Goal: Task Accomplishment & Management: Manage account settings

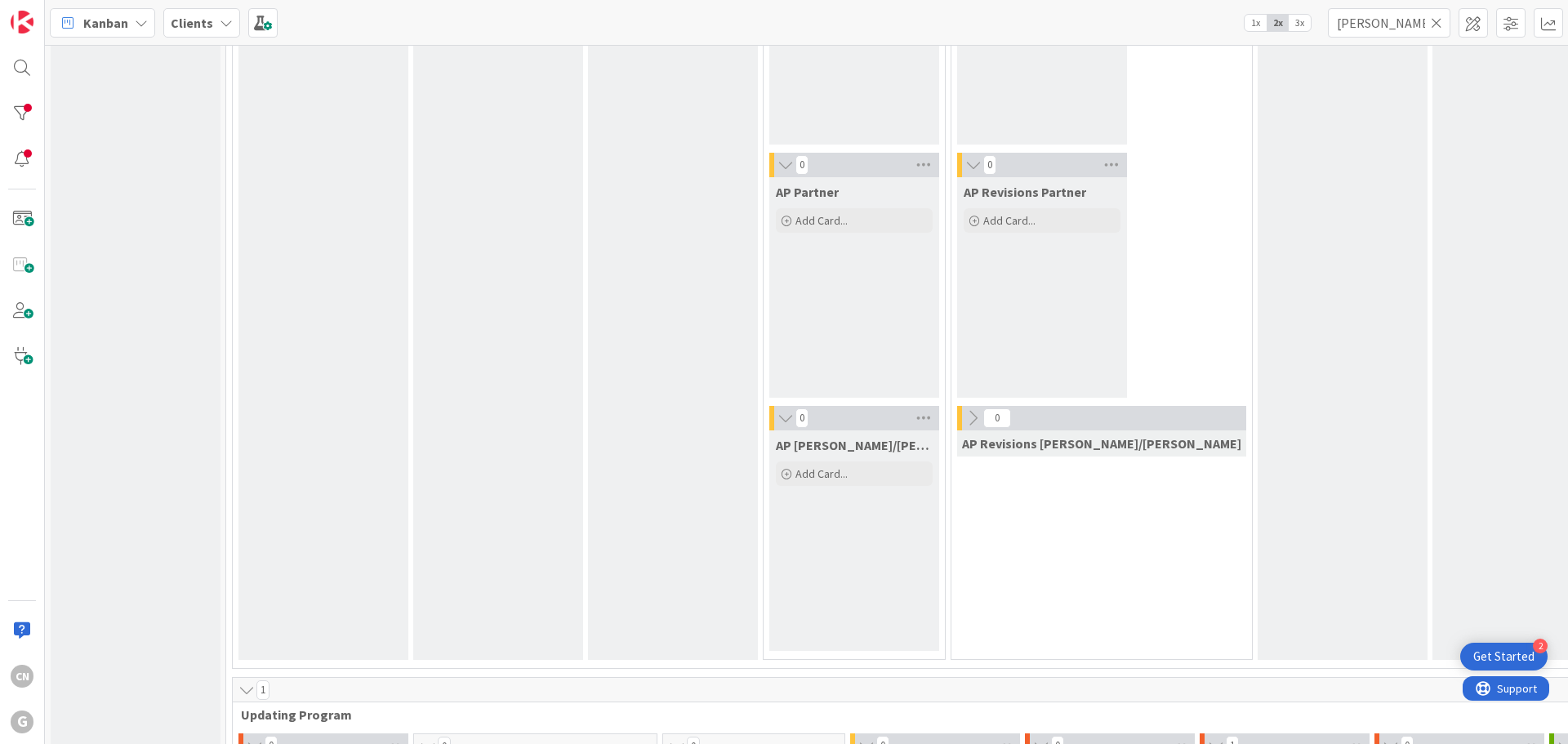
scroll to position [1714, 0]
drag, startPoint x: 1372, startPoint y: 30, endPoint x: 1323, endPoint y: 27, distance: 49.1
click at [1323, 27] on div "Kanban Clients 1x 2x 3x [PERSON_NAME]" at bounding box center [806, 22] width 1523 height 45
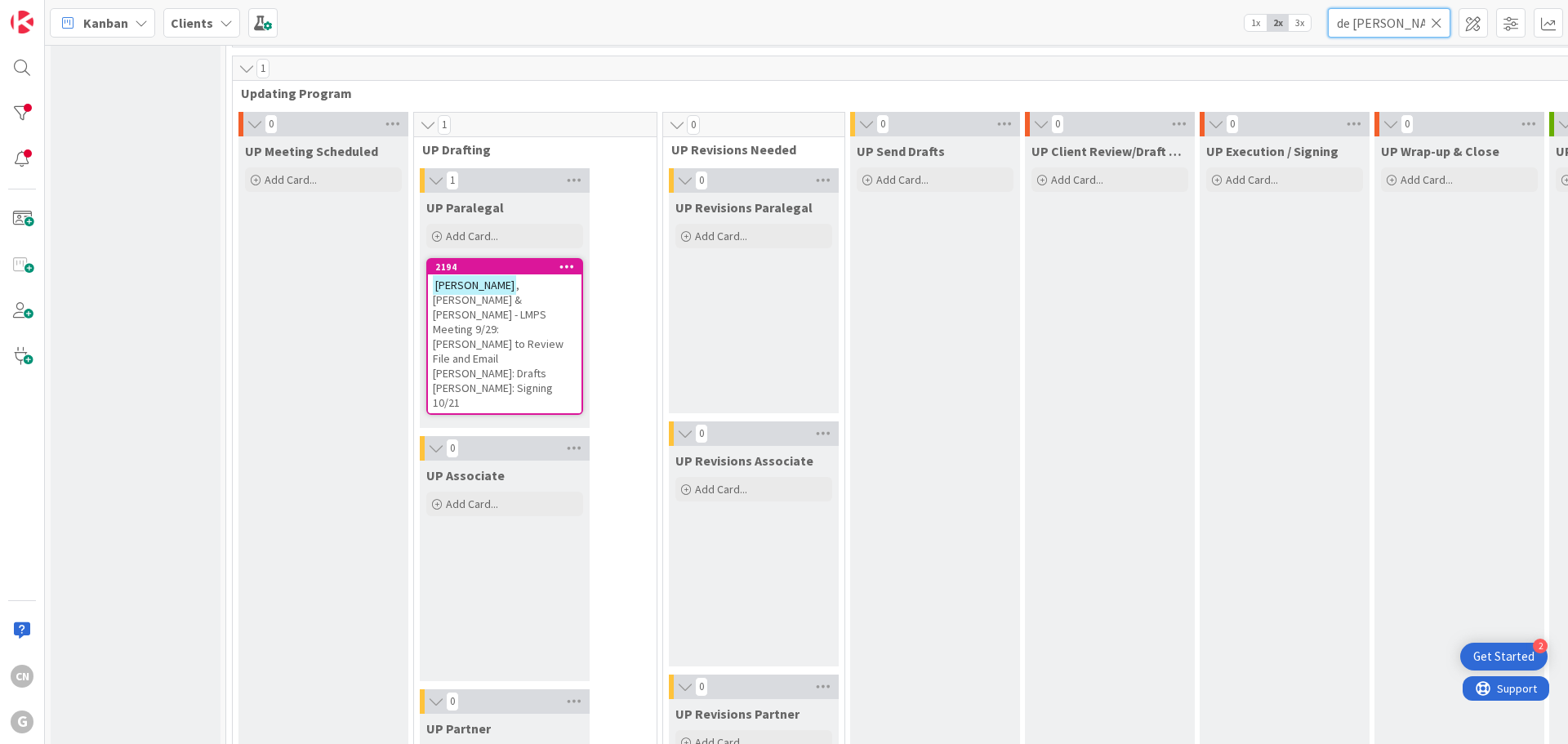
scroll to position [2338, 0]
click at [496, 329] on span ", [PERSON_NAME] & [PERSON_NAME] - LMPS Meeting 9/29: [PERSON_NAME] to Review Fi…" at bounding box center [499, 343] width 131 height 133
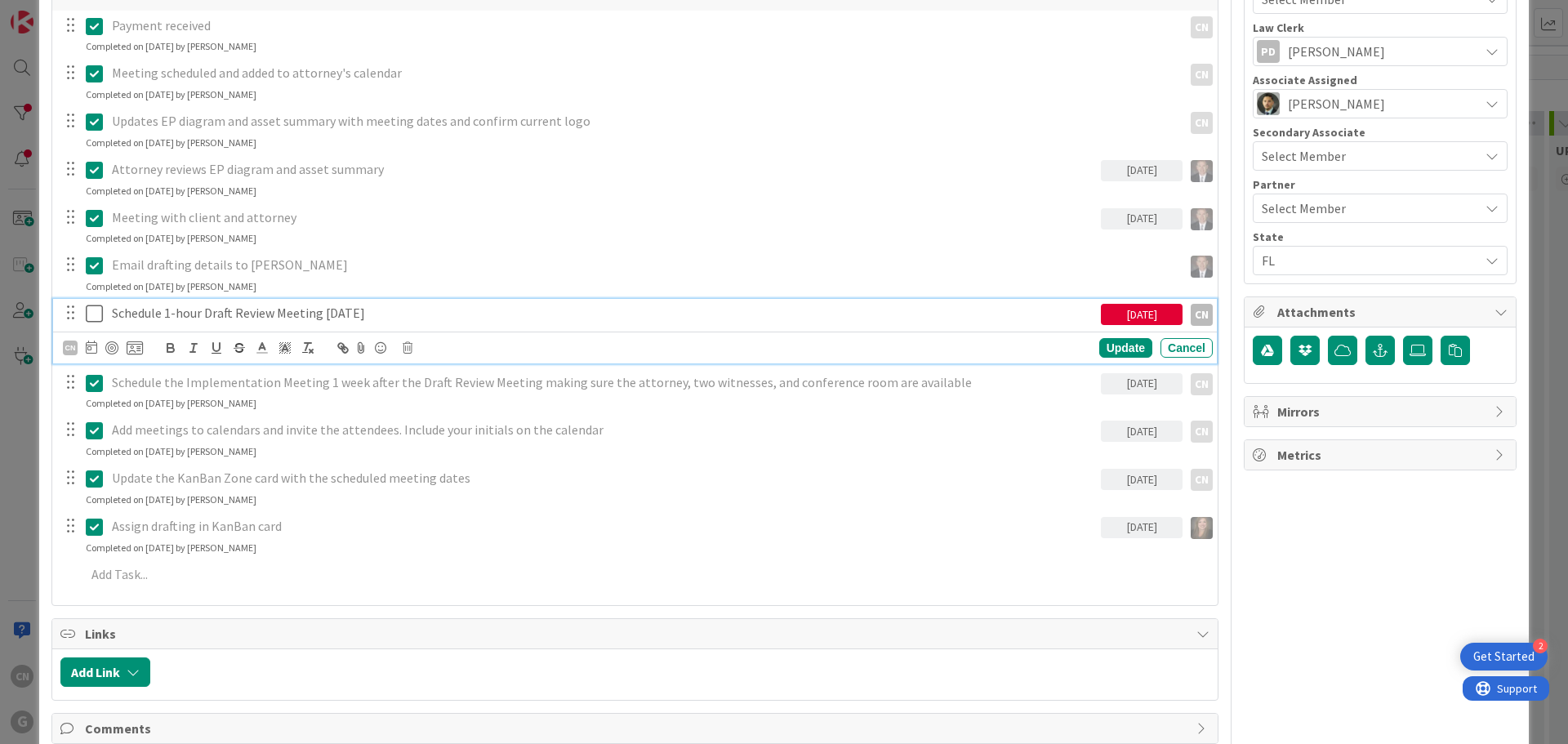
click at [459, 310] on p "Schedule 1-hour Draft Review Meeting [DATE]" at bounding box center [602, 313] width 982 height 19
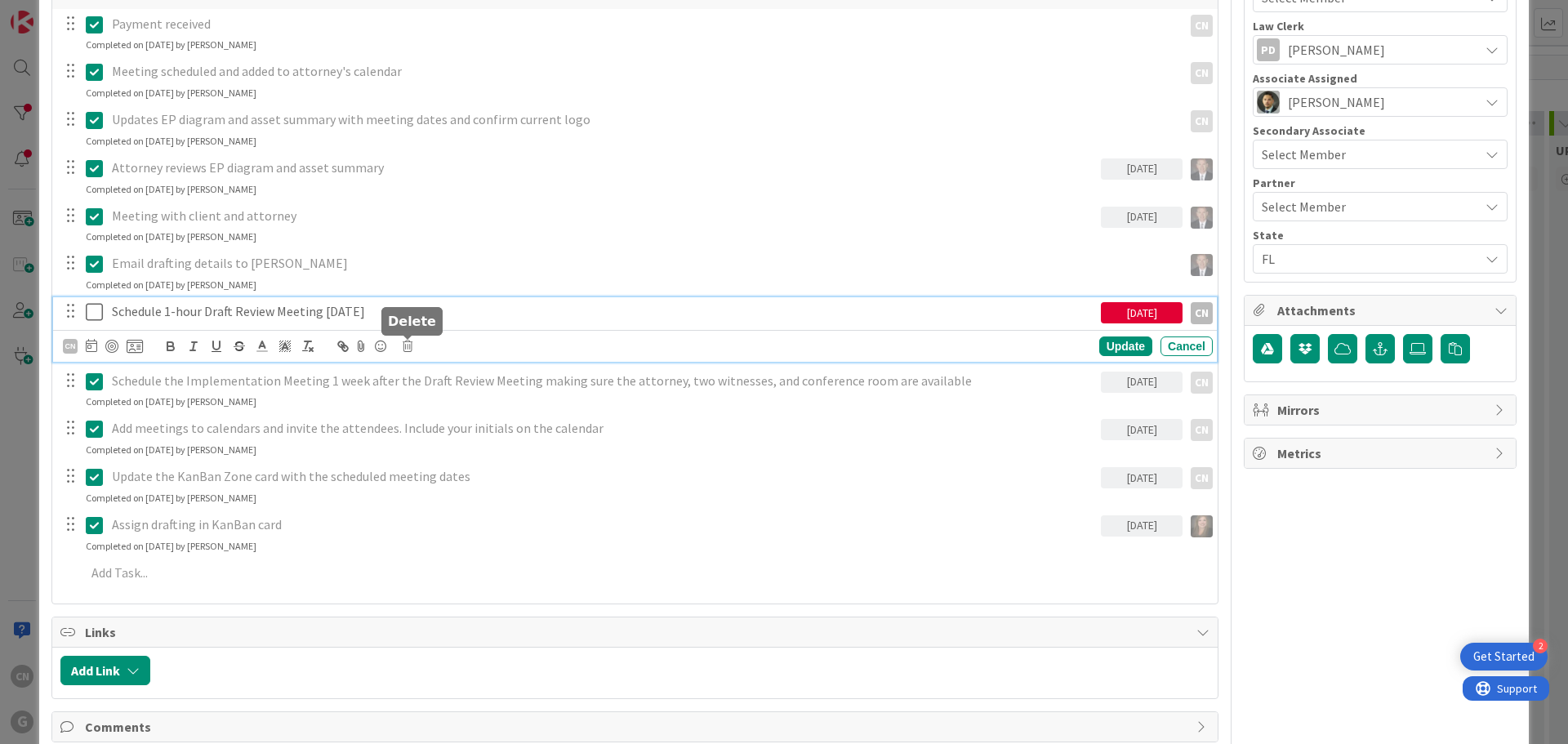
click at [406, 348] on icon at bounding box center [407, 346] width 10 height 11
click at [453, 413] on div "Delete" at bounding box center [449, 416] width 60 height 30
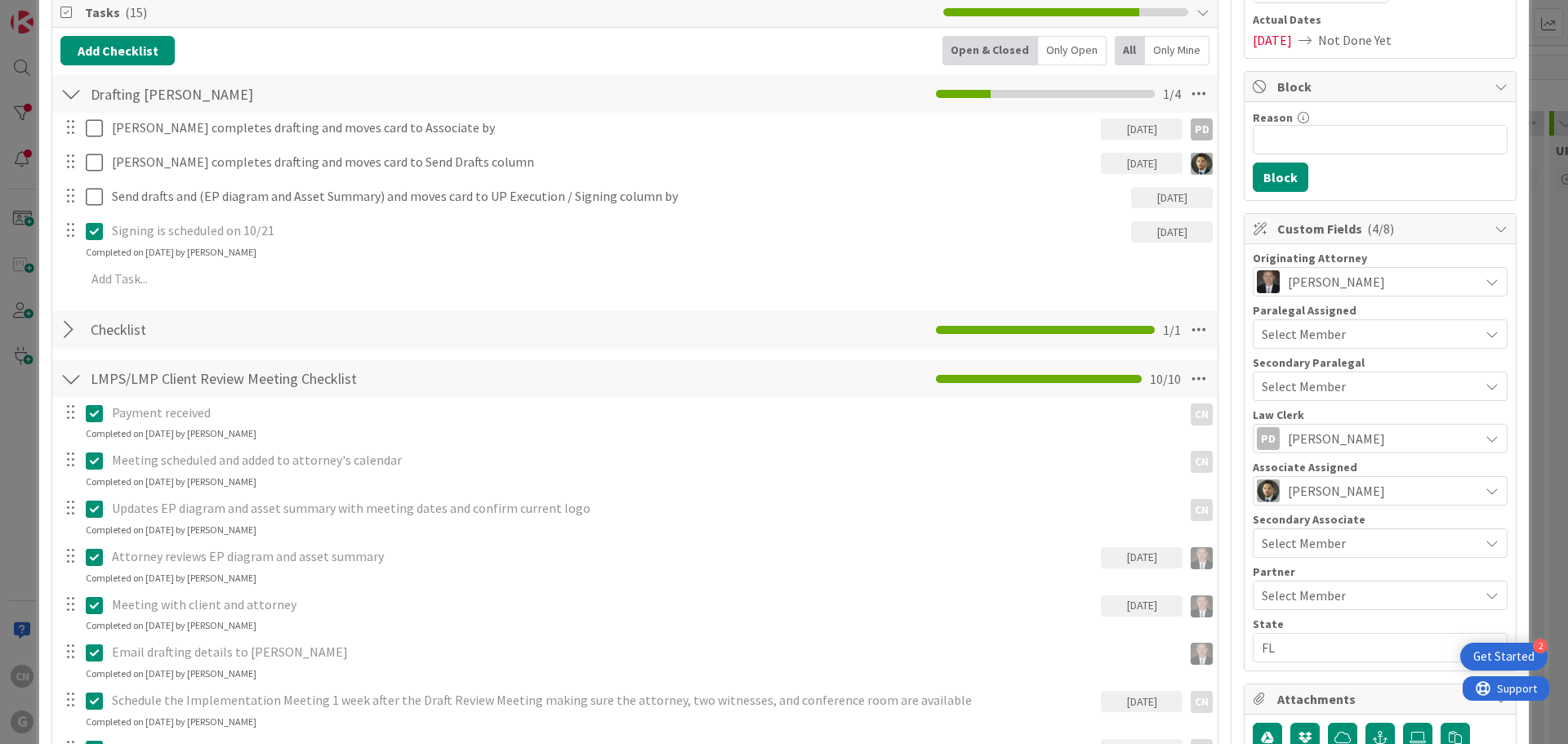
scroll to position [0, 0]
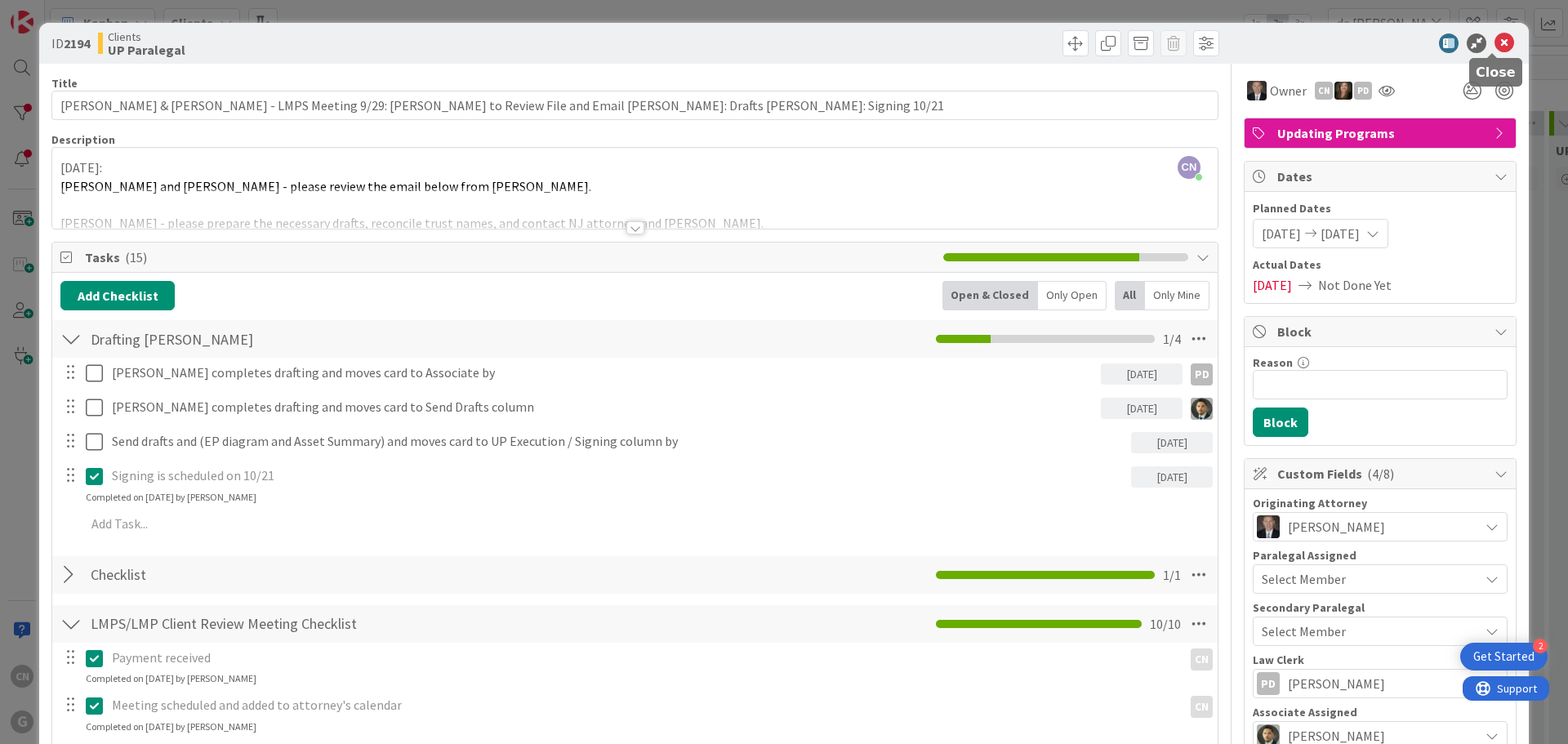
click at [1495, 45] on icon at bounding box center [1504, 43] width 19 height 19
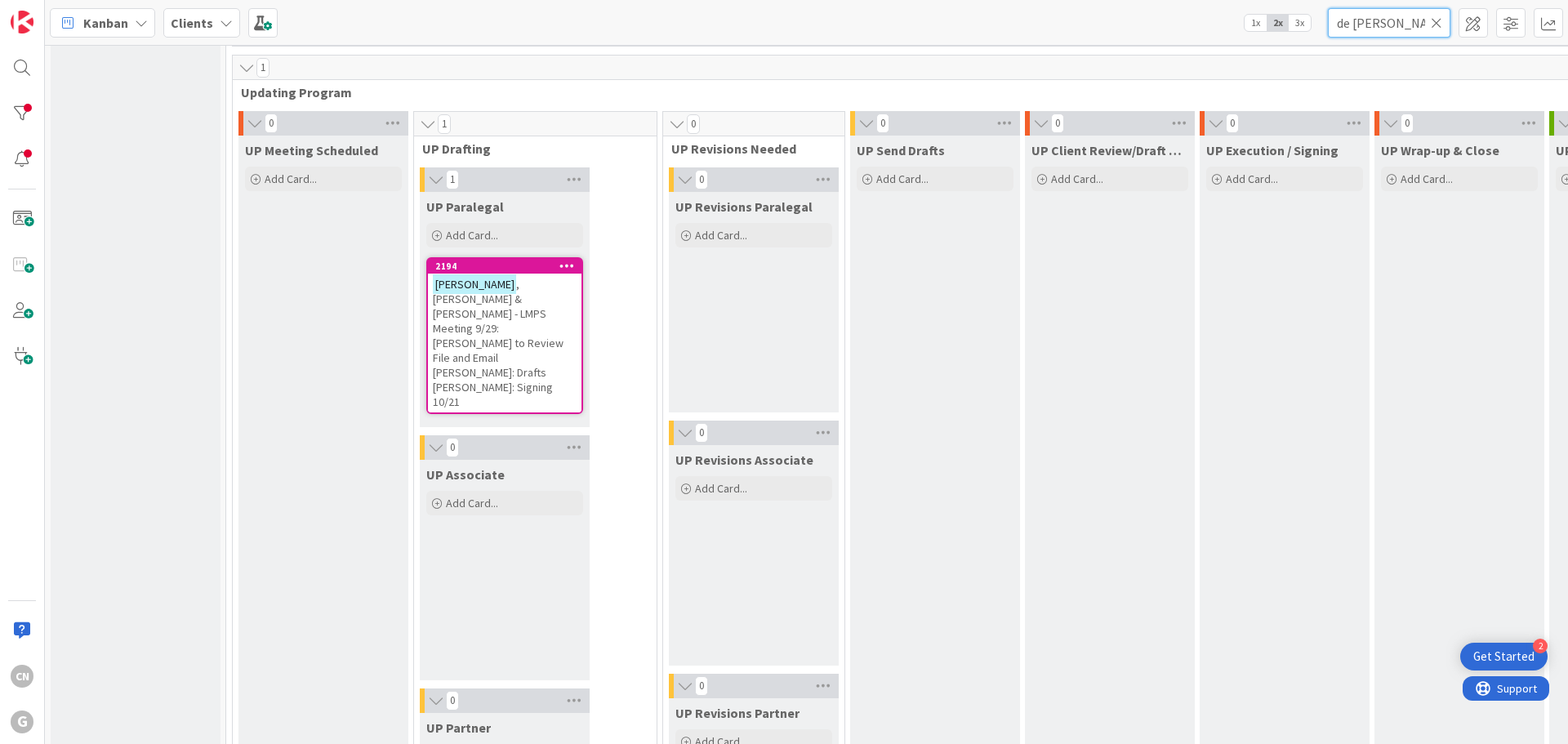
drag, startPoint x: 1393, startPoint y: 24, endPoint x: 1256, endPoint y: 31, distance: 137.2
click at [1256, 31] on div "Kanban Clients 1x 2x 3x de [PERSON_NAME]" at bounding box center [806, 22] width 1523 height 45
type input "[PERSON_NAME]"
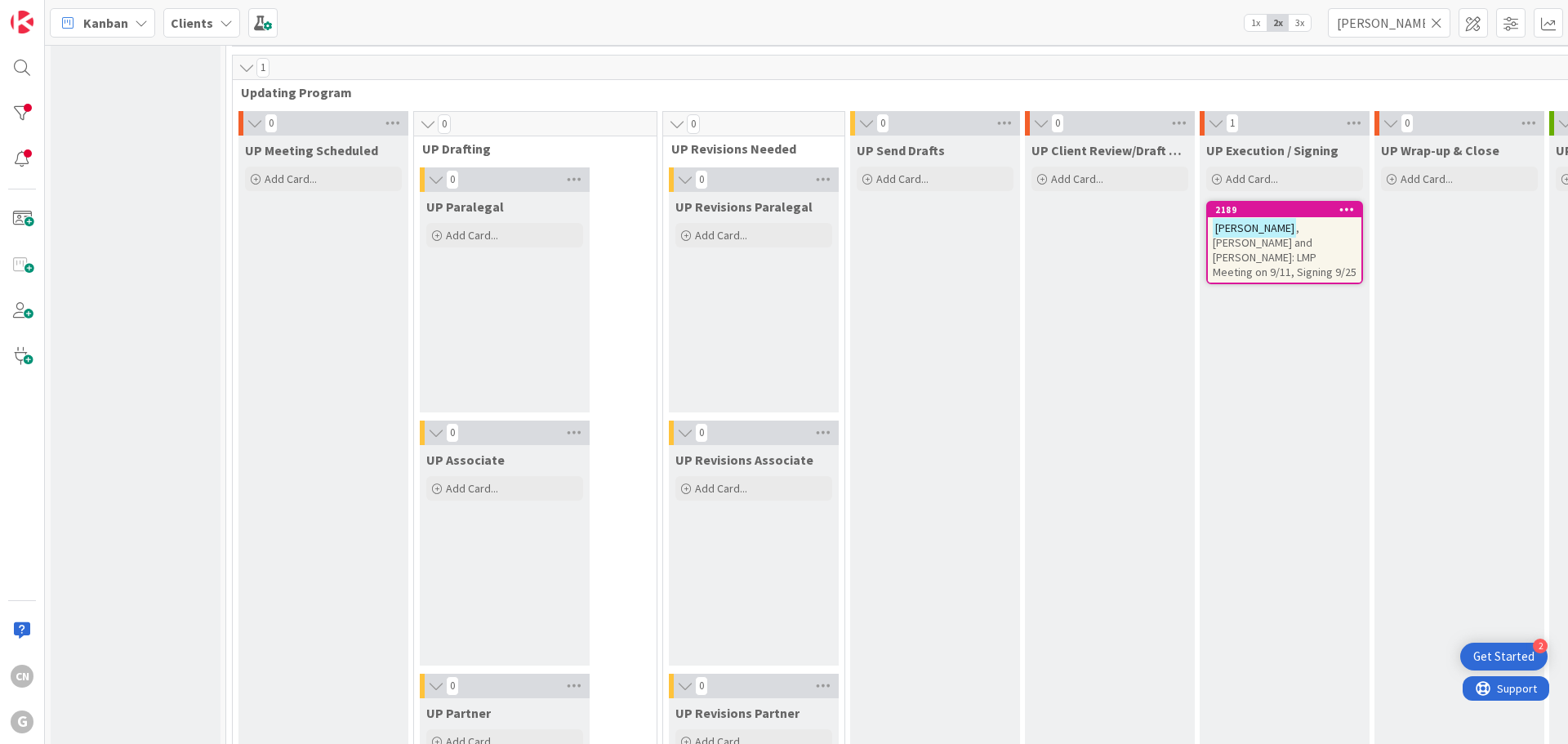
click at [1229, 241] on span ", [PERSON_NAME] and [PERSON_NAME]: LMP Meeting on 9/11, Signing 9/25" at bounding box center [1284, 250] width 144 height 59
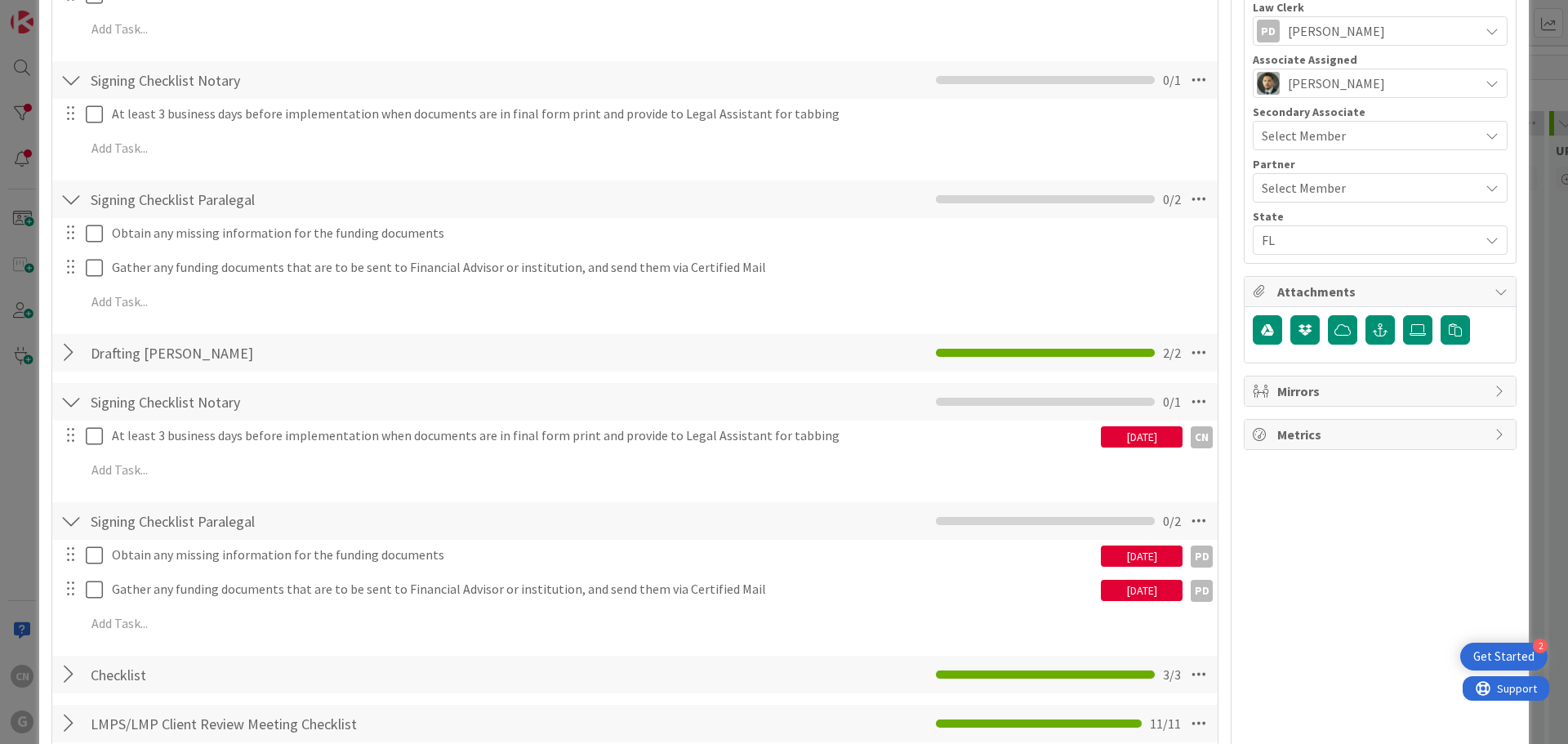
scroll to position [653, 0]
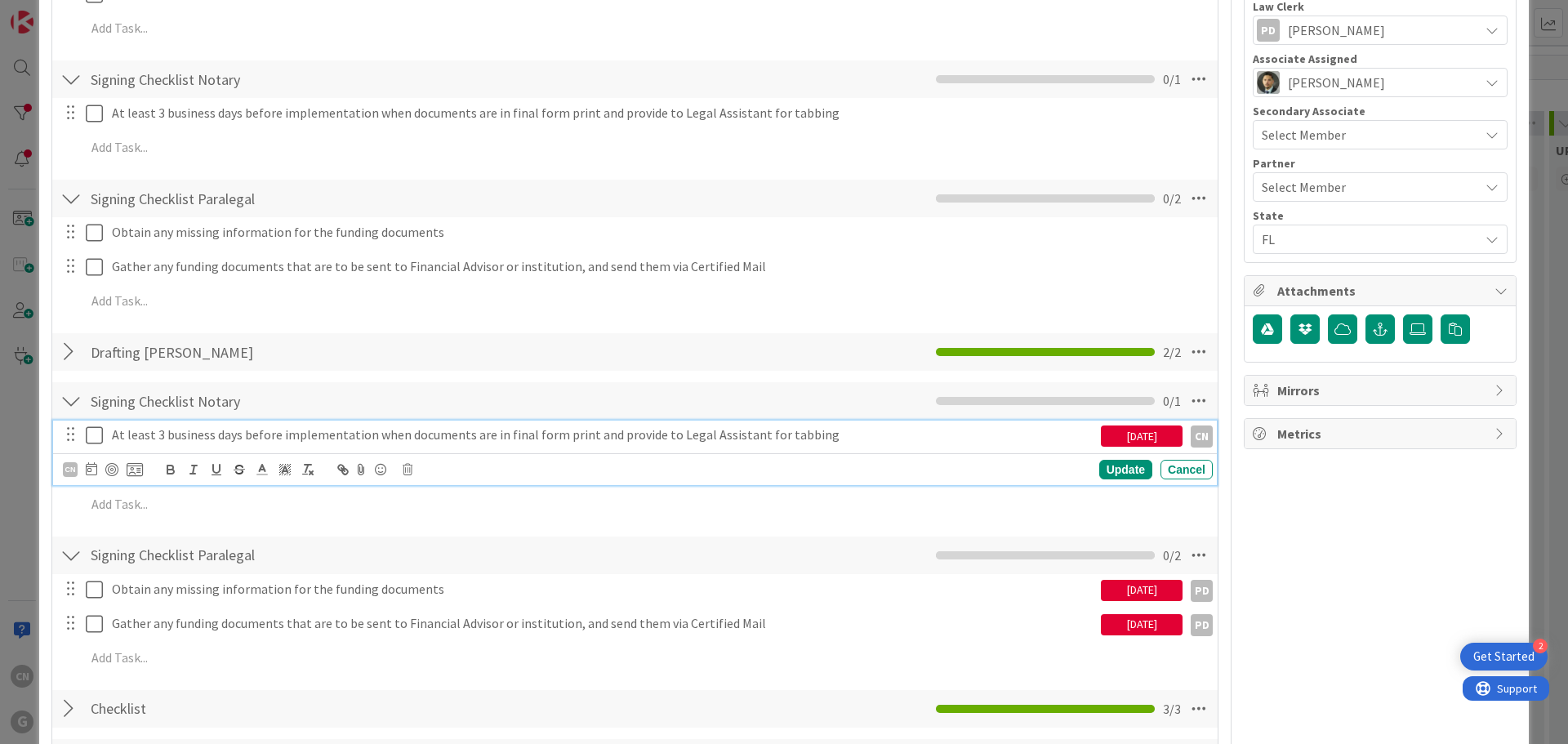
click at [93, 439] on icon at bounding box center [94, 435] width 17 height 19
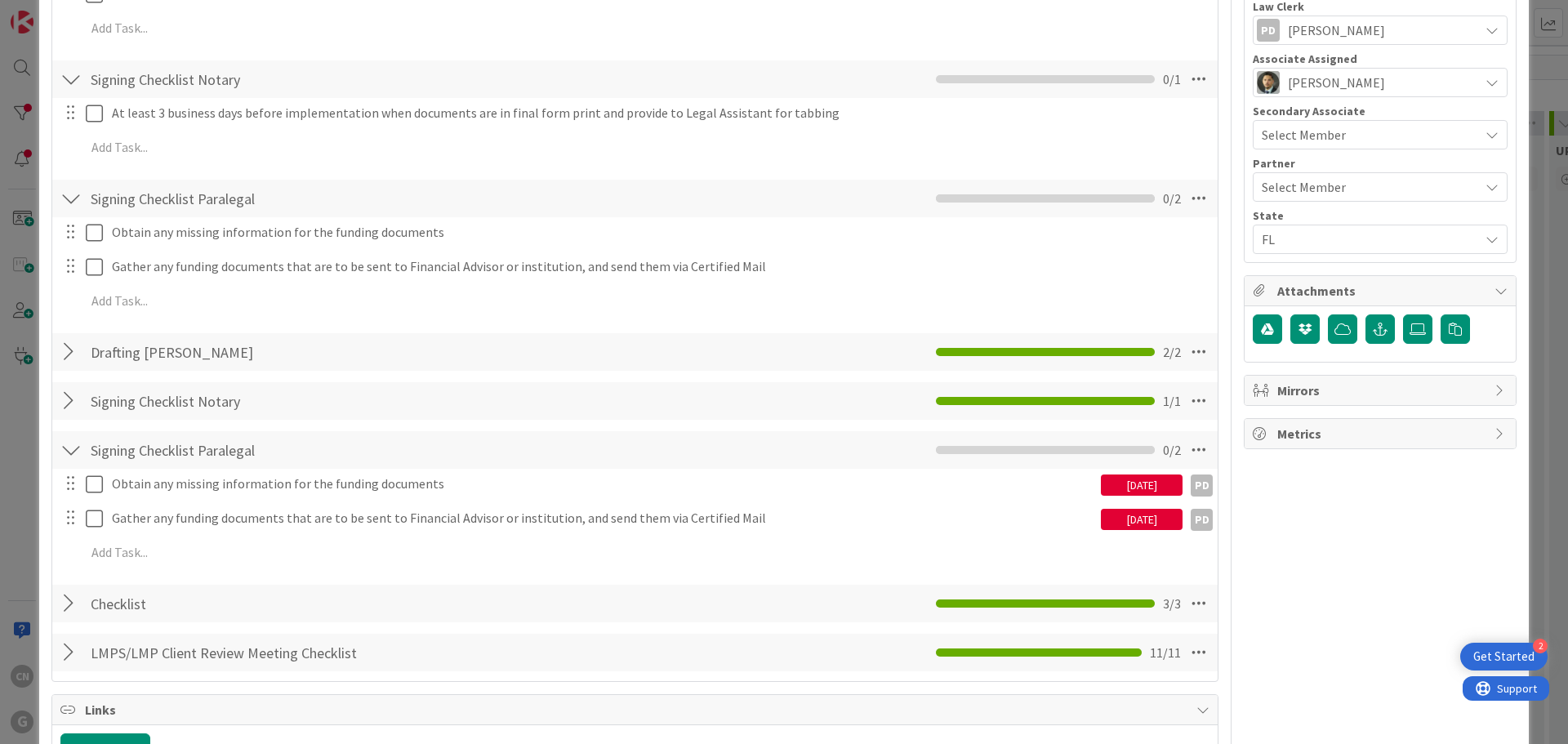
click at [92, 573] on div "Obtain any missing information for the funding documents [DATE] PD PD Update Ca…" at bounding box center [635, 521] width 1149 height 105
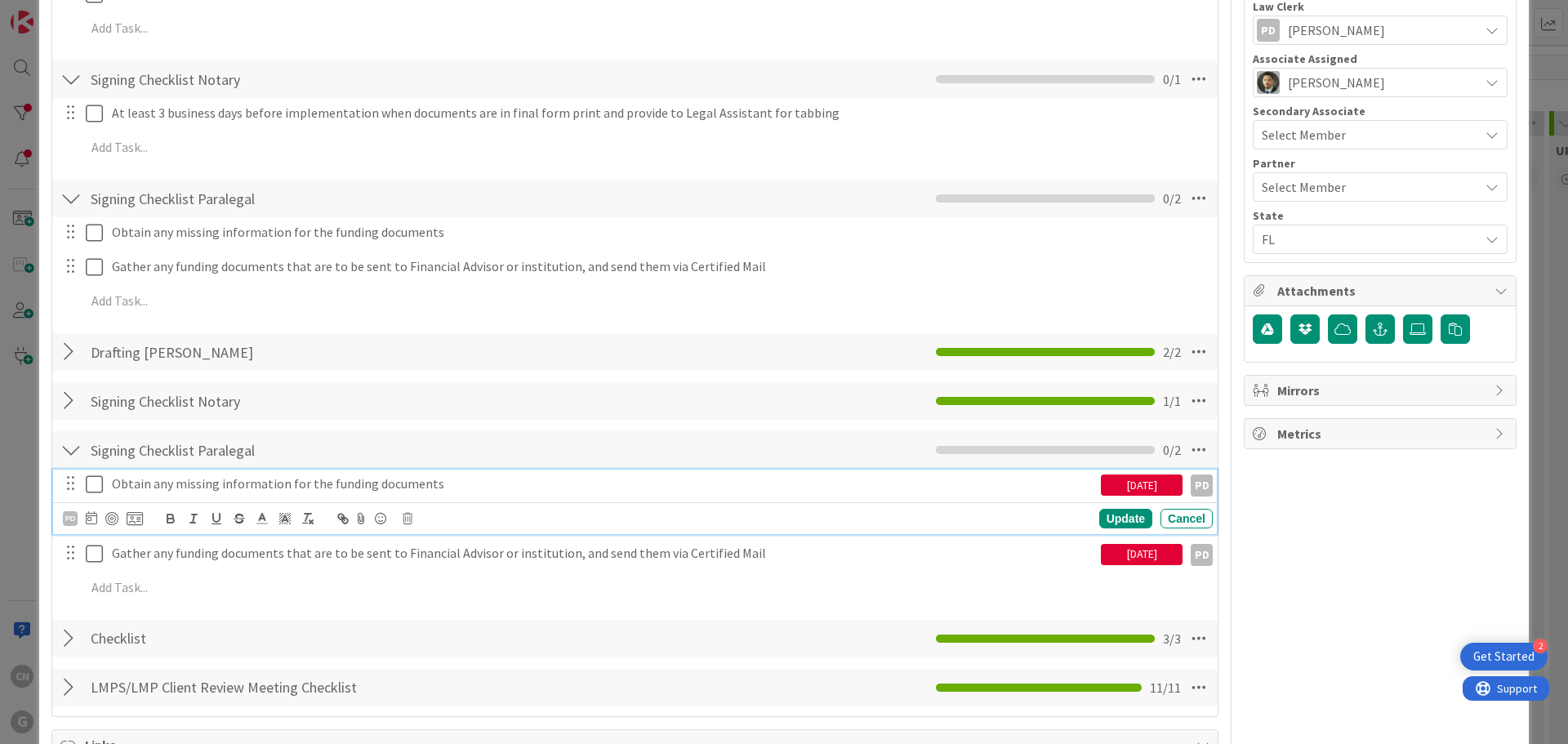
click at [95, 486] on icon at bounding box center [94, 484] width 17 height 19
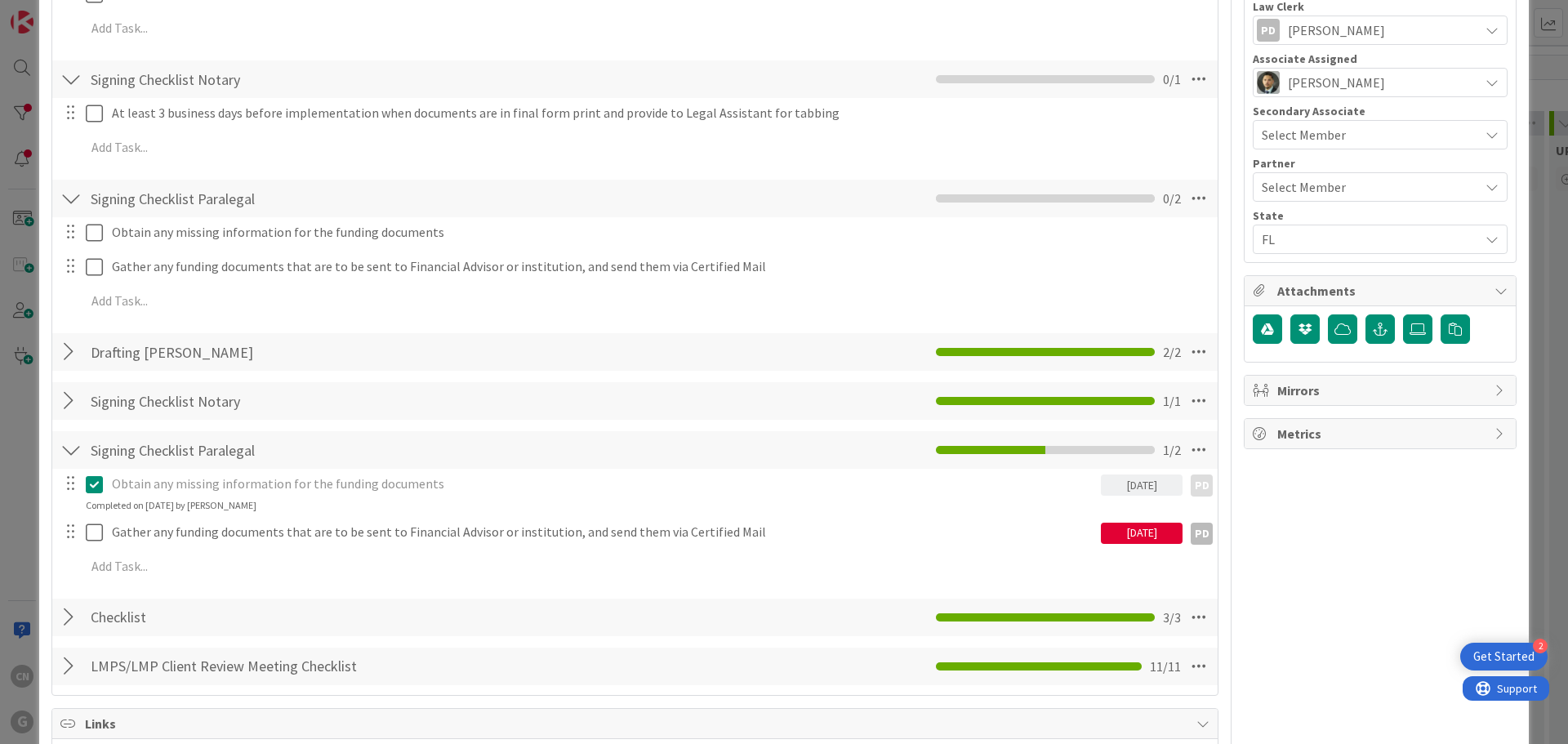
click at [95, 489] on icon at bounding box center [94, 484] width 17 height 19
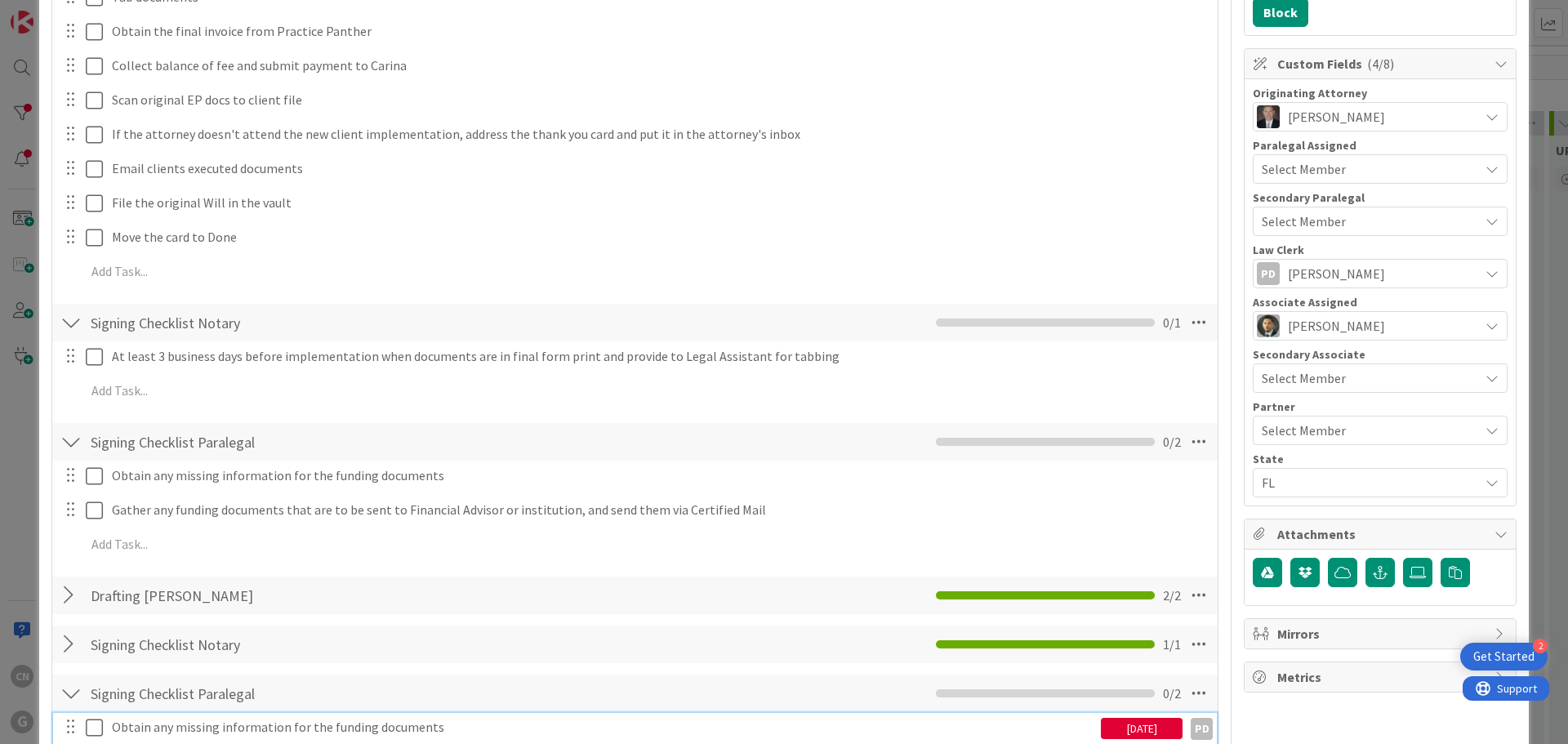
scroll to position [410, 0]
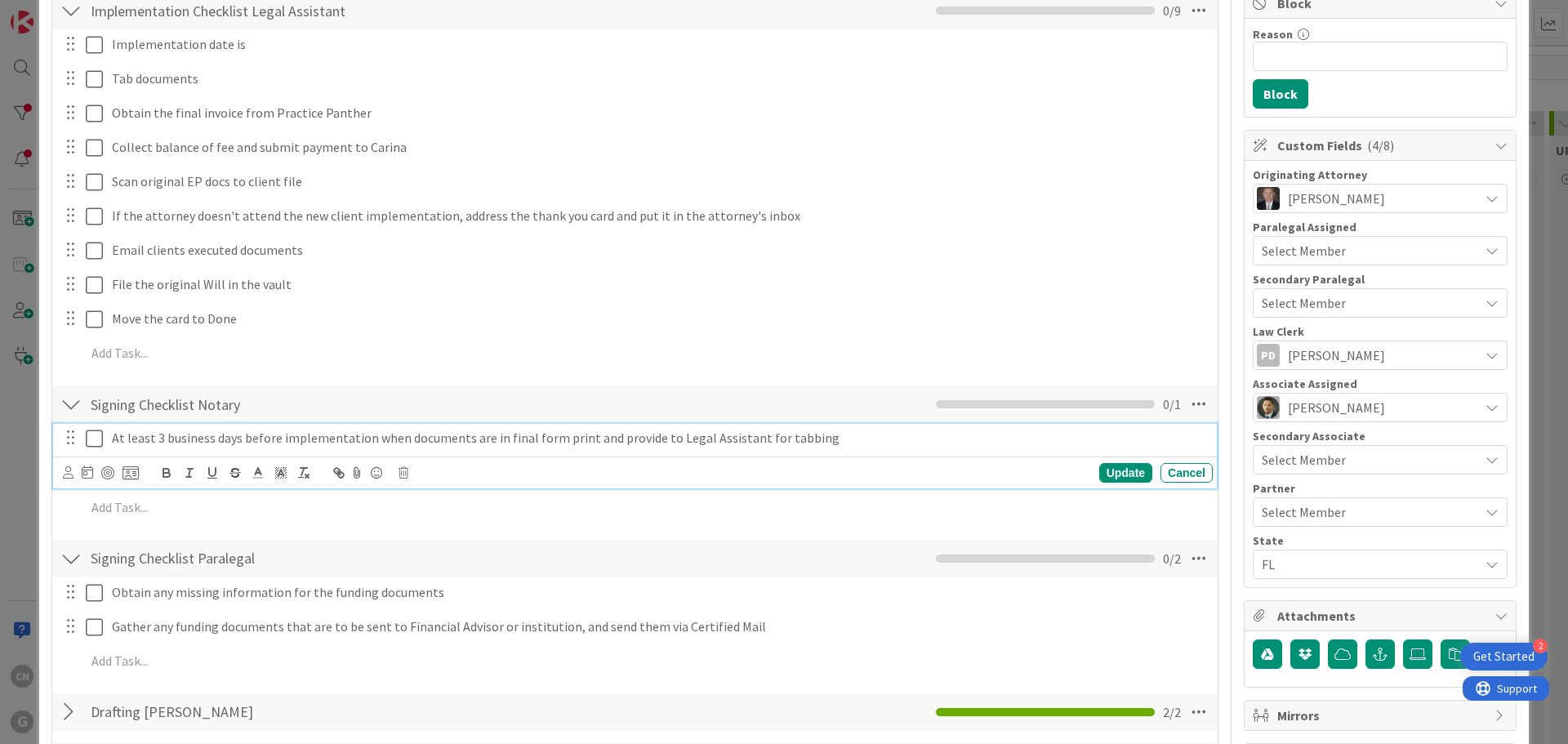
click at [96, 441] on icon at bounding box center [94, 438] width 17 height 19
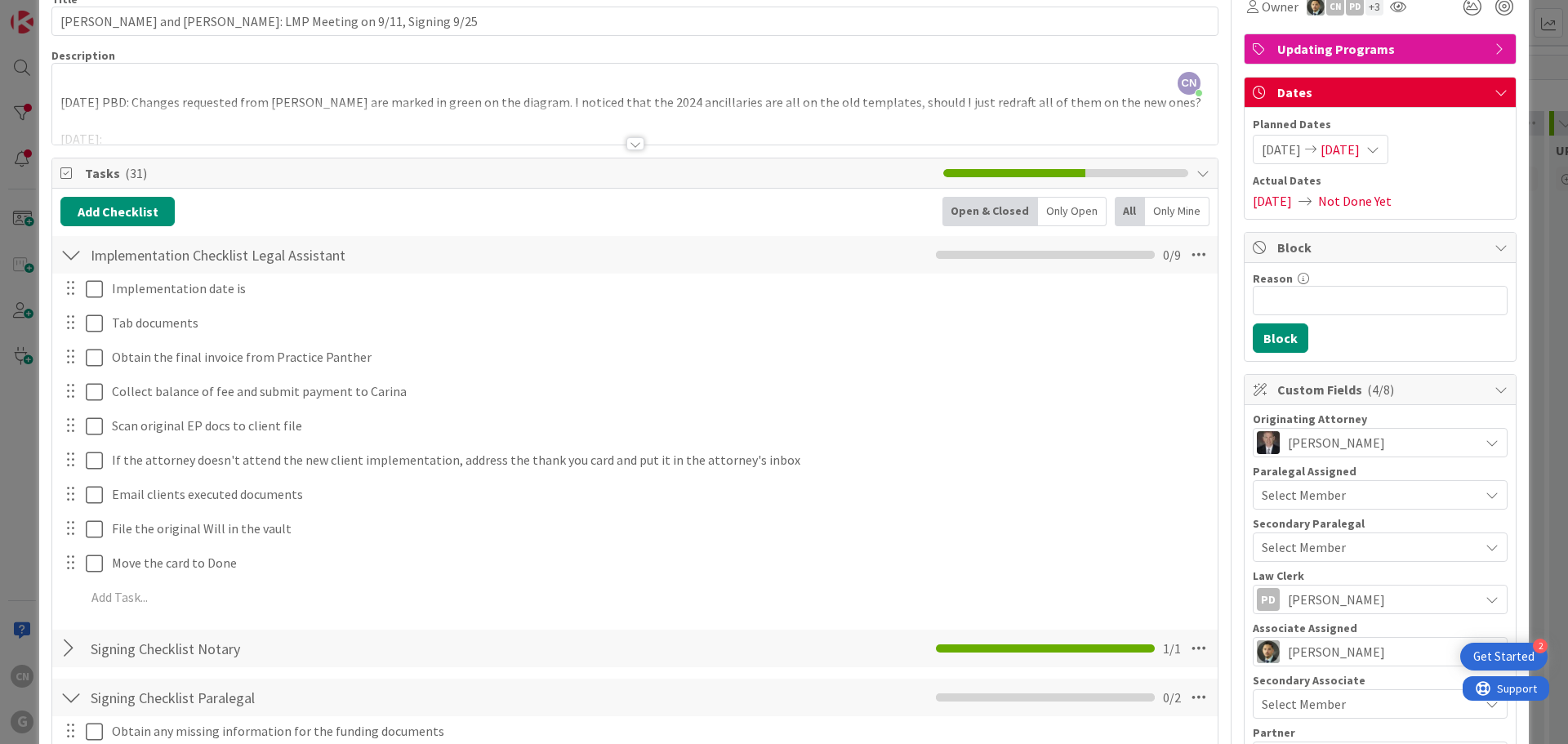
scroll to position [83, 0]
click at [1186, 256] on icon at bounding box center [1199, 256] width 30 height 30
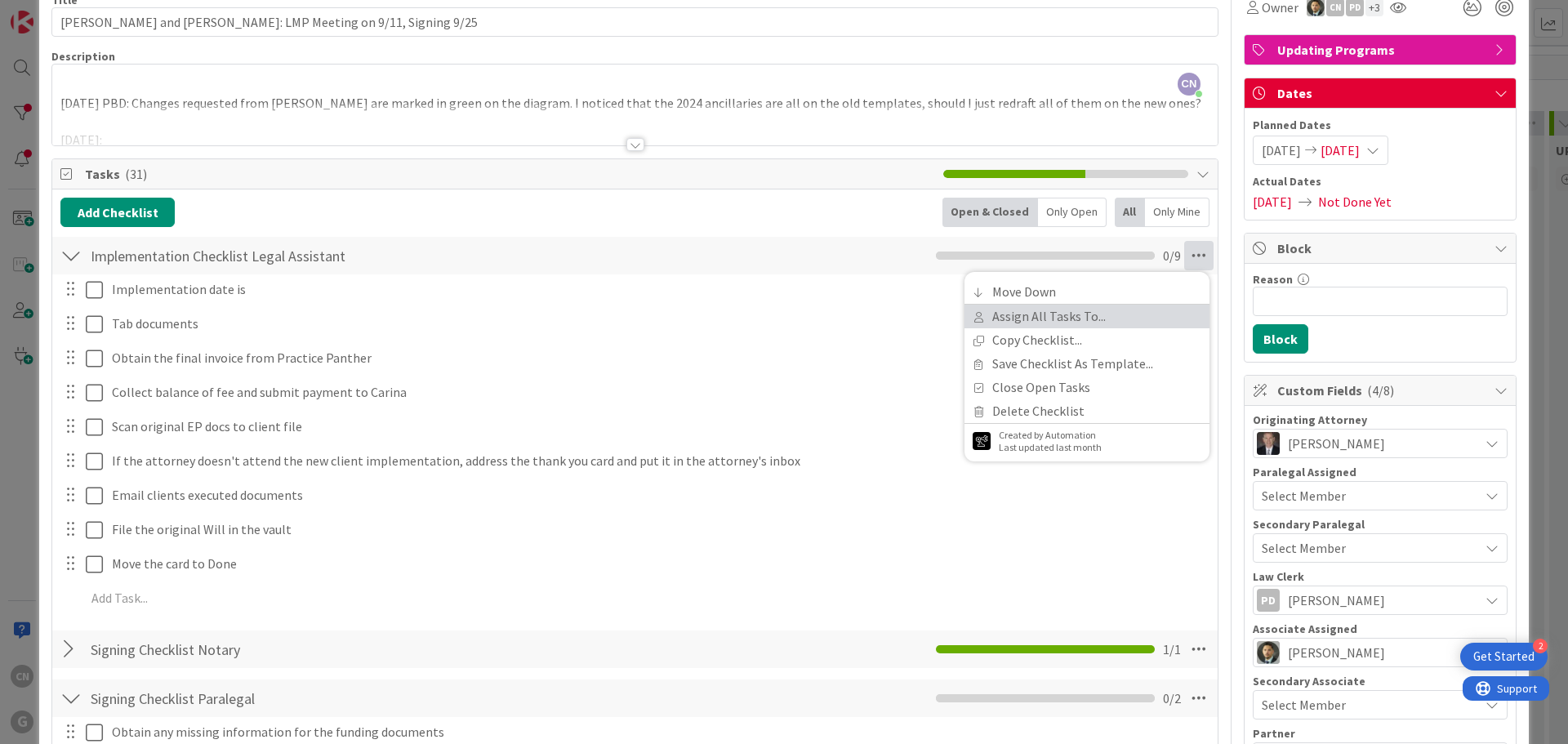
click at [1031, 318] on link "Assign All Tasks To..." at bounding box center [1087, 316] width 245 height 24
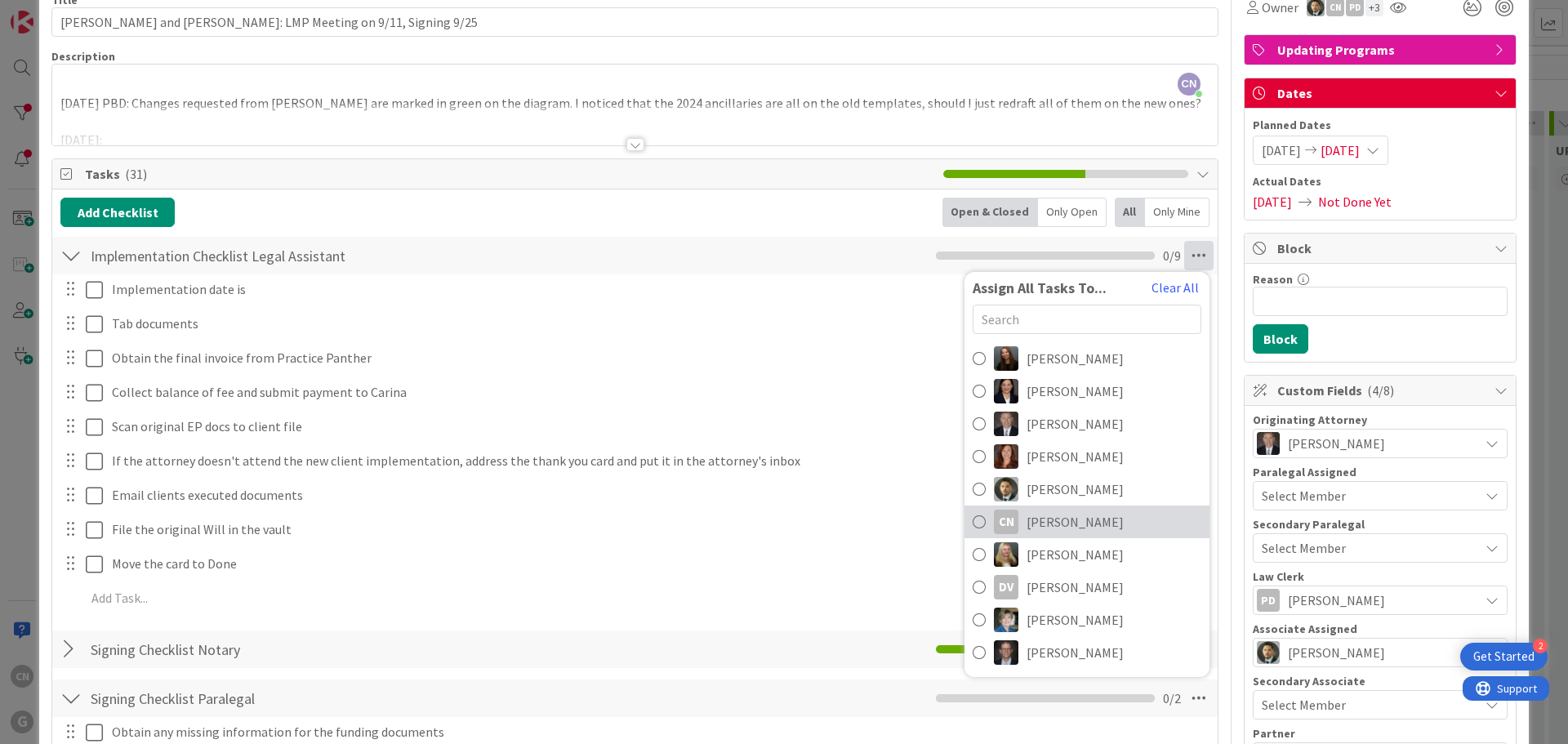
click at [1038, 526] on span "[PERSON_NAME]" at bounding box center [1075, 522] width 97 height 19
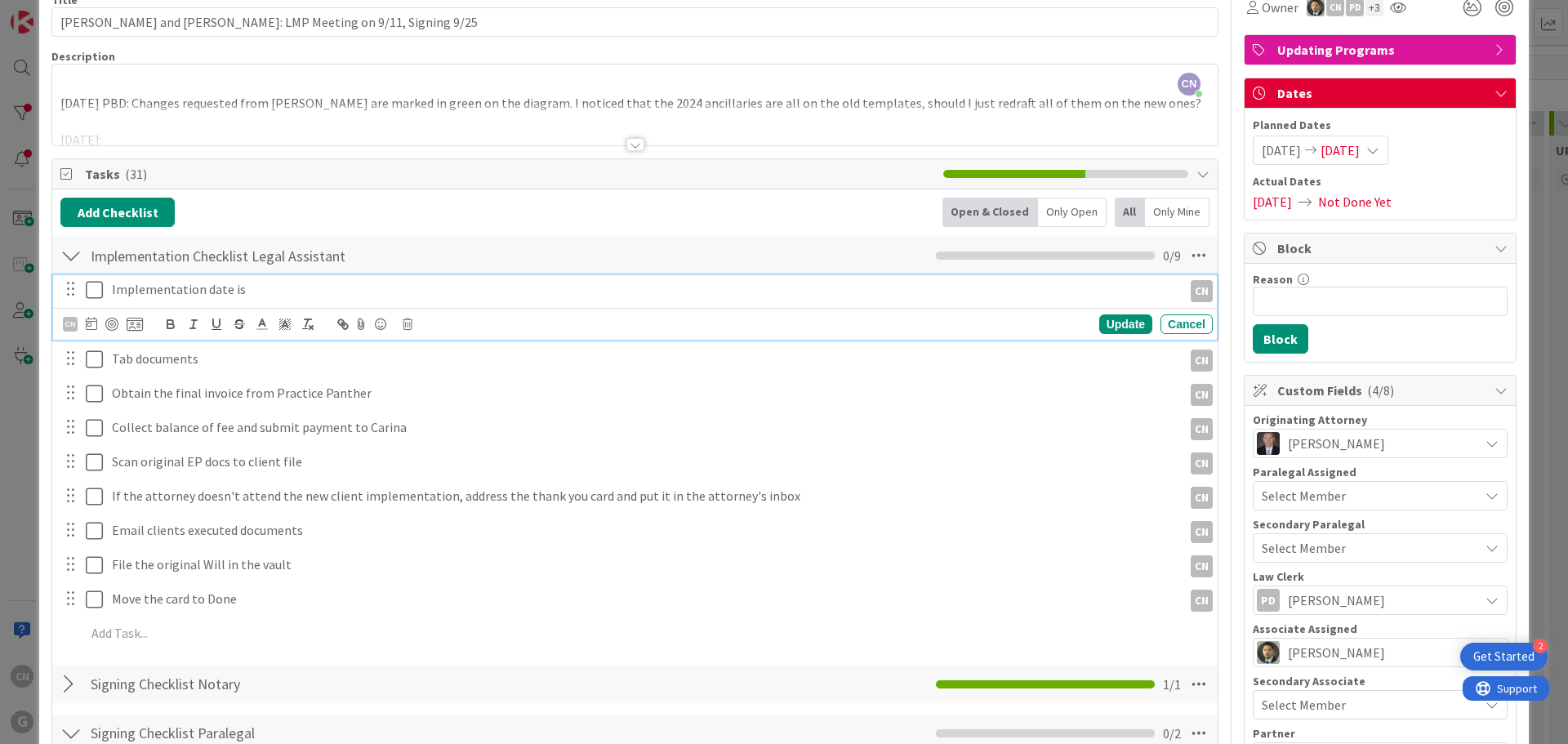
click at [281, 291] on p "Implementation date is" at bounding box center [643, 290] width 1064 height 19
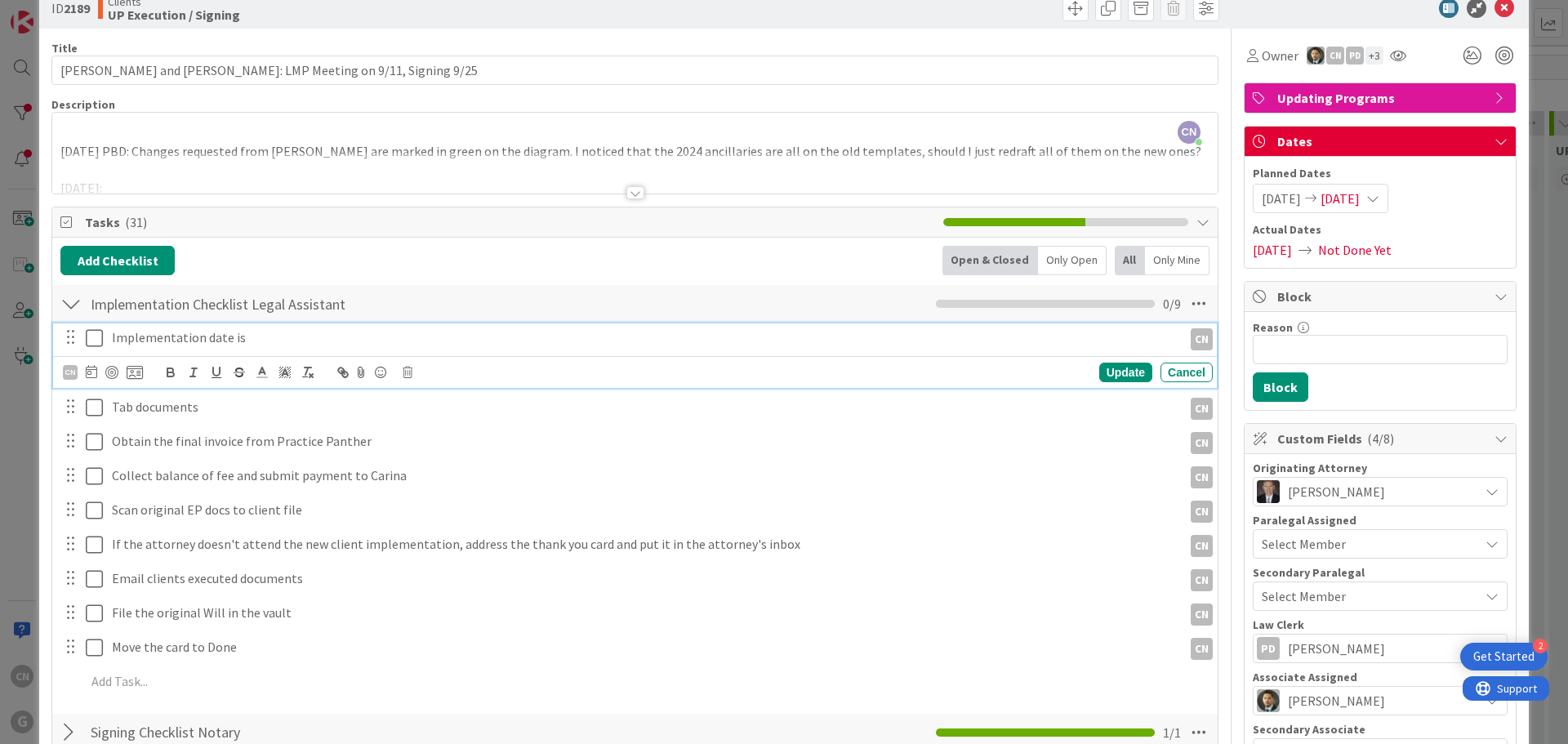
scroll to position [0, 0]
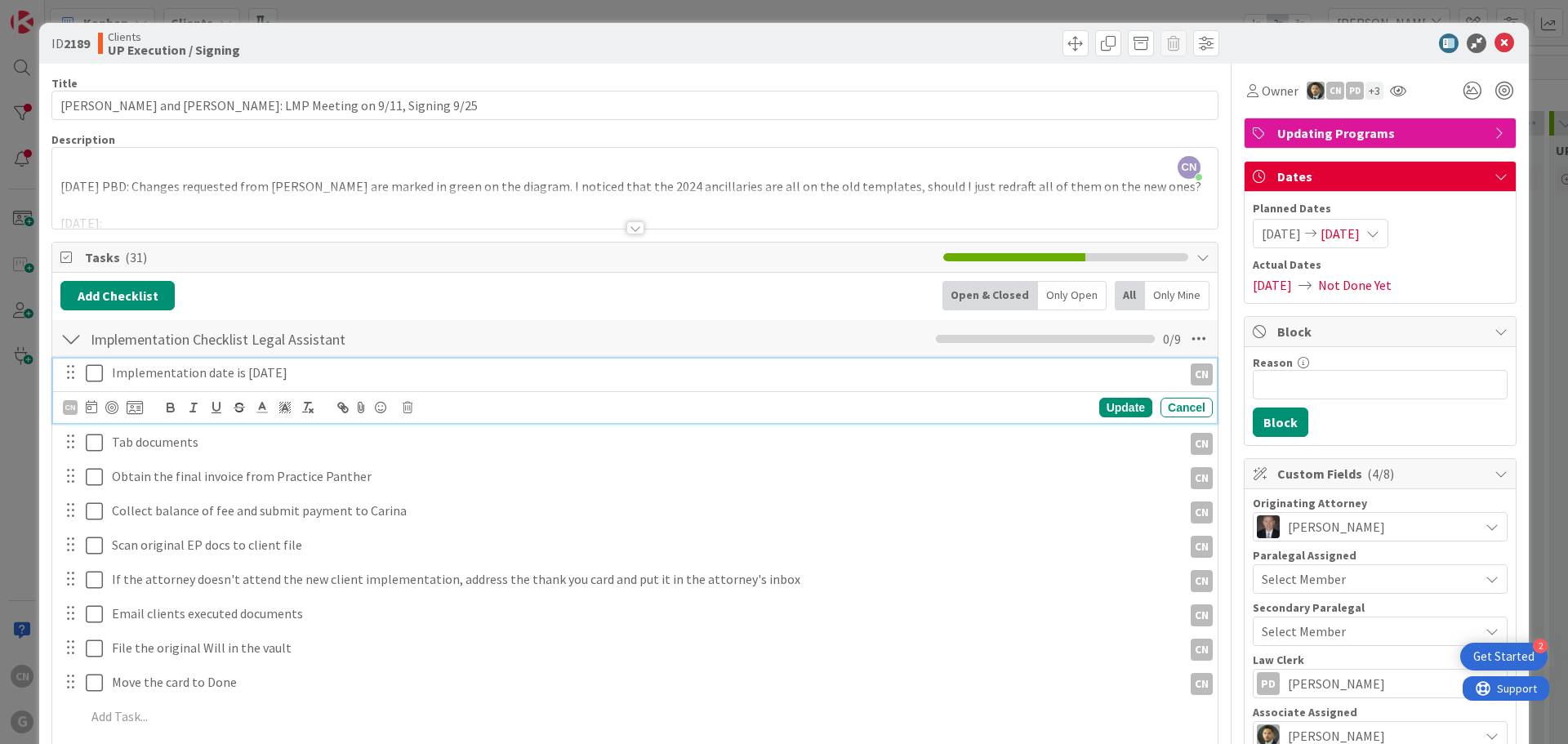
click at [93, 376] on icon at bounding box center [94, 373] width 17 height 19
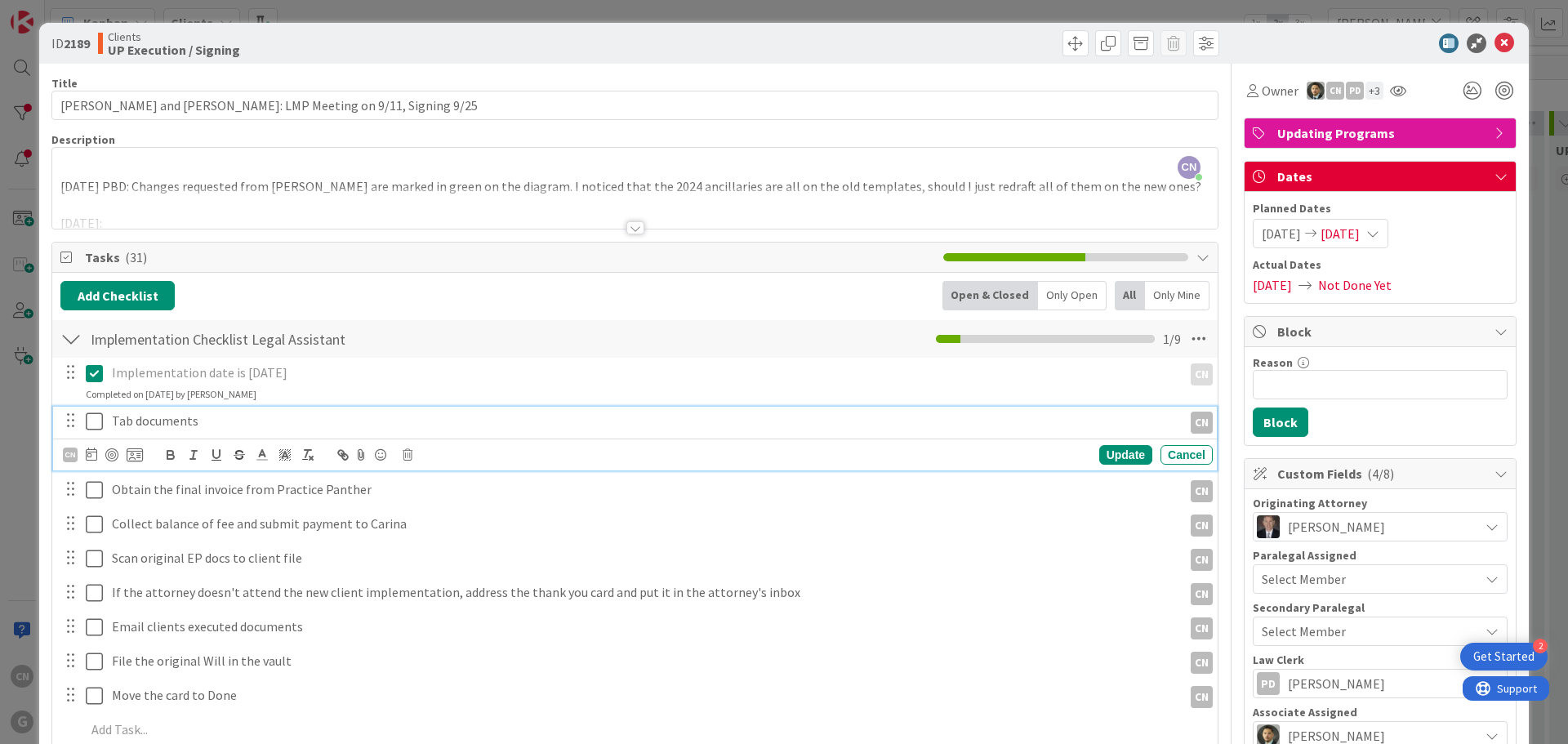
click at [228, 417] on p "Tab documents" at bounding box center [643, 421] width 1064 height 19
click at [76, 456] on div "CN" at bounding box center [70, 455] width 15 height 15
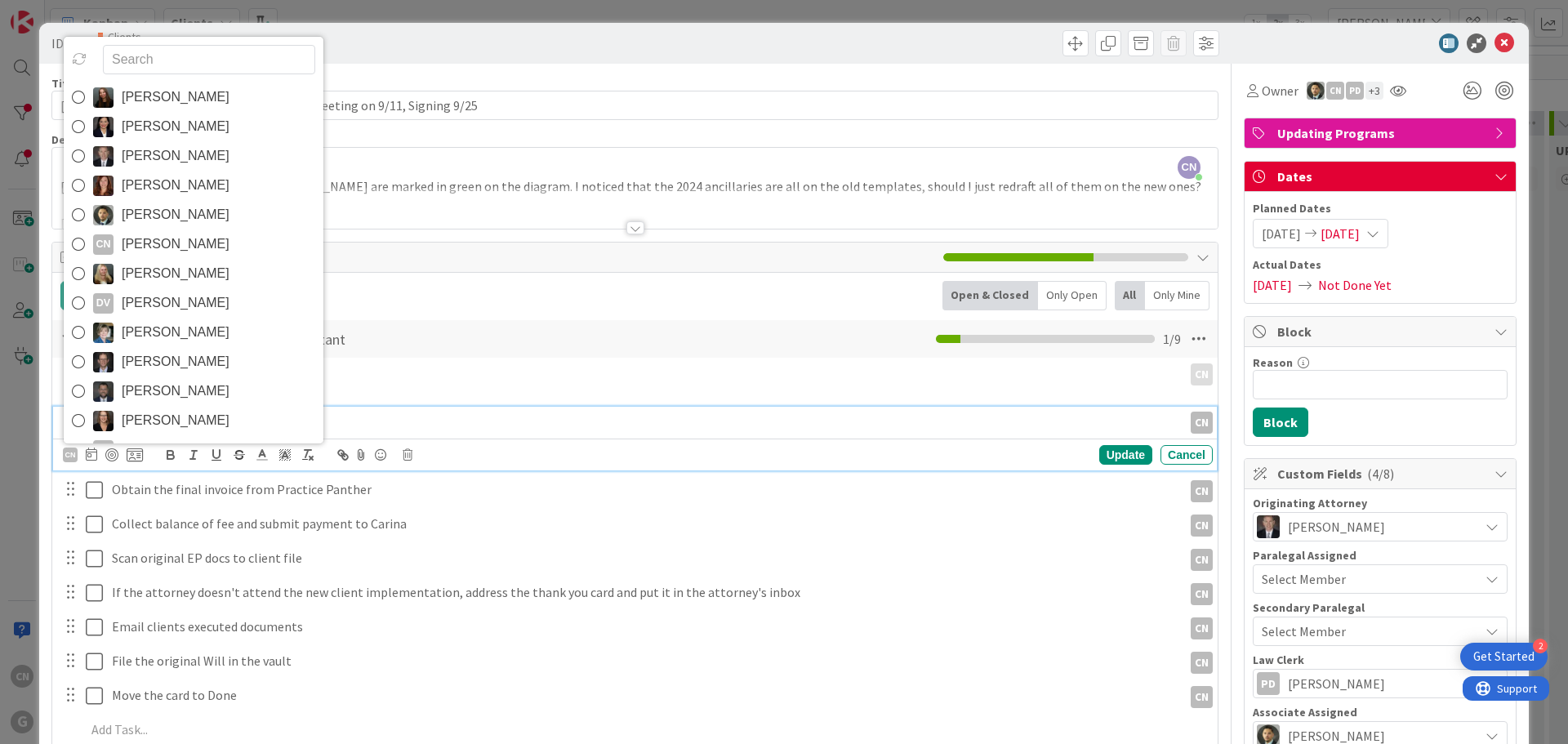
click at [177, 303] on span "[PERSON_NAME]" at bounding box center [175, 303] width 107 height 24
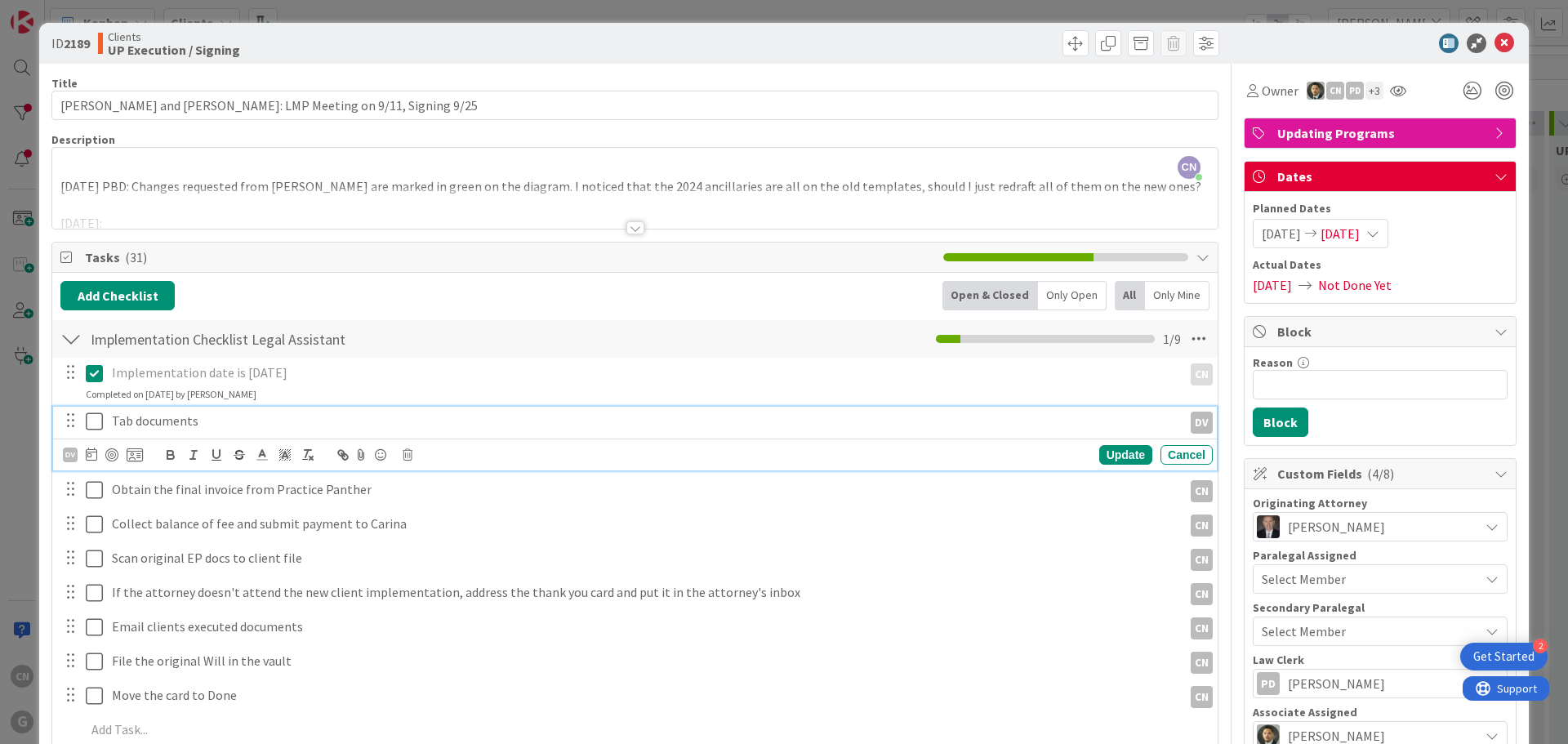
click at [91, 421] on icon at bounding box center [94, 421] width 17 height 19
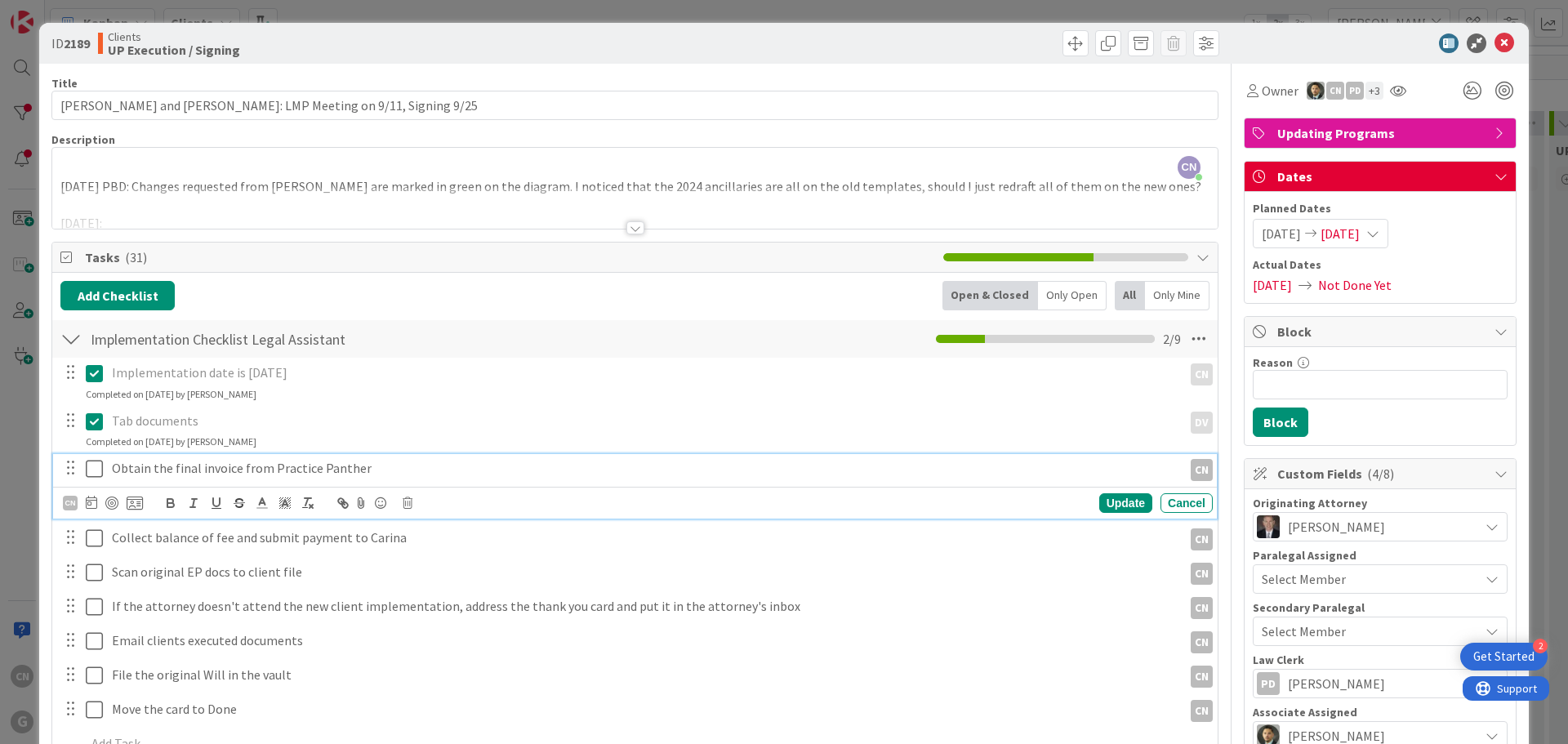
click at [209, 468] on p "Obtain the final invoice from Practice Panther" at bounding box center [643, 469] width 1064 height 19
click at [93, 472] on icon at bounding box center [94, 469] width 17 height 19
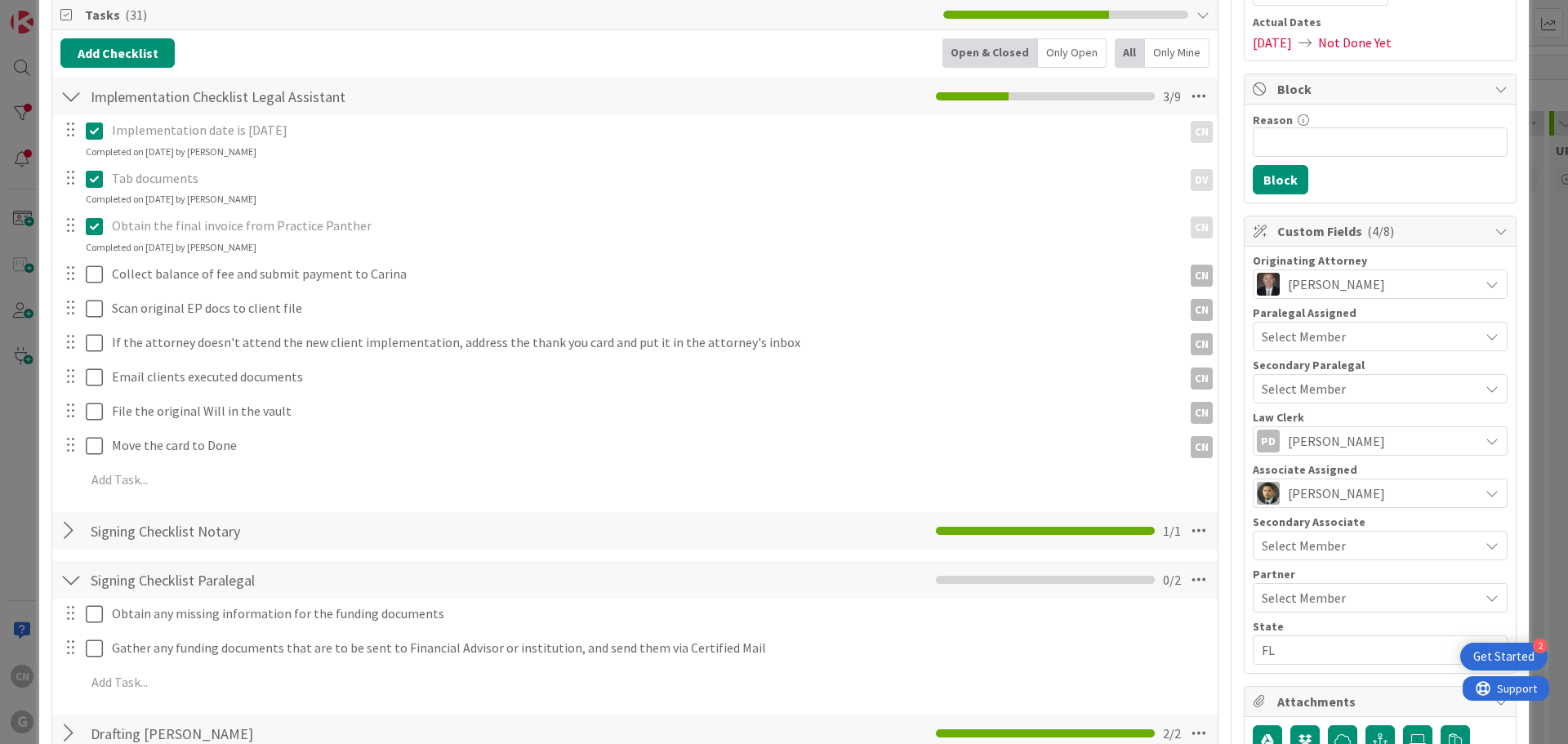
click at [95, 229] on icon at bounding box center [94, 226] width 17 height 19
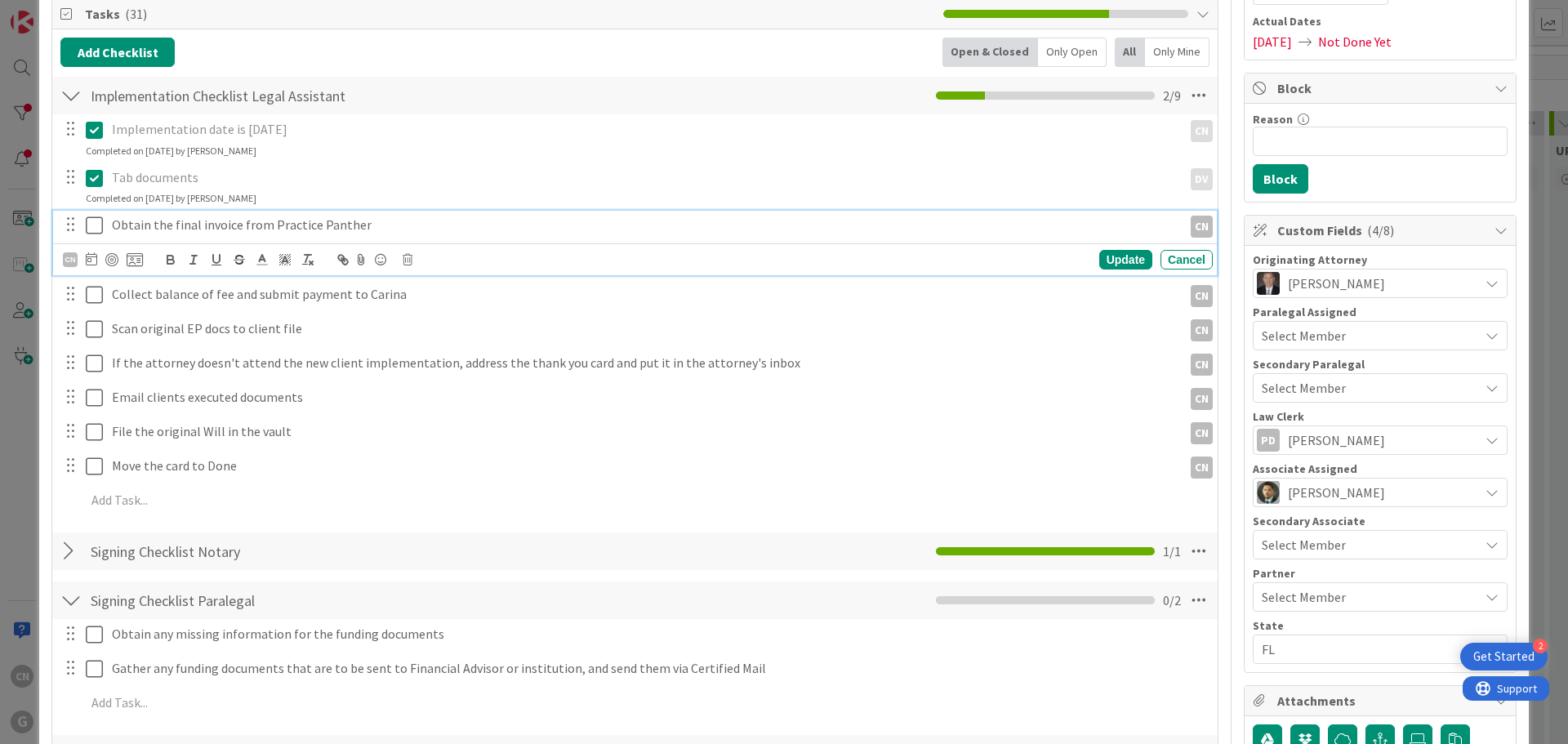
scroll to position [245, 0]
click at [433, 226] on p "Obtain the final invoice from Practice Panther" at bounding box center [643, 224] width 1064 height 19
drag, startPoint x: 664, startPoint y: 226, endPoint x: 361, endPoint y: 227, distance: 303.0
click at [361, 227] on p "Obtain the final invoice from Practice Panther - no invoice at moment, hourly m…" at bounding box center [643, 224] width 1064 height 19
copy p "- no invoice at moment, hourly matter."
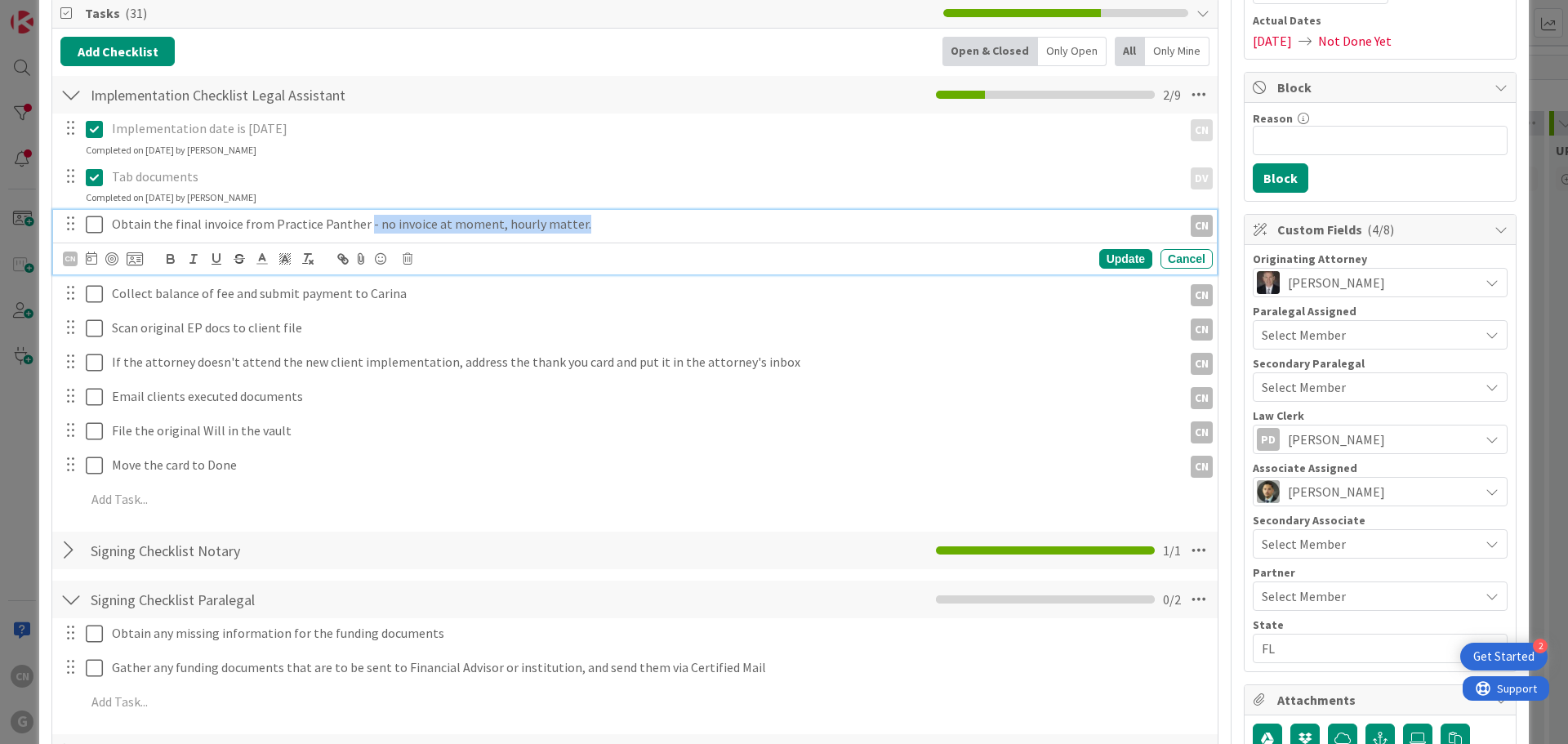
click at [93, 227] on icon at bounding box center [94, 224] width 17 height 19
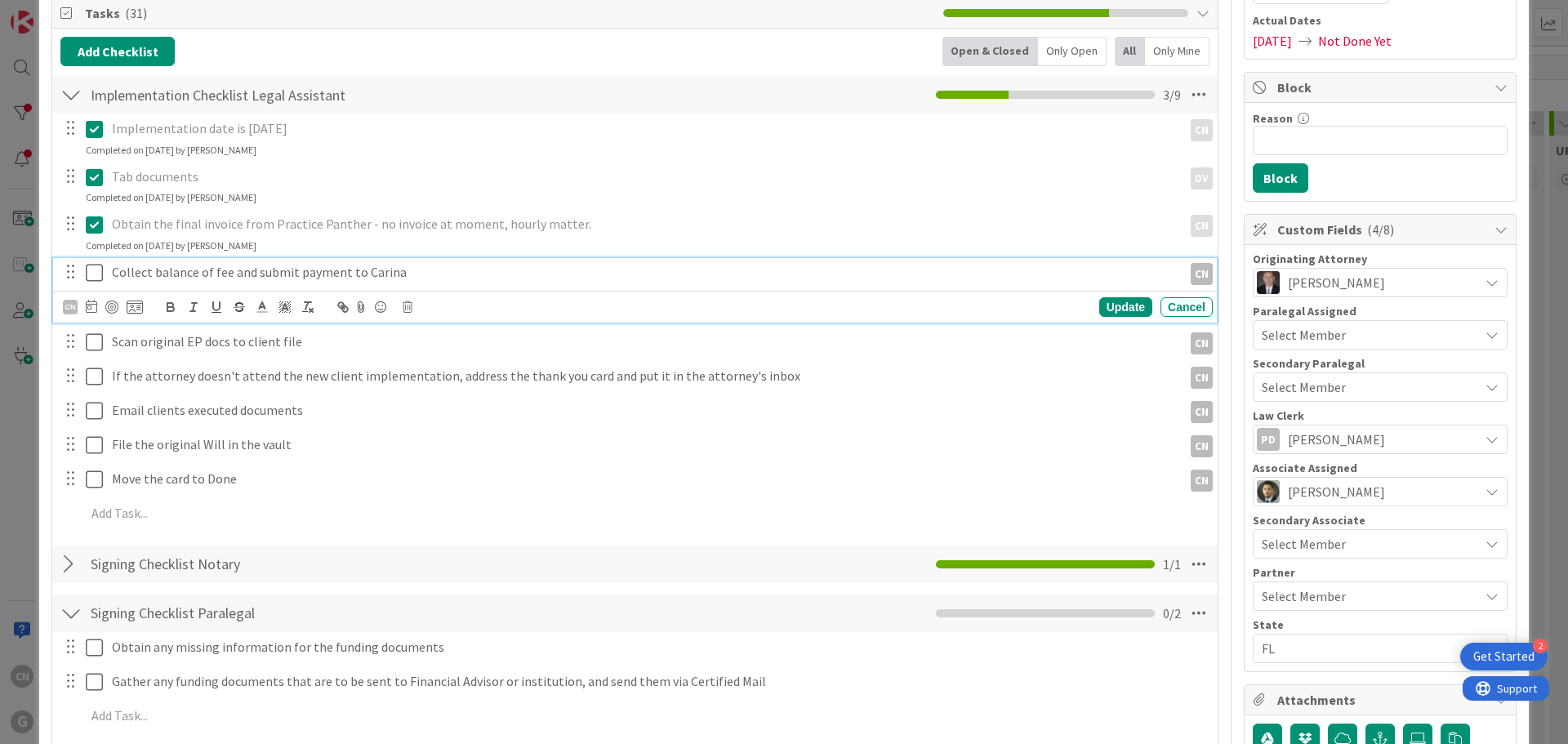
click at [427, 275] on p "Collect balance of fee and submit payment to Carina" at bounding box center [643, 272] width 1064 height 19
click at [403, 307] on icon at bounding box center [407, 307] width 10 height 11
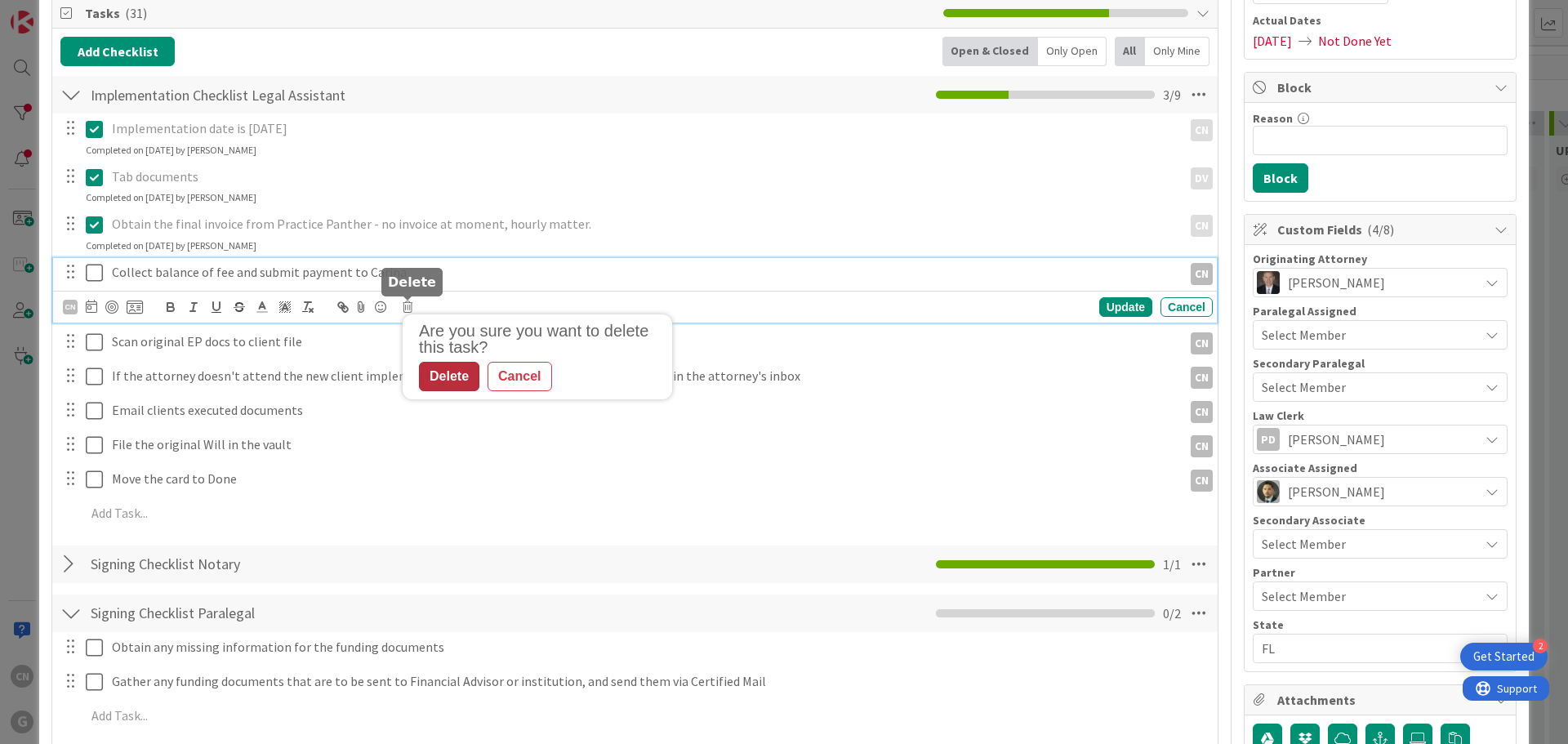
click at [449, 380] on div "Delete" at bounding box center [449, 376] width 60 height 30
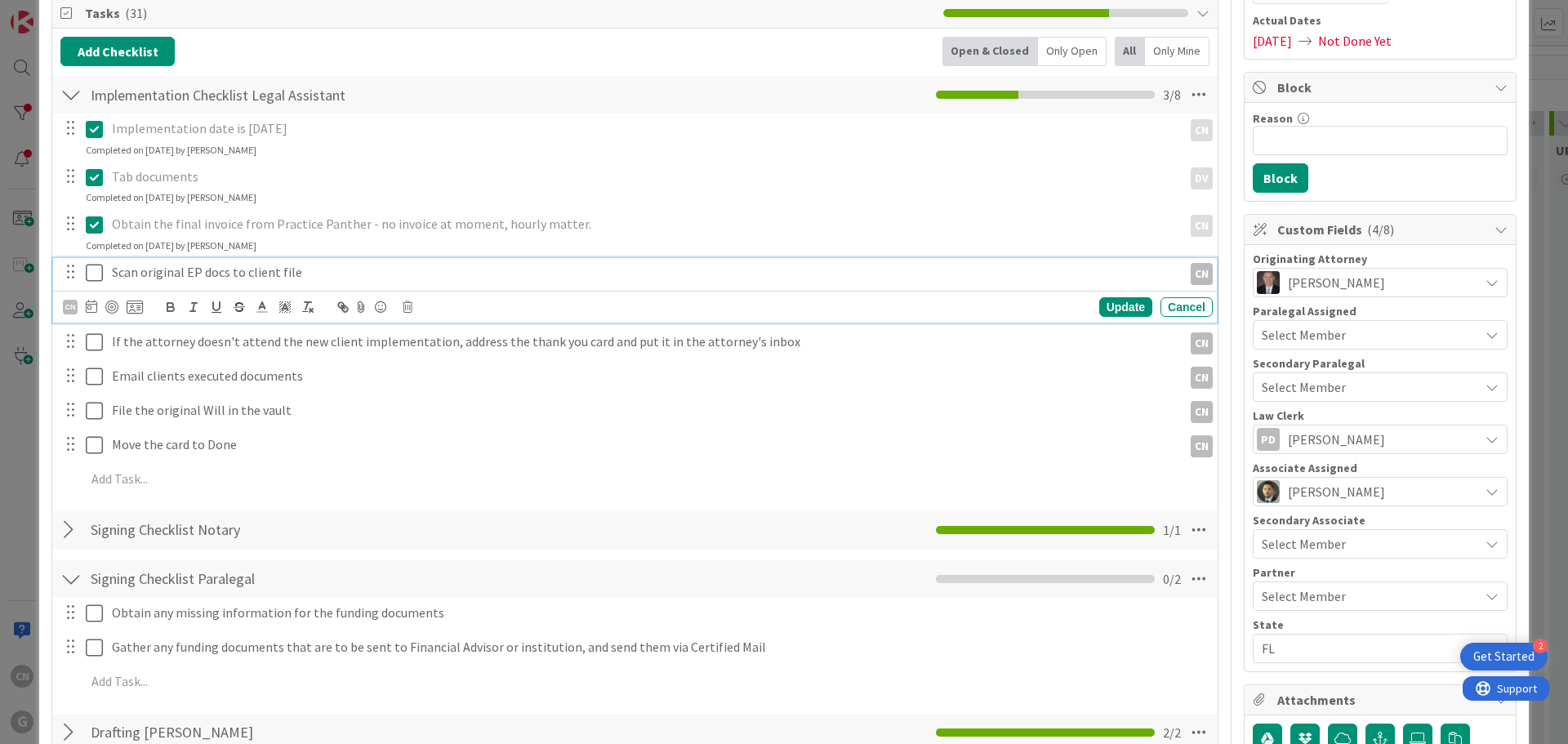
click at [317, 272] on p "Scan original EP docs to client file" at bounding box center [643, 272] width 1064 height 19
click at [67, 308] on div "CN" at bounding box center [70, 307] width 15 height 15
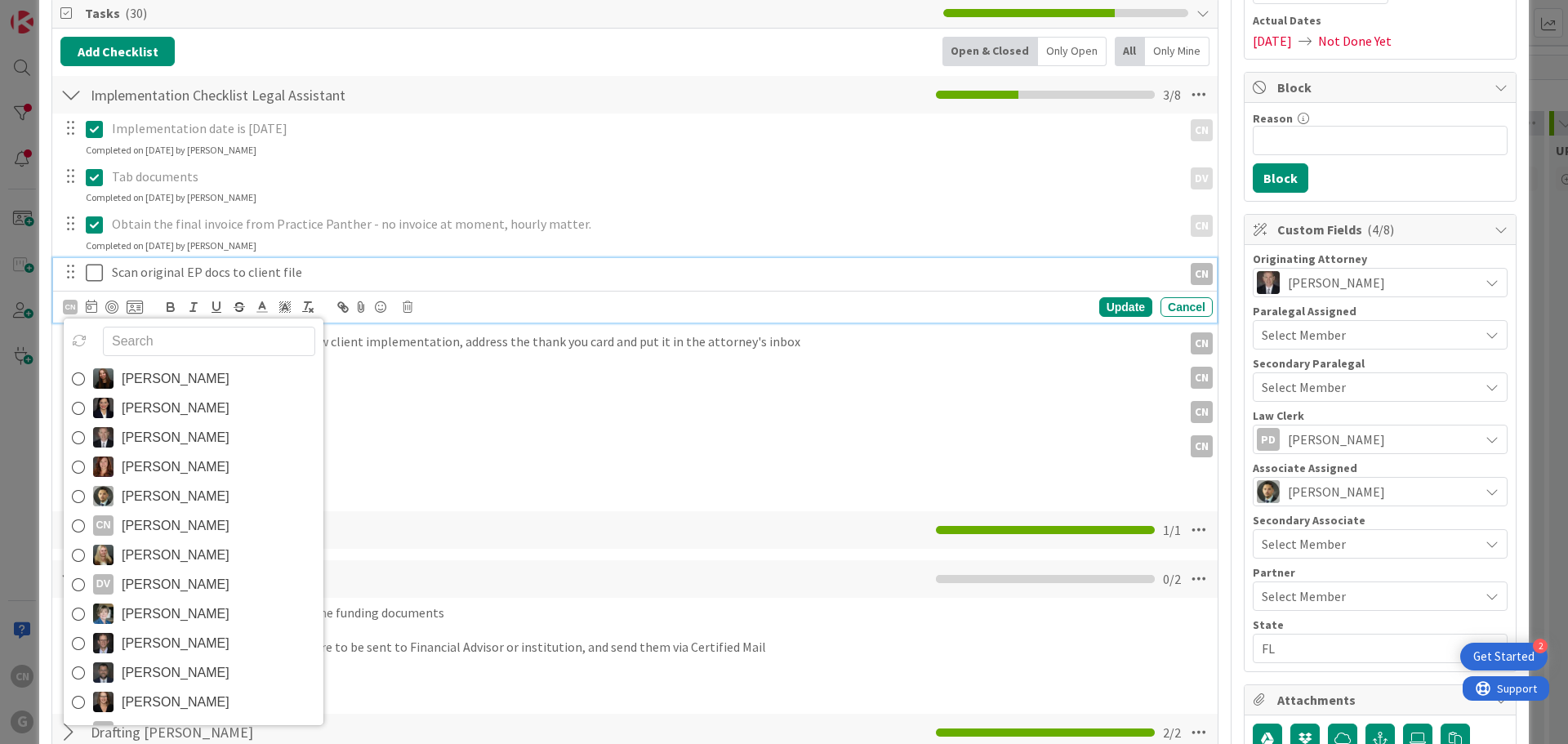
drag, startPoint x: 196, startPoint y: 576, endPoint x: 198, endPoint y: 568, distance: 8.2
click at [198, 573] on span "[PERSON_NAME]" at bounding box center [175, 585] width 107 height 24
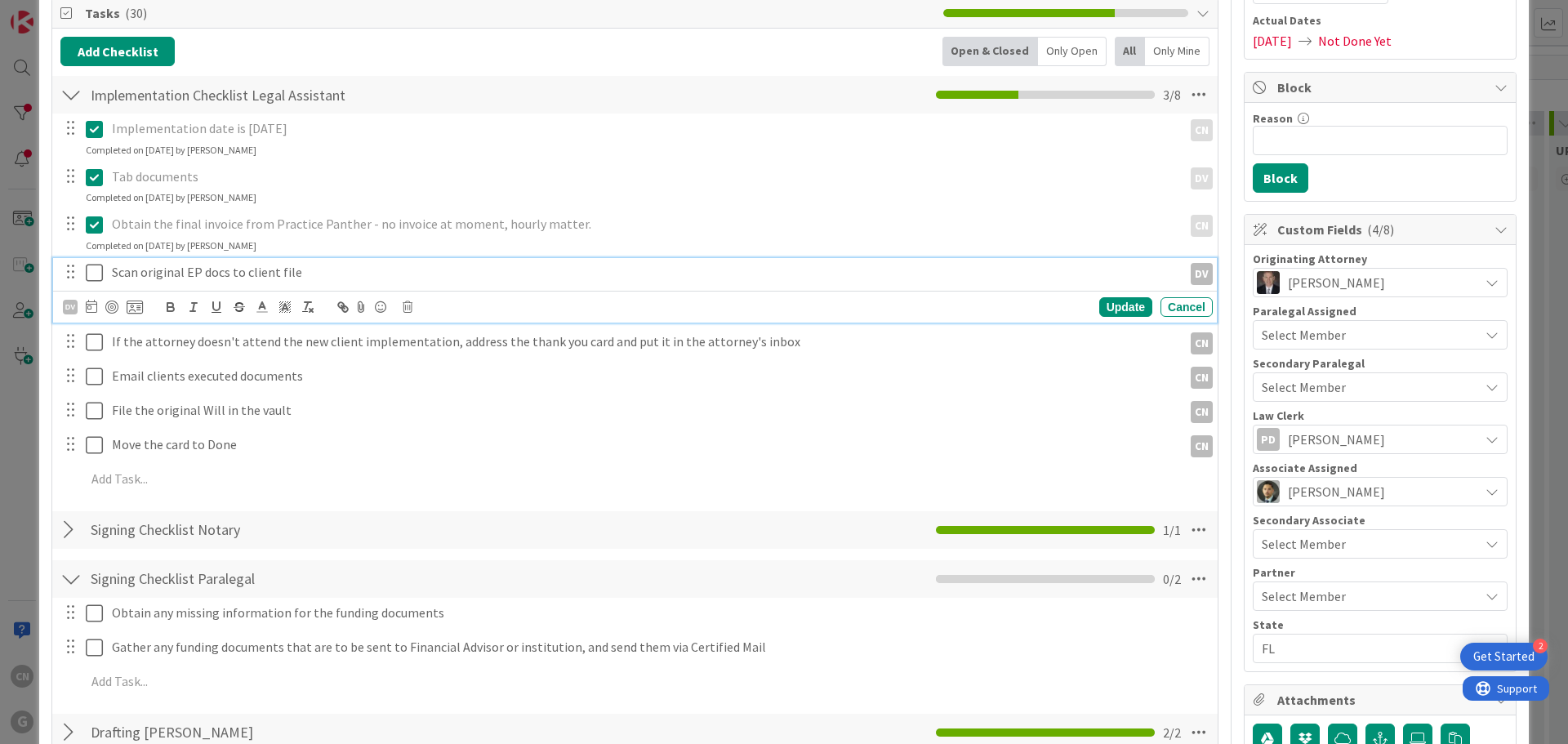
click at [363, 276] on p "Scan original EP docs to client file" at bounding box center [643, 272] width 1064 height 19
click at [92, 307] on icon at bounding box center [91, 306] width 11 height 13
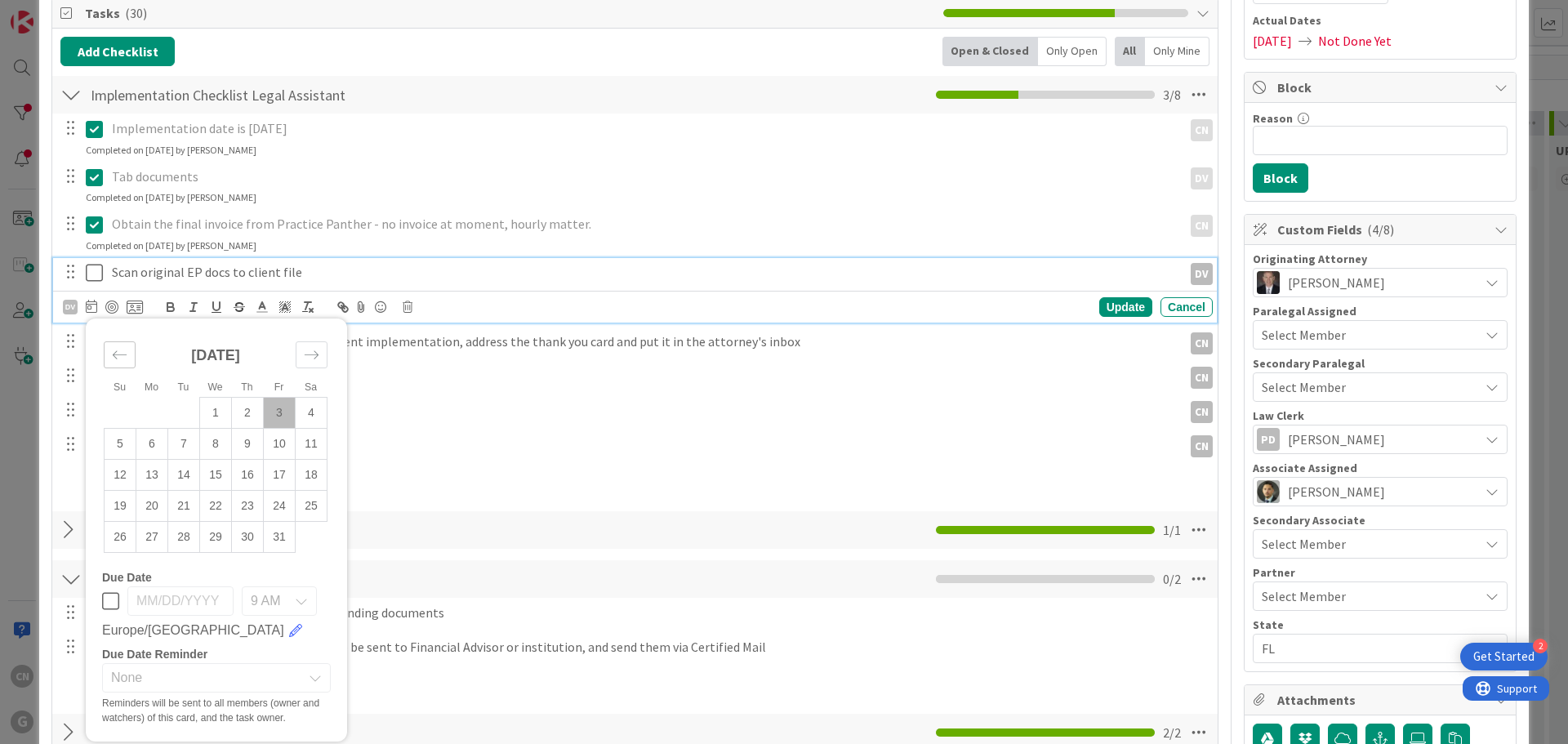
click at [120, 356] on icon "Move backward to switch to the previous month." at bounding box center [120, 355] width 16 height 16
click at [154, 535] on td "29" at bounding box center [152, 537] width 31 height 31
type input "[DATE]"
click at [1126, 302] on div "Update" at bounding box center [1125, 307] width 53 height 19
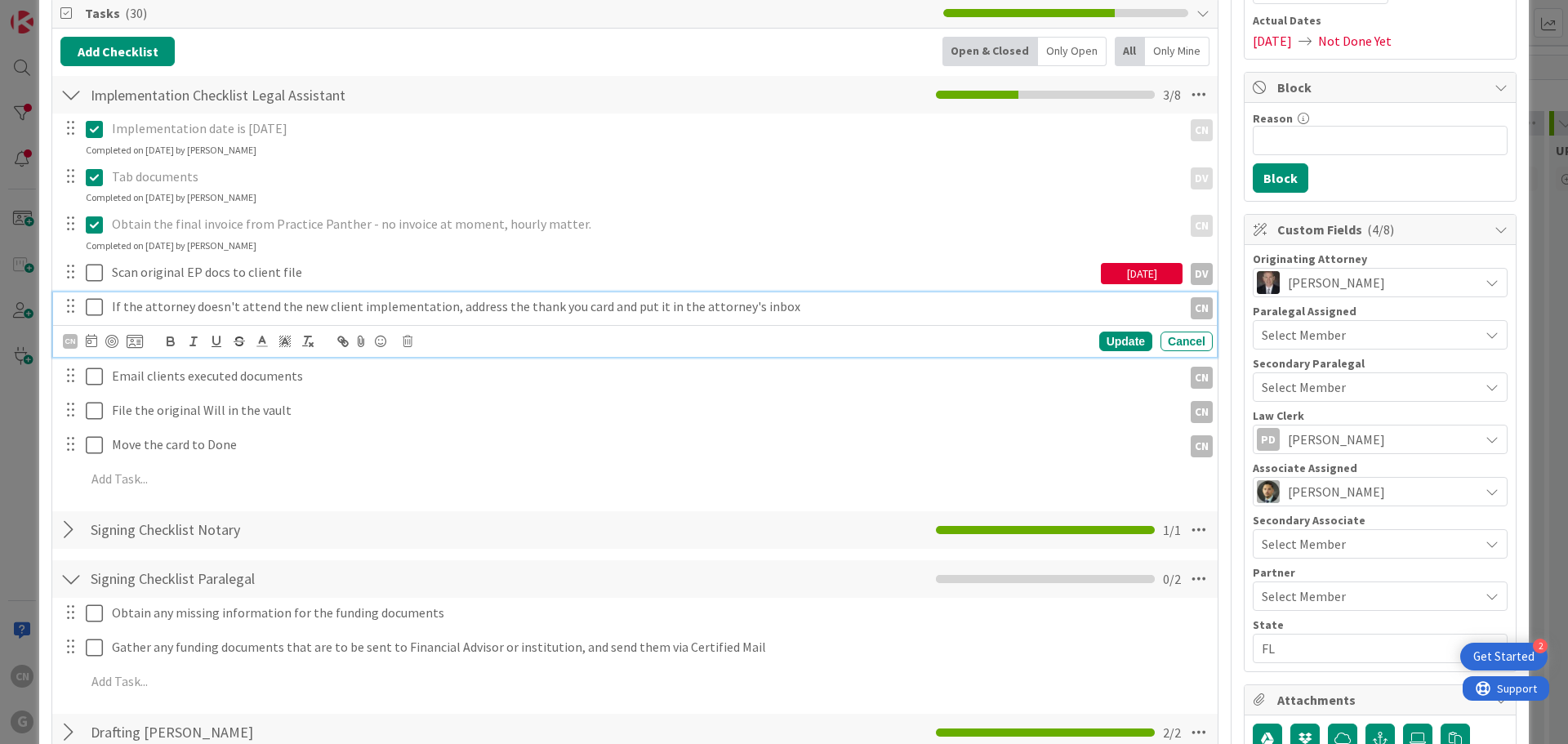
click at [168, 309] on p "If the attorney doesn't attend the new client implementation, address the thank…" at bounding box center [643, 307] width 1064 height 19
click at [406, 342] on icon at bounding box center [407, 341] width 10 height 11
click at [449, 408] on div "Delete" at bounding box center [449, 411] width 60 height 30
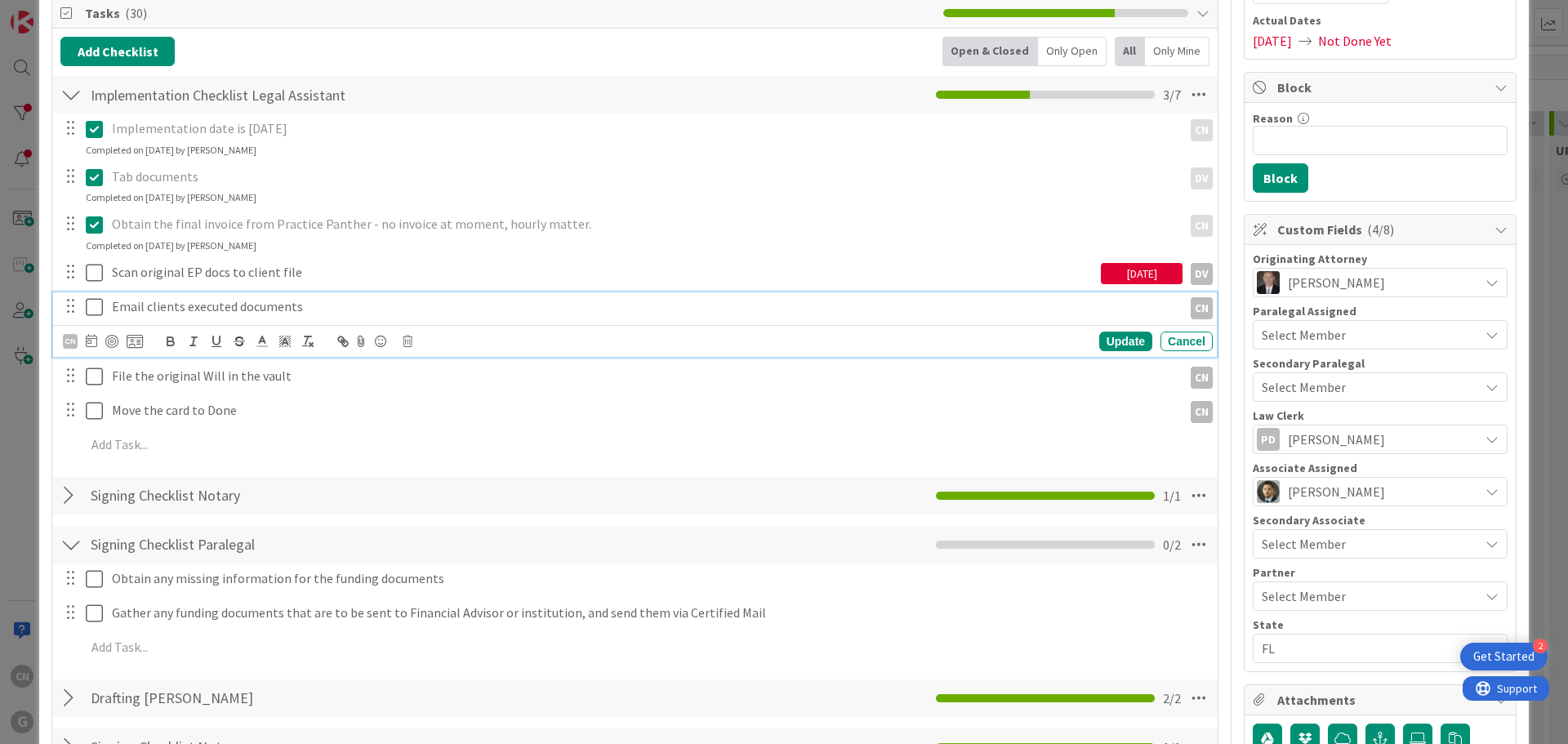
click at [141, 306] on p "Email clients executed documents" at bounding box center [643, 307] width 1064 height 19
click at [90, 341] on icon at bounding box center [91, 341] width 11 height 13
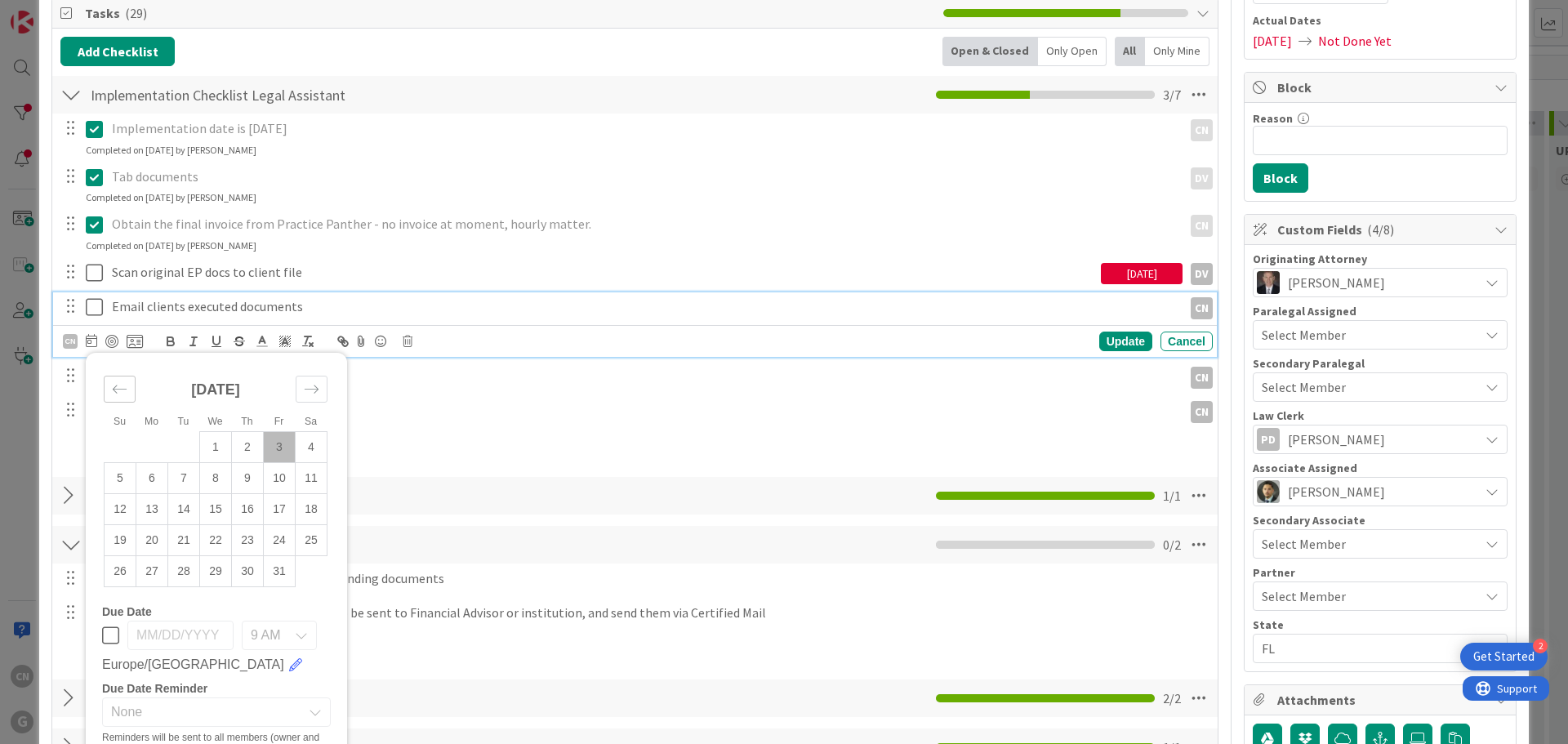
click at [116, 390] on icon "Move backward to switch to the previous month." at bounding box center [120, 389] width 16 height 16
click at [148, 570] on td "29" at bounding box center [152, 571] width 31 height 31
type input "[DATE]"
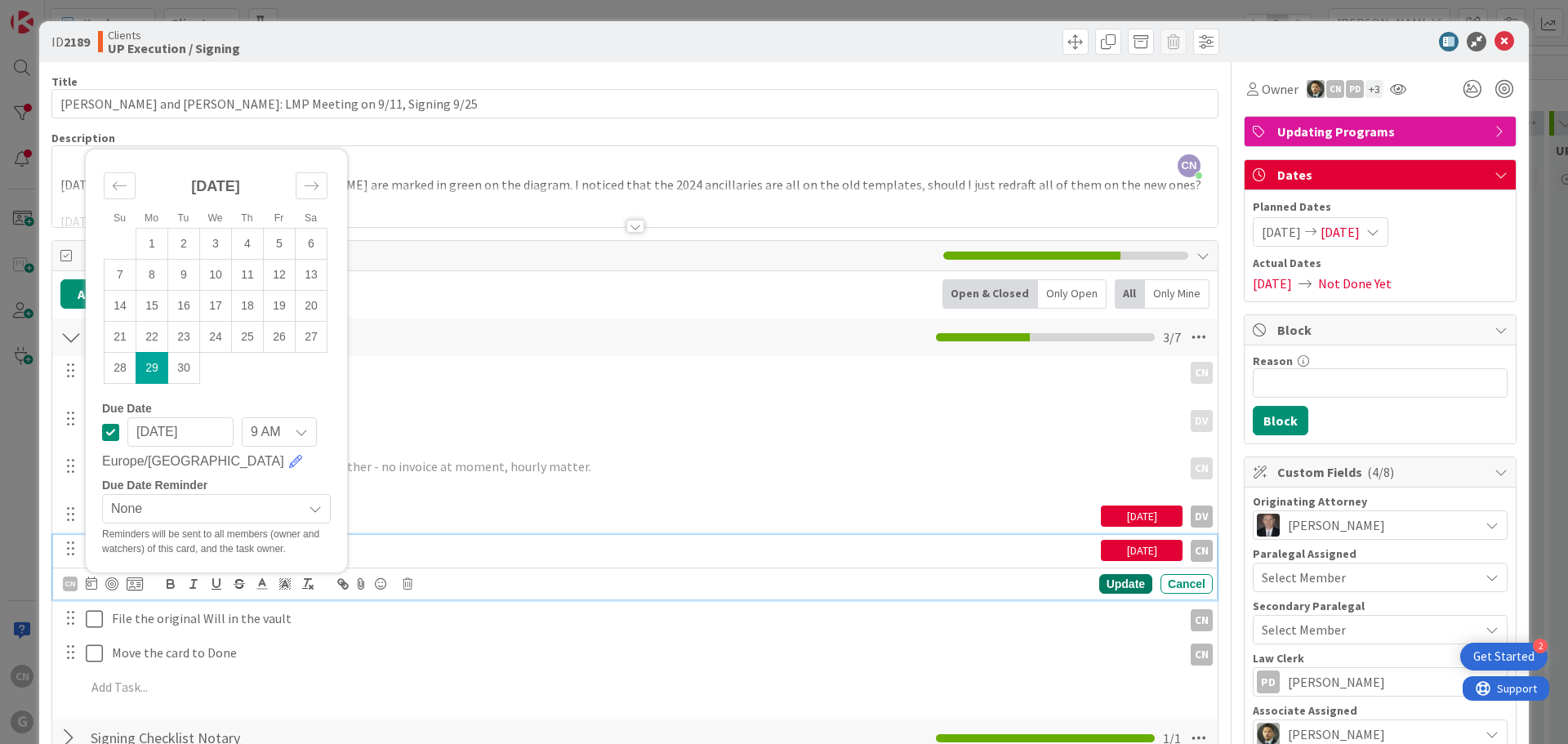
scroll to position [0, 0]
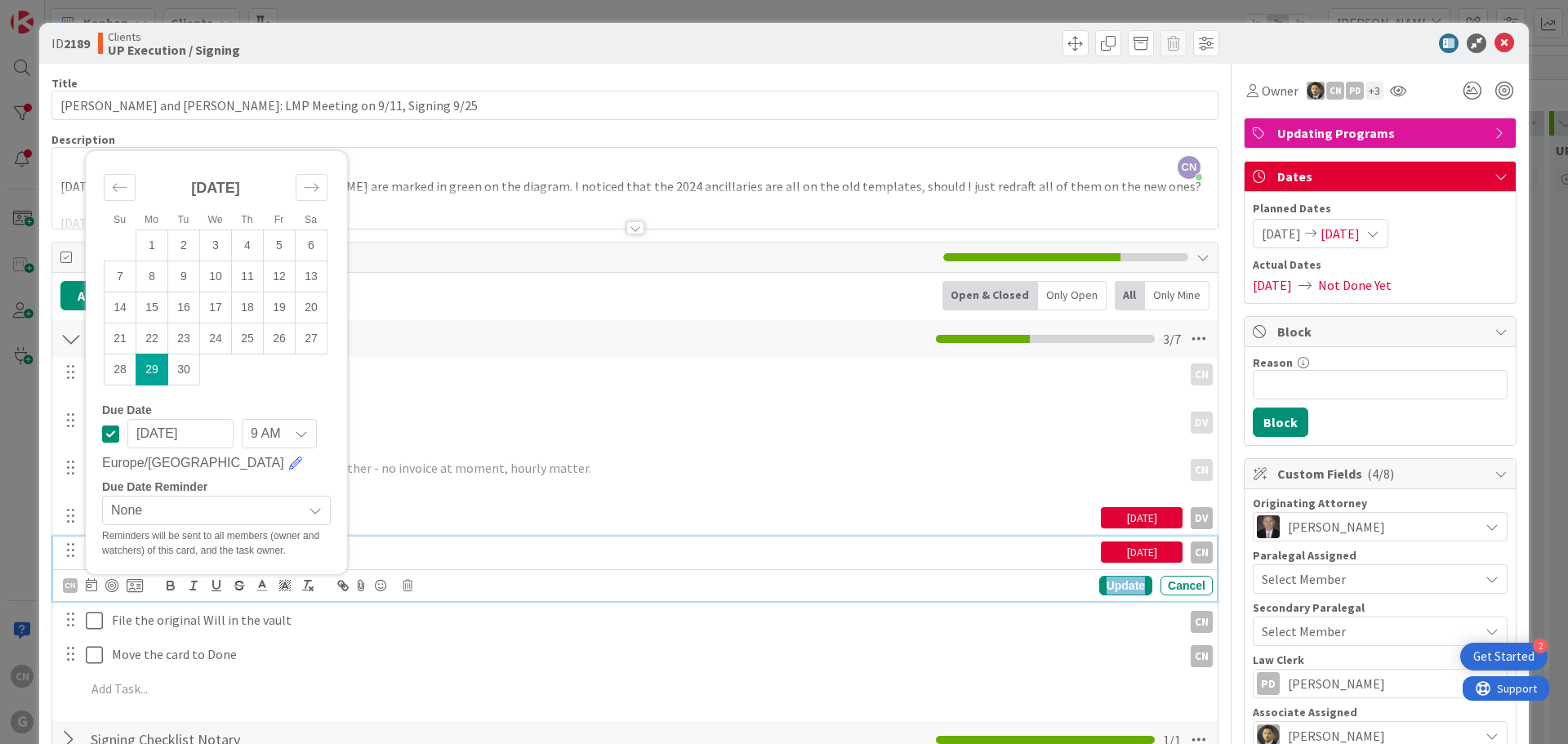
click at [1108, 589] on div "Update" at bounding box center [1125, 585] width 53 height 19
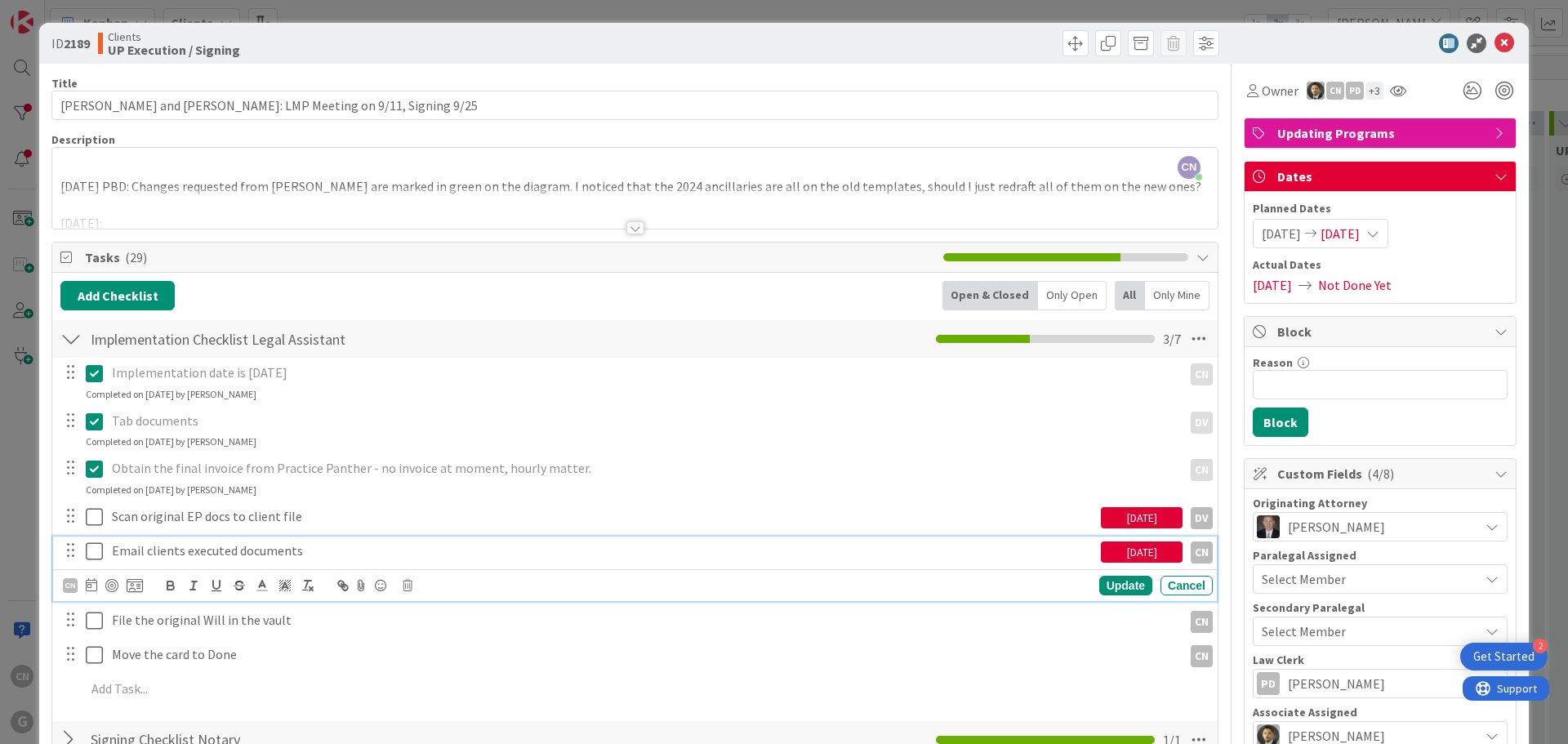
click at [200, 561] on div "Email clients executed documents" at bounding box center [603, 551] width 995 height 29
click at [90, 586] on icon at bounding box center [91, 584] width 11 height 13
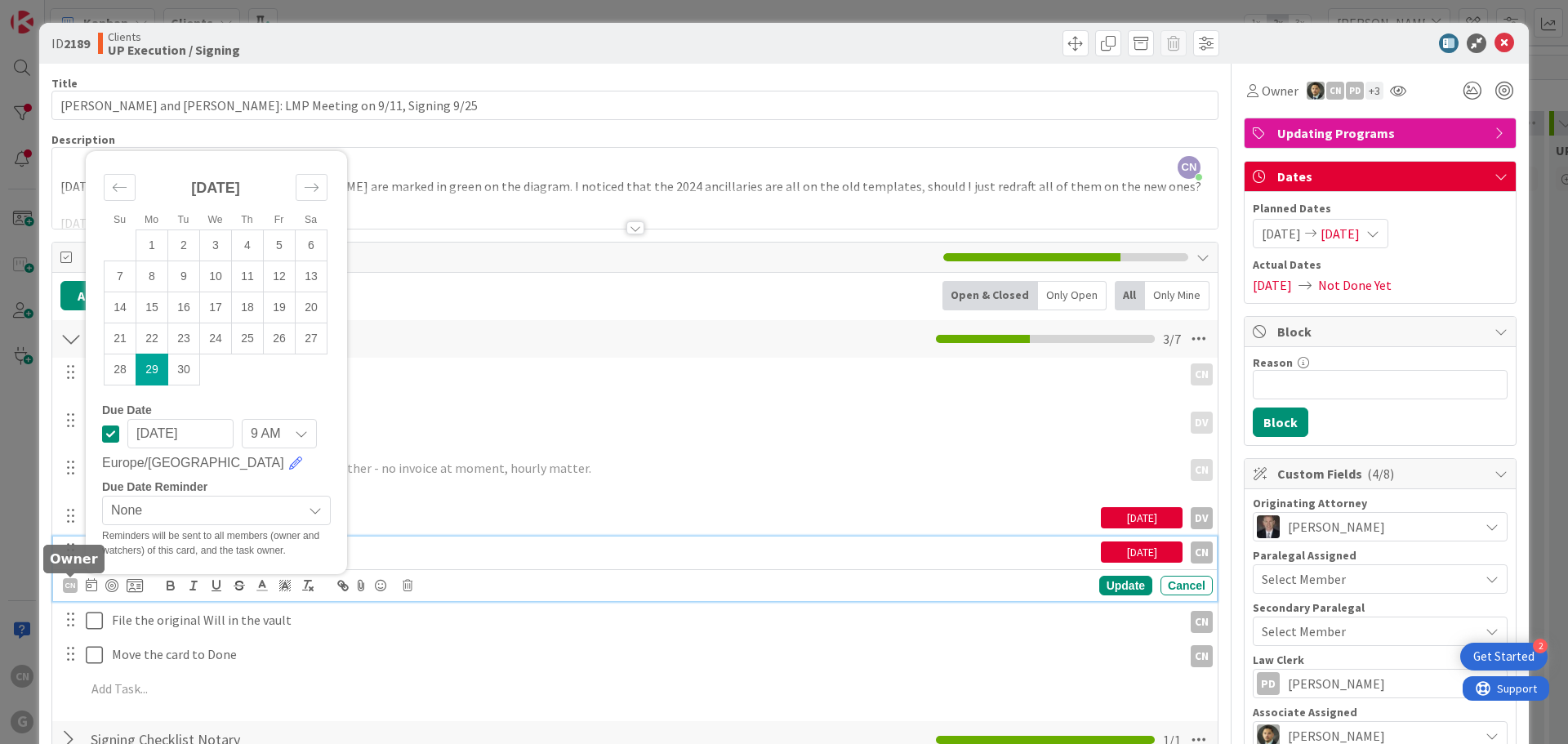
click at [70, 589] on div "CN" at bounding box center [70, 585] width 15 height 15
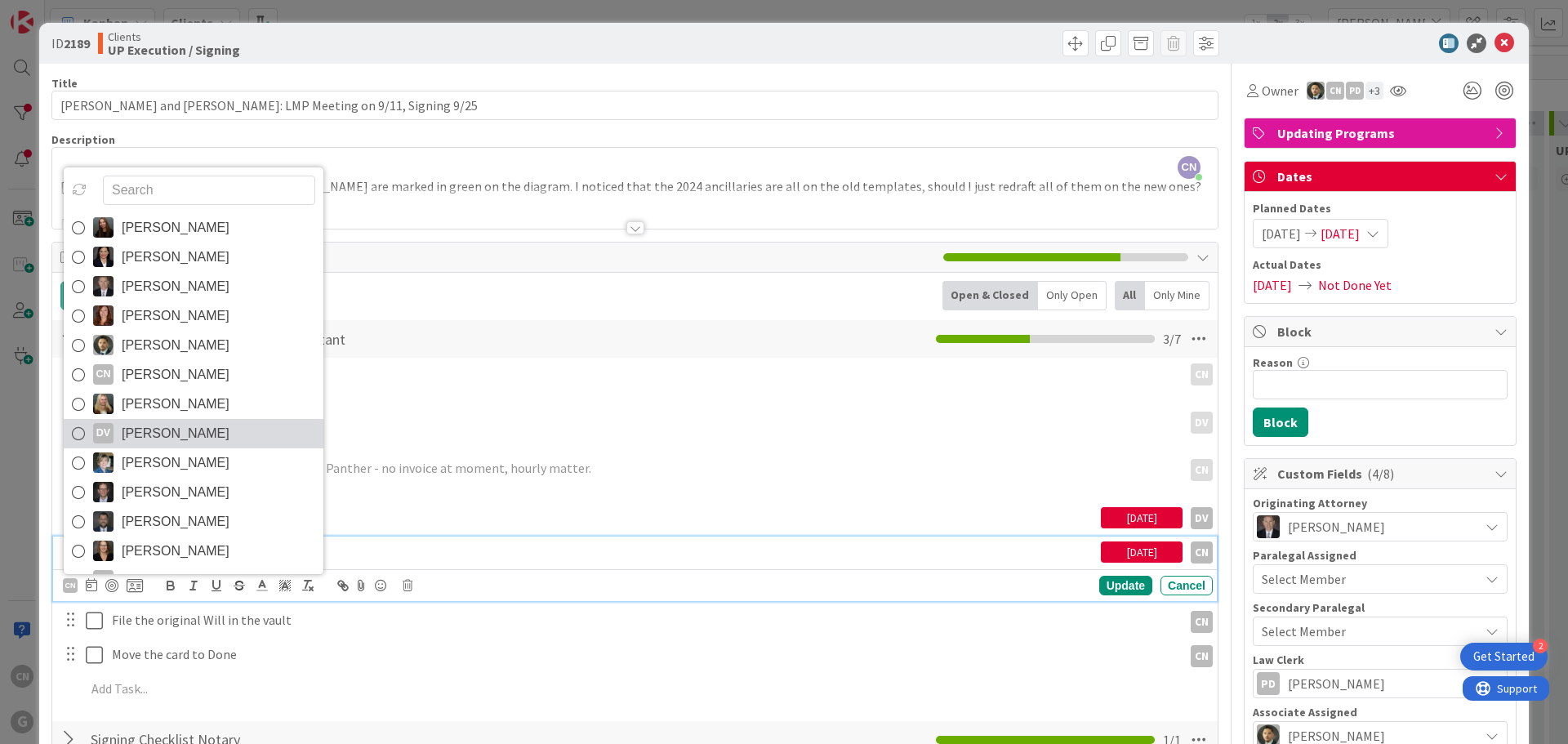
click at [164, 431] on span "[PERSON_NAME]" at bounding box center [175, 434] width 107 height 24
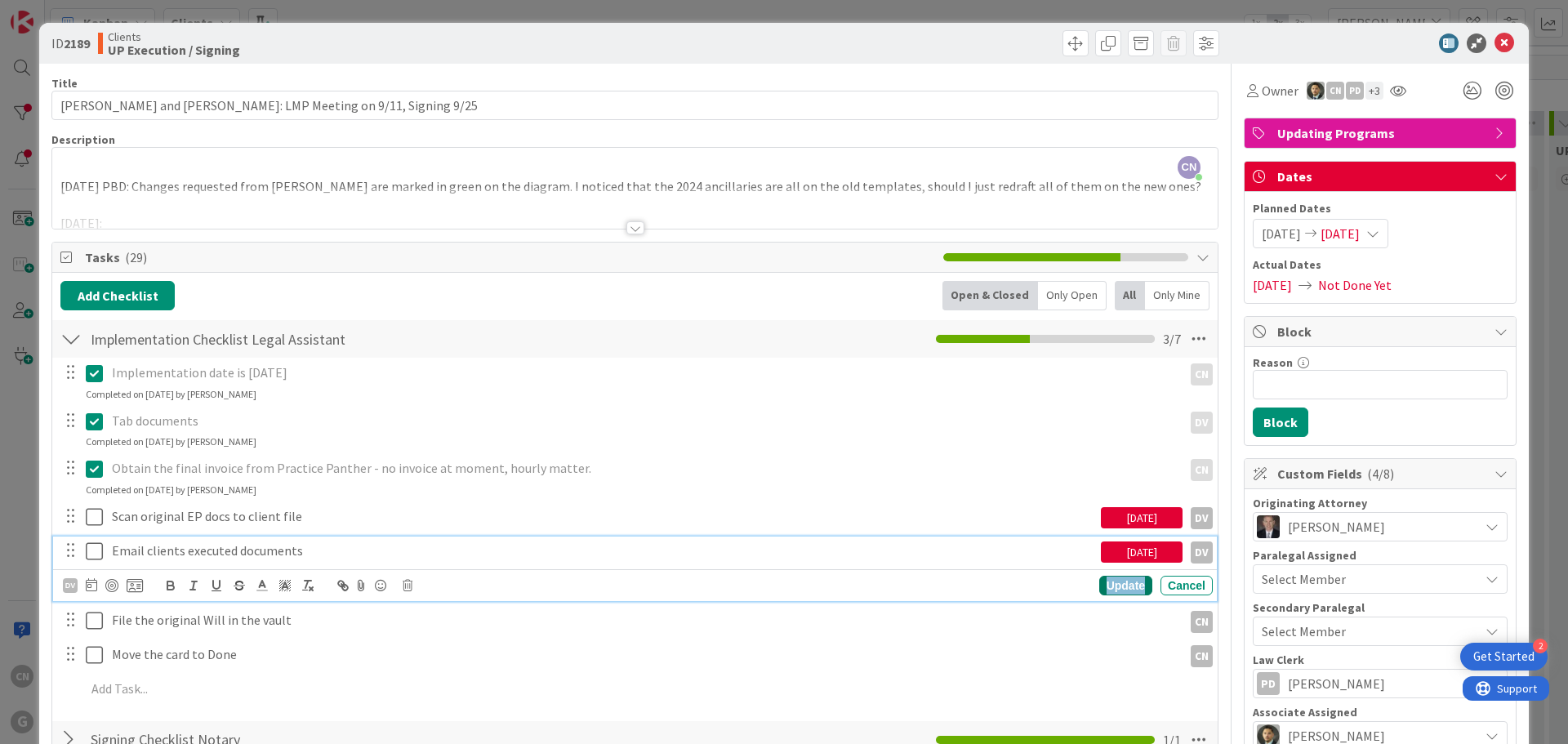
click at [1101, 585] on div "Update" at bounding box center [1125, 585] width 53 height 19
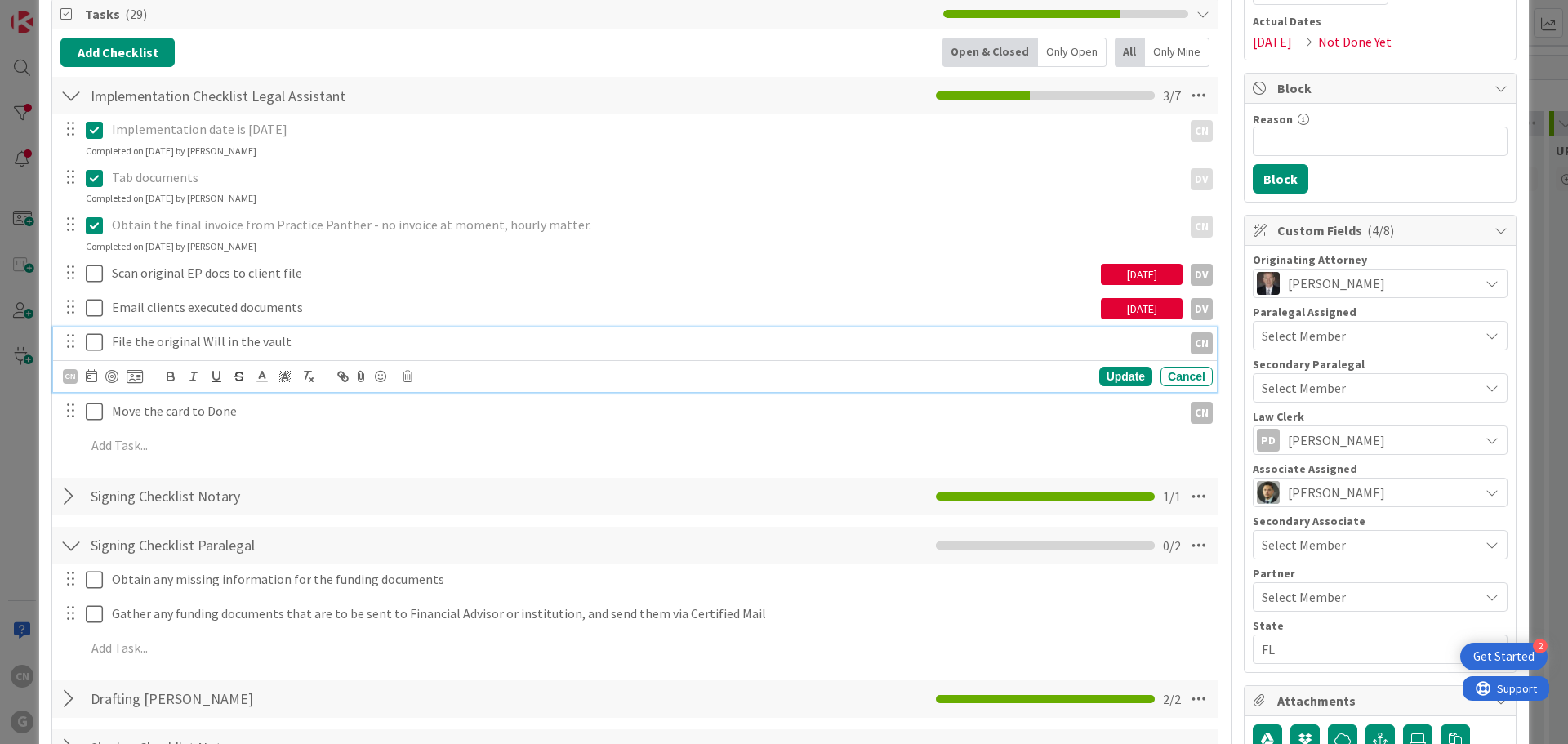
click at [225, 341] on p "File the original Will in the vault" at bounding box center [643, 342] width 1064 height 19
click at [88, 375] on icon at bounding box center [91, 375] width 11 height 13
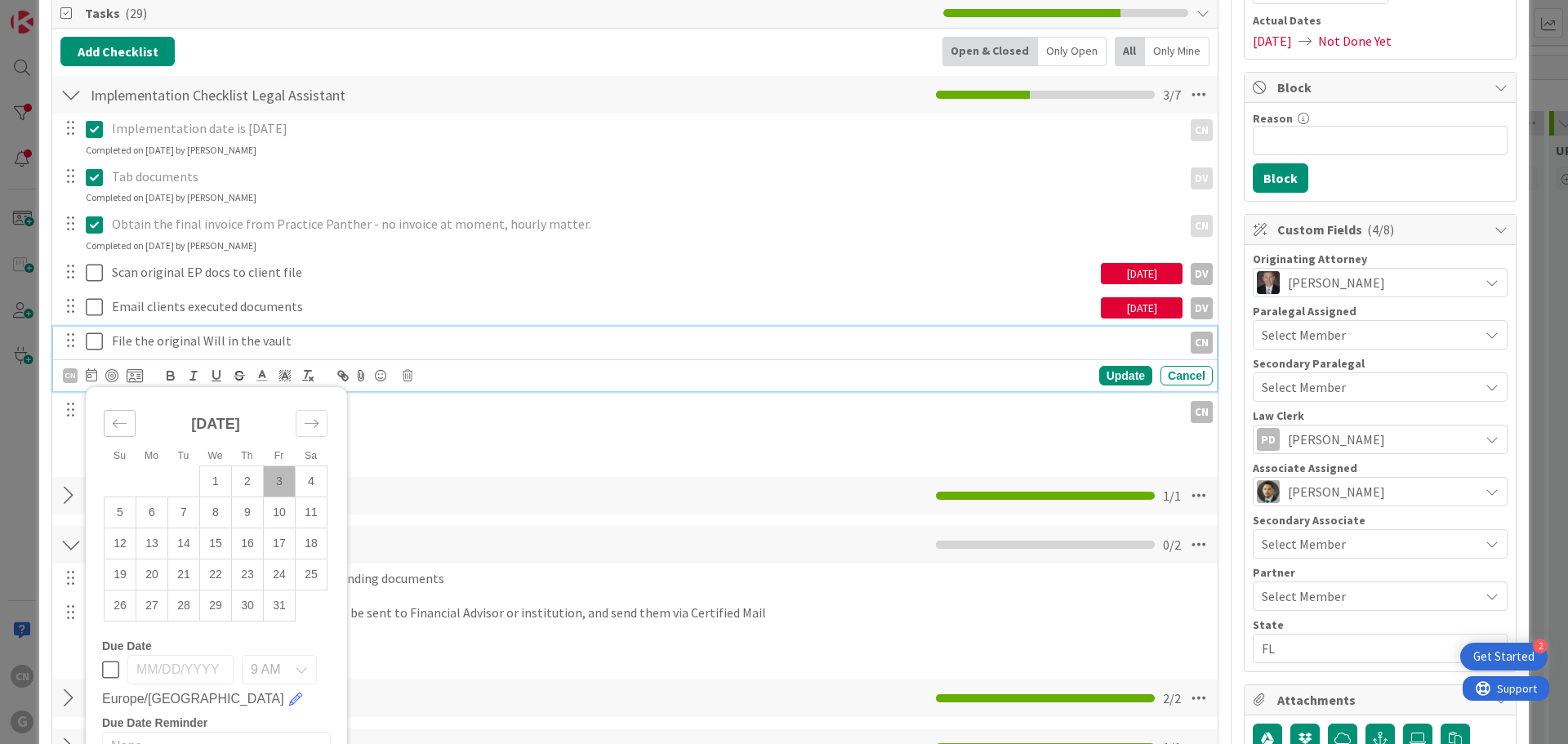
click at [116, 424] on icon "Move backward to switch to the previous month." at bounding box center [120, 424] width 16 height 16
click at [153, 612] on td "29" at bounding box center [152, 605] width 31 height 31
click at [1113, 379] on div "Update" at bounding box center [1125, 375] width 53 height 19
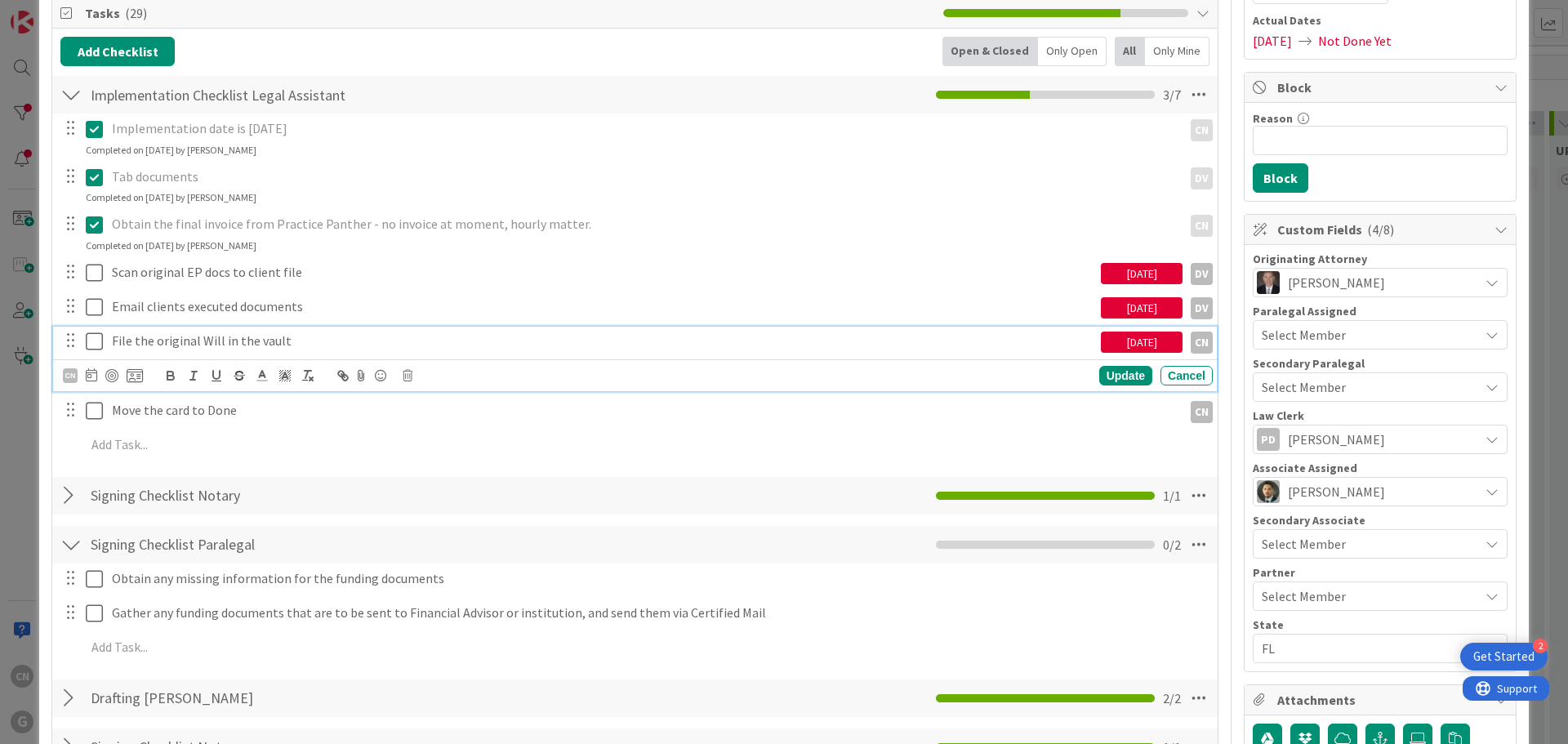
click at [304, 345] on p "File the original Will in the vault" at bounding box center [602, 341] width 982 height 19
click at [93, 375] on icon at bounding box center [91, 375] width 11 height 13
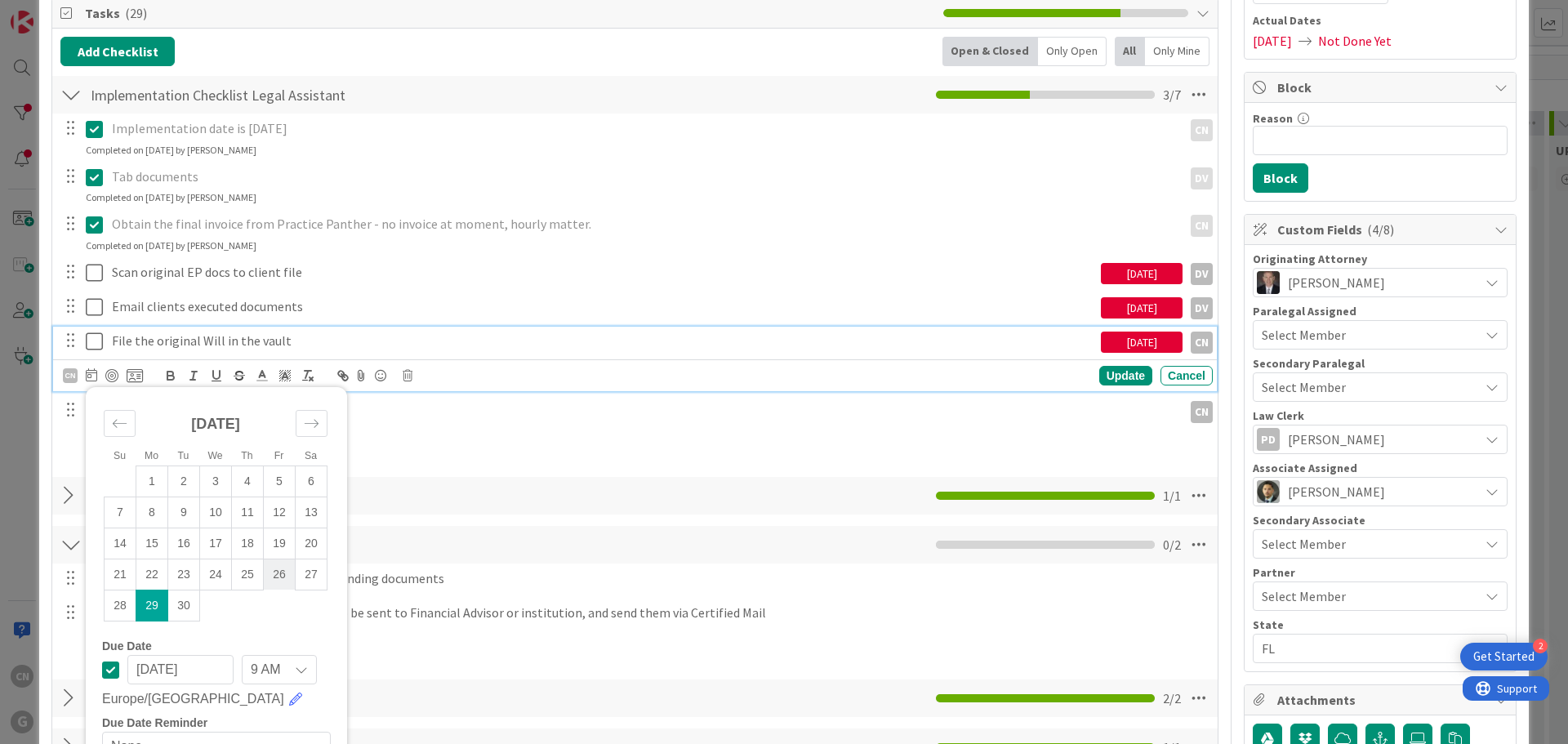
click at [276, 575] on td "26" at bounding box center [279, 575] width 31 height 31
type input "[DATE]"
click at [1104, 371] on div "Update" at bounding box center [1125, 375] width 53 height 19
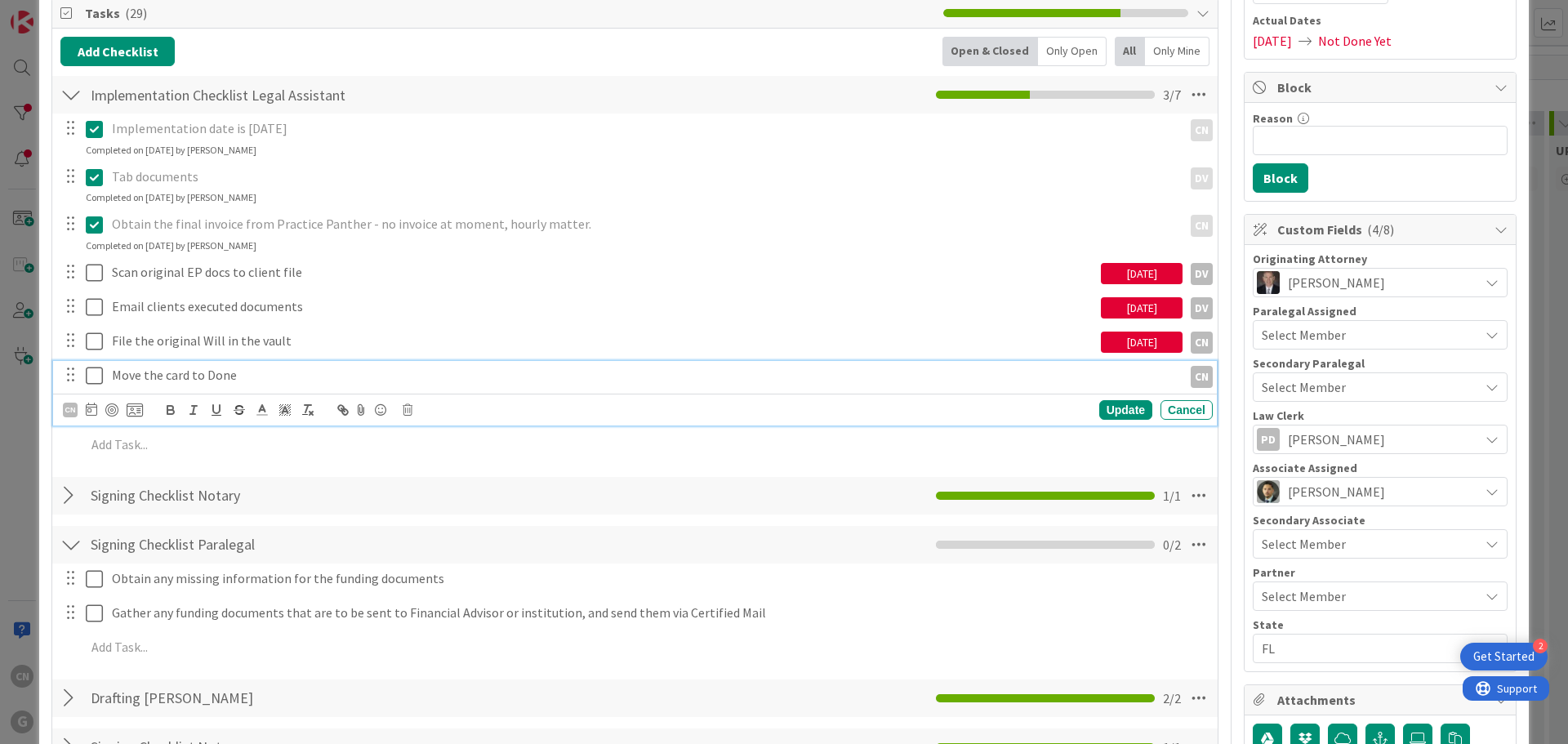
click at [247, 371] on p "Move the card to Done" at bounding box center [643, 375] width 1064 height 19
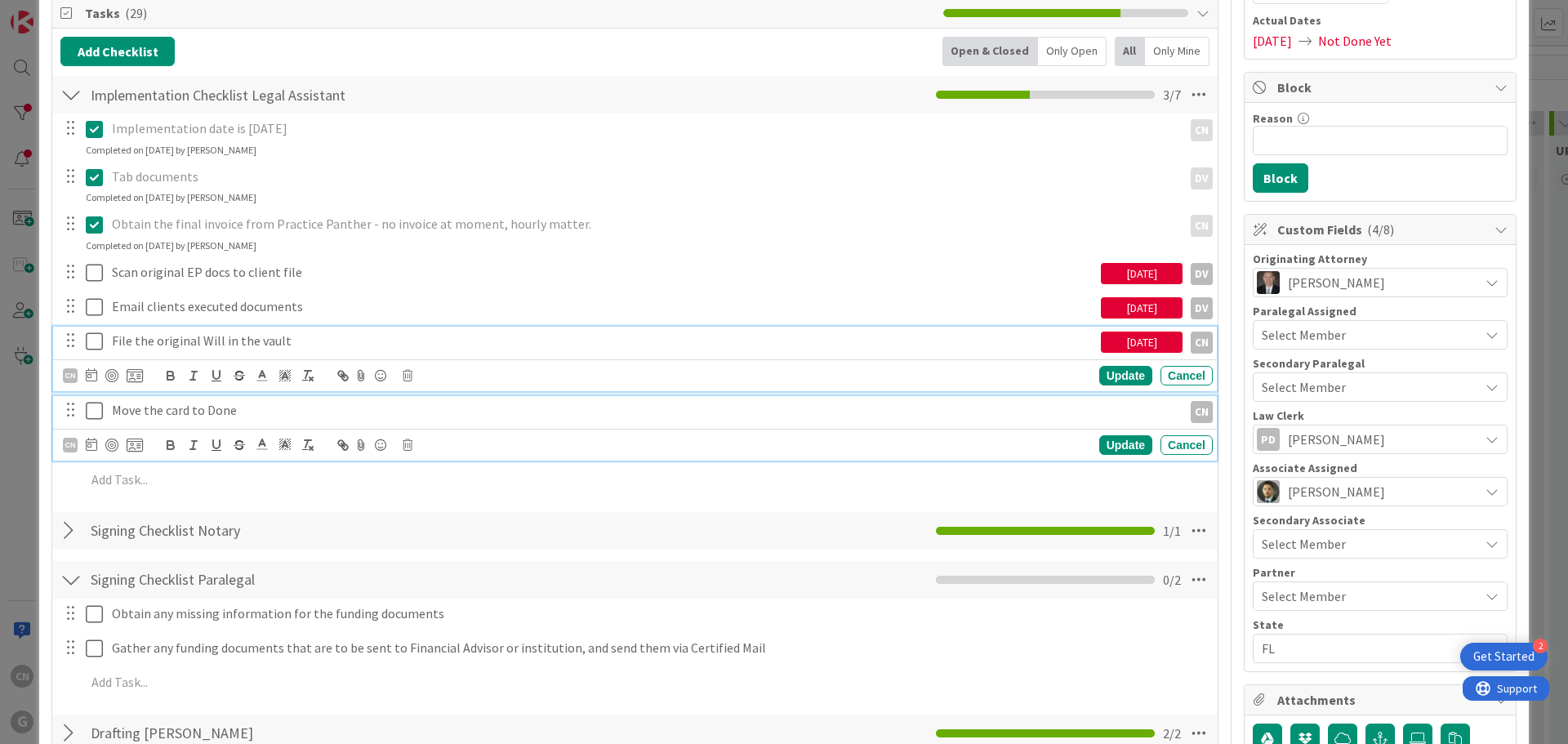
click at [166, 338] on p "File the original Will in the vault" at bounding box center [602, 341] width 982 height 19
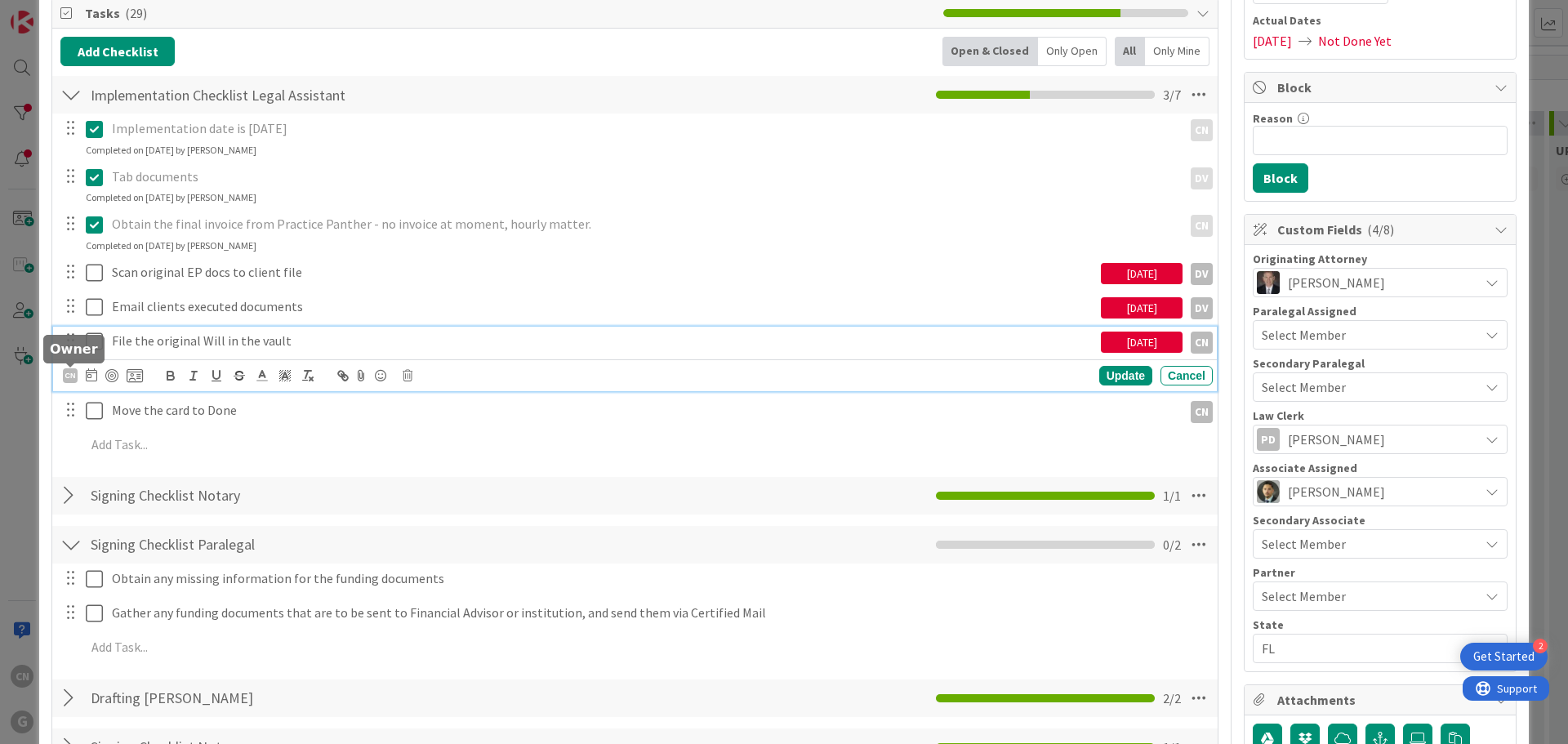
click at [70, 377] on div "CN" at bounding box center [70, 375] width 15 height 15
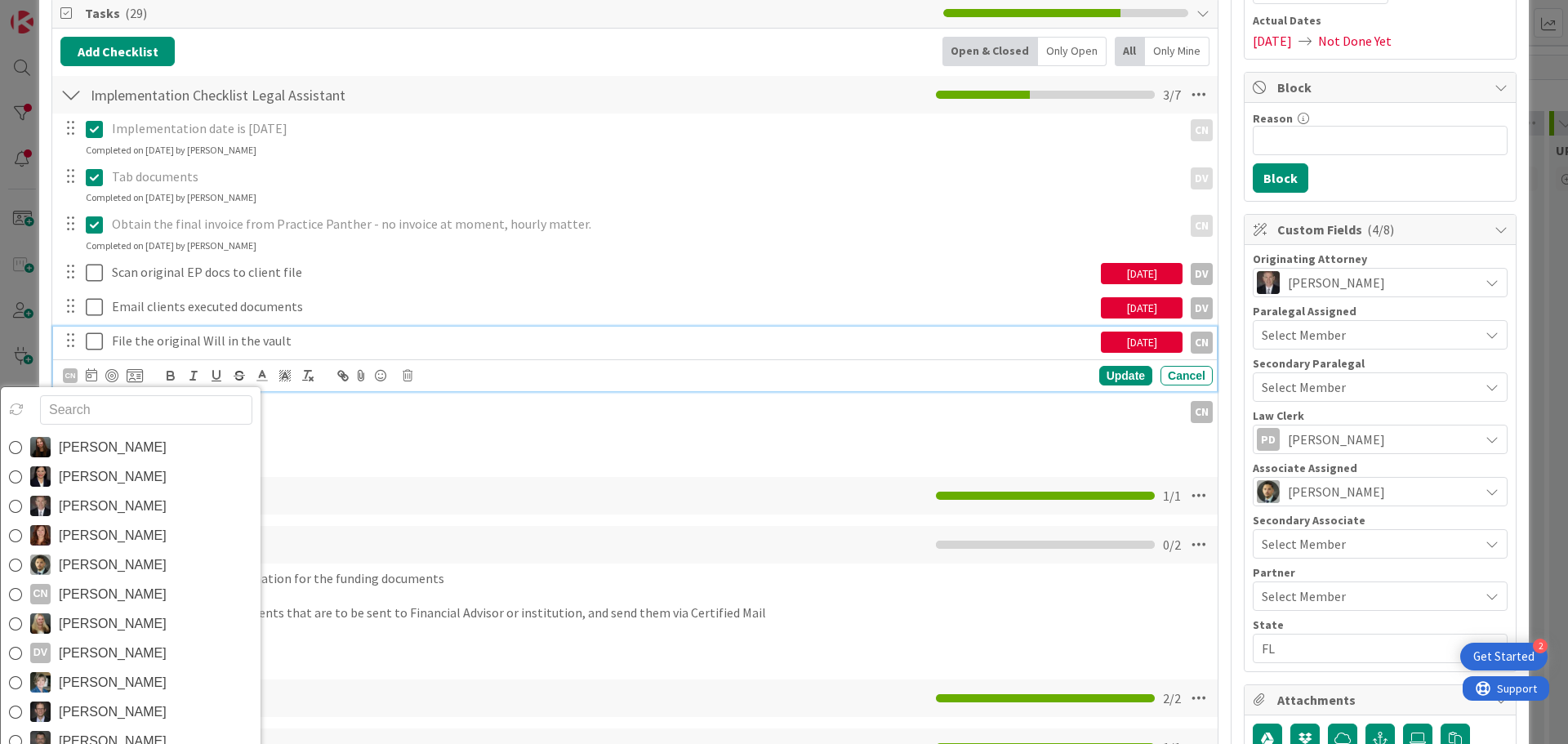
click at [112, 649] on span "[PERSON_NAME]" at bounding box center [112, 653] width 107 height 24
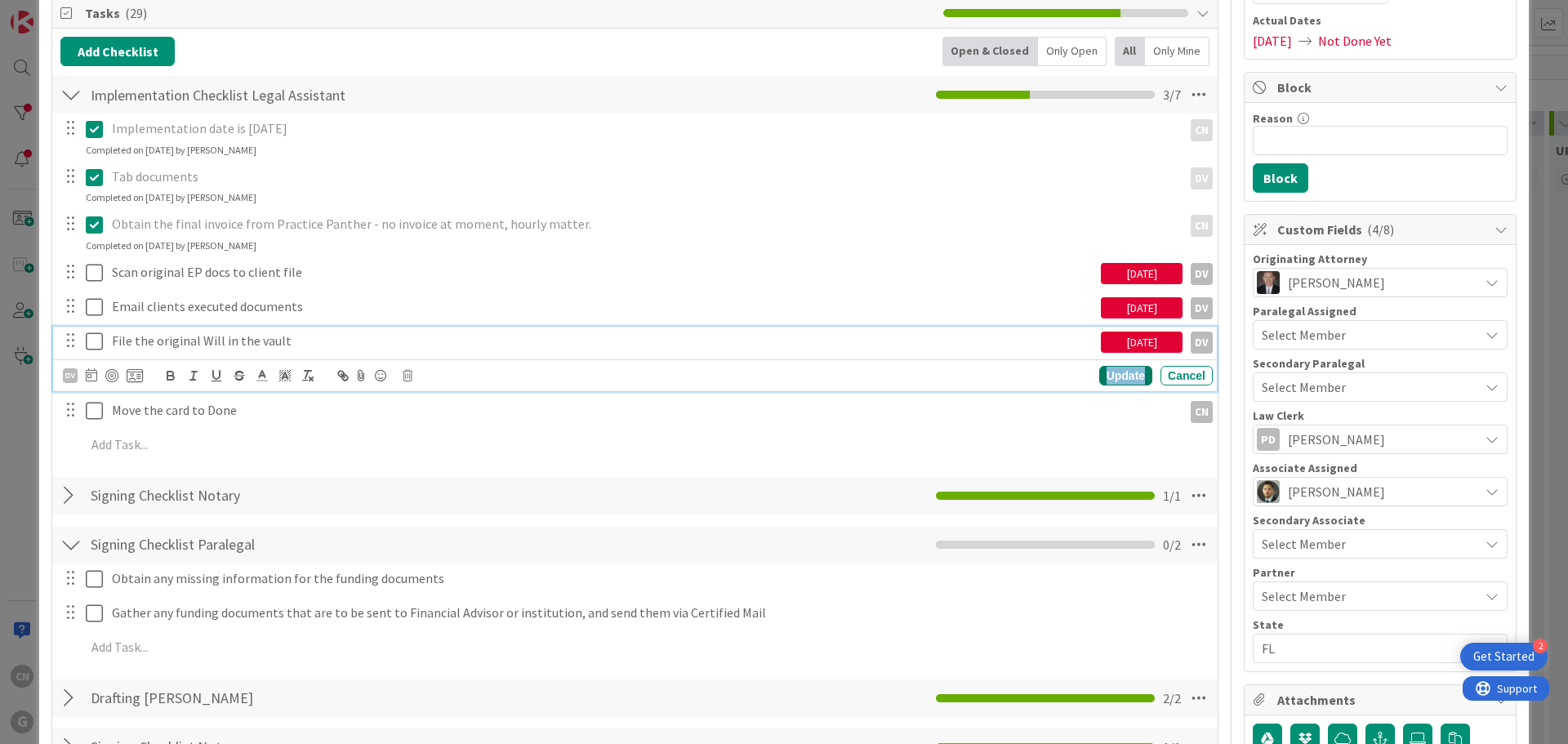
click at [1117, 378] on div "Update" at bounding box center [1125, 375] width 53 height 19
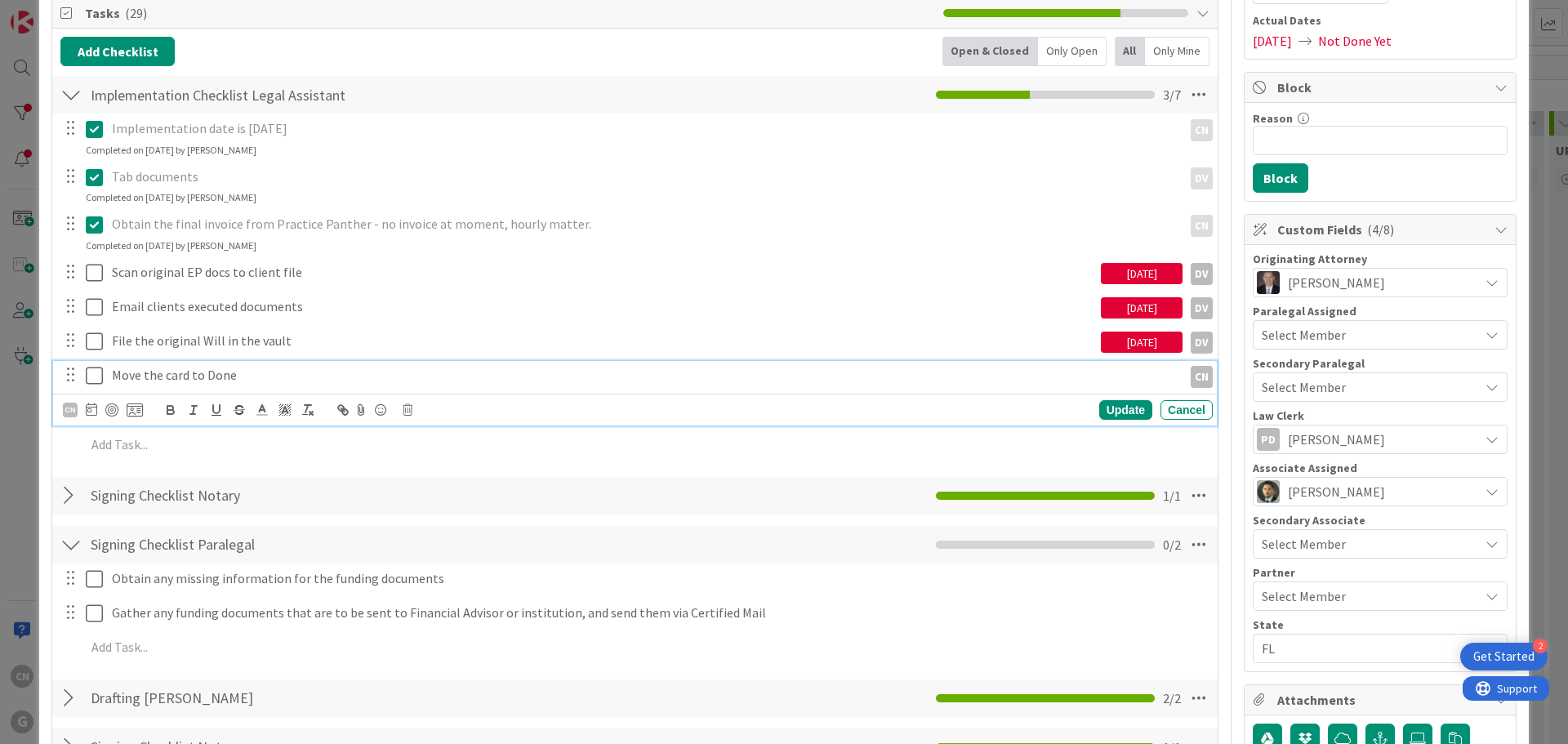
click at [308, 370] on p "Move the card to Done" at bounding box center [643, 375] width 1064 height 19
click at [70, 408] on div "CN" at bounding box center [70, 410] width 15 height 15
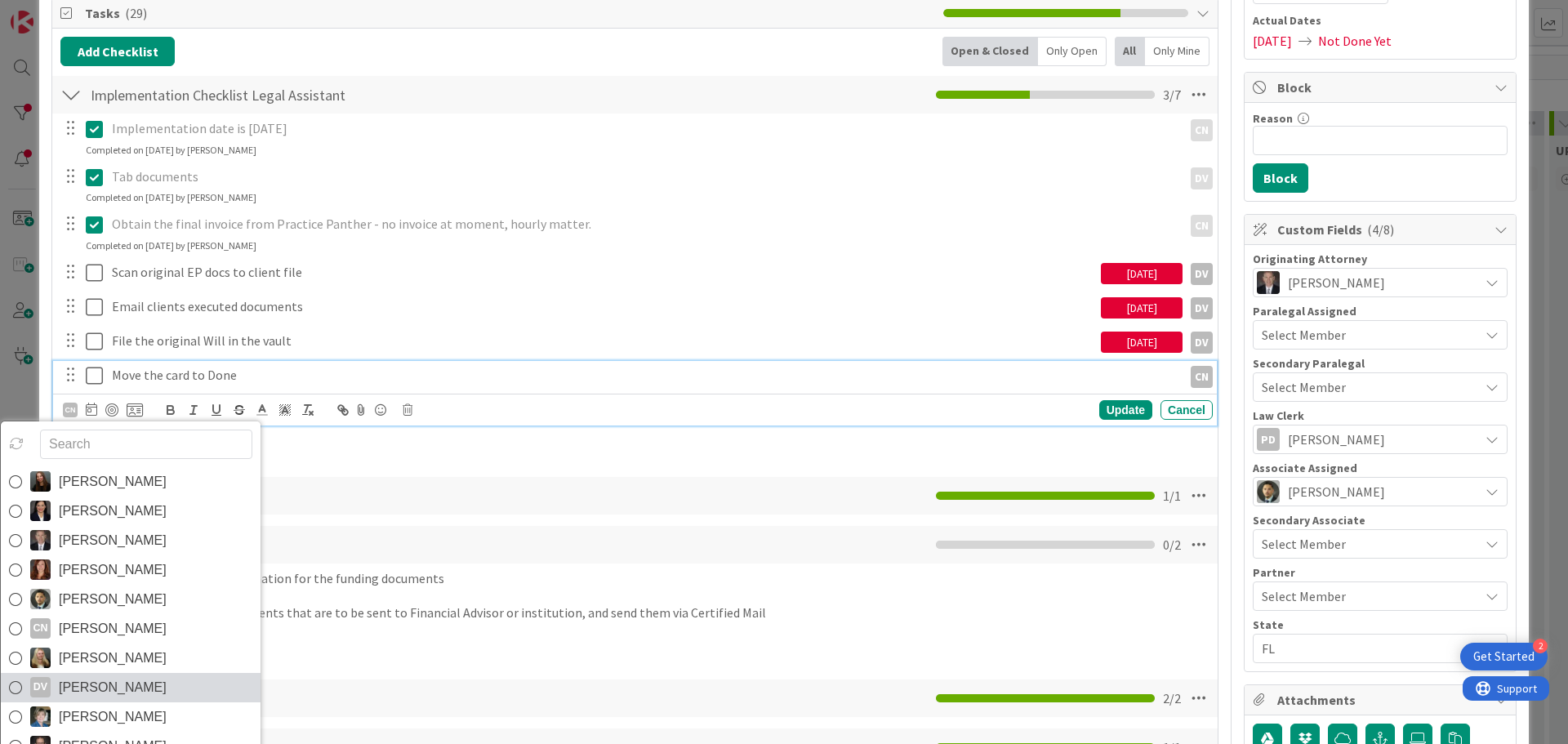
click at [155, 688] on span "[PERSON_NAME]" at bounding box center [112, 688] width 107 height 24
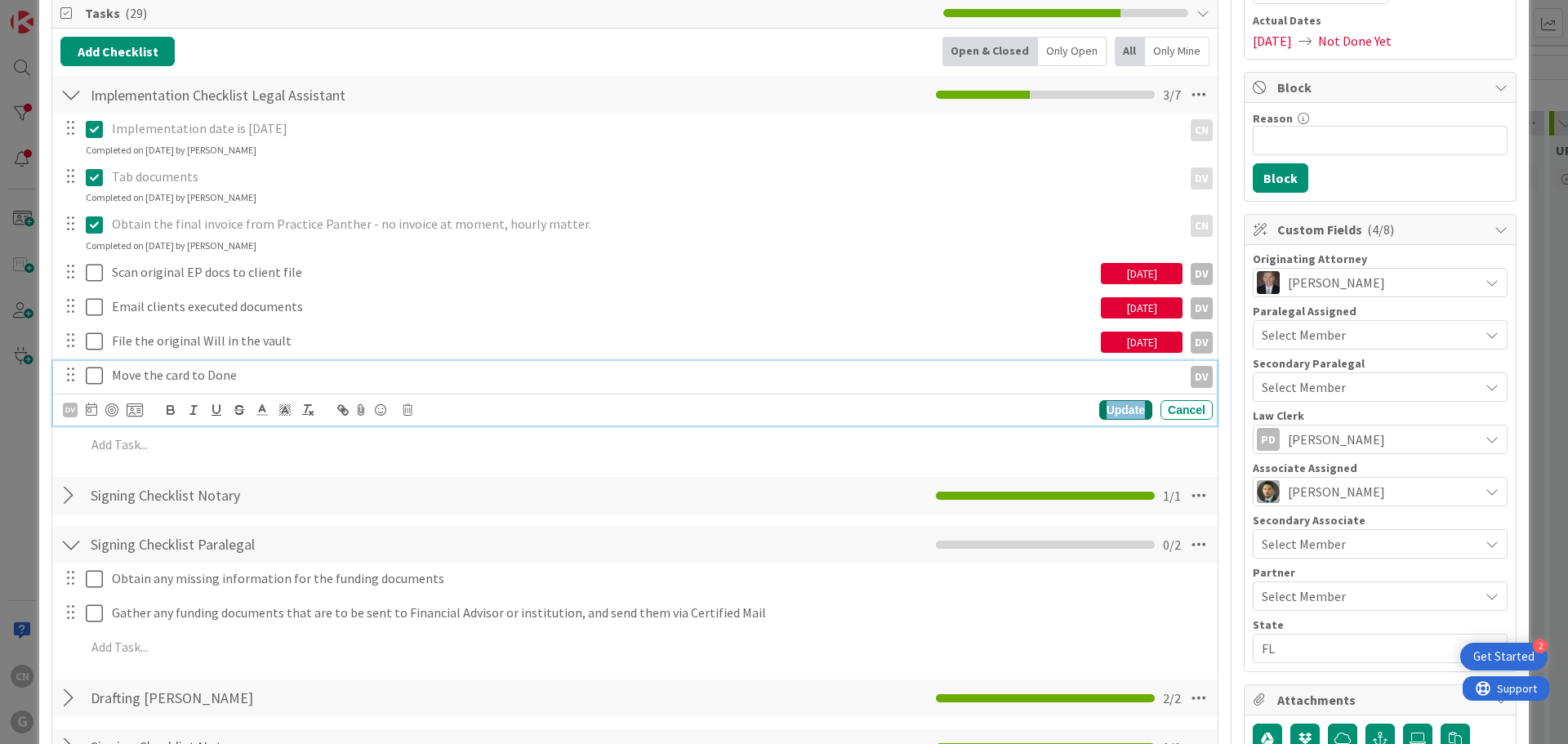
click at [1105, 414] on div "Update" at bounding box center [1125, 410] width 53 height 19
click at [243, 374] on p "Move the card to Done" at bounding box center [643, 375] width 1064 height 19
click at [88, 410] on icon at bounding box center [91, 409] width 11 height 13
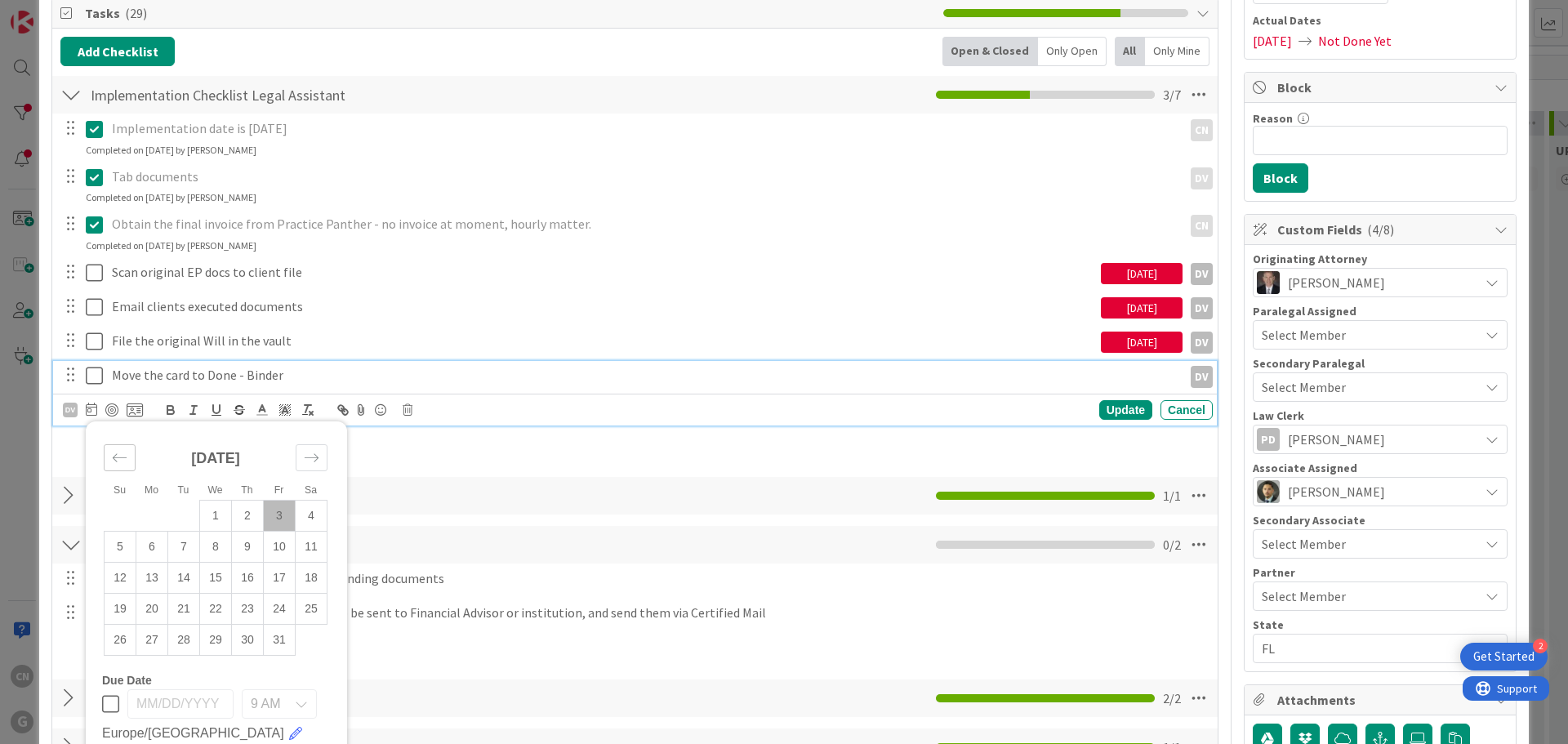
click at [118, 462] on icon "Move backward to switch to the previous month." at bounding box center [120, 458] width 16 height 16
click at [314, 456] on icon "Move forward to switch to the next month." at bounding box center [312, 458] width 16 height 16
click at [247, 514] on td "2" at bounding box center [248, 515] width 31 height 31
type input "[DATE]"
click at [1104, 410] on div "Update" at bounding box center [1125, 410] width 53 height 19
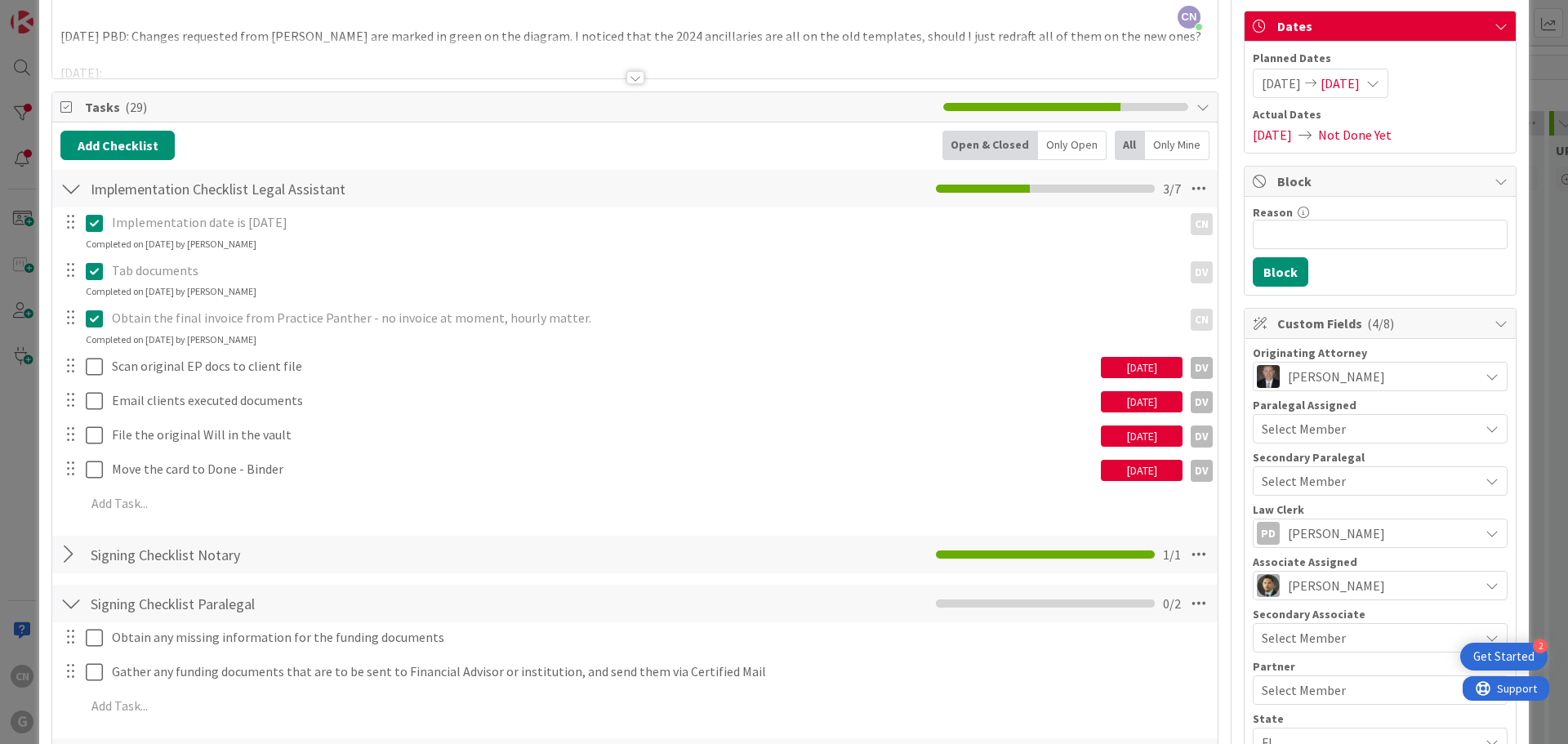
scroll to position [0, 0]
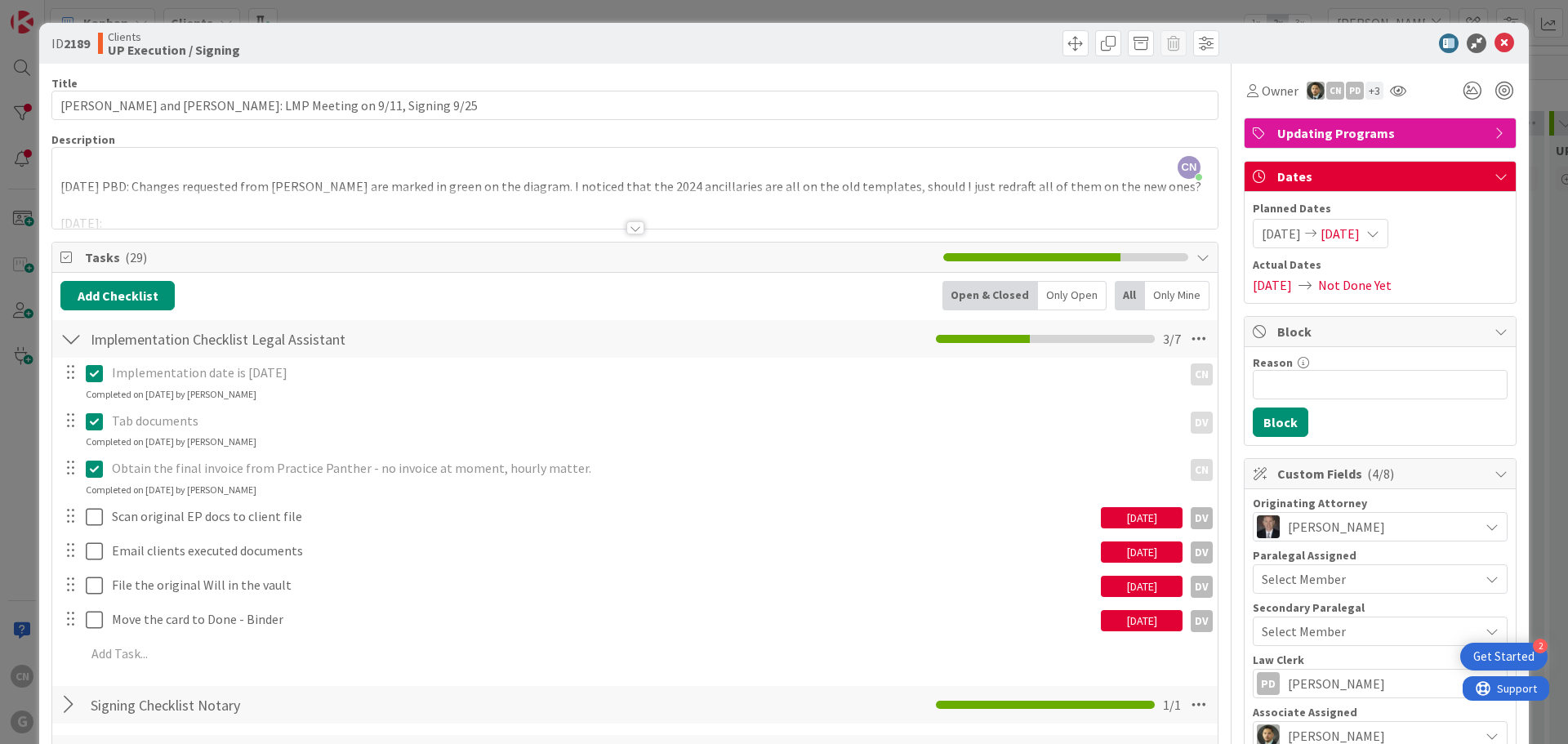
click at [626, 227] on div at bounding box center [635, 228] width 18 height 13
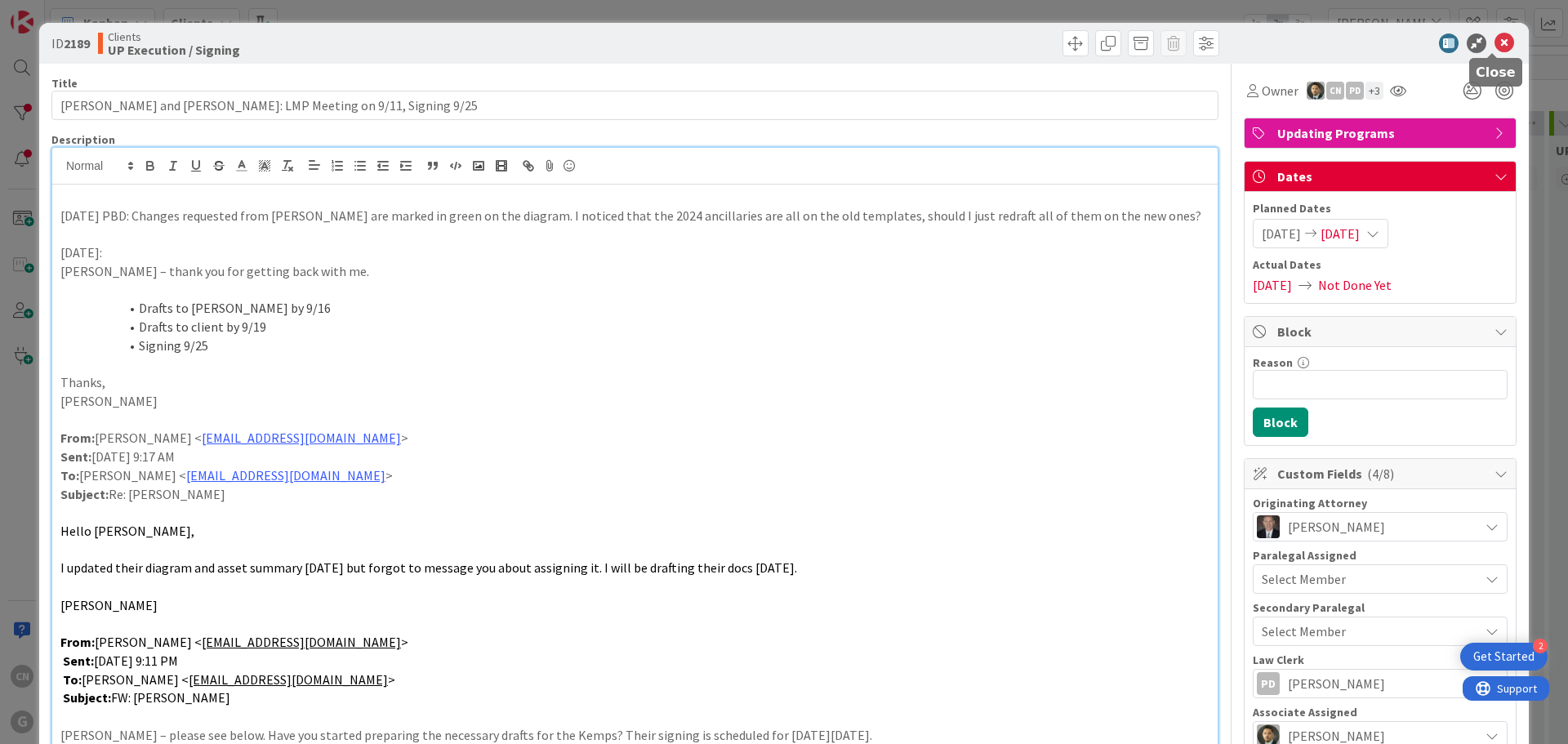
click at [1496, 45] on icon at bounding box center [1504, 43] width 19 height 19
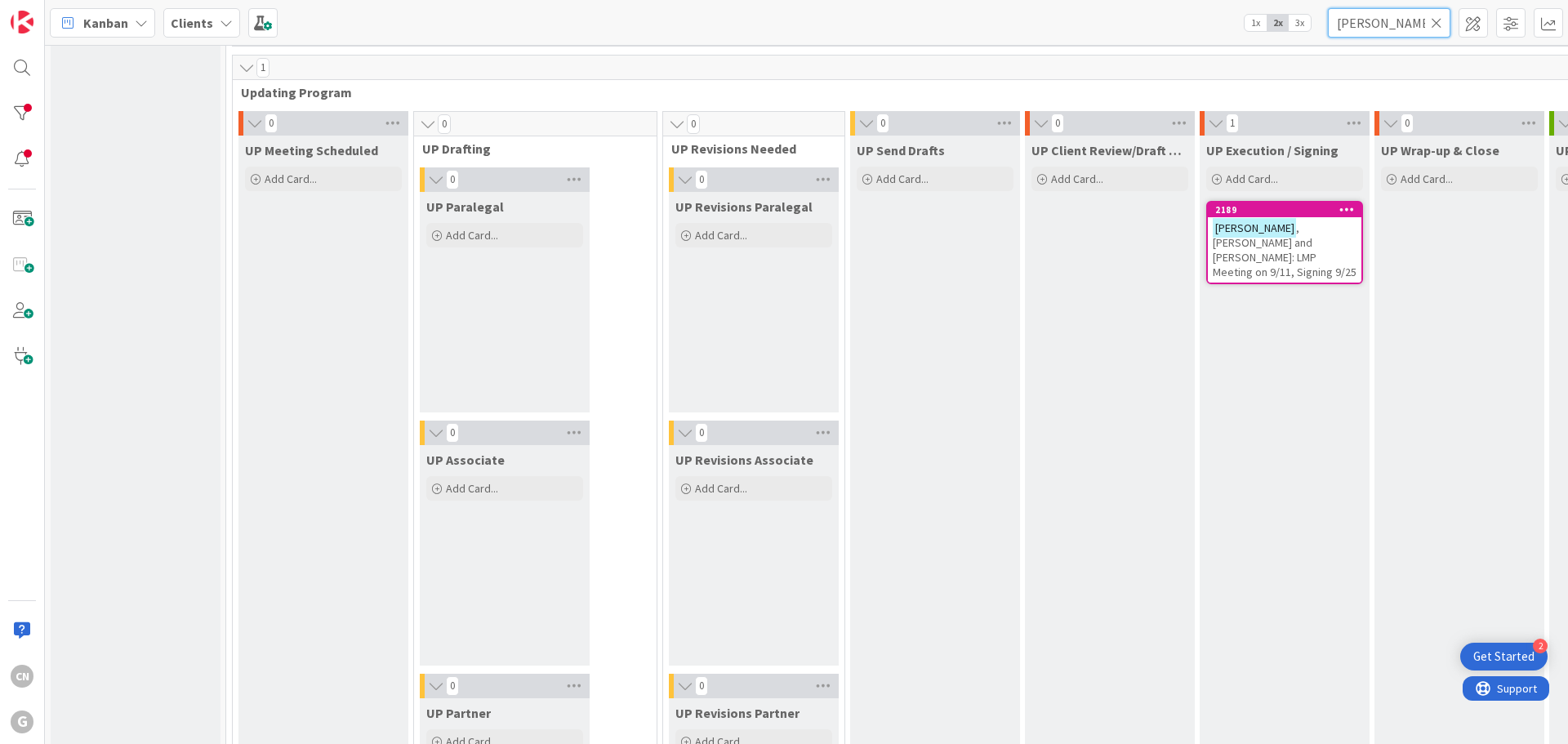
drag, startPoint x: 1383, startPoint y: 24, endPoint x: 1306, endPoint y: 24, distance: 77.0
click at [1306, 24] on div "Kanban Clients 1x 2x 3x [PERSON_NAME]" at bounding box center [806, 22] width 1523 height 45
type input "[PERSON_NAME]"
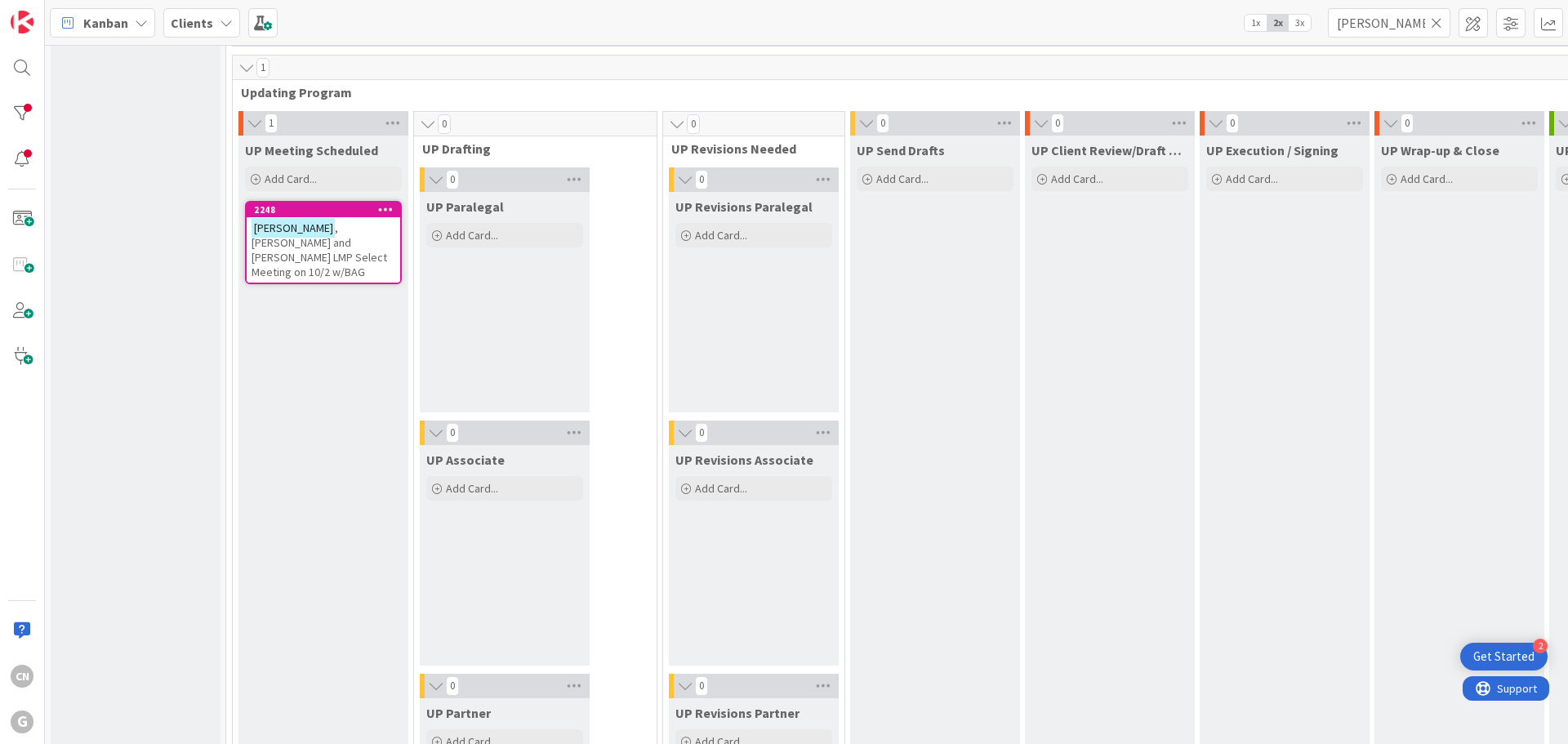
click at [306, 236] on span ", [PERSON_NAME] and [PERSON_NAME] LMP Select Meeting on 10/2 w/BAG" at bounding box center [319, 250] width 135 height 59
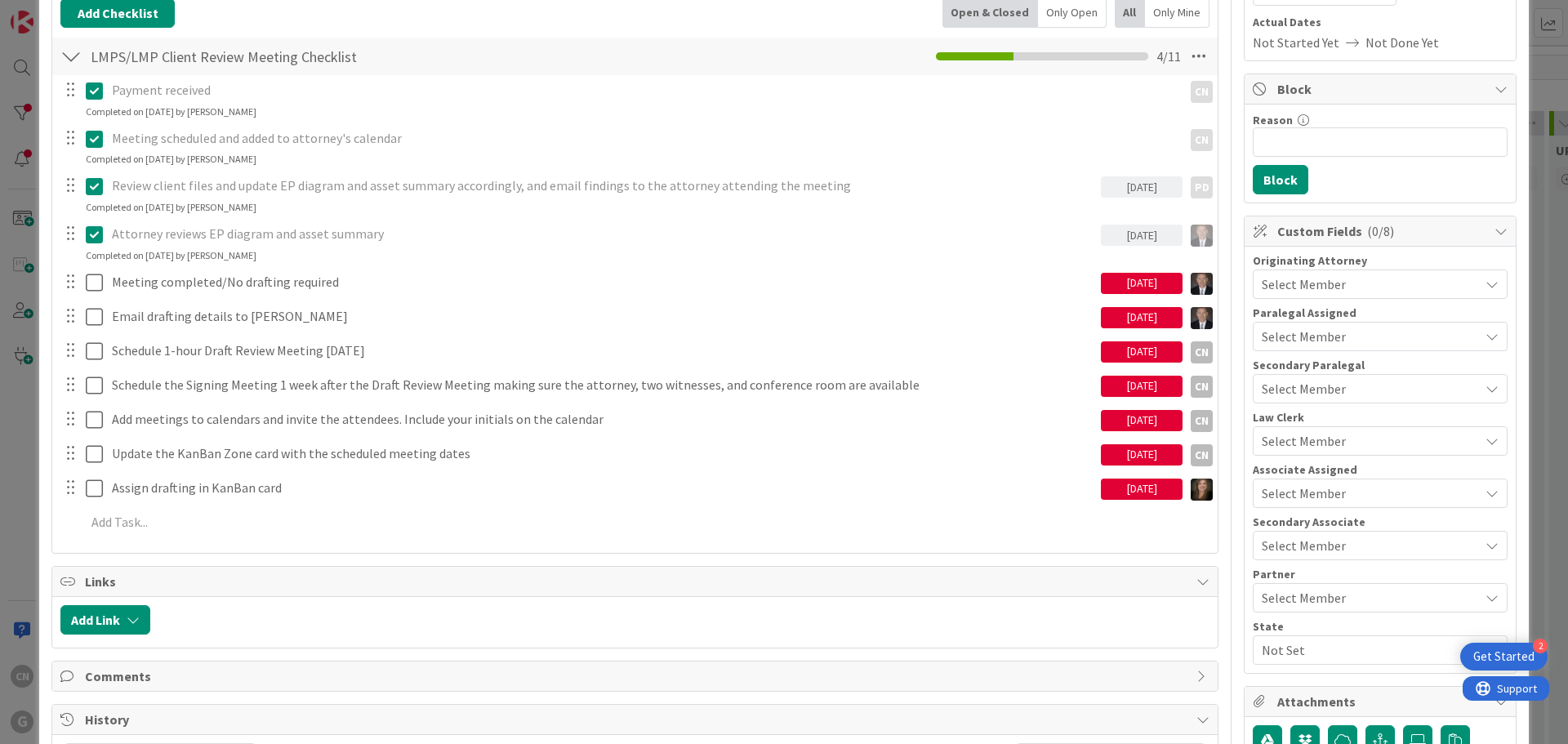
scroll to position [244, 0]
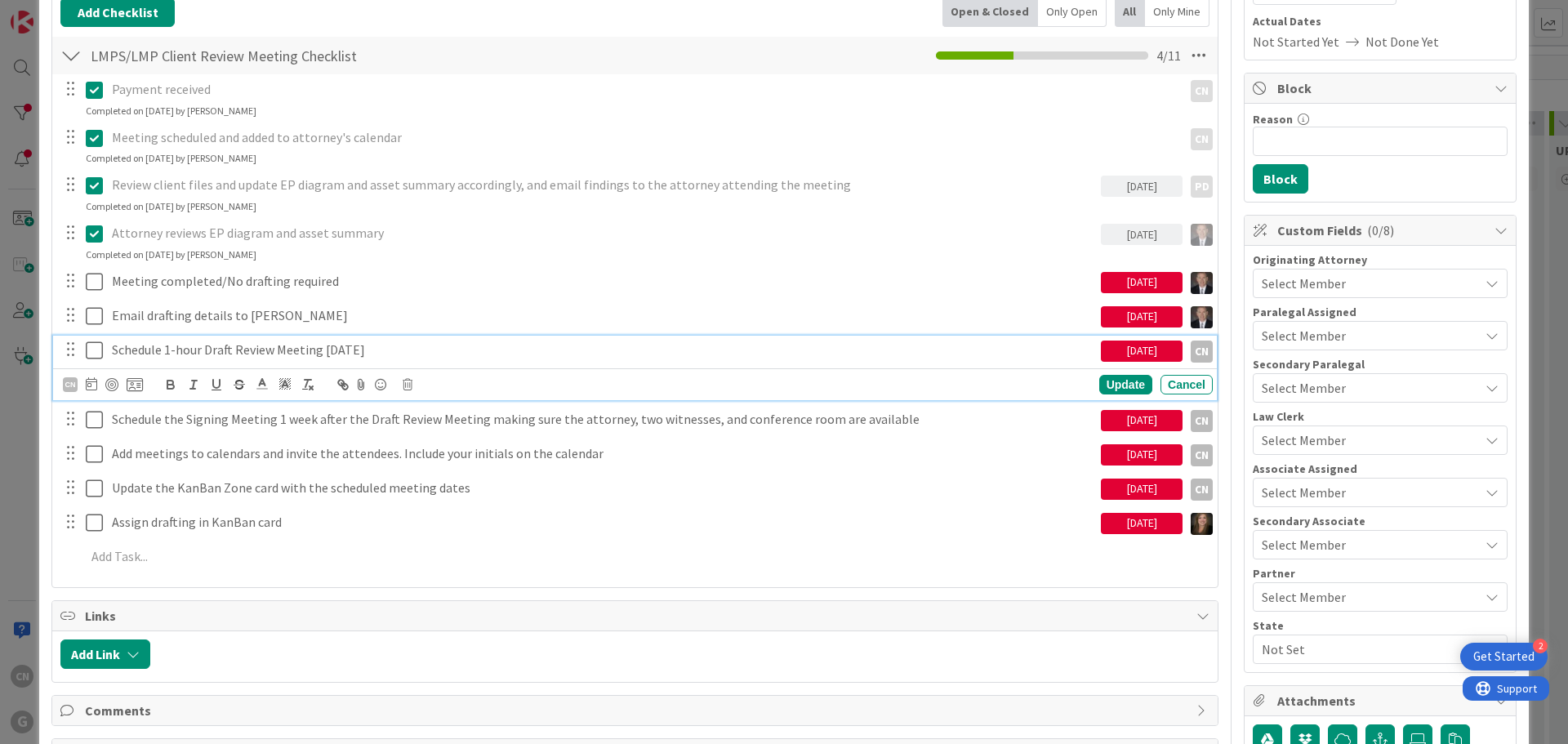
click at [147, 349] on p "Schedule 1-hour Draft Review Meeting [DATE]" at bounding box center [602, 350] width 982 height 19
click at [90, 386] on icon at bounding box center [91, 383] width 11 height 13
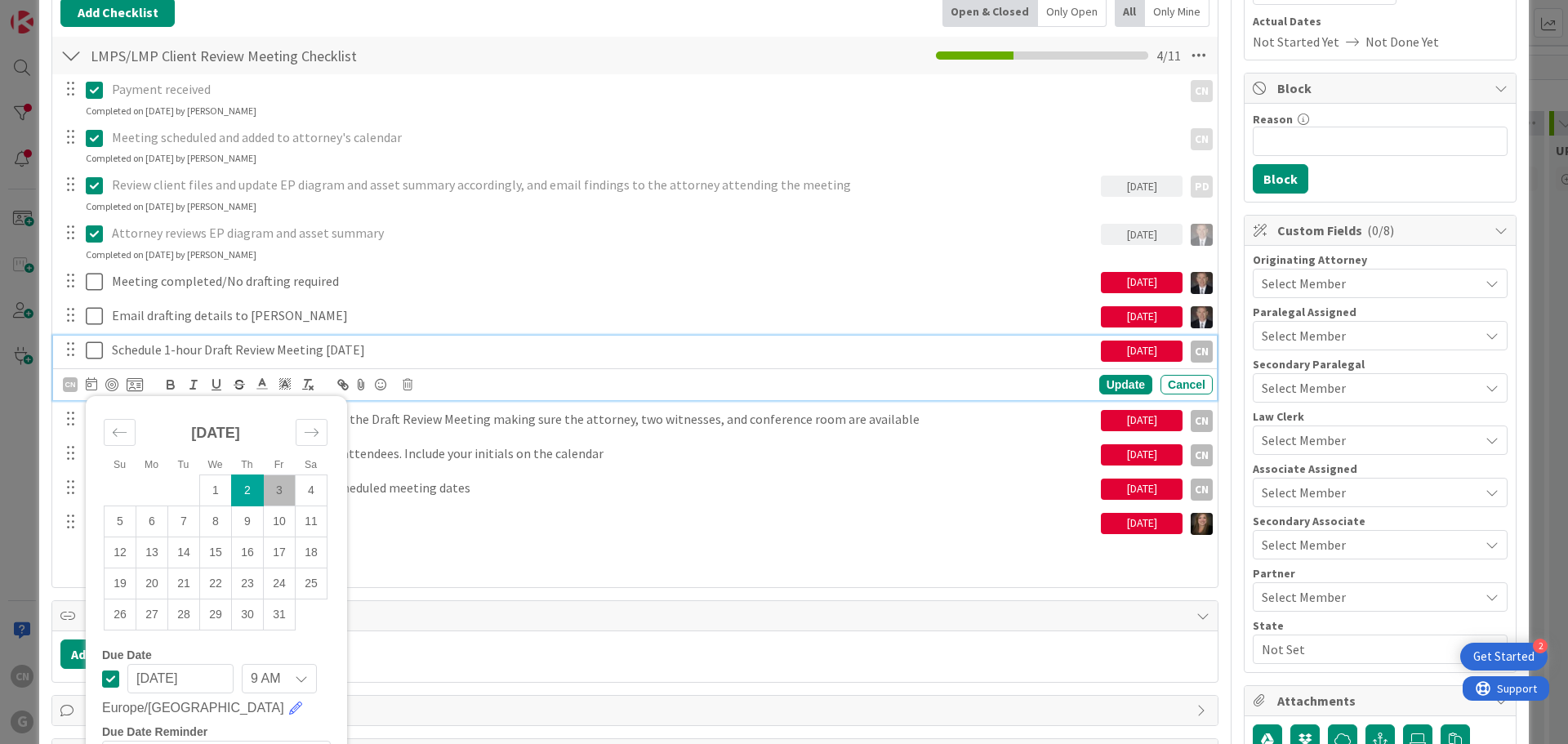
click at [107, 675] on icon at bounding box center [111, 679] width 17 height 19
click at [661, 359] on p "Schedule 1-hour Draft Review Meeting [DATE]" at bounding box center [643, 350] width 1064 height 19
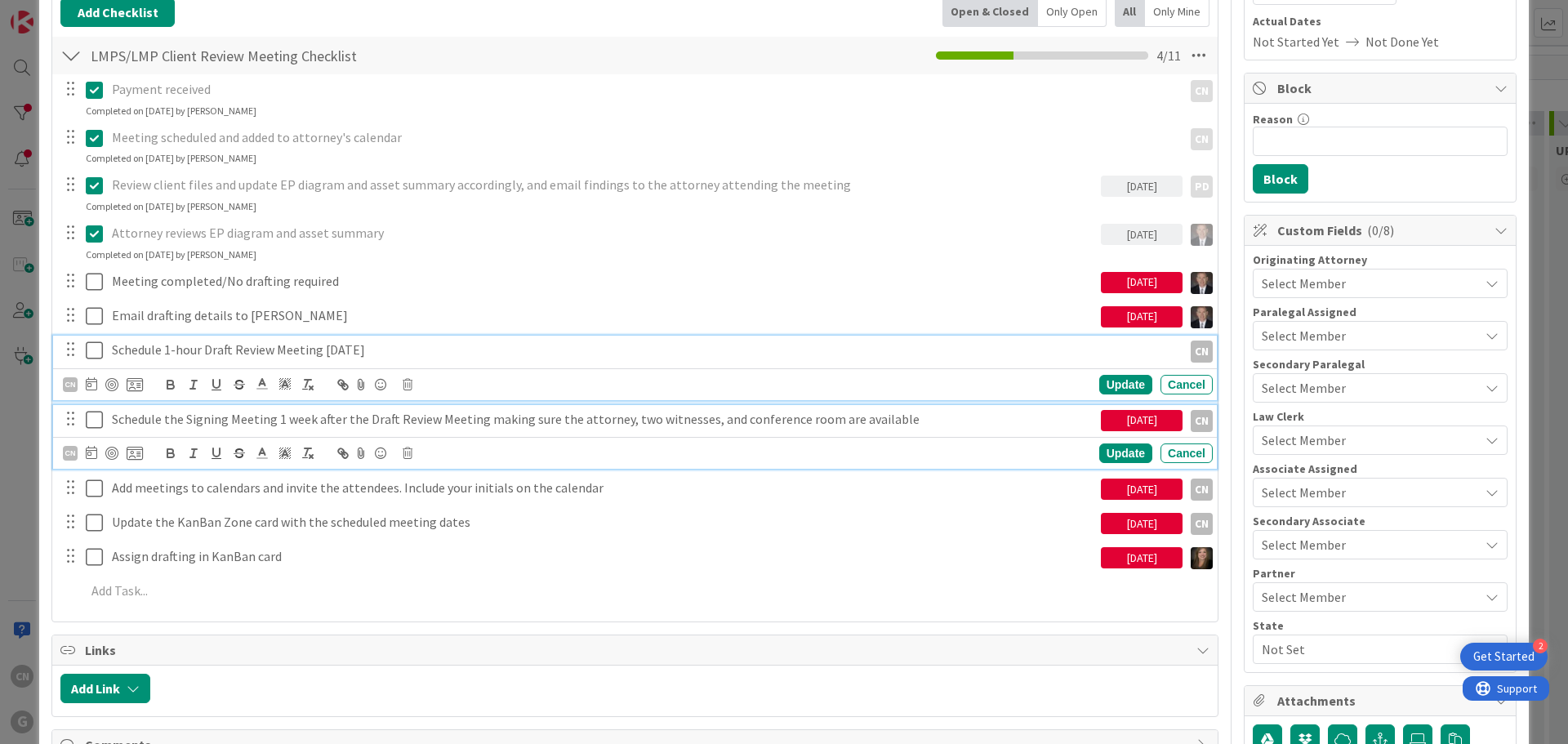
click at [540, 424] on p "Schedule the Signing Meeting 1 week after the Draft Review Meeting making sure …" at bounding box center [602, 420] width 982 height 19
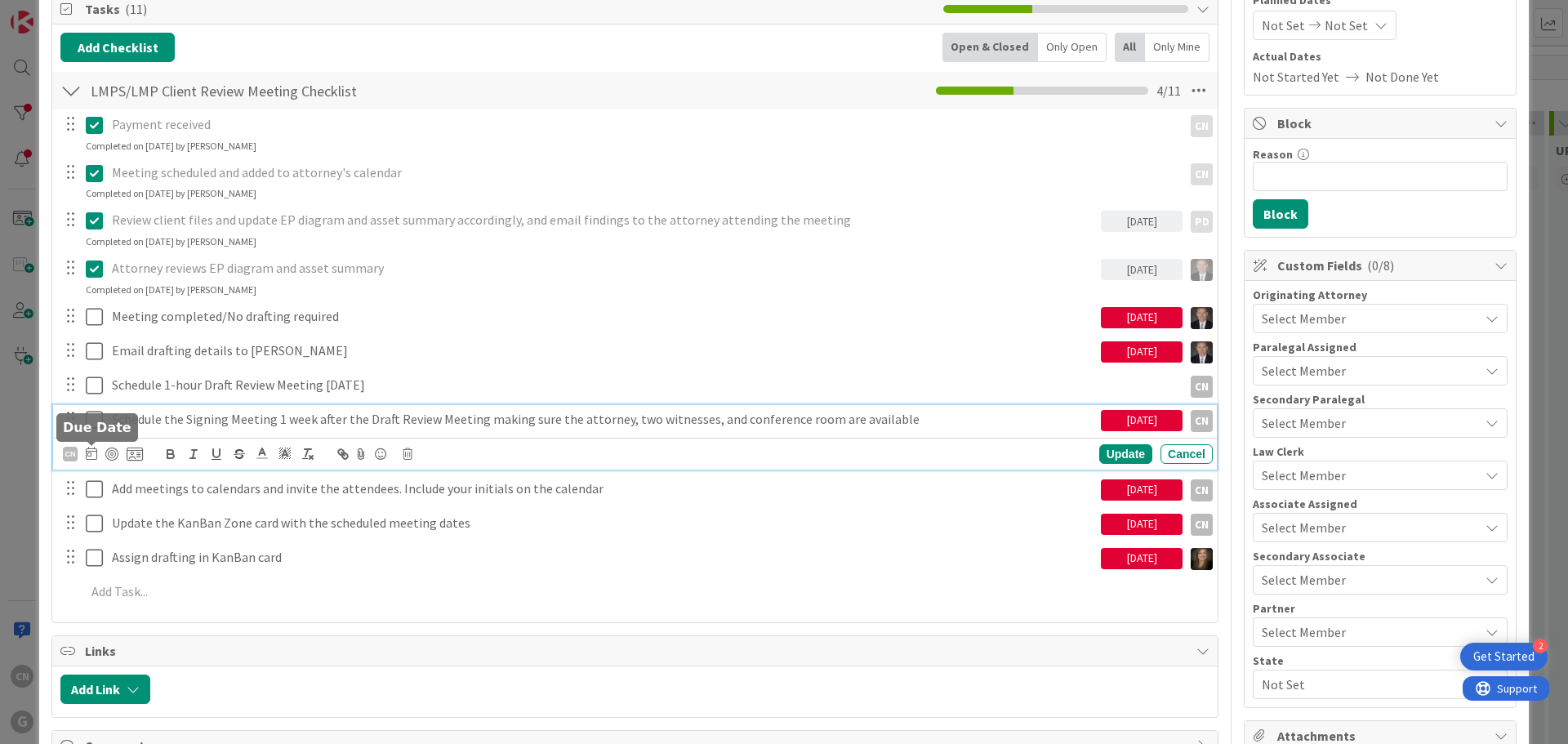
click at [89, 455] on icon at bounding box center [91, 453] width 11 height 13
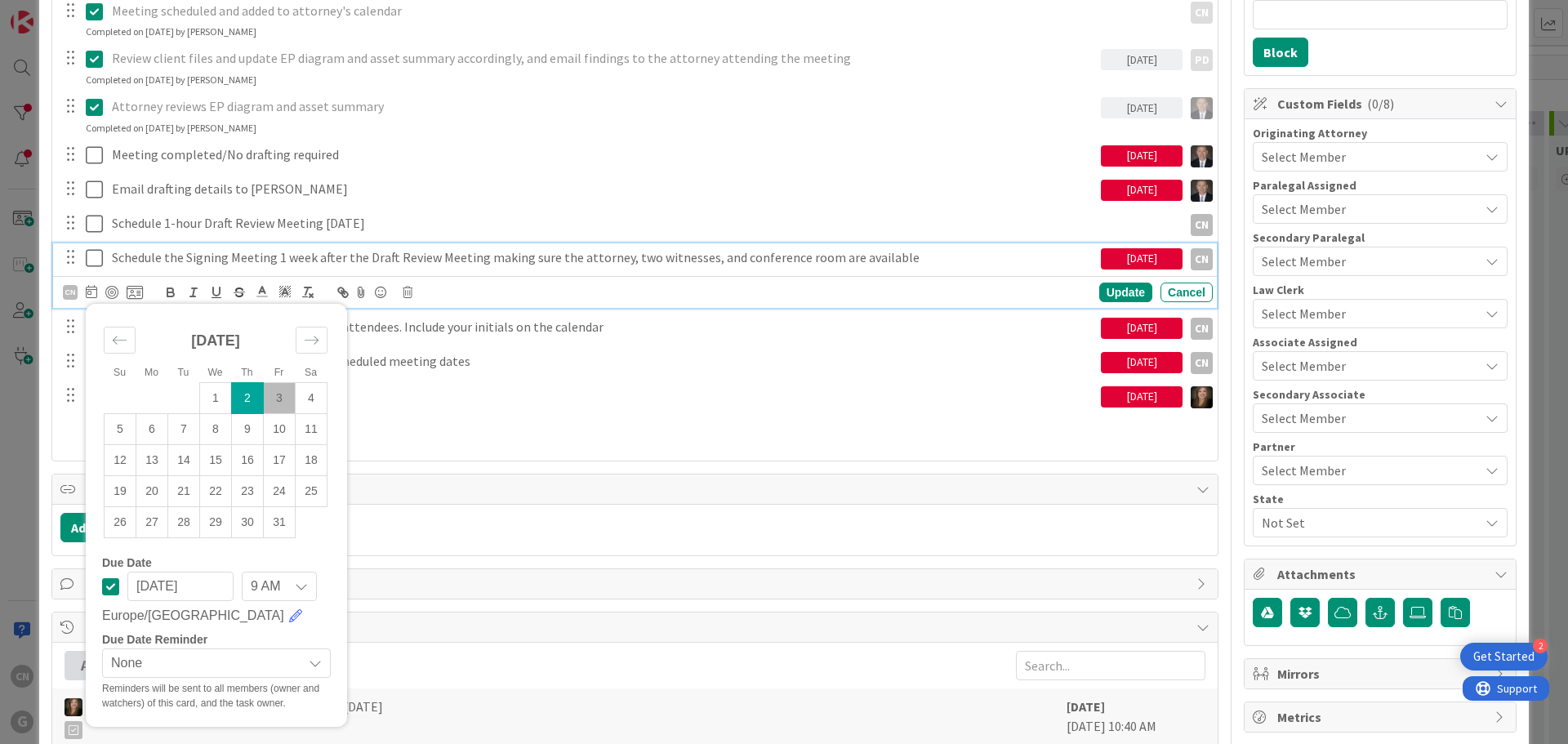
scroll to position [372, 0]
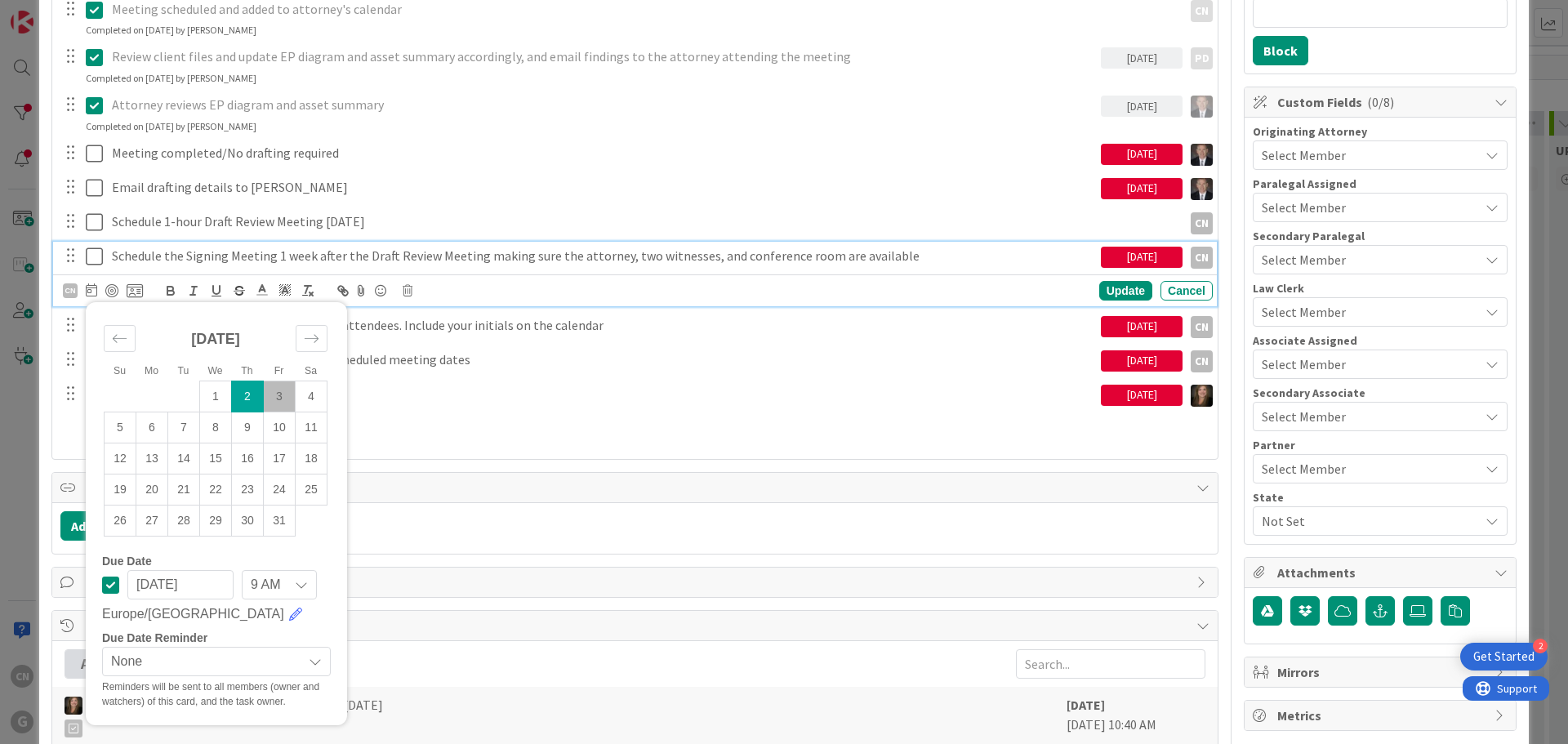
click at [107, 589] on icon at bounding box center [111, 585] width 17 height 19
click at [1108, 289] on div "Update" at bounding box center [1125, 291] width 53 height 19
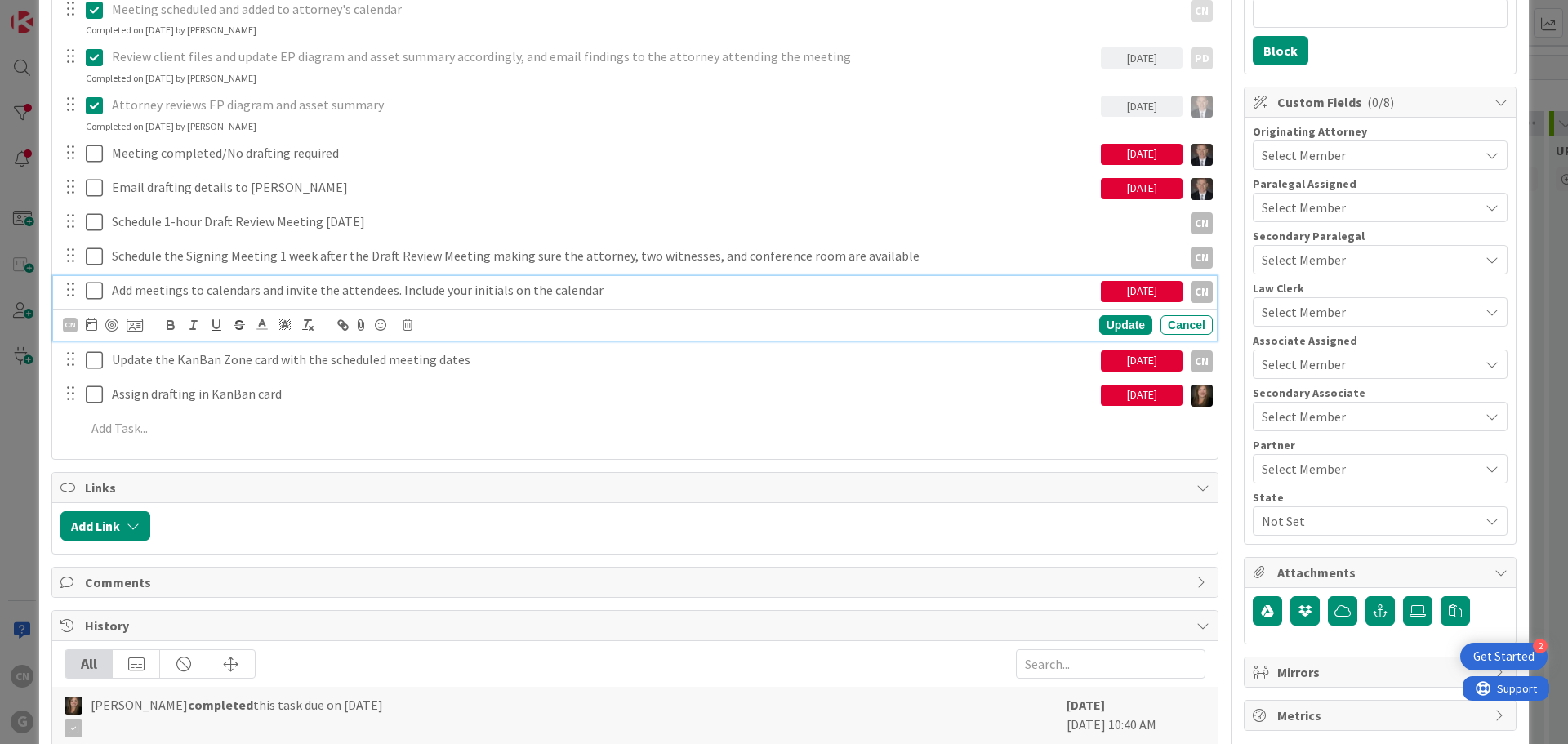
click at [558, 291] on p "Add meetings to calendars and invite the attendees. Include your initials on th…" at bounding box center [602, 291] width 982 height 19
click at [90, 330] on icon at bounding box center [91, 324] width 11 height 13
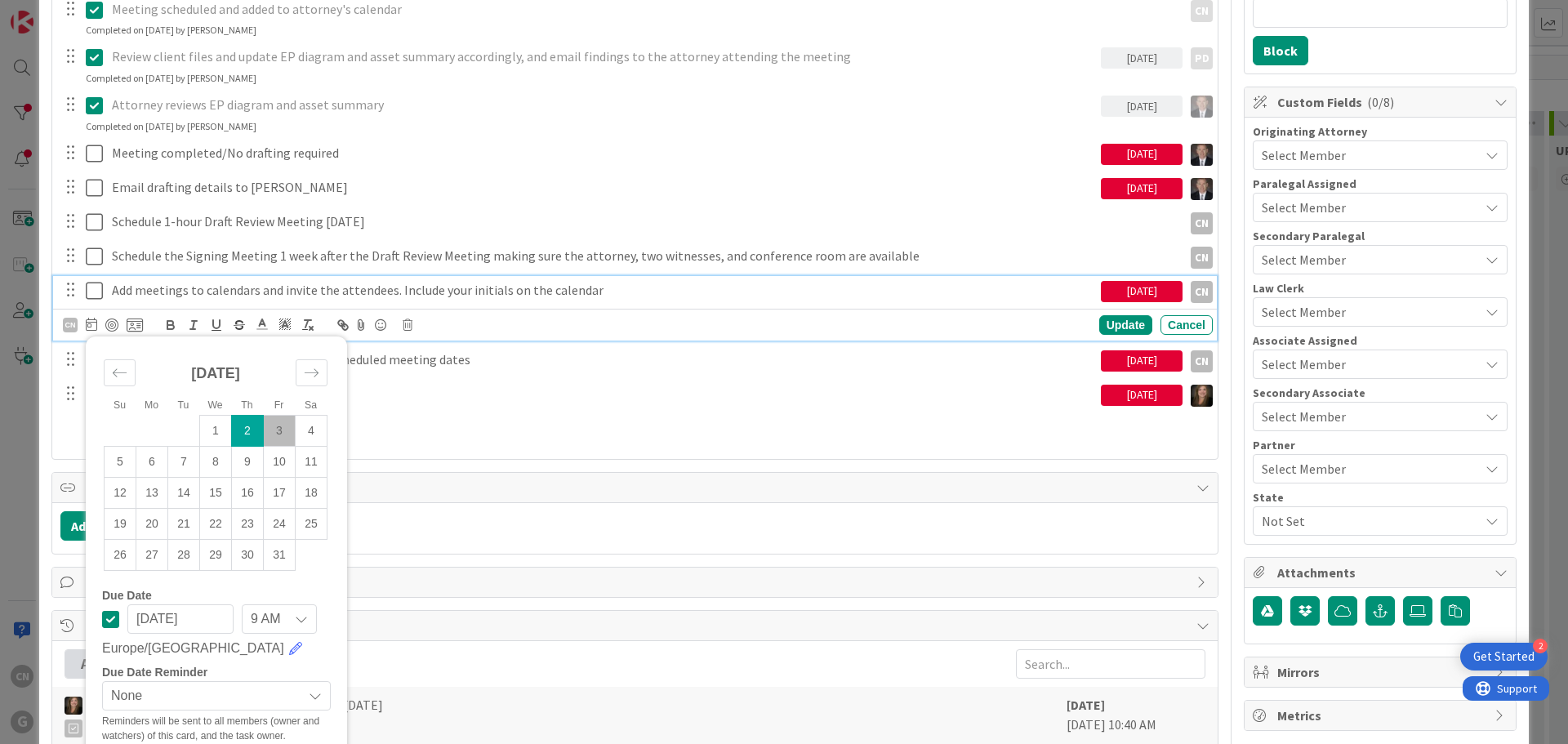
click at [110, 621] on icon at bounding box center [111, 619] width 17 height 19
click at [1101, 330] on div "Update" at bounding box center [1125, 325] width 53 height 19
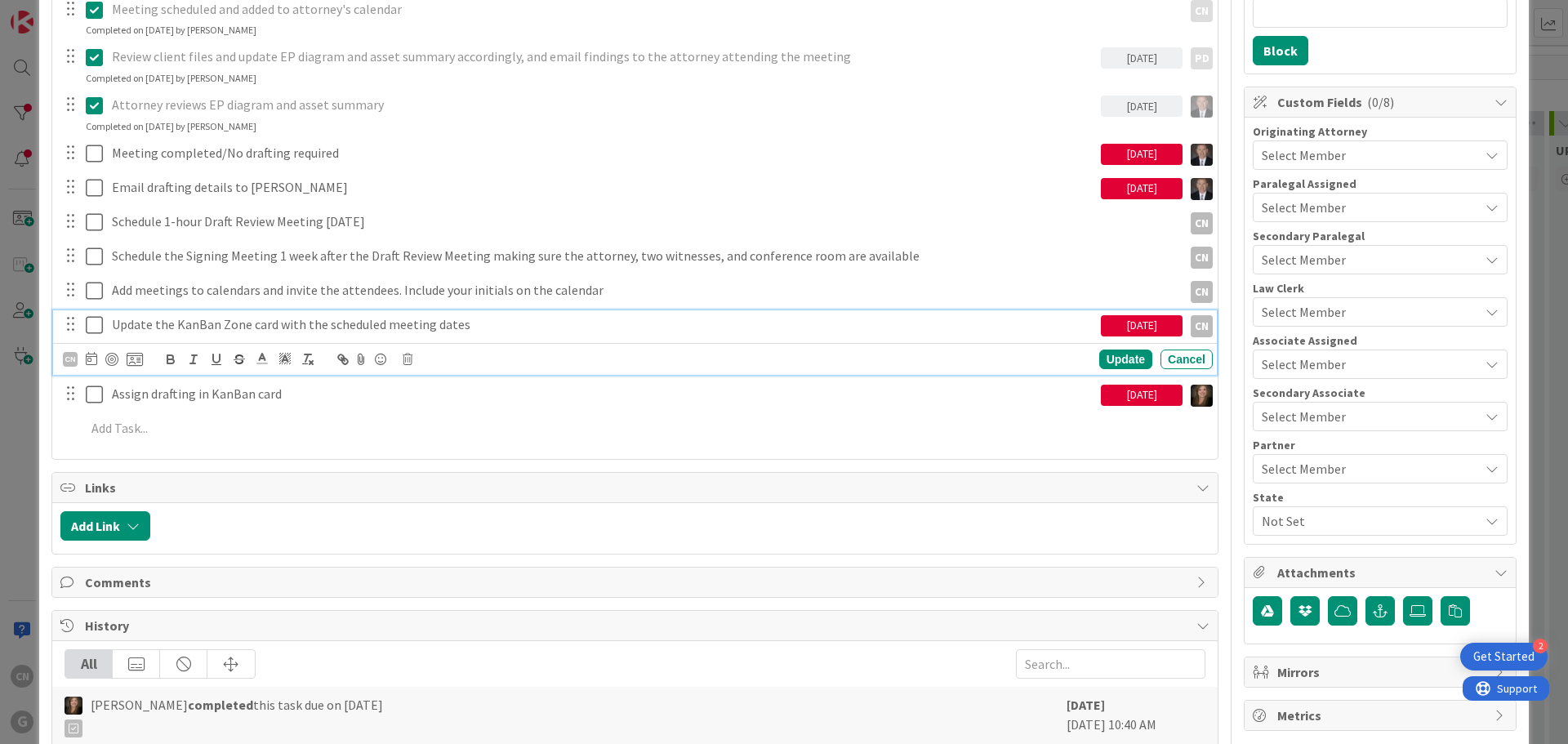
click at [471, 325] on p "Update the KanBan Zone card with the scheduled meeting dates" at bounding box center [602, 325] width 982 height 19
click at [88, 361] on icon at bounding box center [91, 358] width 11 height 13
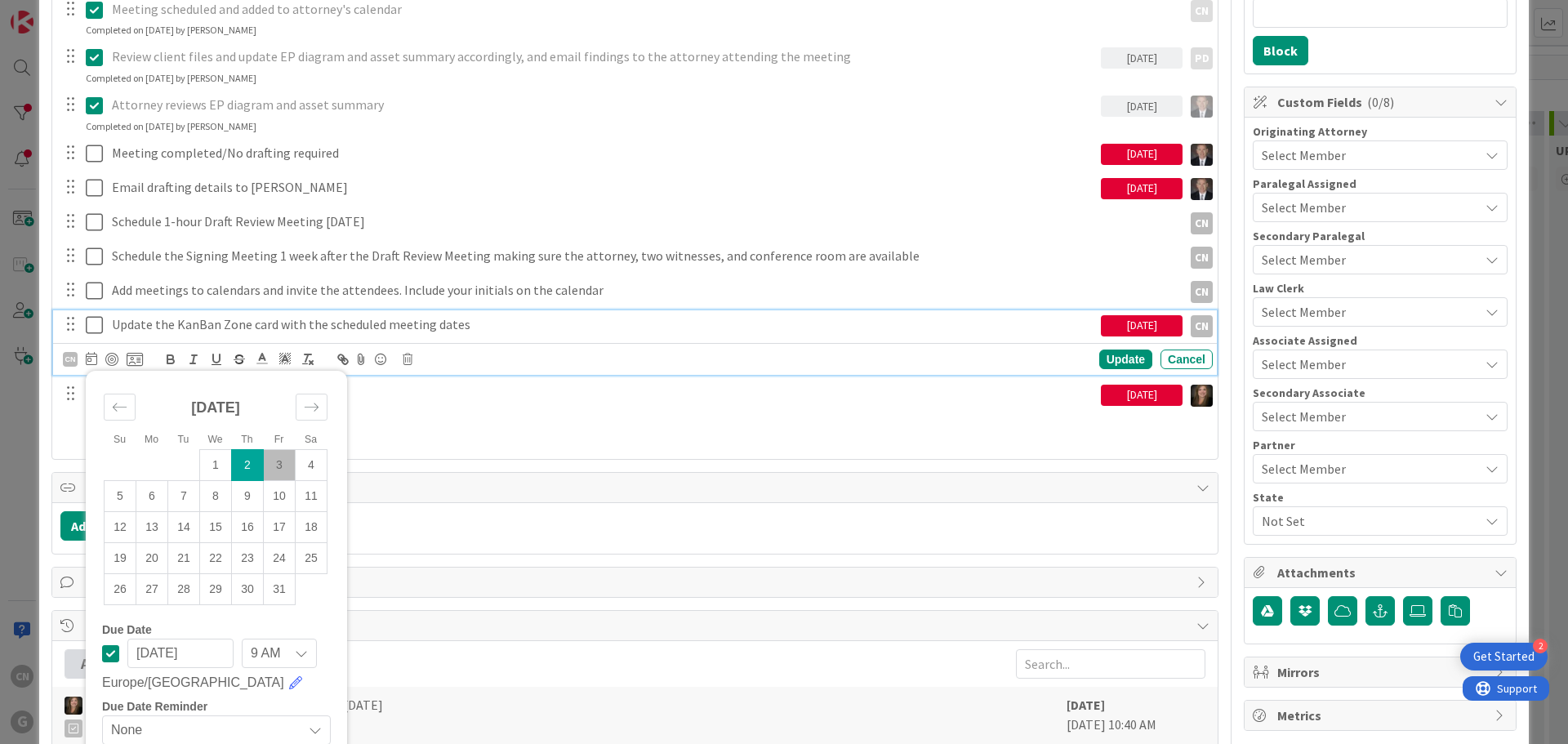
click at [107, 651] on icon at bounding box center [111, 653] width 17 height 19
click at [1108, 362] on div "Update" at bounding box center [1125, 359] width 53 height 19
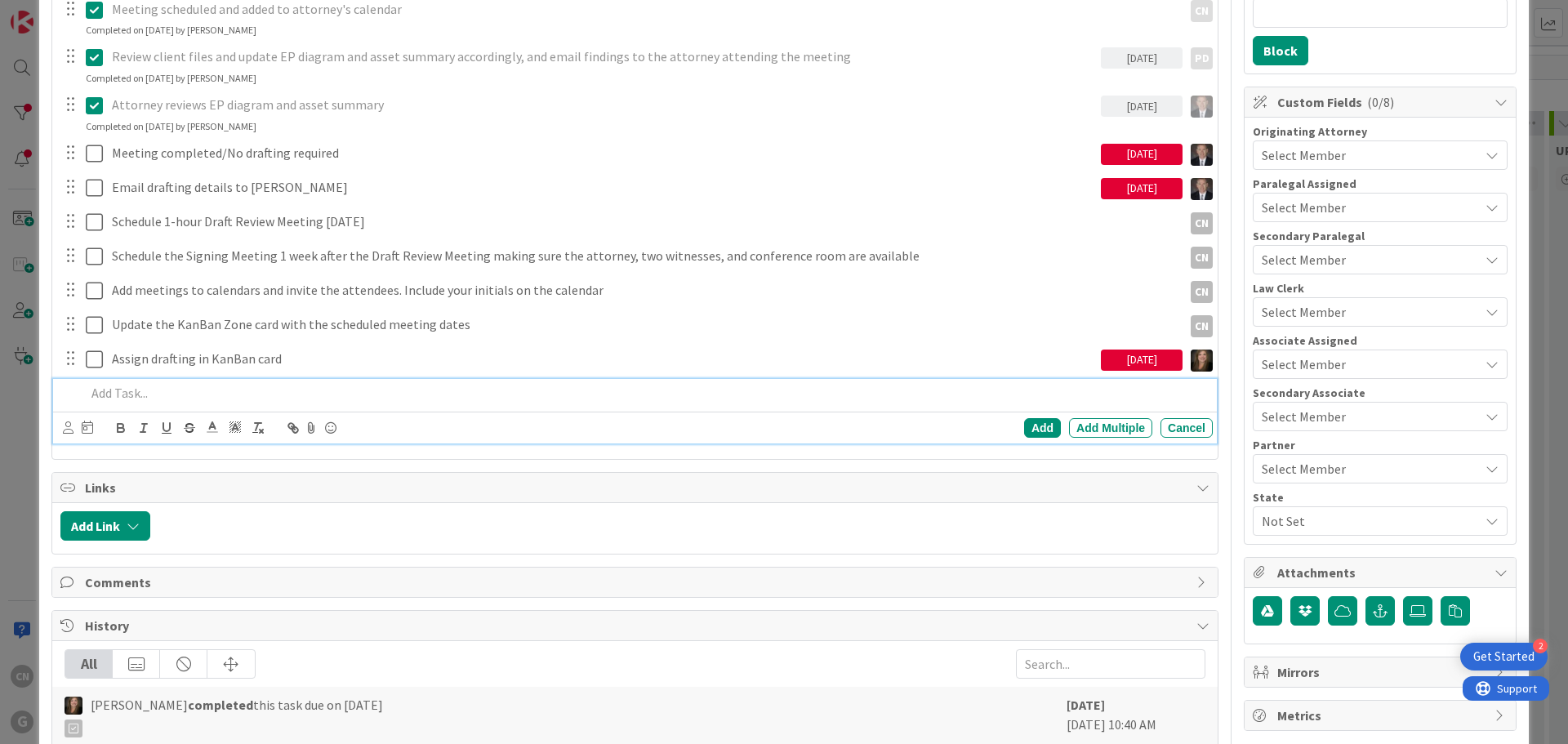
click at [99, 396] on p at bounding box center [645, 394] width 1120 height 19
click at [83, 431] on icon at bounding box center [87, 427] width 11 height 13
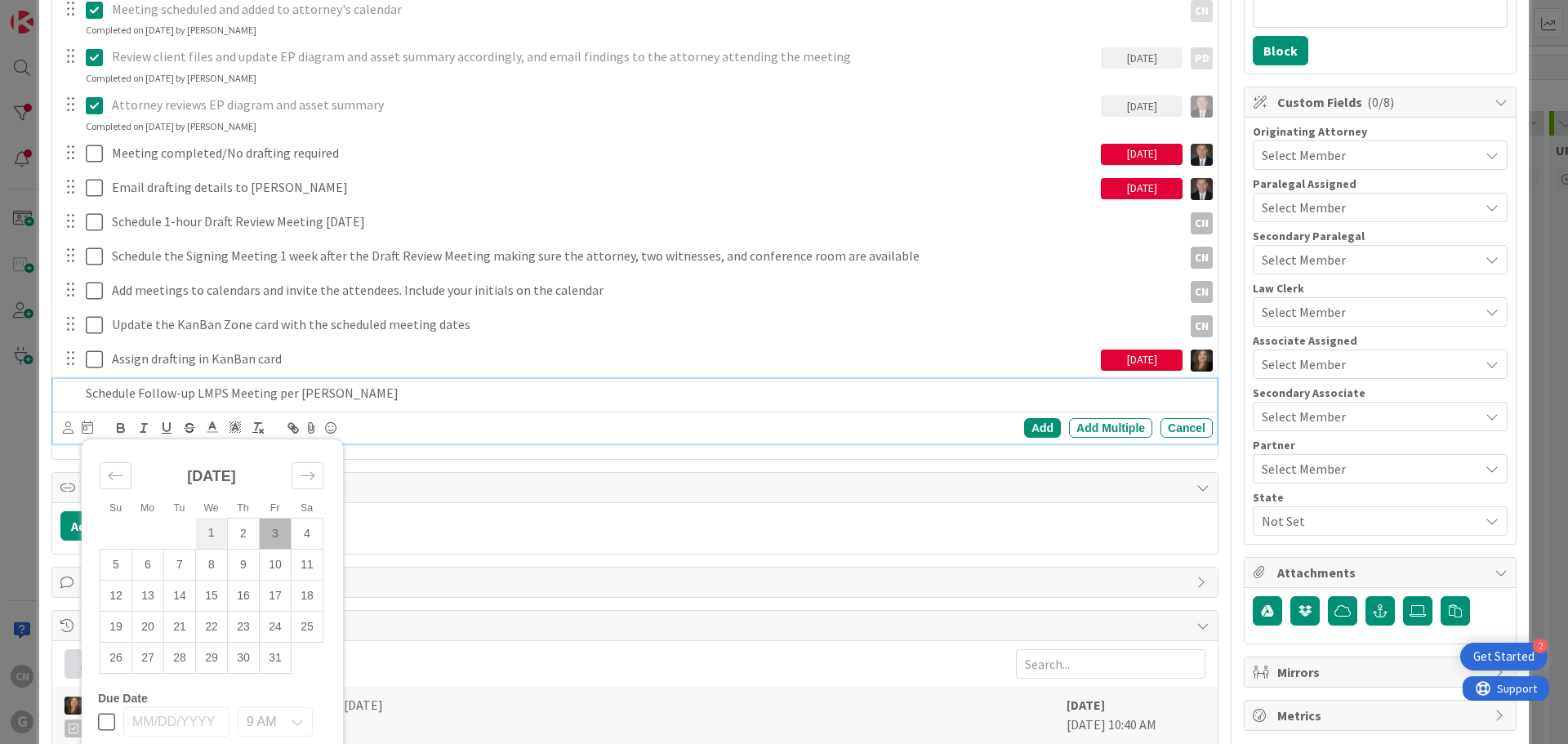
click at [226, 533] on td "1" at bounding box center [212, 534] width 31 height 31
type input "[DATE]"
click at [435, 403] on div "Schedule Follow-up LMPS Meeting per [PERSON_NAME]" at bounding box center [605, 393] width 1052 height 29
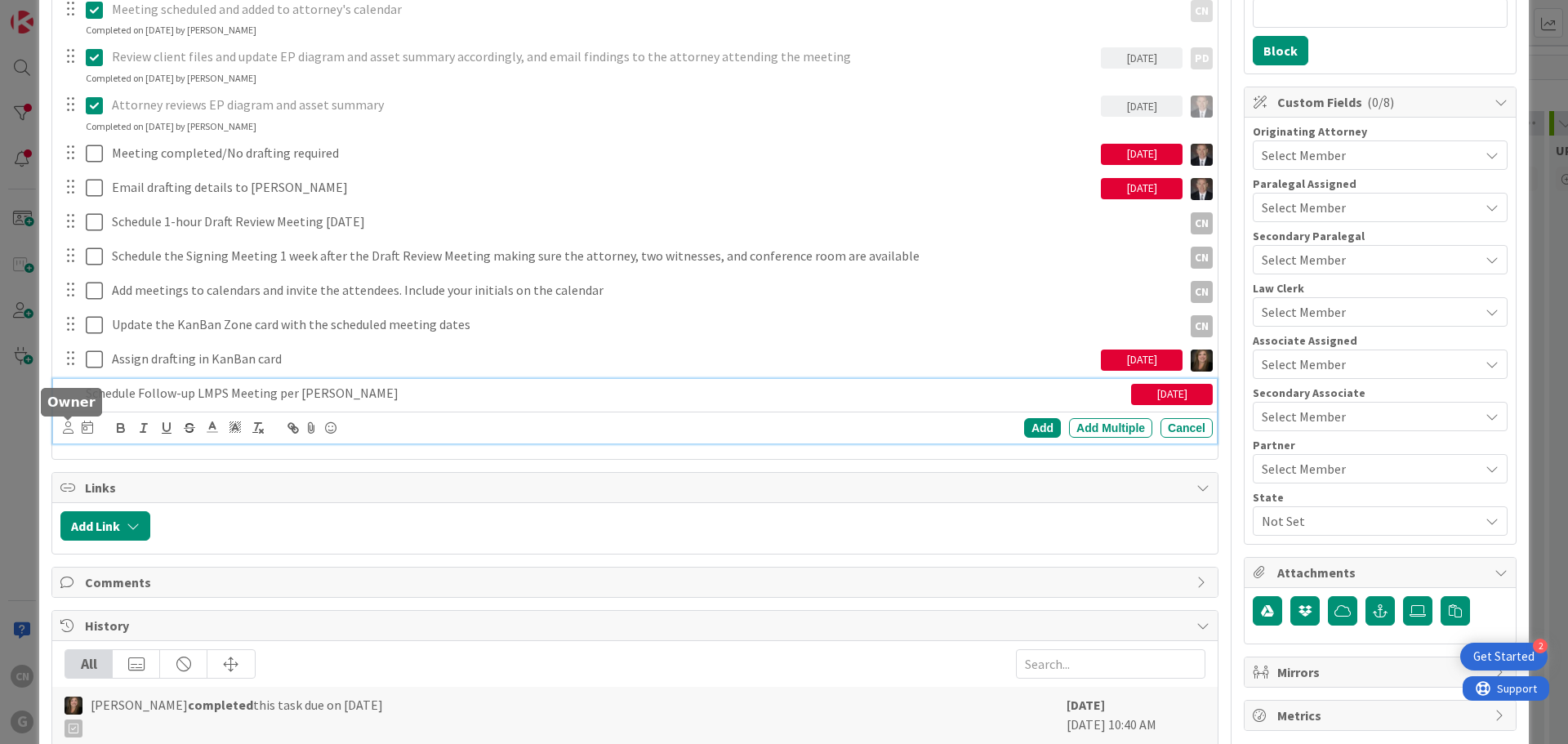
click at [65, 426] on icon at bounding box center [68, 428] width 10 height 12
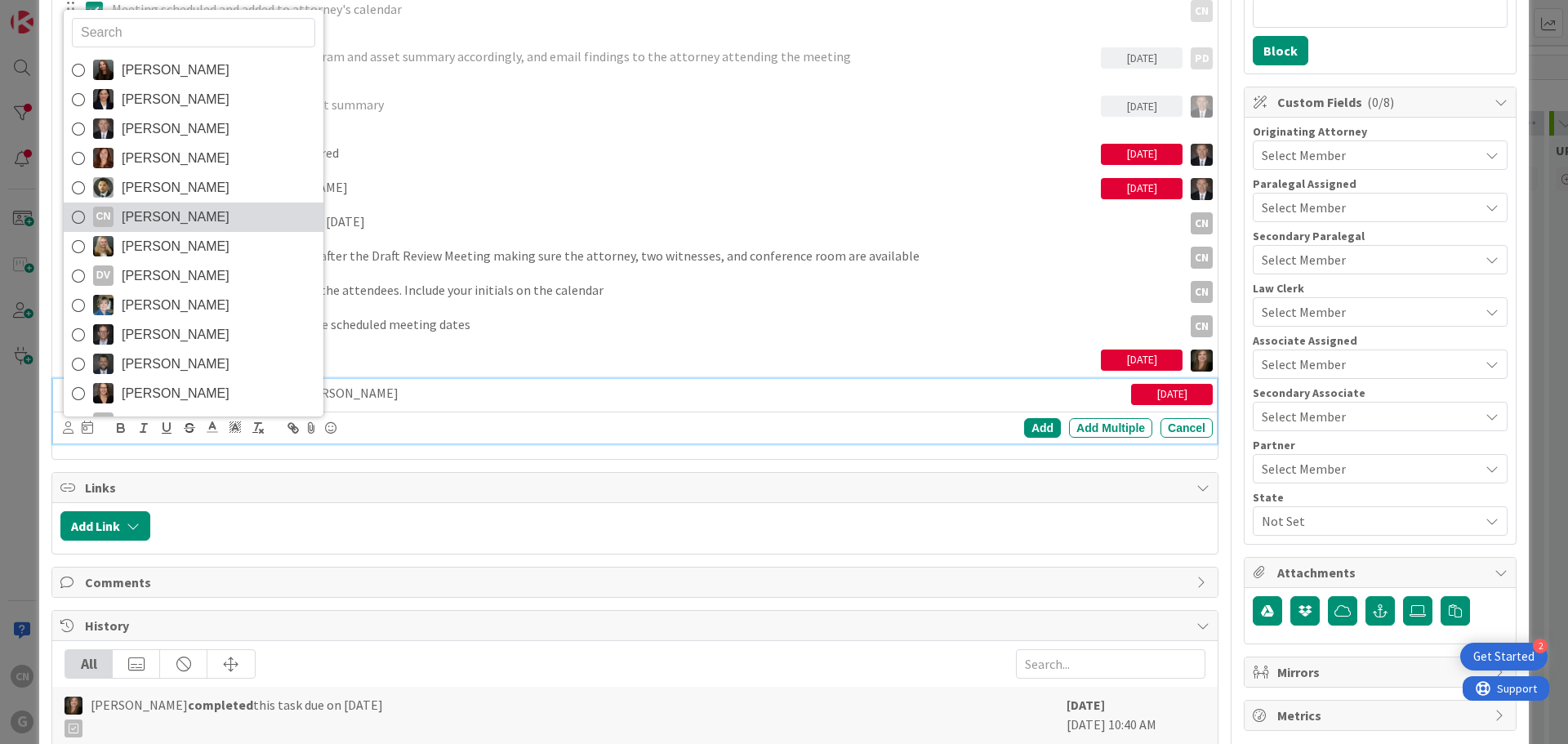
click at [140, 213] on span "[PERSON_NAME]" at bounding box center [175, 217] width 107 height 24
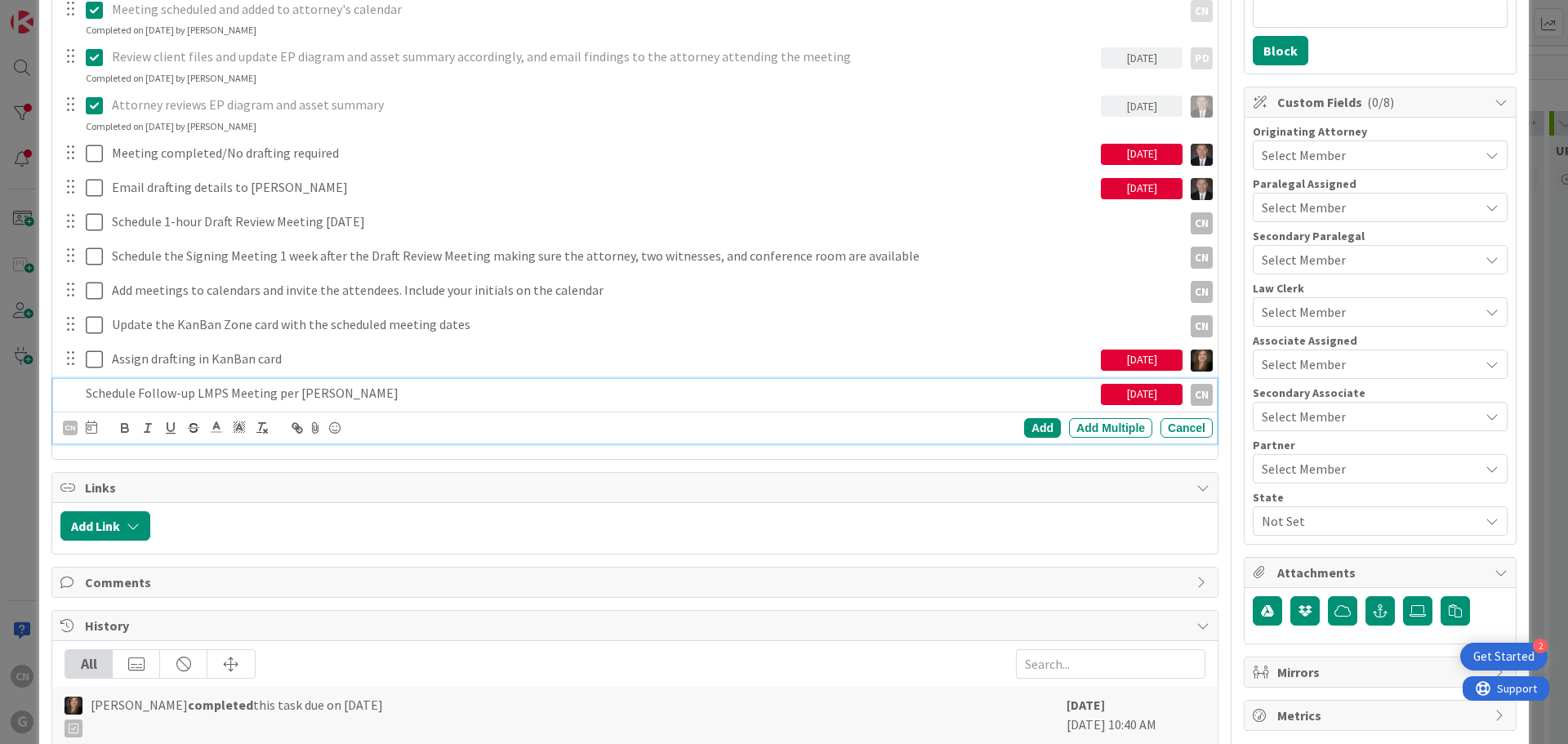
click at [1131, 394] on div "[DATE]" at bounding box center [1142, 395] width 82 height 21
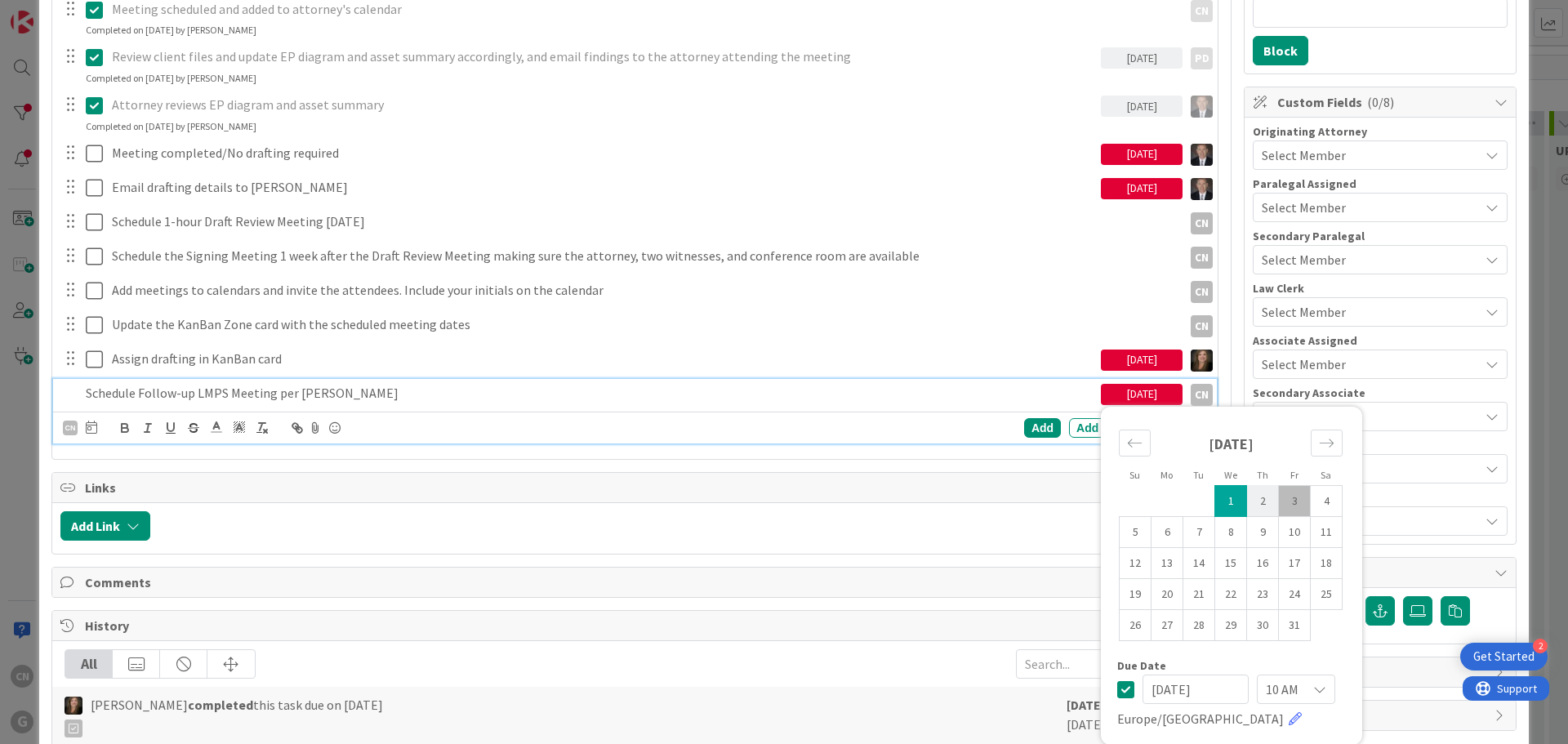
click at [1257, 498] on td "2" at bounding box center [1262, 501] width 31 height 31
type input "[DATE]"
click at [81, 397] on div "Schedule Follow-up LMPS Meeting per [PERSON_NAME]" at bounding box center [590, 393] width 1021 height 29
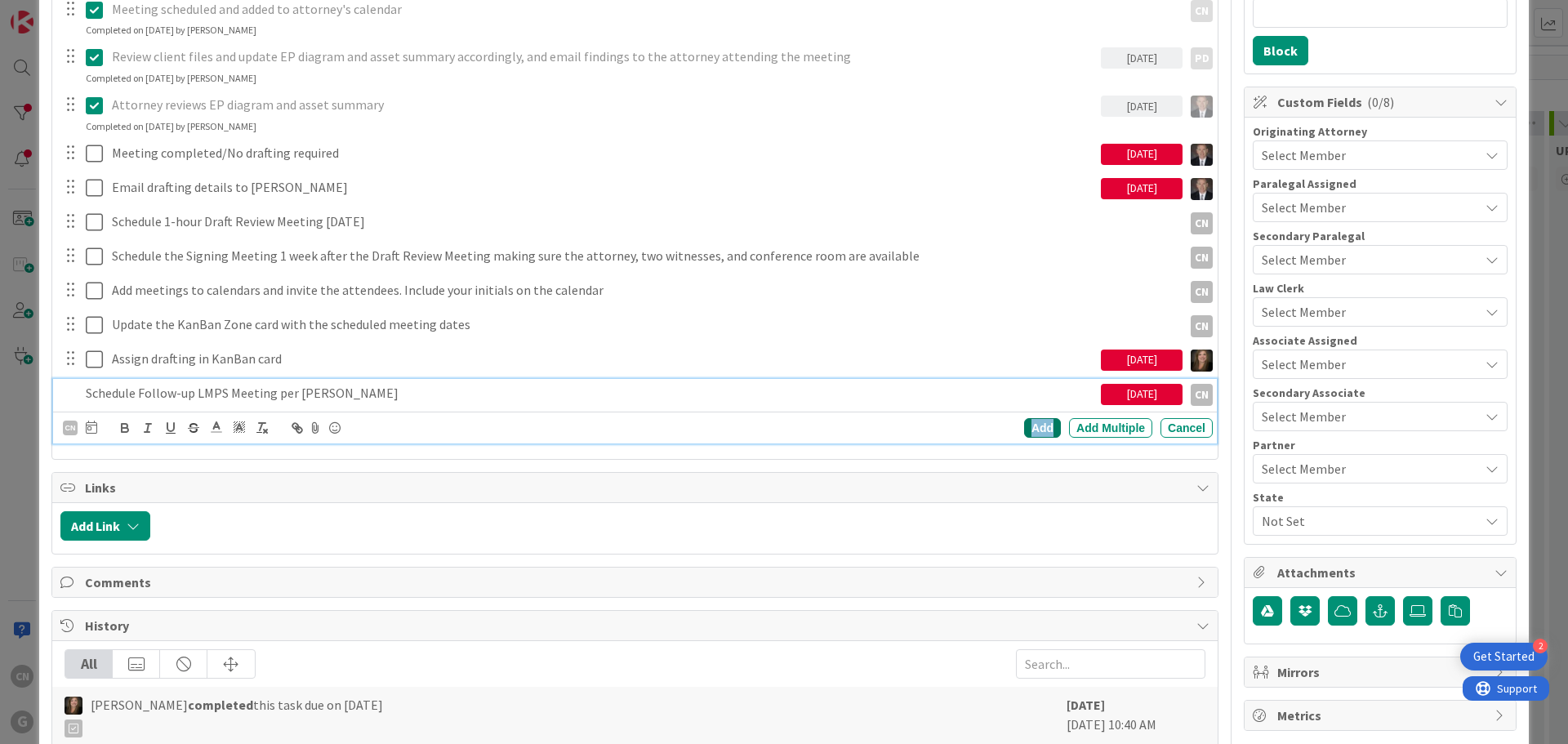
click at [1046, 429] on div "Add" at bounding box center [1042, 428] width 37 height 19
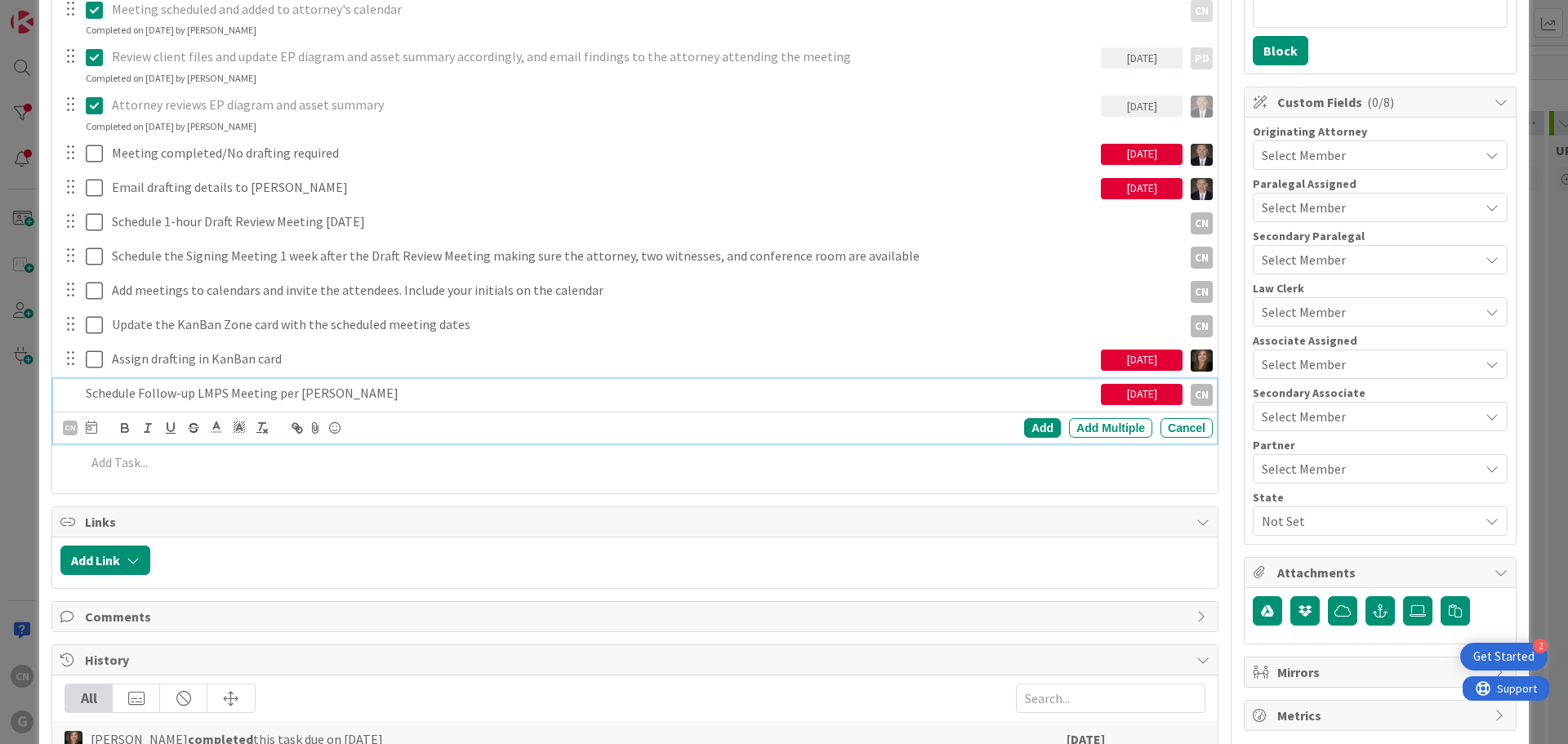
click at [86, 396] on p "Schedule Follow-up LMPS Meeting per [PERSON_NAME]" at bounding box center [589, 394] width 1008 height 19
click at [86, 394] on icon at bounding box center [94, 394] width 17 height 19
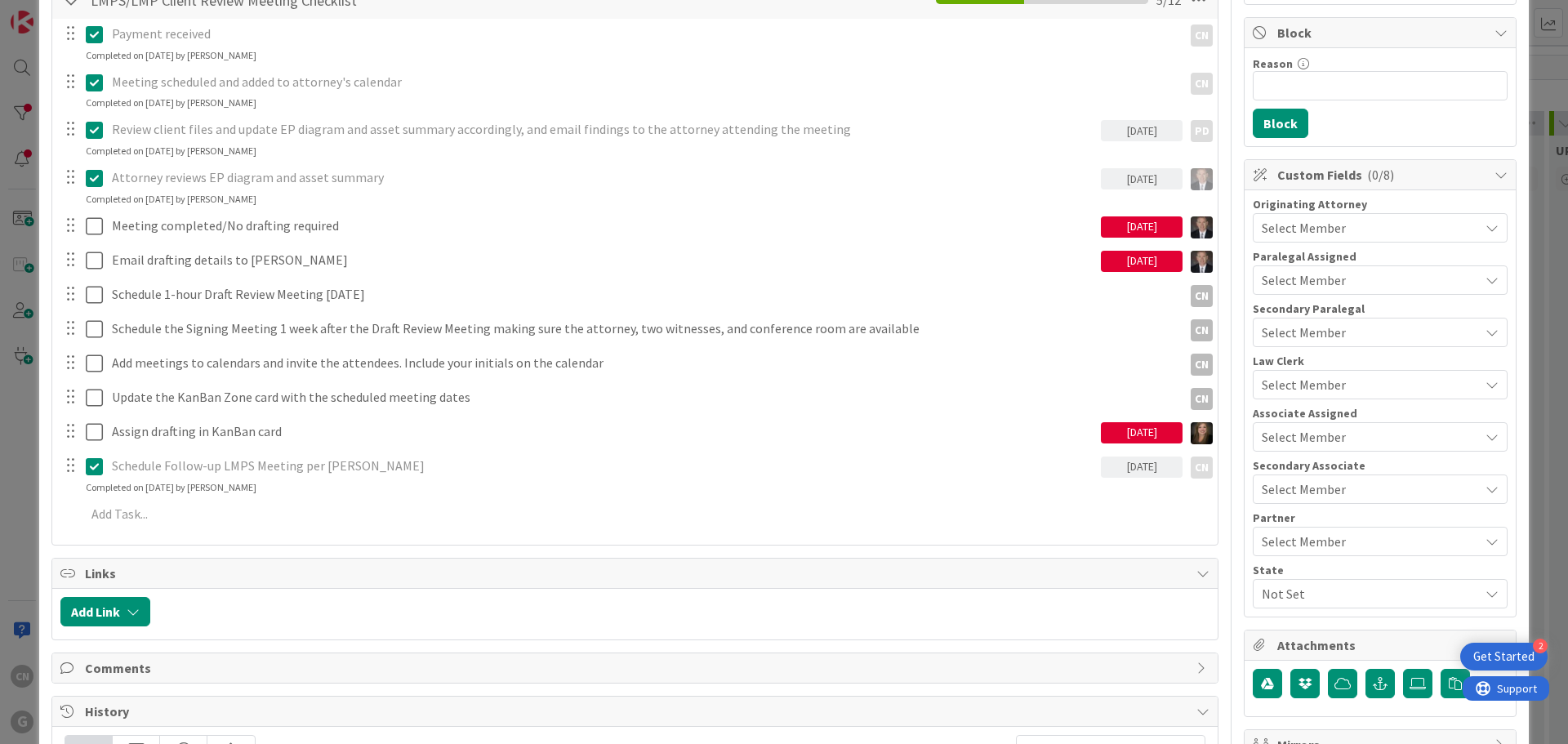
scroll to position [300, 0]
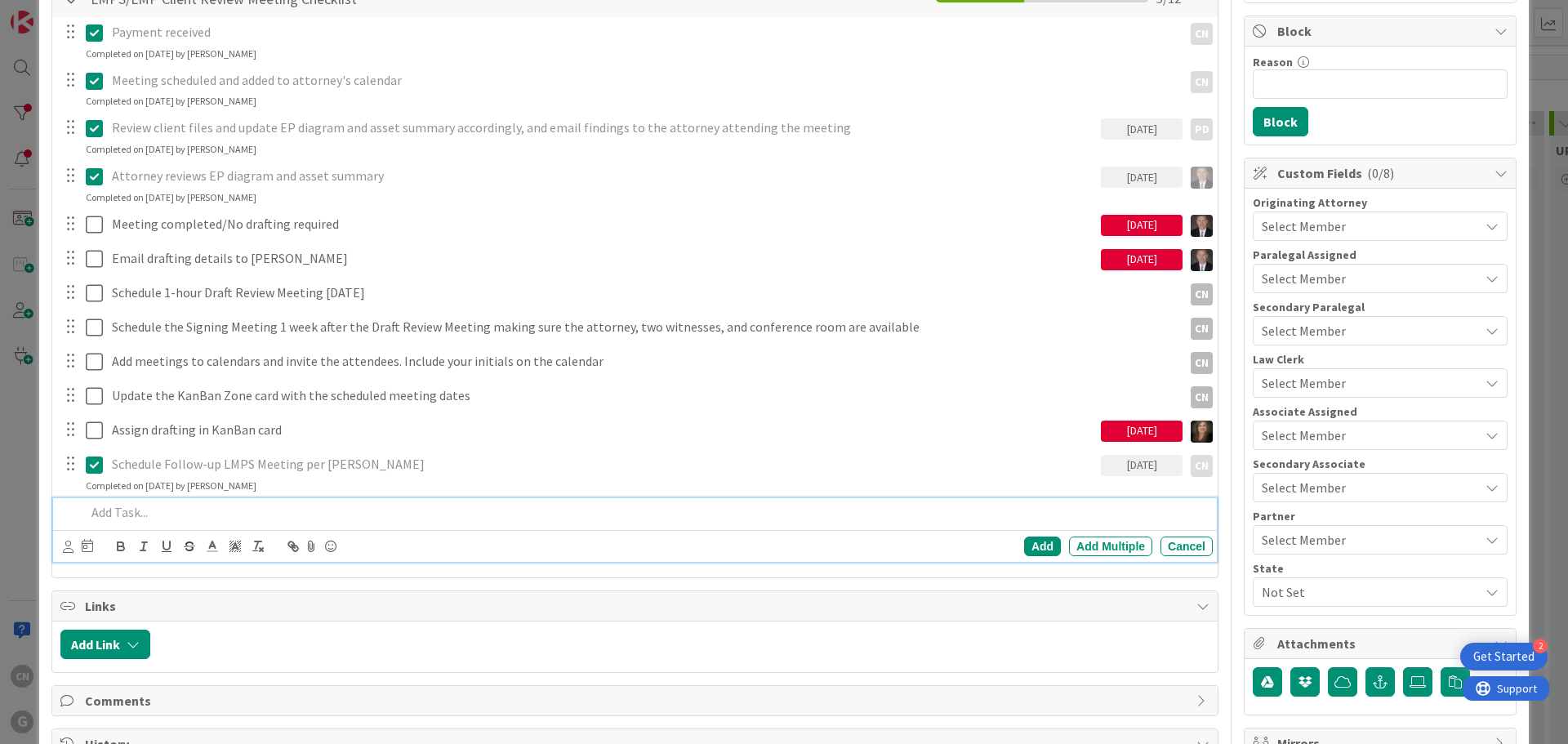
click at [142, 520] on p at bounding box center [645, 513] width 1120 height 19
click at [68, 550] on icon at bounding box center [68, 547] width 10 height 12
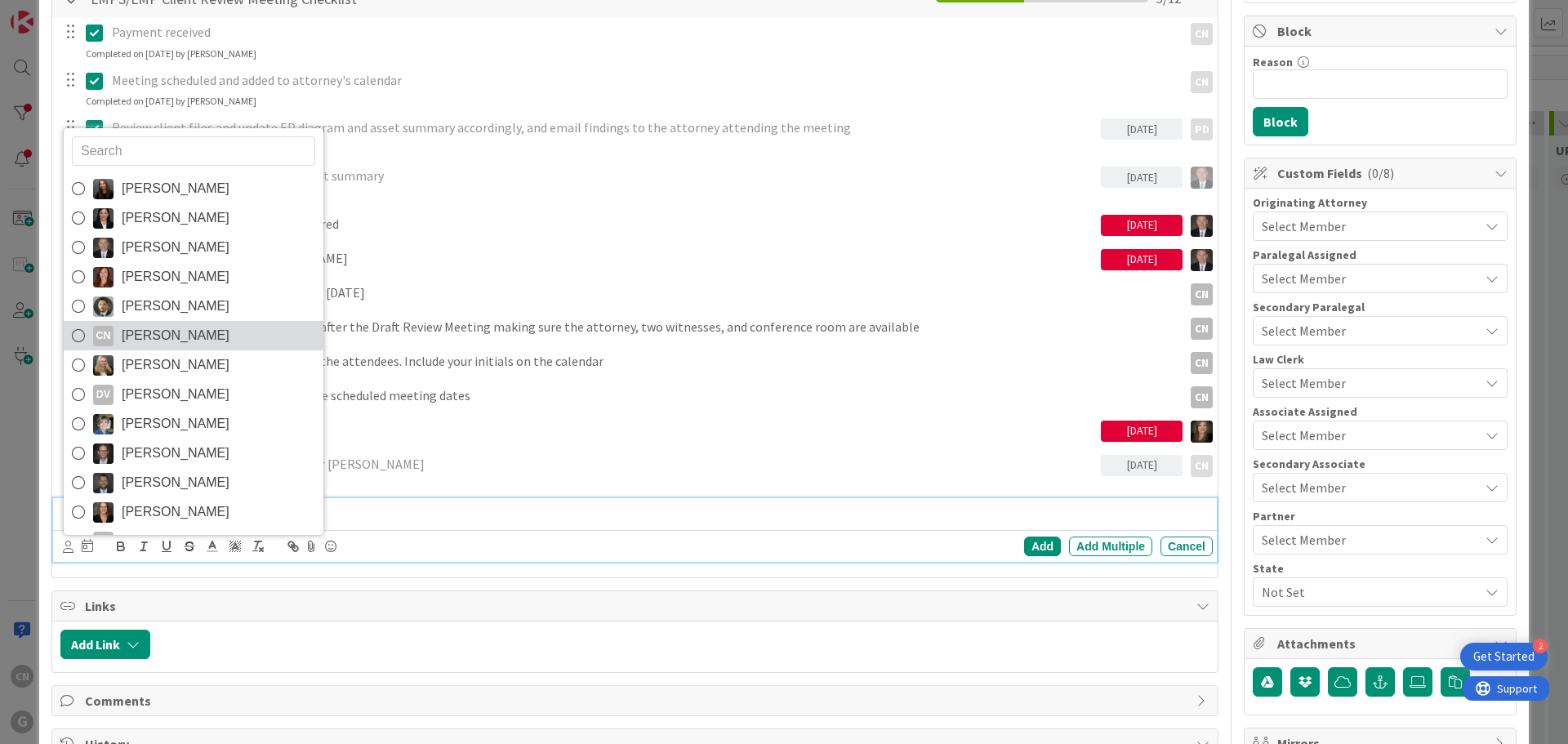
click at [166, 335] on span "[PERSON_NAME]" at bounding box center [175, 335] width 107 height 24
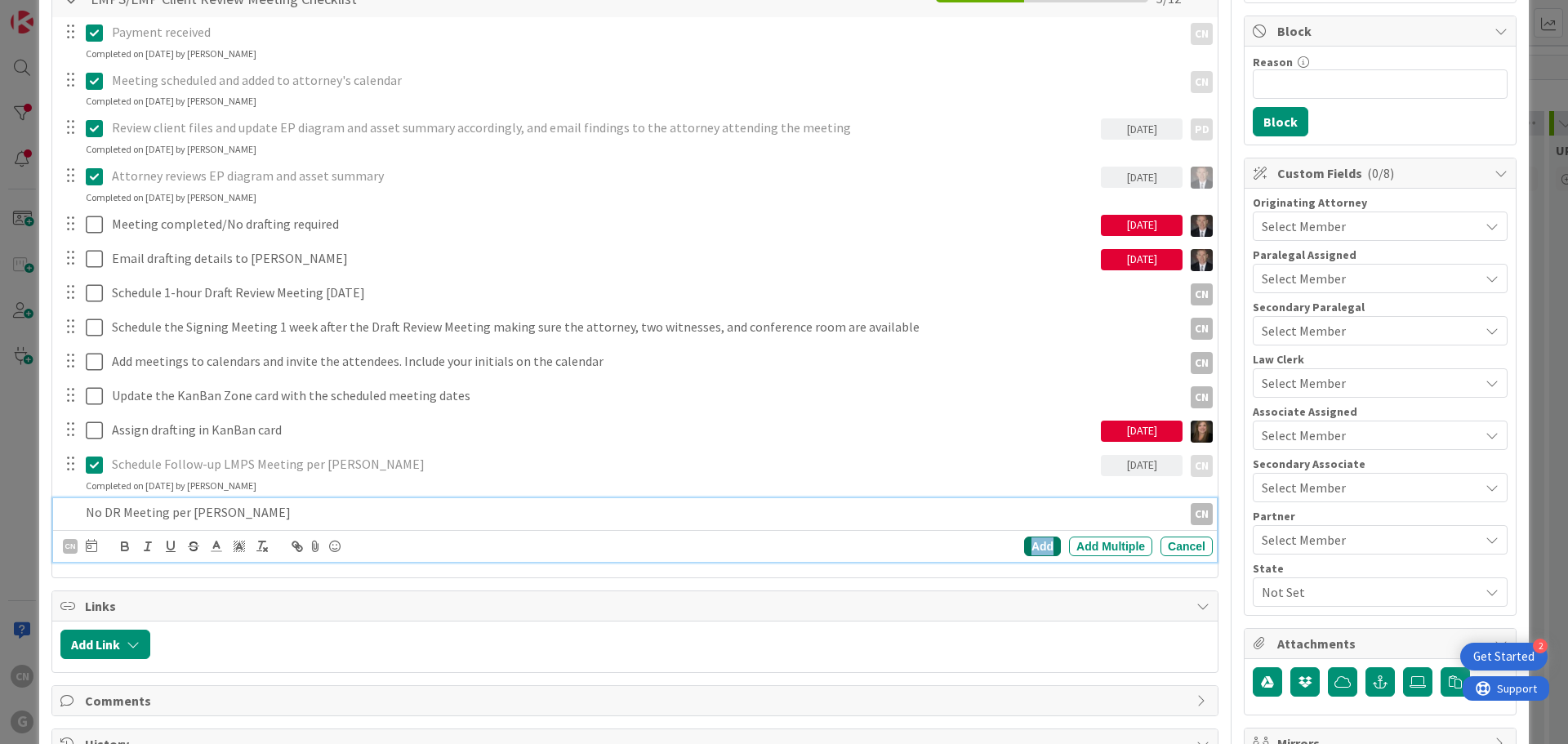
click at [1024, 546] on div "Add" at bounding box center [1042, 547] width 37 height 19
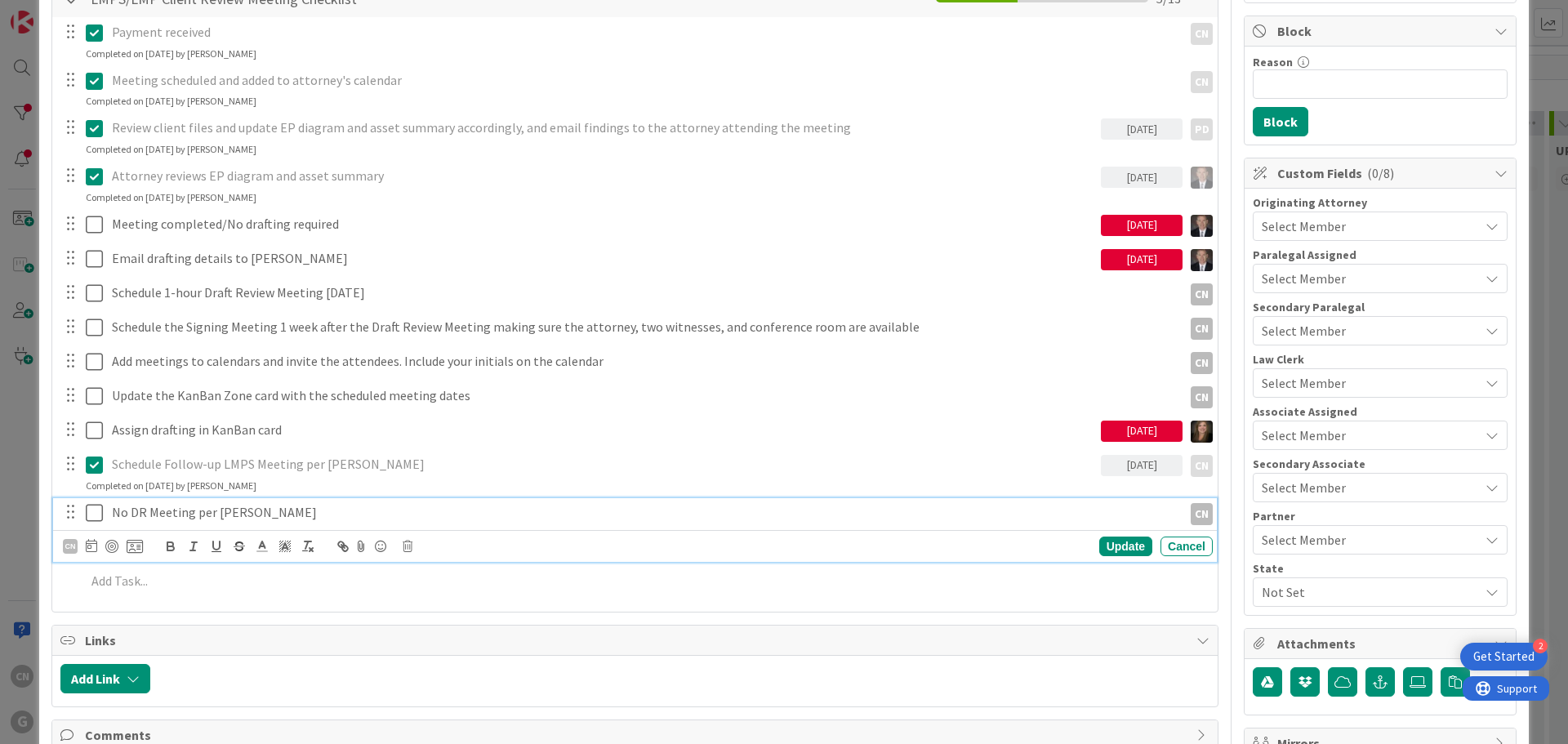
click at [91, 515] on icon at bounding box center [94, 513] width 17 height 19
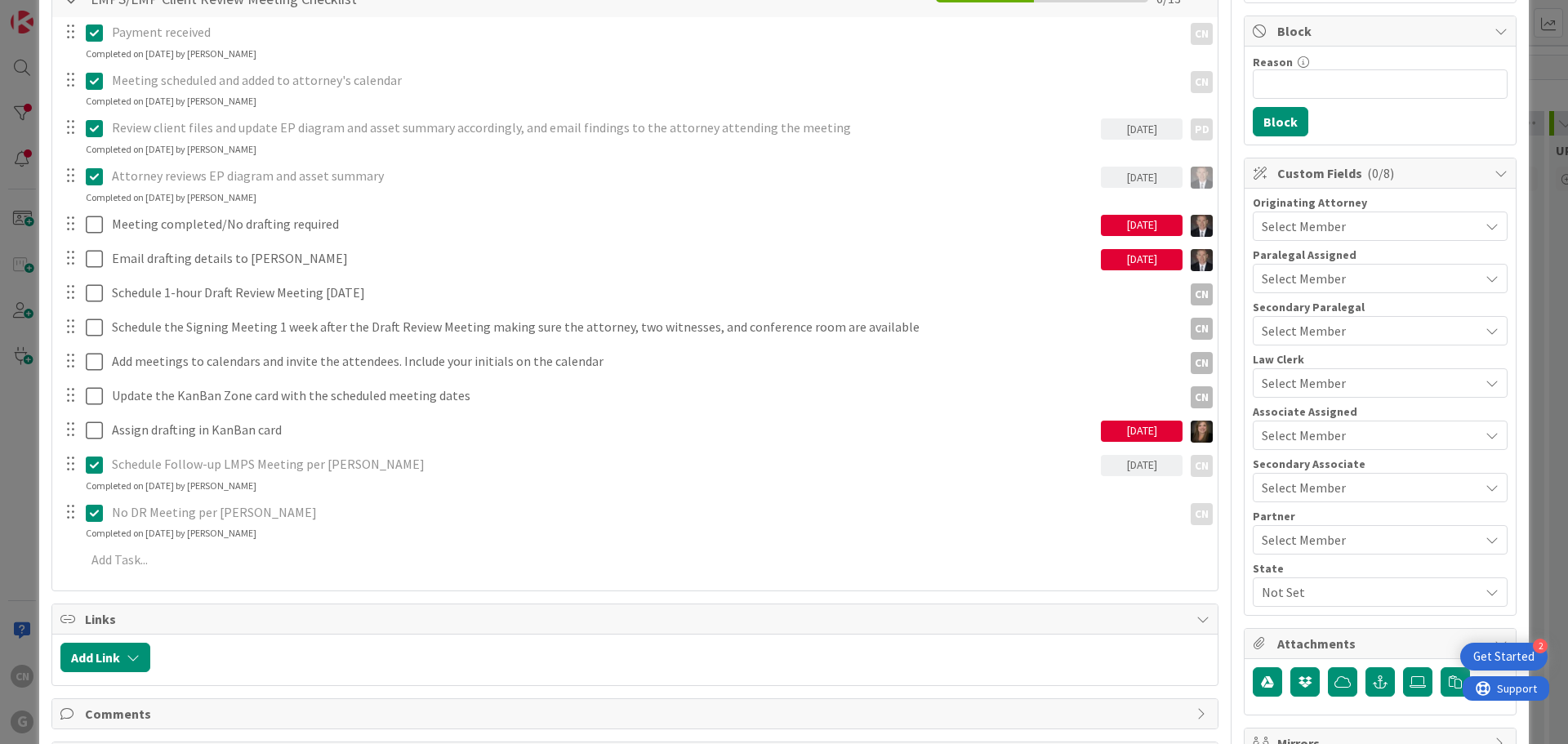
click at [271, 462] on p "Schedule Follow-up LMPS Meeting per [PERSON_NAME]" at bounding box center [602, 465] width 982 height 19
click at [88, 472] on icon at bounding box center [94, 465] width 17 height 19
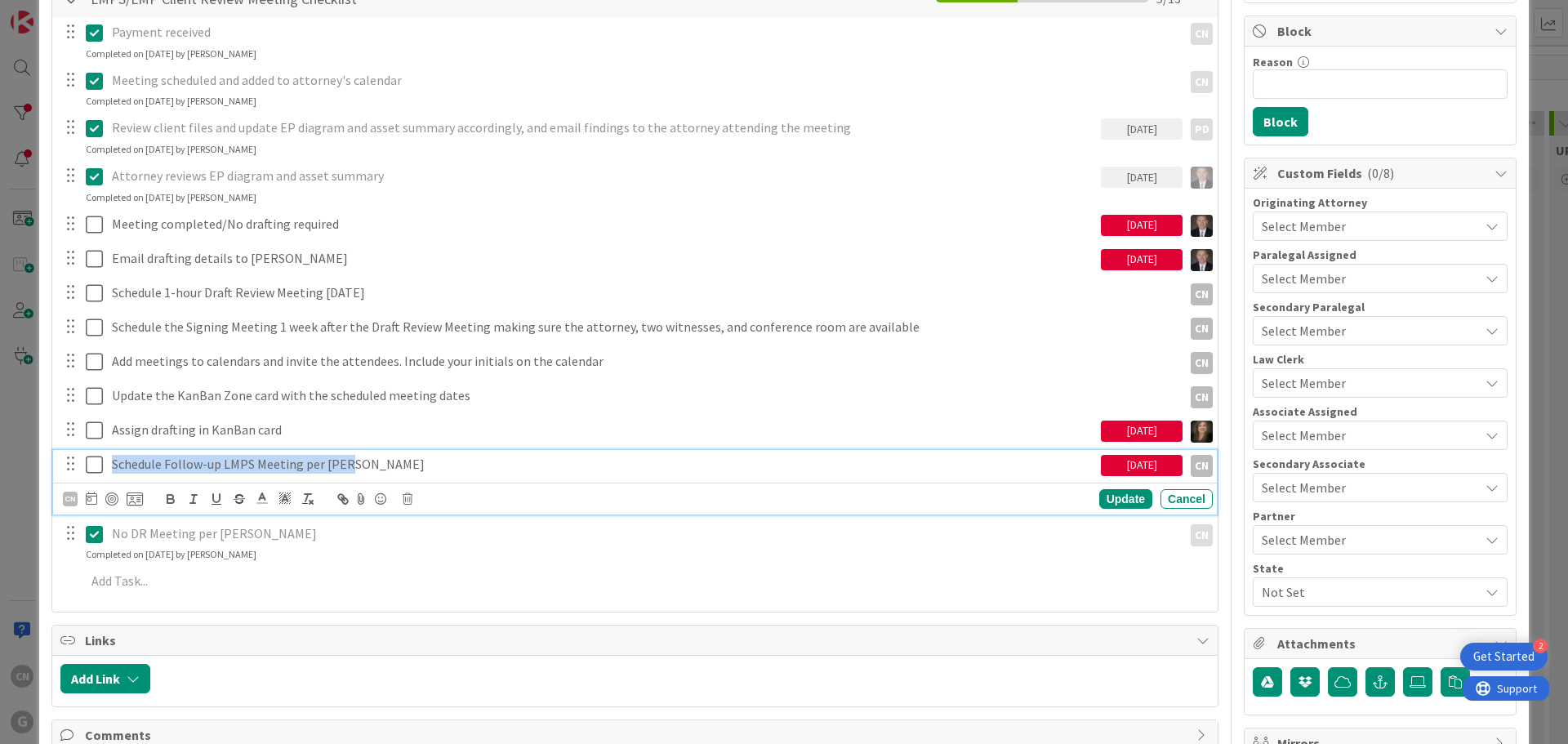
drag, startPoint x: 373, startPoint y: 457, endPoint x: 86, endPoint y: 479, distance: 287.8
click at [86, 479] on div "Schedule Follow-up LMPS Meeting per [PERSON_NAME] [DATE] CN CN Update Cancel" at bounding box center [635, 482] width 1164 height 65
copy p "Schedule Follow-up LMPS Meeting per [PERSON_NAME]"
click at [404, 500] on icon at bounding box center [407, 499] width 10 height 11
click at [450, 572] on div "Delete" at bounding box center [449, 568] width 60 height 30
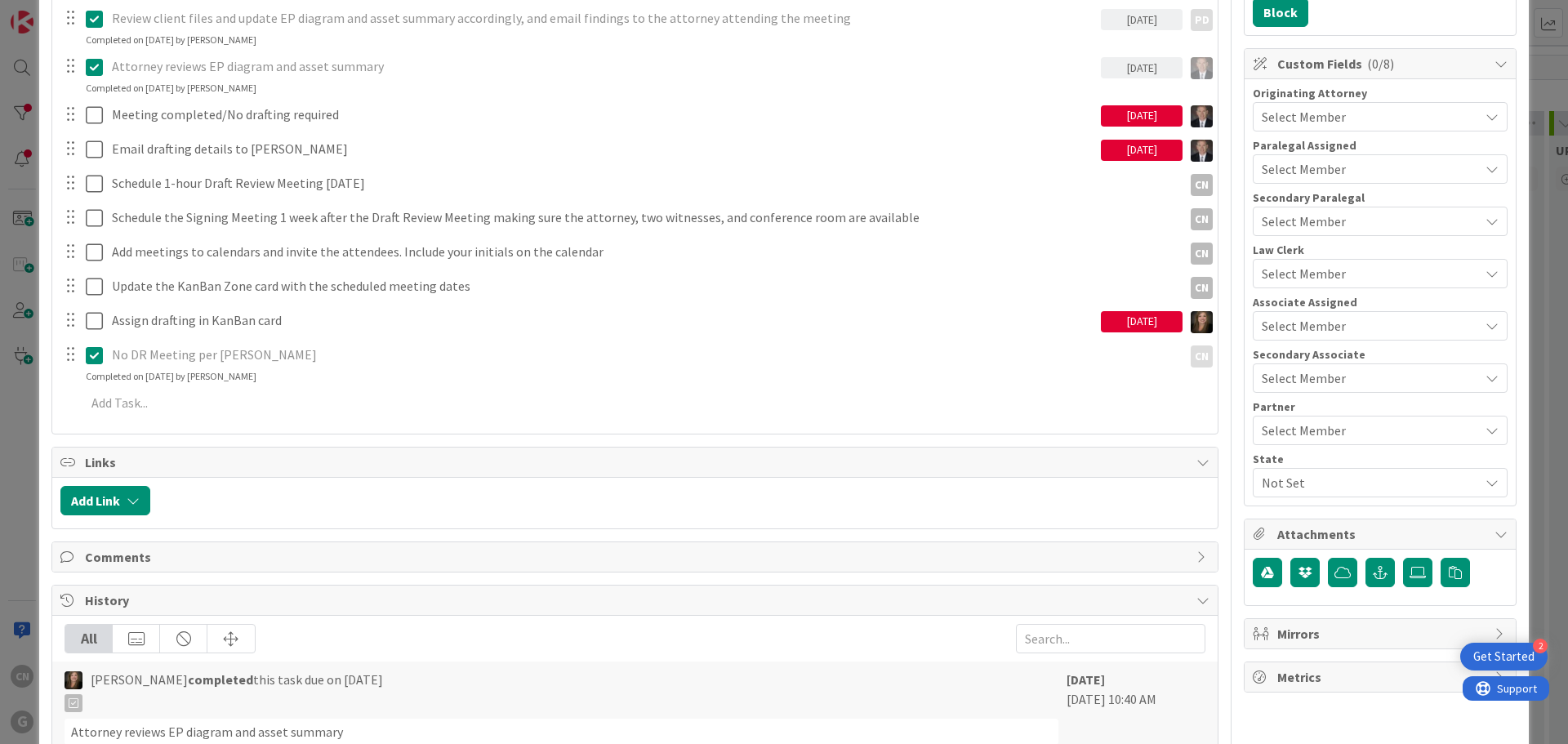
scroll to position [410, 0]
click at [86, 355] on icon at bounding box center [94, 356] width 17 height 19
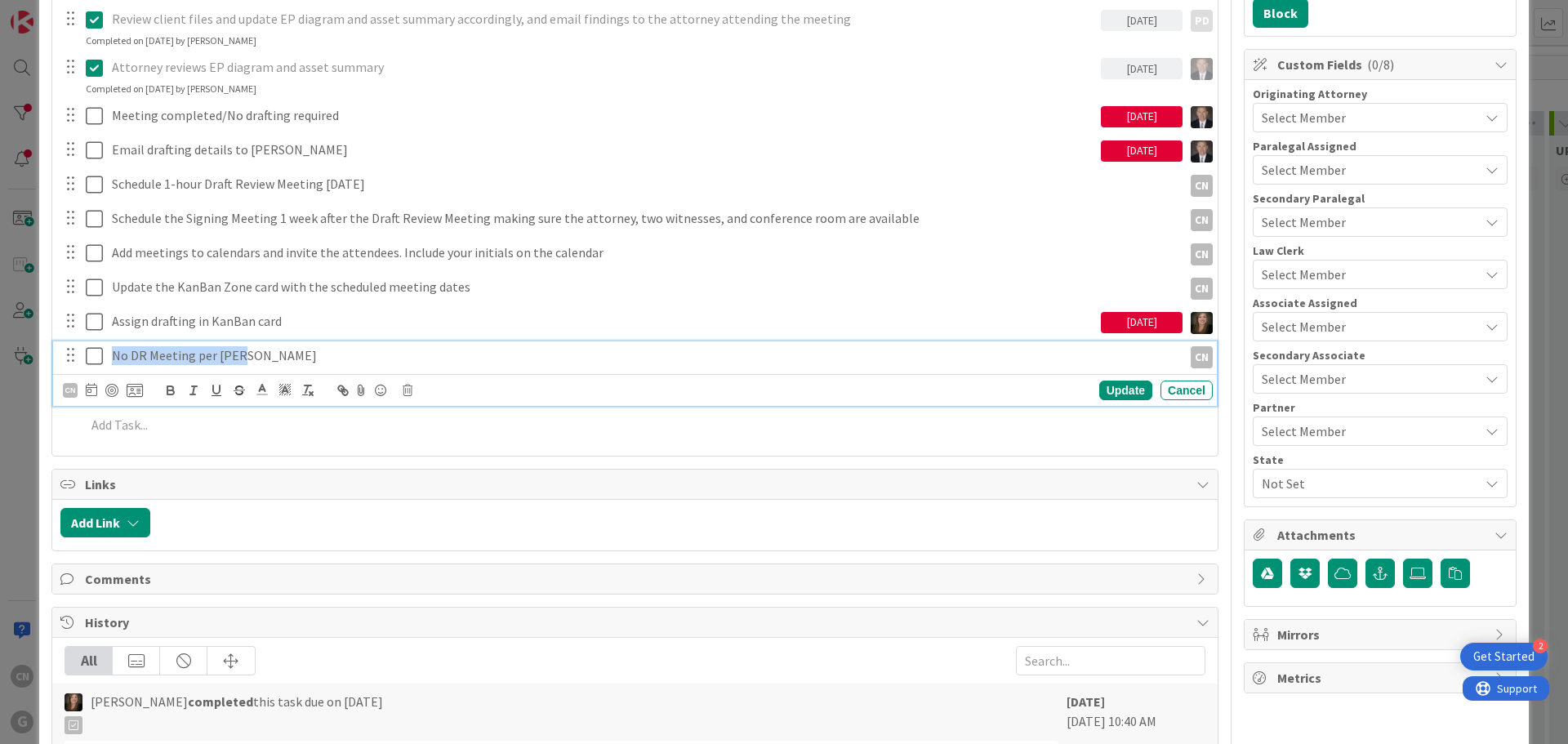
drag, startPoint x: 311, startPoint y: 355, endPoint x: 94, endPoint y: 382, distance: 218.7
click at [95, 382] on div "No DR Meeting per [PERSON_NAME] CN CN Update Cancel" at bounding box center [635, 374] width 1164 height 65
click at [93, 358] on icon at bounding box center [94, 356] width 17 height 19
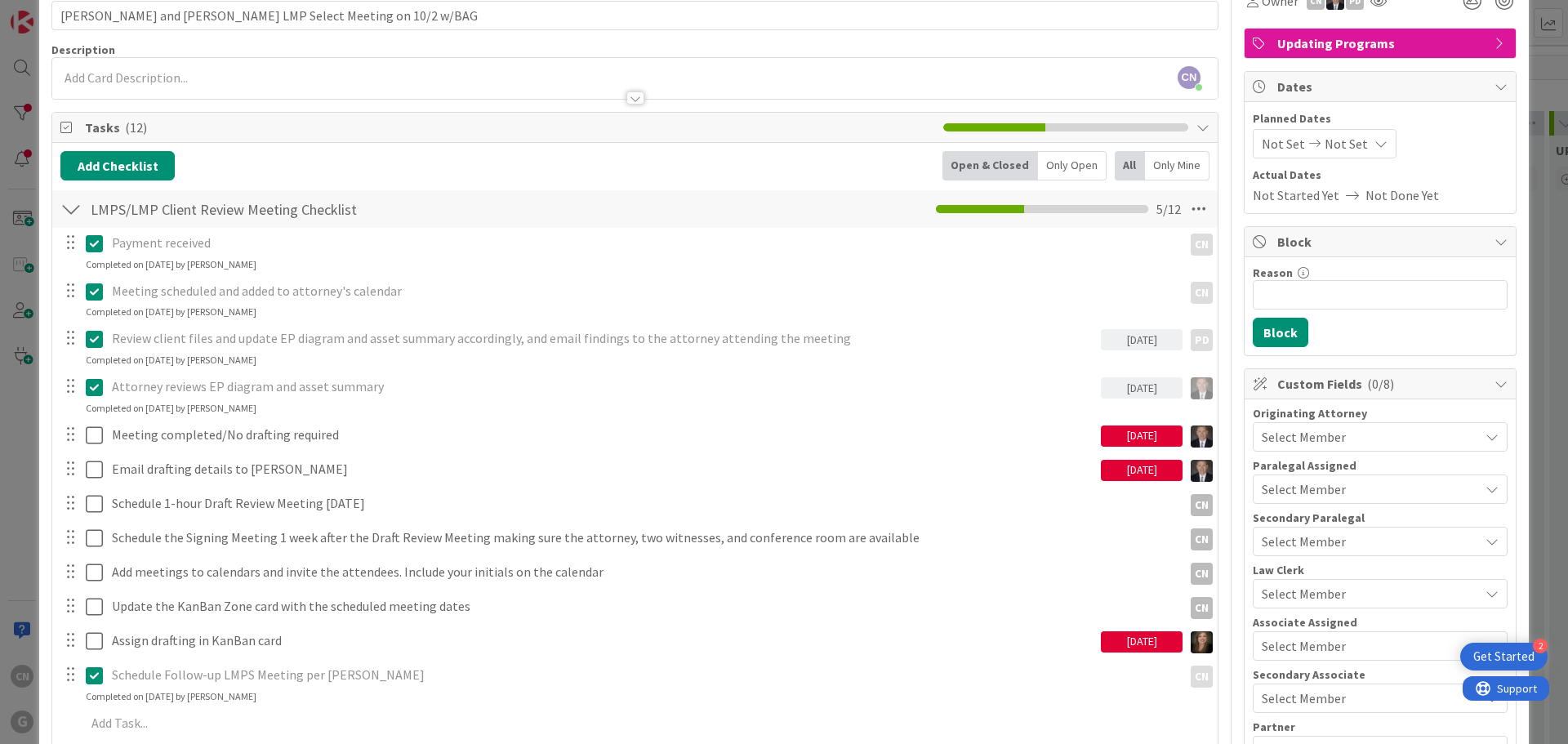
scroll to position [0, 0]
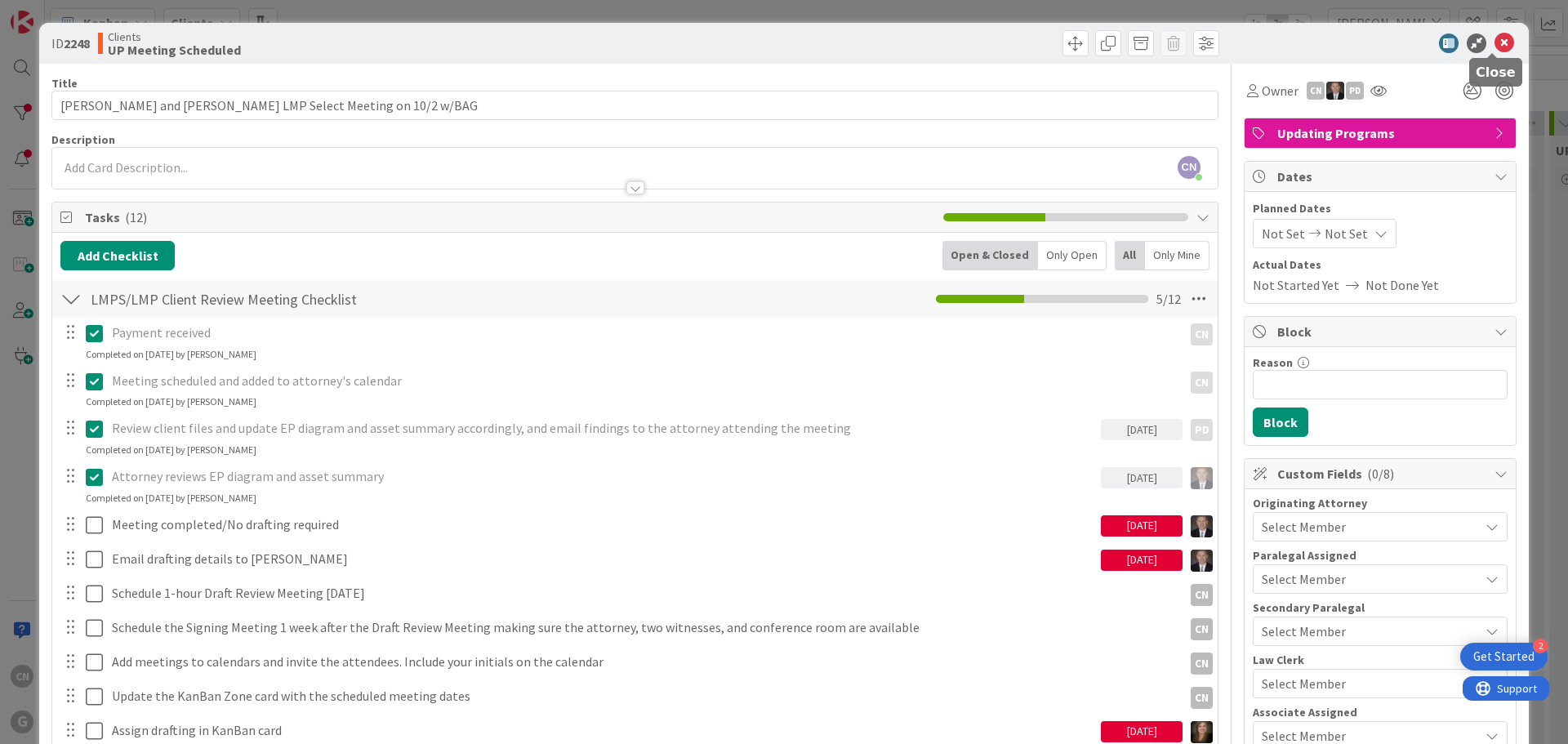
drag, startPoint x: 1489, startPoint y: 48, endPoint x: 1451, endPoint y: 50, distance: 38.1
click at [1495, 48] on icon at bounding box center [1504, 43] width 19 height 19
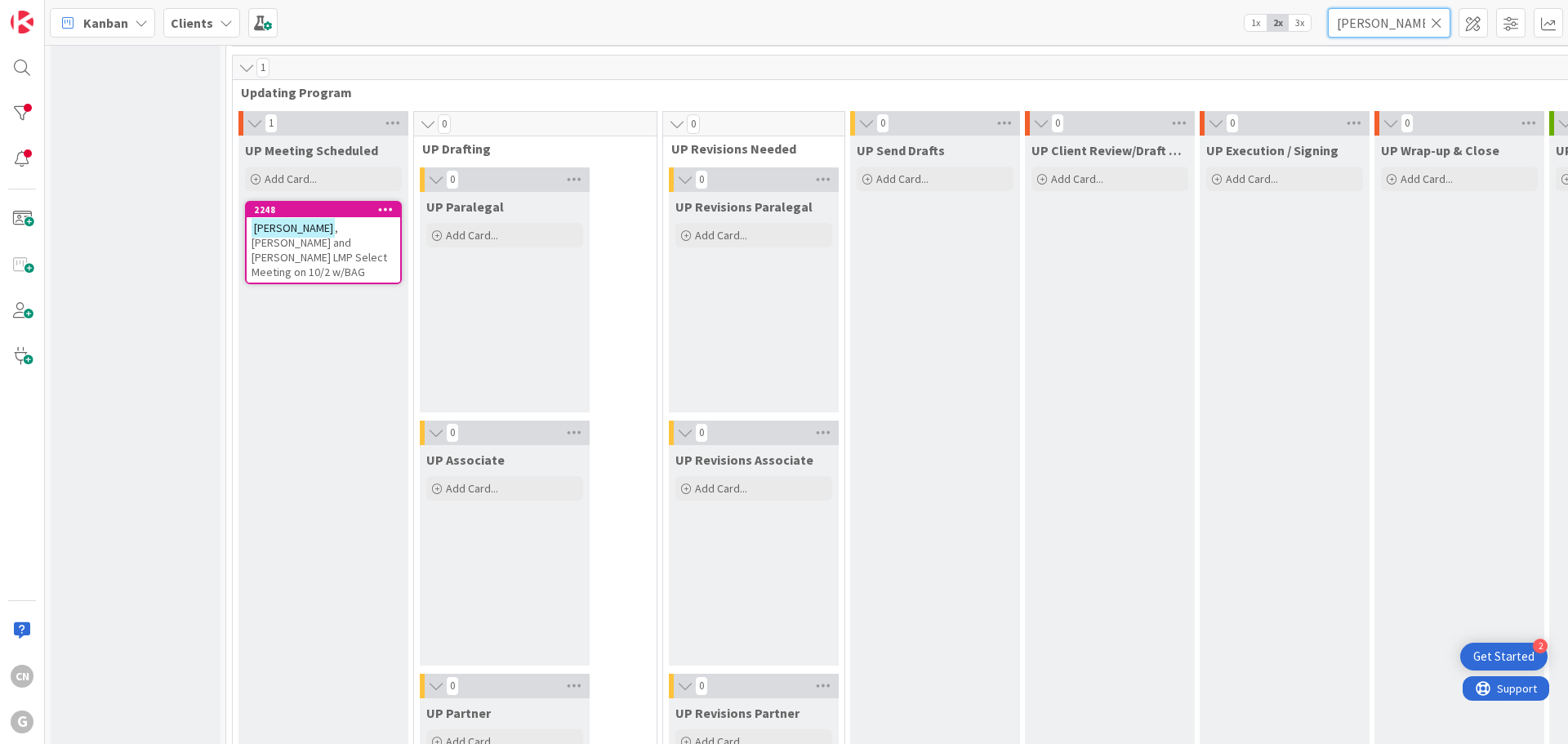
drag, startPoint x: 1382, startPoint y: 27, endPoint x: 1269, endPoint y: 45, distance: 114.4
click at [1269, 45] on div "Kanban Clients 1x 2x 3x [PERSON_NAME]" at bounding box center [806, 22] width 1523 height 45
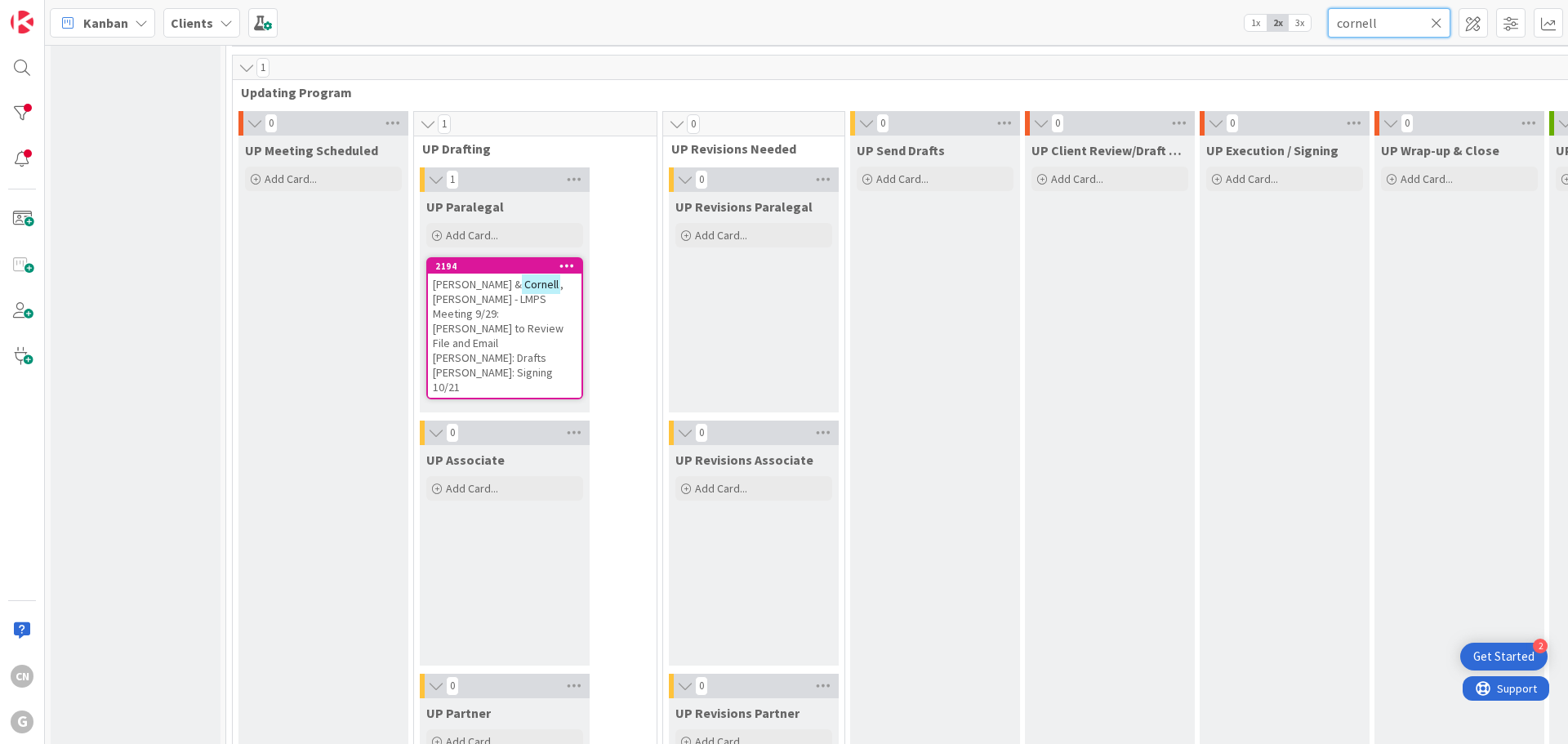
type input "cornell"
click at [515, 313] on span ", [PERSON_NAME] - LMPS Meeting 9/29: [PERSON_NAME] to Review File and Email [PE…" at bounding box center [499, 335] width 131 height 118
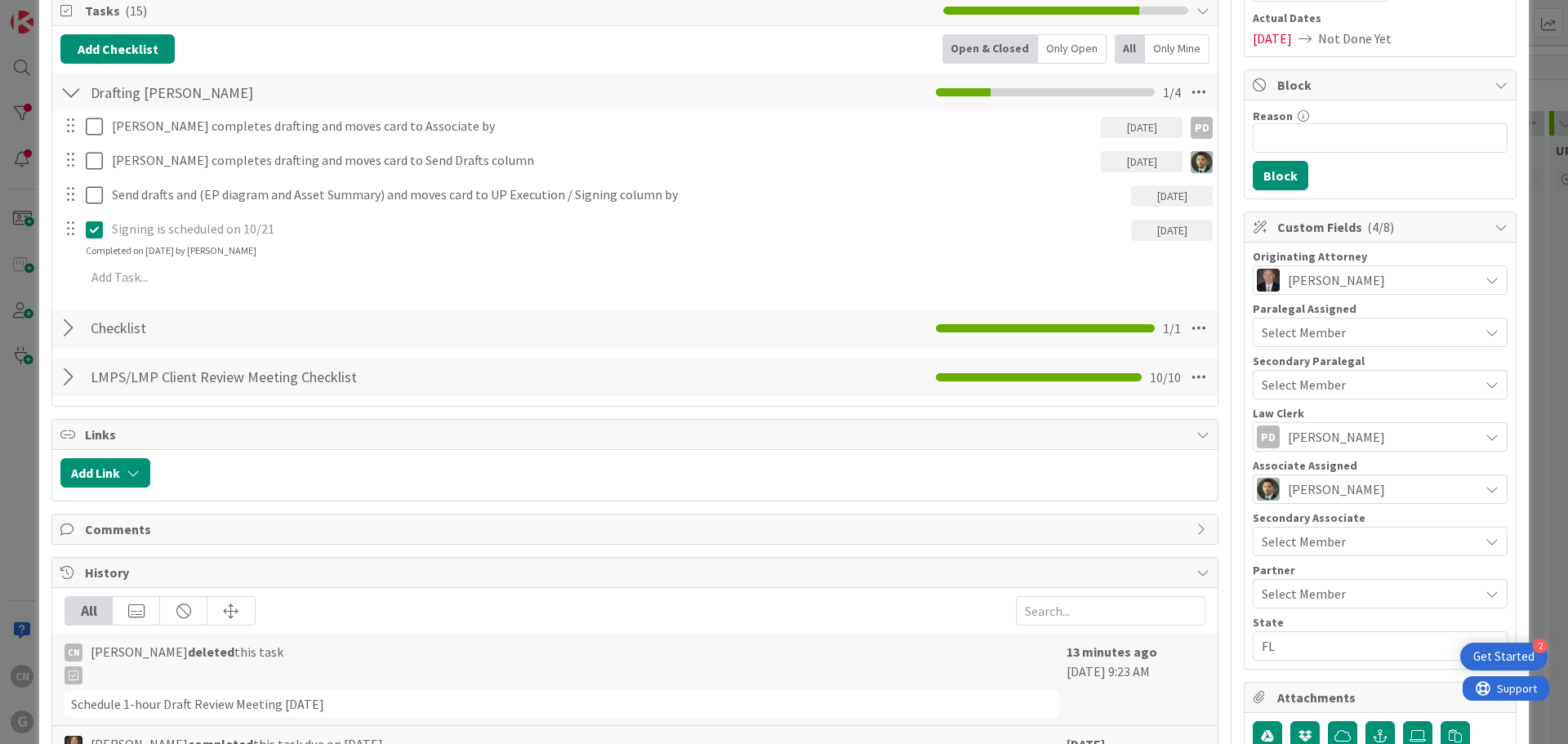
scroll to position [246, 0]
click at [71, 382] on div at bounding box center [71, 378] width 21 height 30
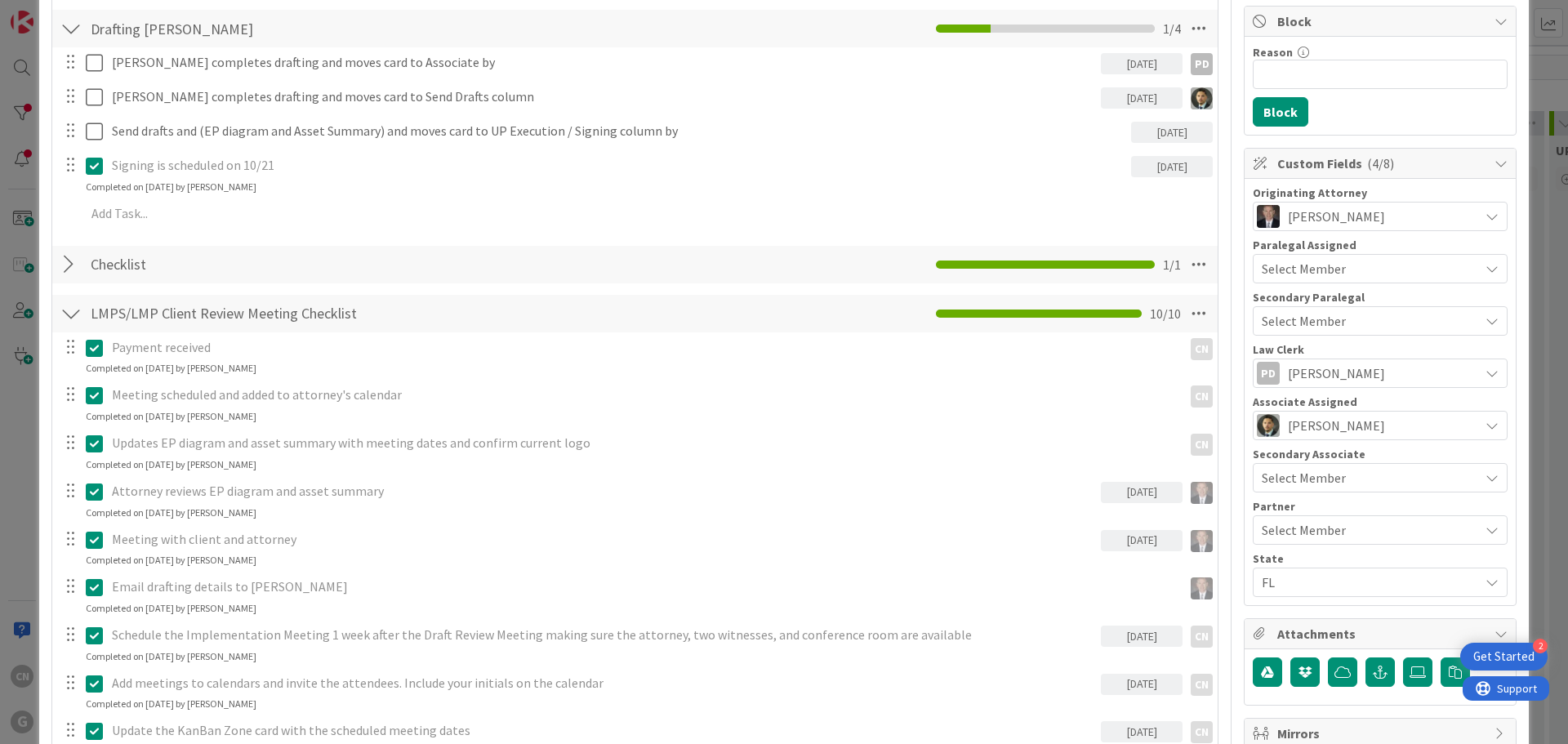
scroll to position [312, 0]
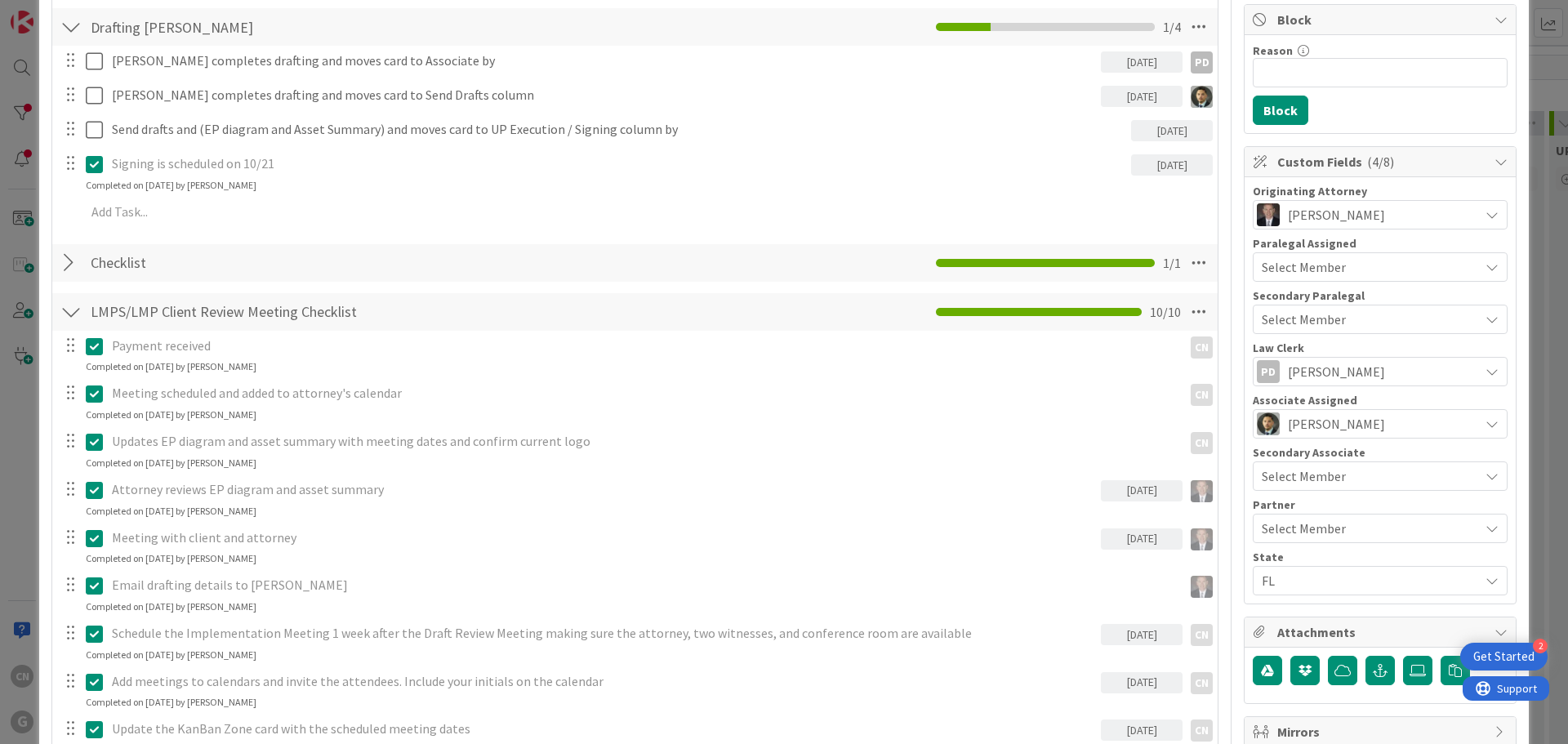
click at [66, 267] on div at bounding box center [71, 263] width 21 height 30
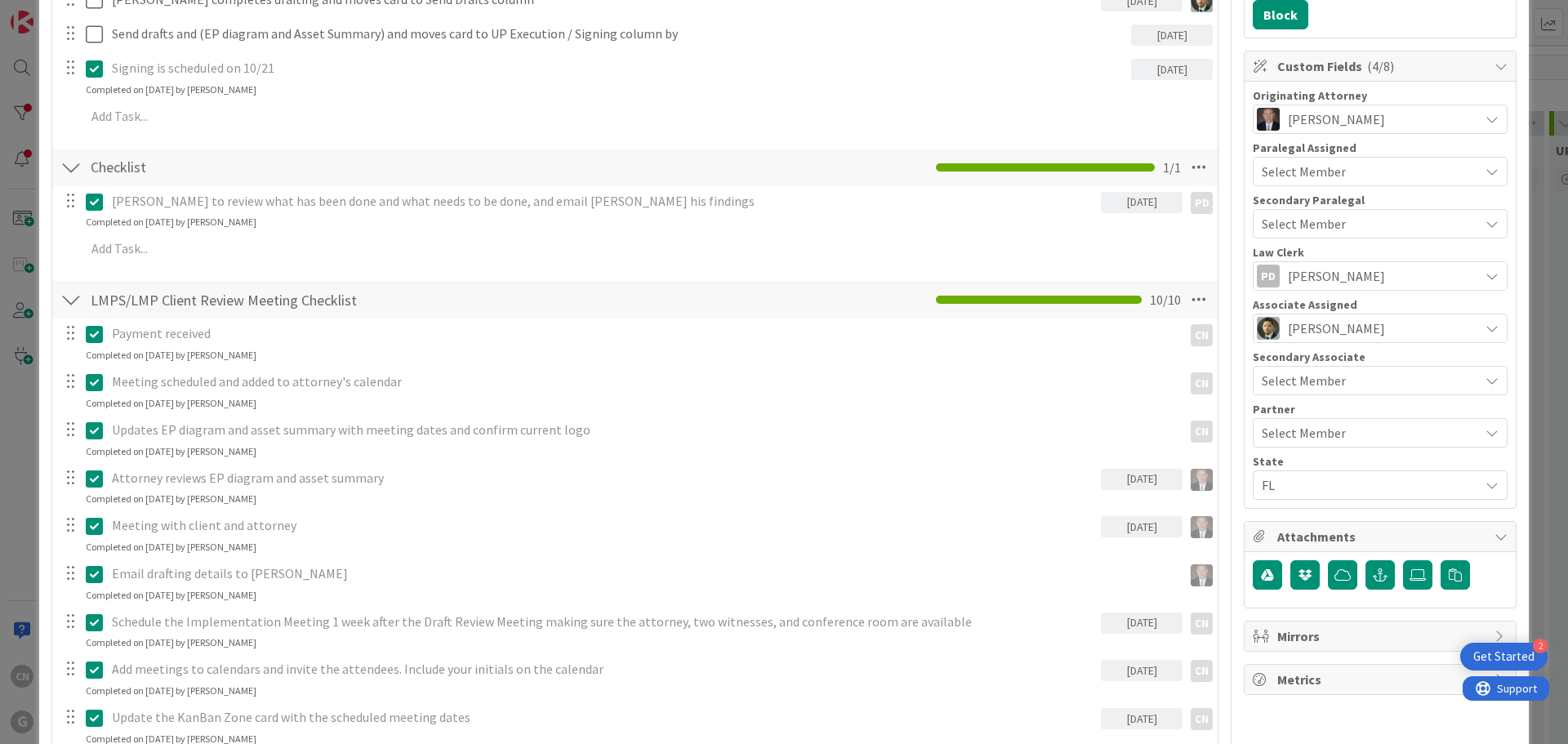
scroll to position [407, 0]
click at [72, 295] on div at bounding box center [71, 300] width 21 height 30
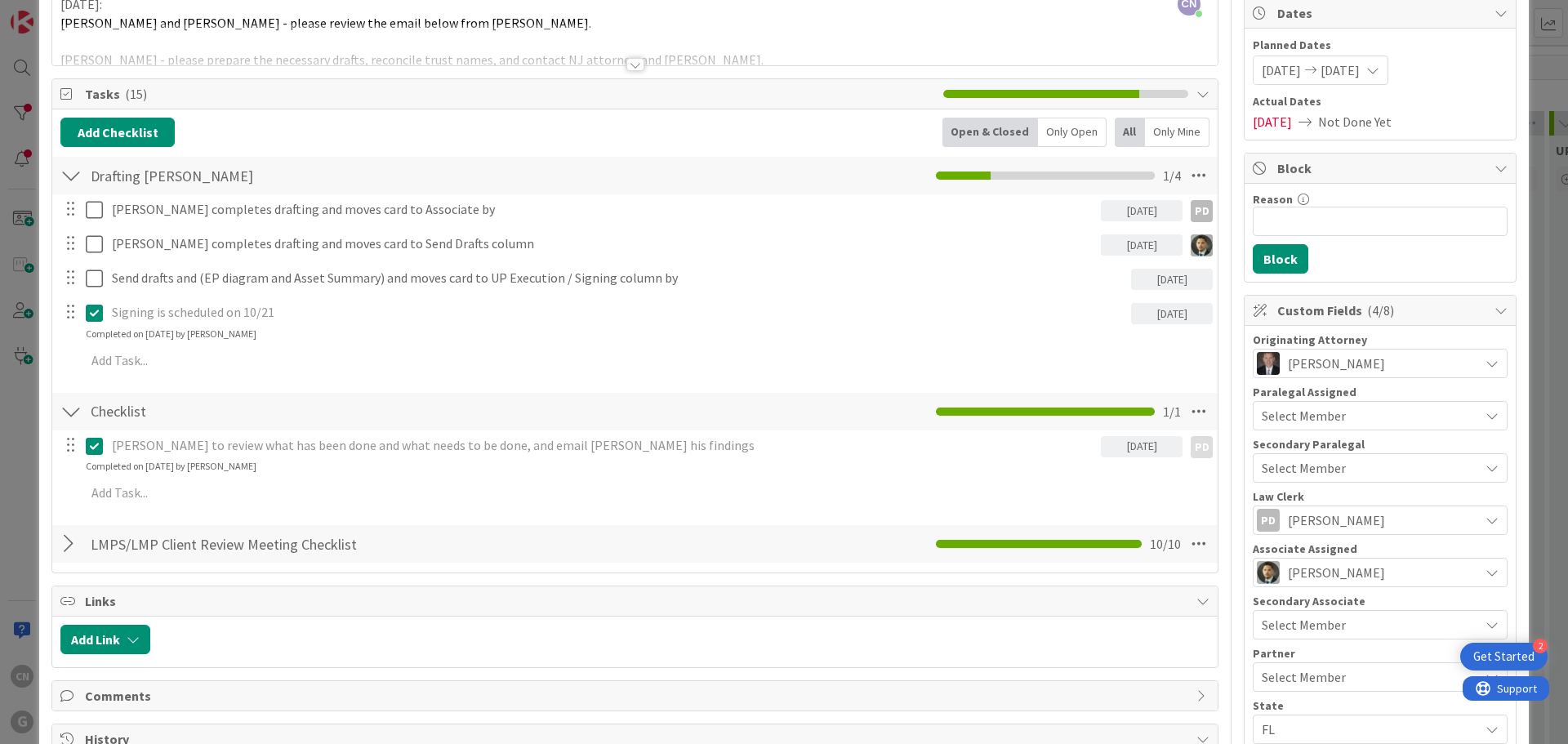
scroll to position [162, 0]
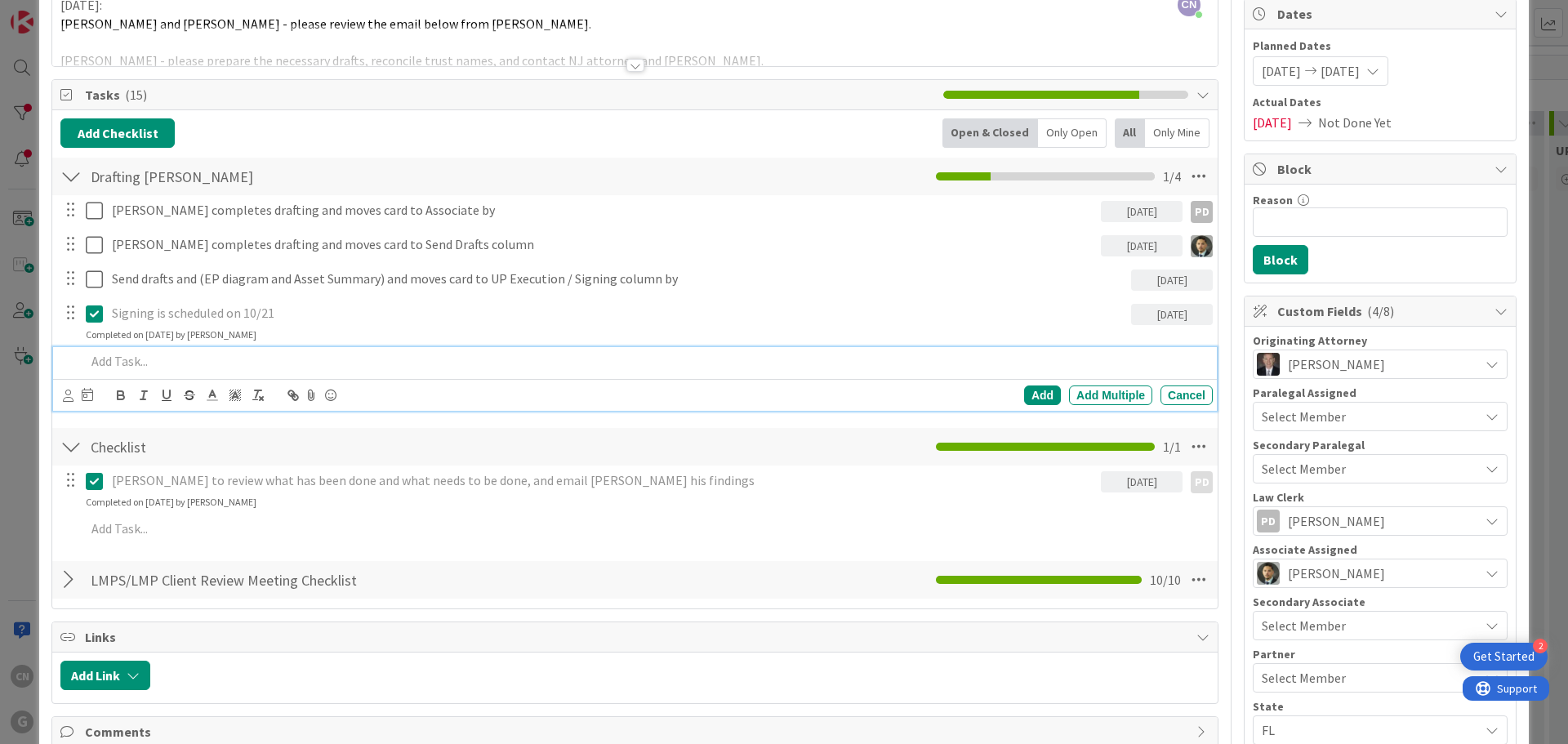
click at [125, 361] on p at bounding box center [645, 362] width 1120 height 19
drag, startPoint x: 272, startPoint y: 366, endPoint x: 255, endPoint y: 365, distance: 17.0
click at [251, 366] on p "Schedule Follow-up LMPS Meeting per [PERSON_NAME]" at bounding box center [645, 362] width 1120 height 19
drag, startPoint x: 226, startPoint y: 361, endPoint x: 0, endPoint y: 361, distance: 226.0
click at [0, 361] on div "ID 2194 Clients UP Paralegal Title 122 / 128 [PERSON_NAME] & [PERSON_NAME] - LM…" at bounding box center [784, 372] width 1568 height 744
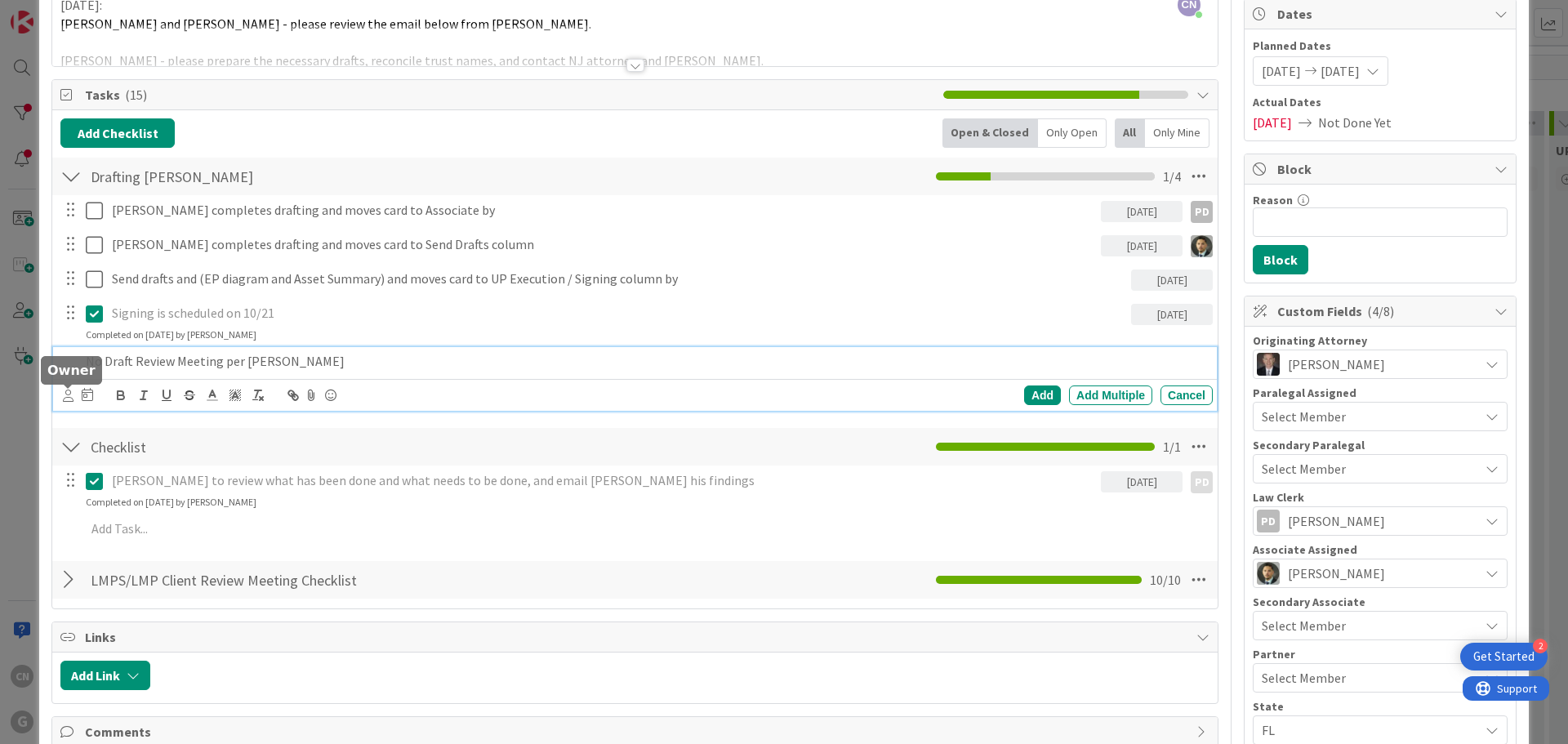
click at [67, 396] on icon at bounding box center [68, 396] width 10 height 12
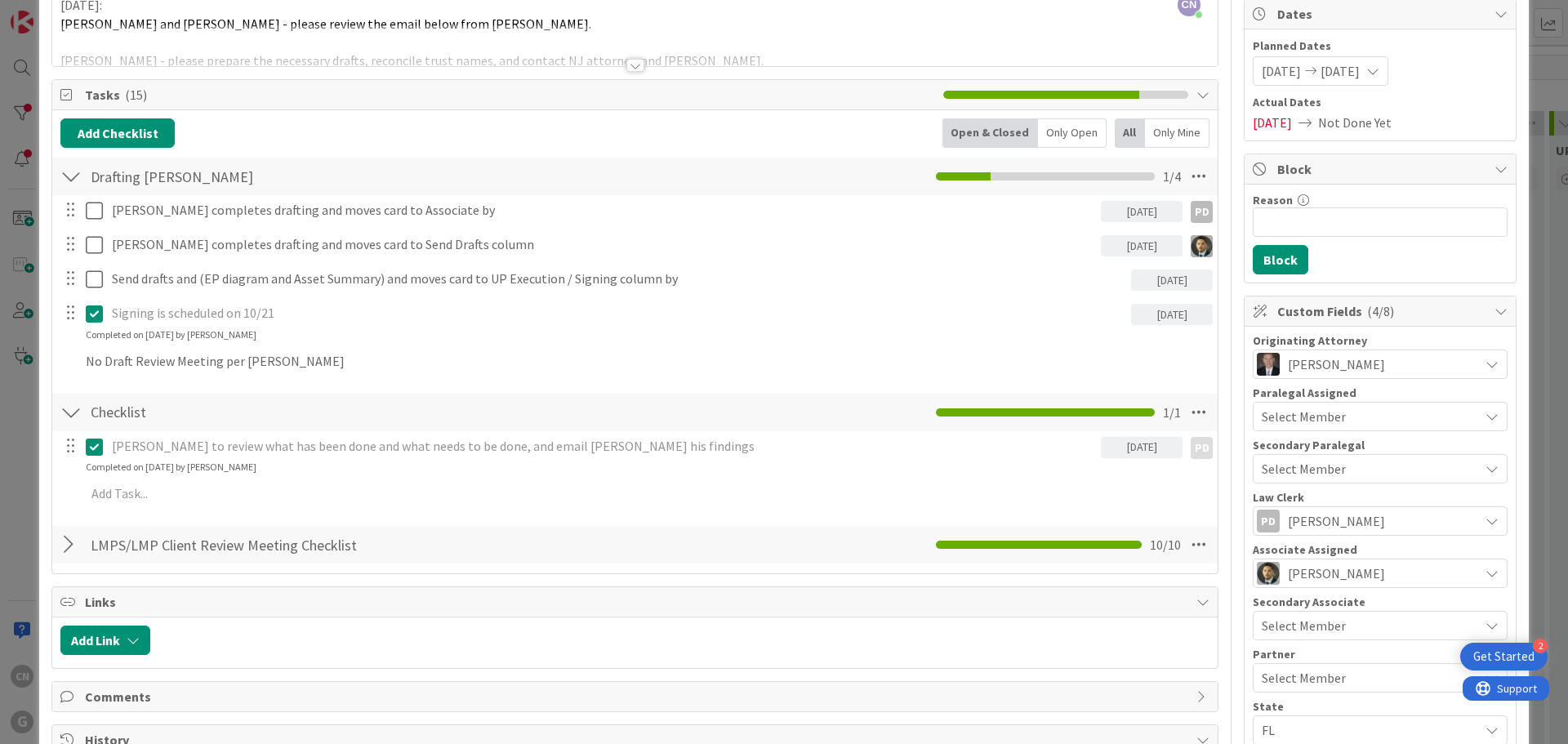
click at [0, 0] on span "[PERSON_NAME]" at bounding box center [0, 0] width 0 height 0
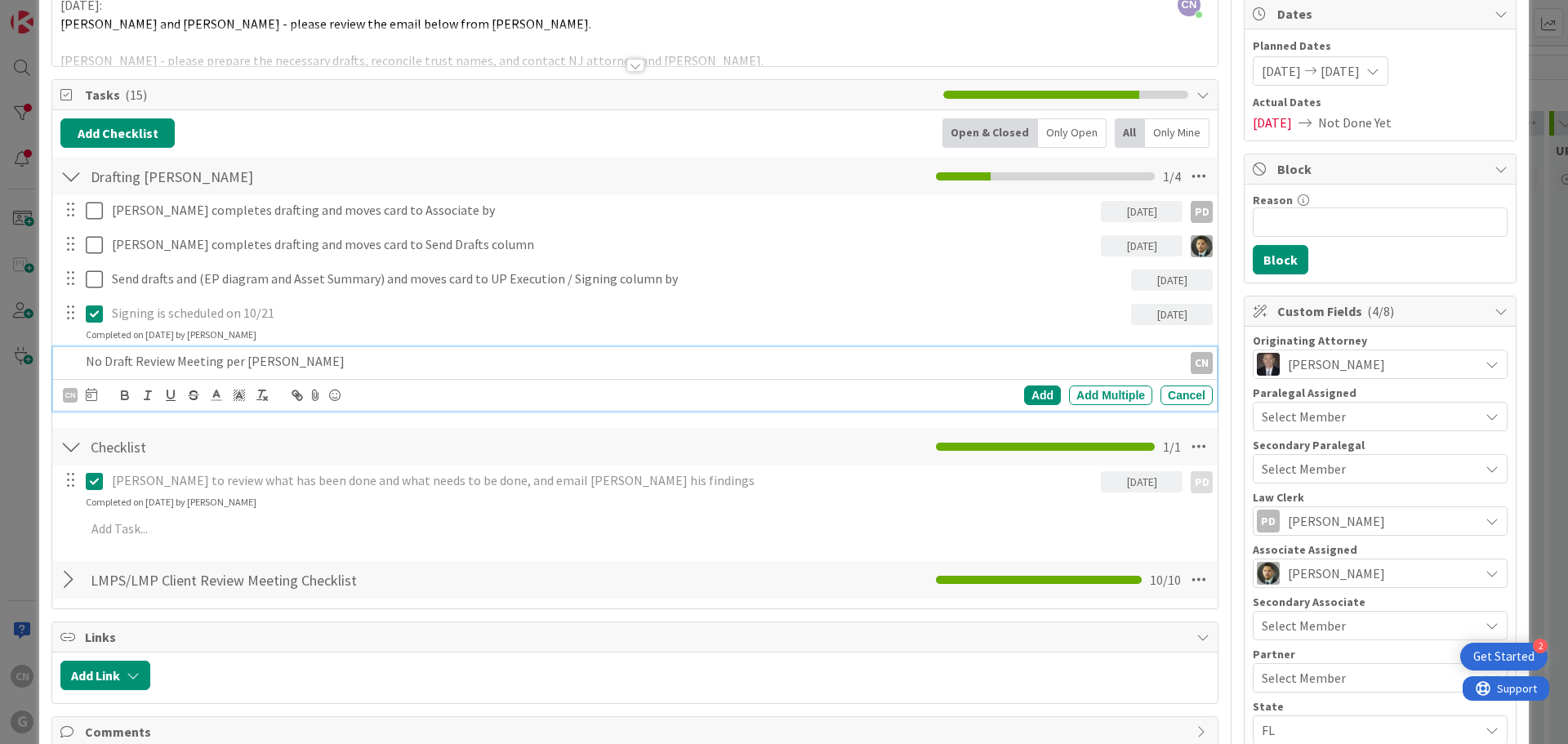
click at [93, 362] on p "No Draft Review Meeting per [PERSON_NAME]" at bounding box center [630, 362] width 1090 height 19
click at [1030, 396] on div "Add" at bounding box center [1042, 396] width 37 height 19
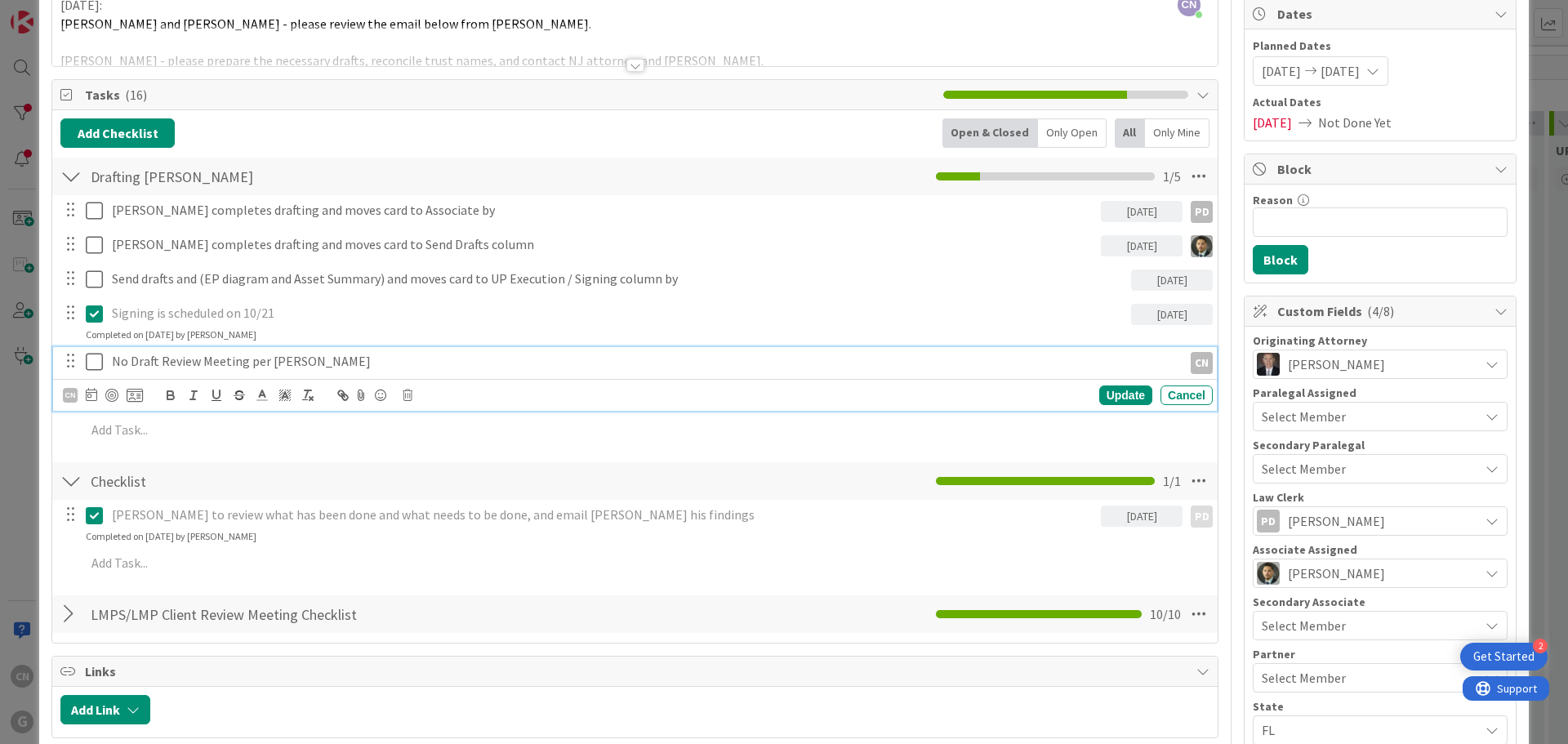
click at [95, 362] on icon at bounding box center [94, 362] width 17 height 19
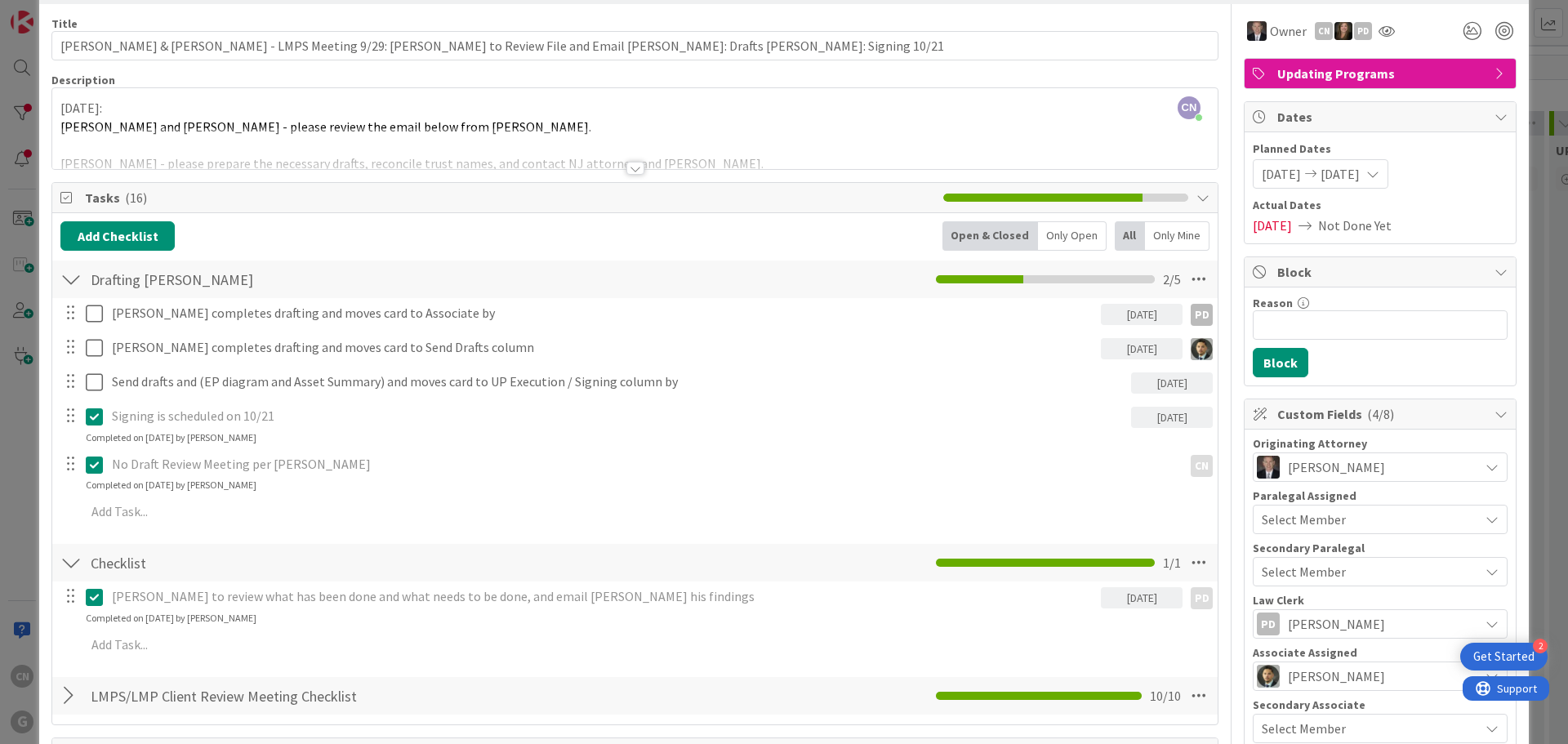
scroll to position [0, 0]
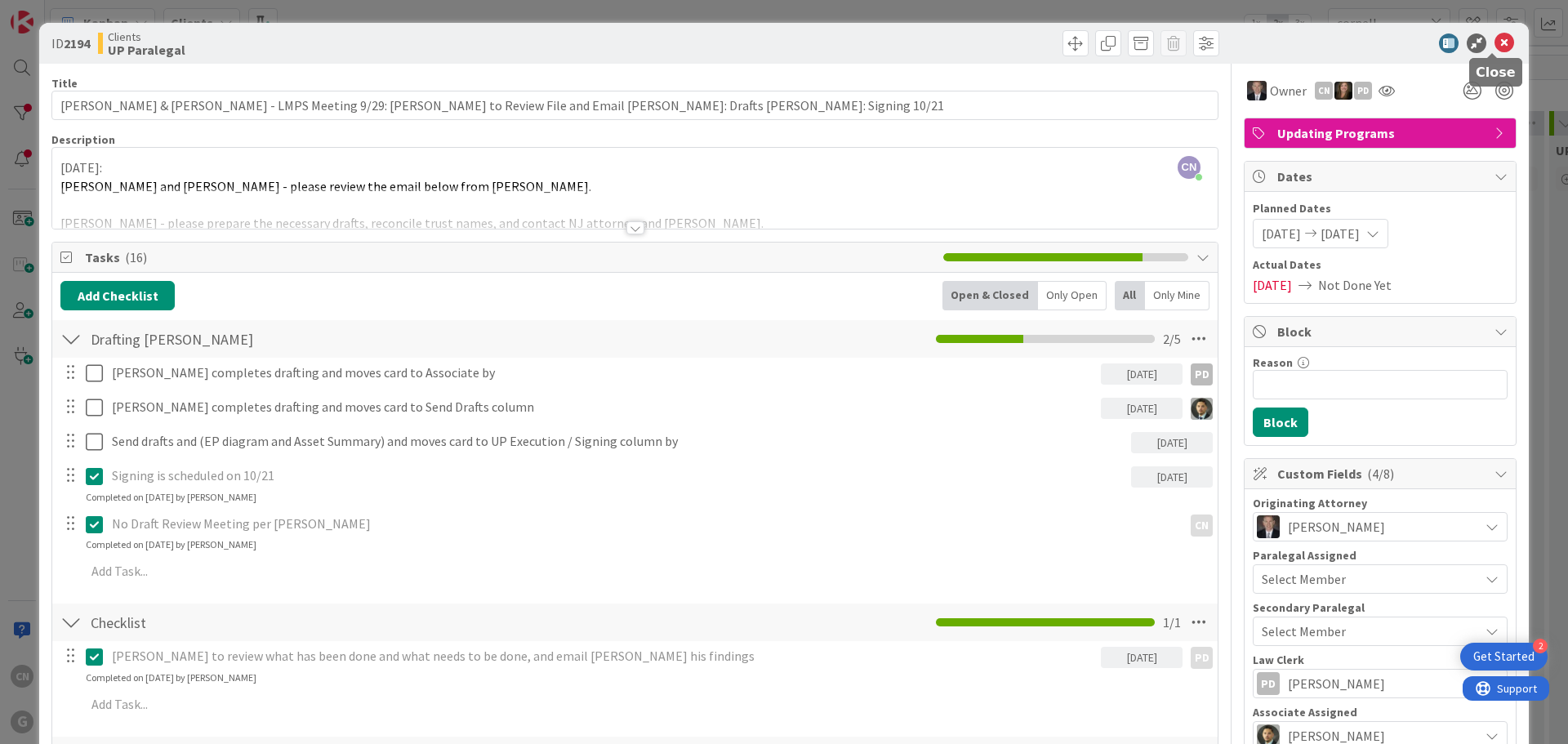
click at [1495, 42] on icon at bounding box center [1504, 43] width 19 height 19
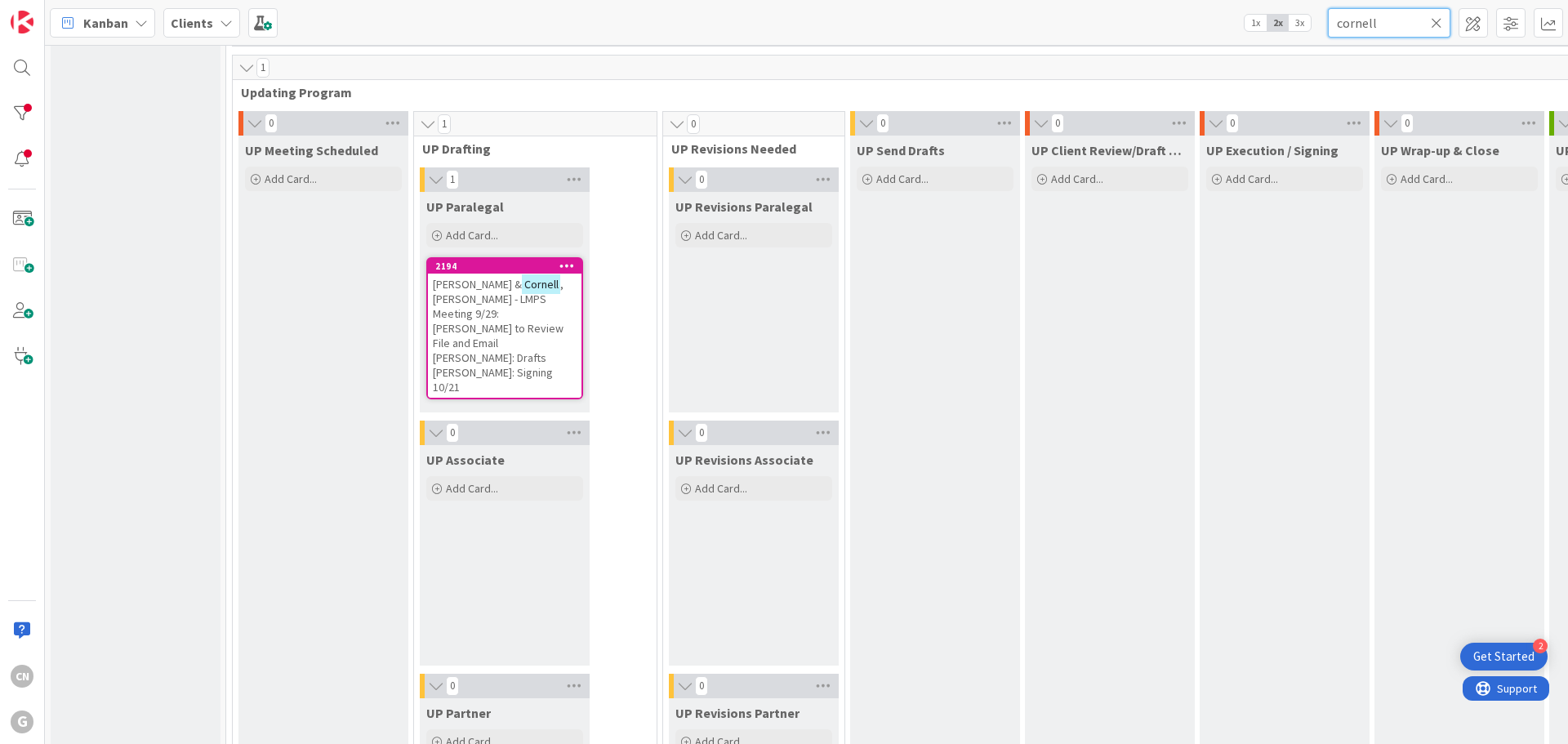
drag, startPoint x: 1394, startPoint y: 26, endPoint x: 1261, endPoint y: 31, distance: 133.1
click at [1261, 31] on div "Kanban Clients 1x 2x 3x cornell" at bounding box center [806, 22] width 1523 height 45
type input "[PERSON_NAME]"
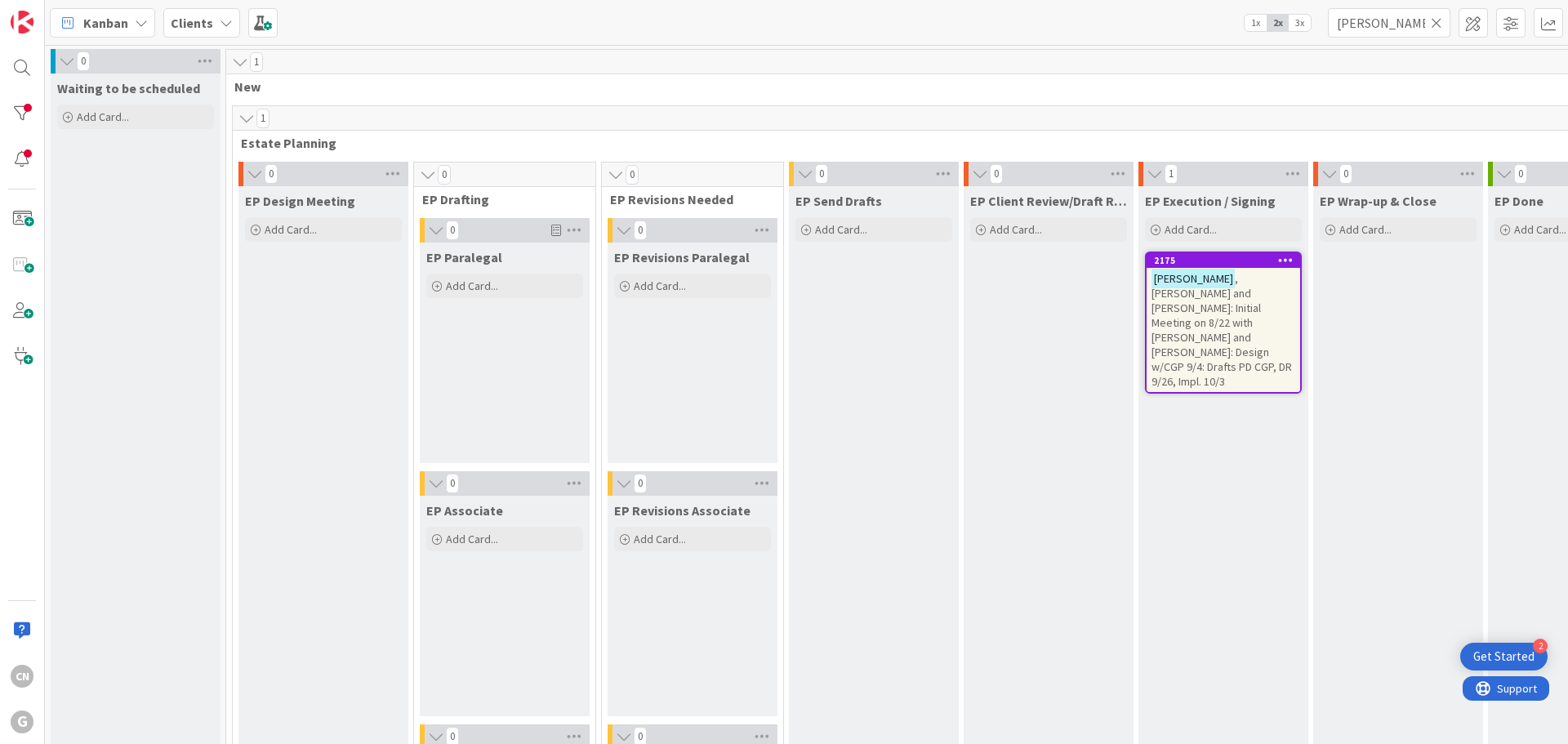
click at [1221, 314] on span ", [PERSON_NAME] and [PERSON_NAME]: Initial Meeting on 8/22 with [PERSON_NAME] a…" at bounding box center [1221, 330] width 141 height 118
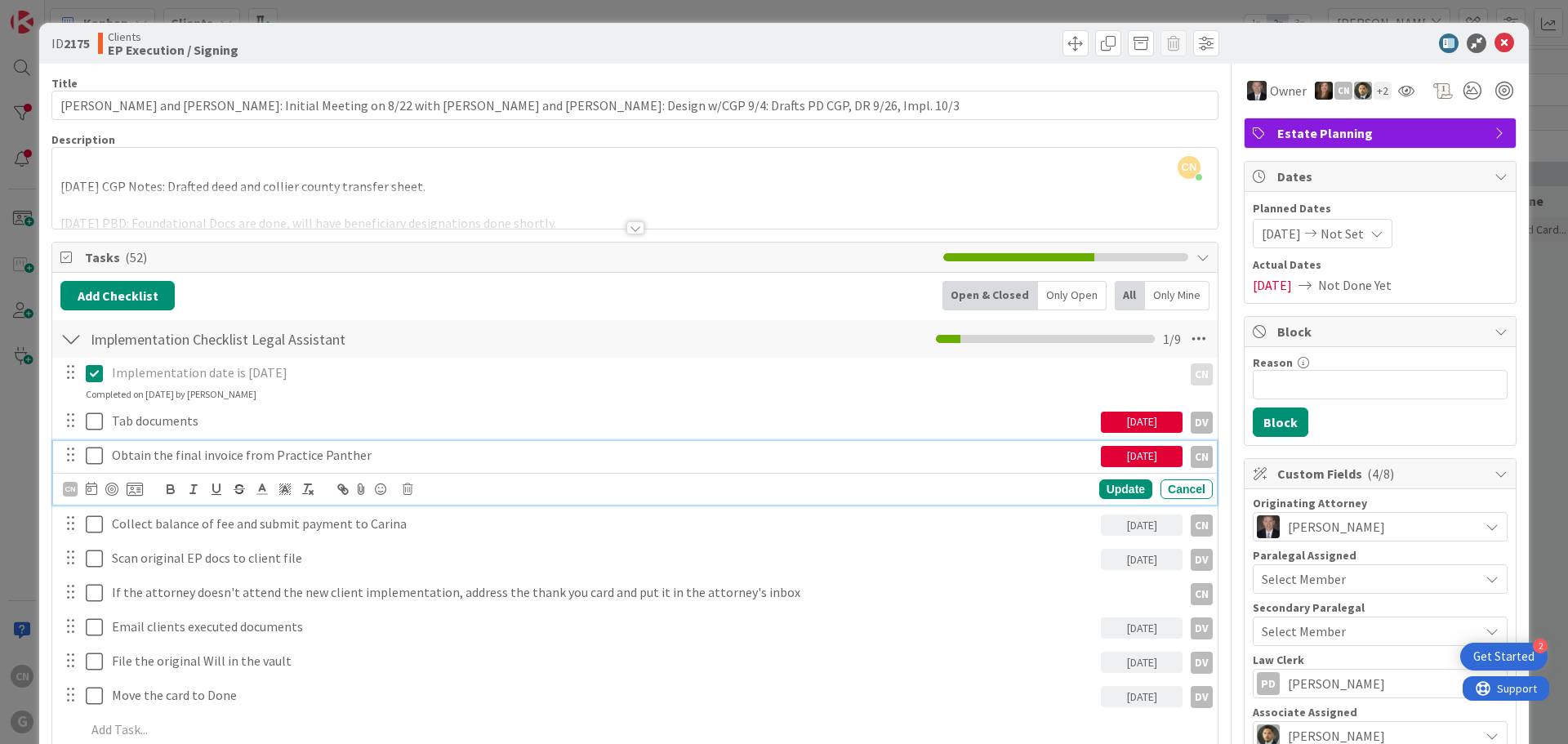
click at [98, 458] on icon at bounding box center [94, 456] width 17 height 19
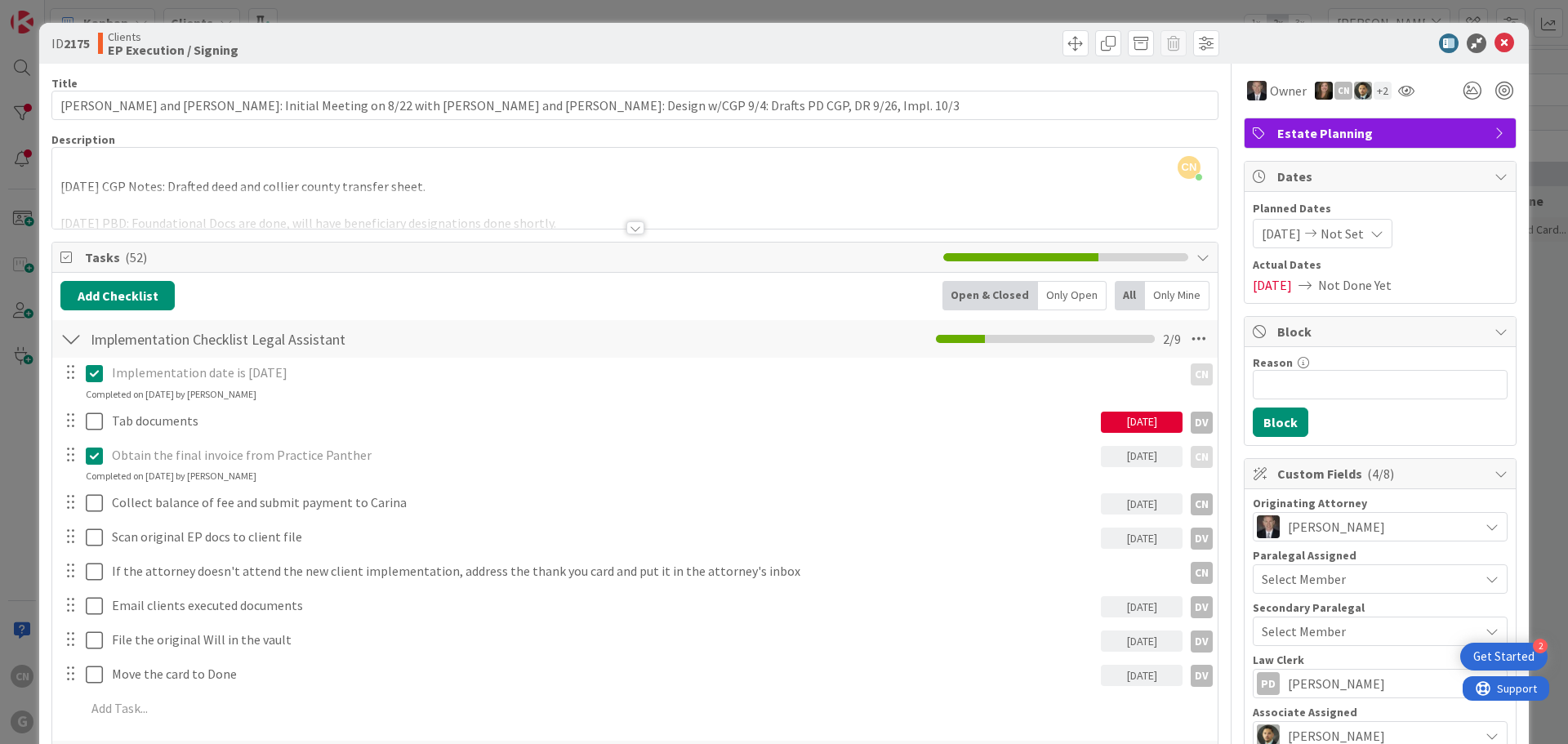
scroll to position [82, 0]
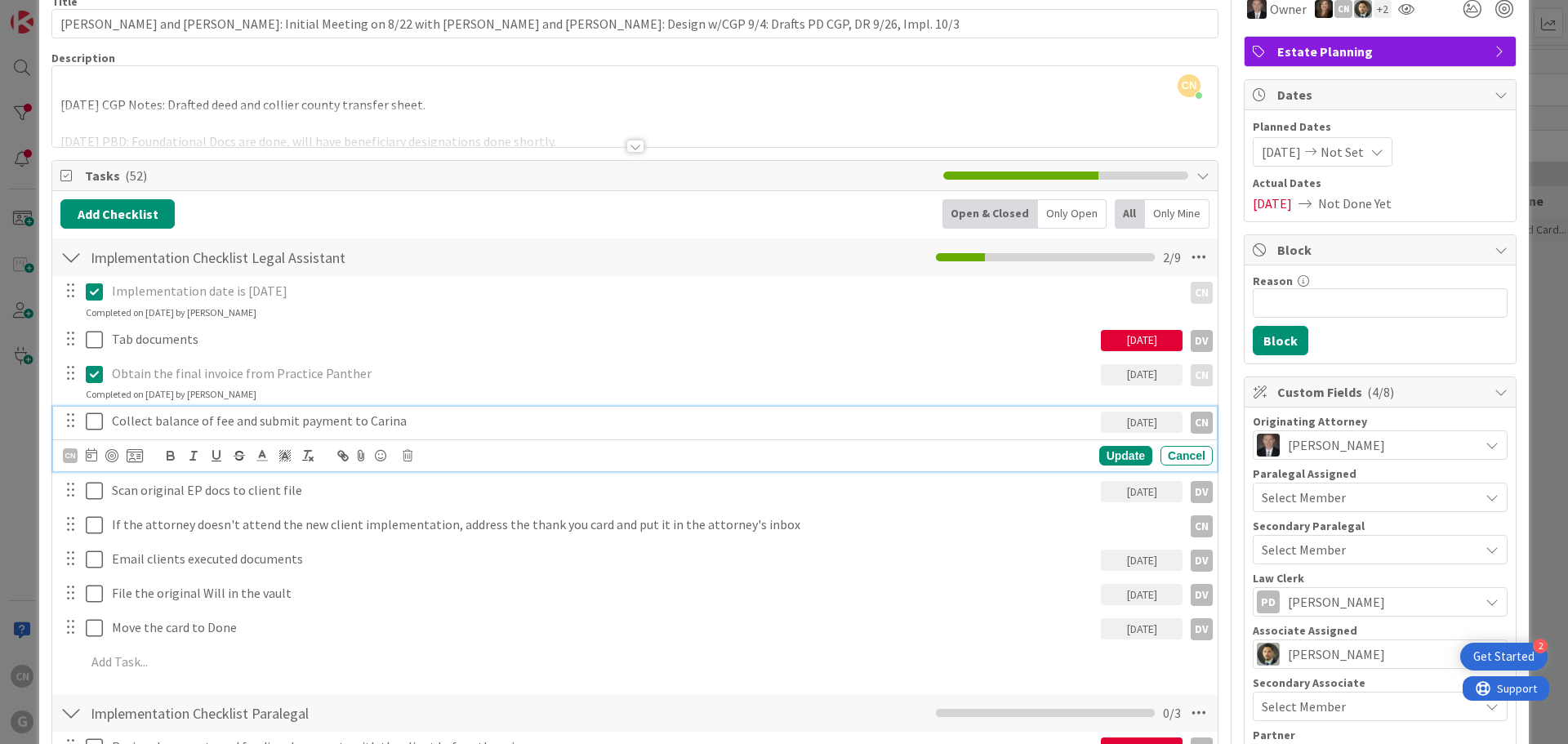
click at [418, 429] on p "Collect balance of fee and submit payment to Carina" at bounding box center [602, 421] width 982 height 19
click at [313, 454] on p "Scan original EP docs to client file" at bounding box center [602, 456] width 982 height 19
click at [159, 458] on p "Scan original EP docs to client file" at bounding box center [602, 456] width 982 height 19
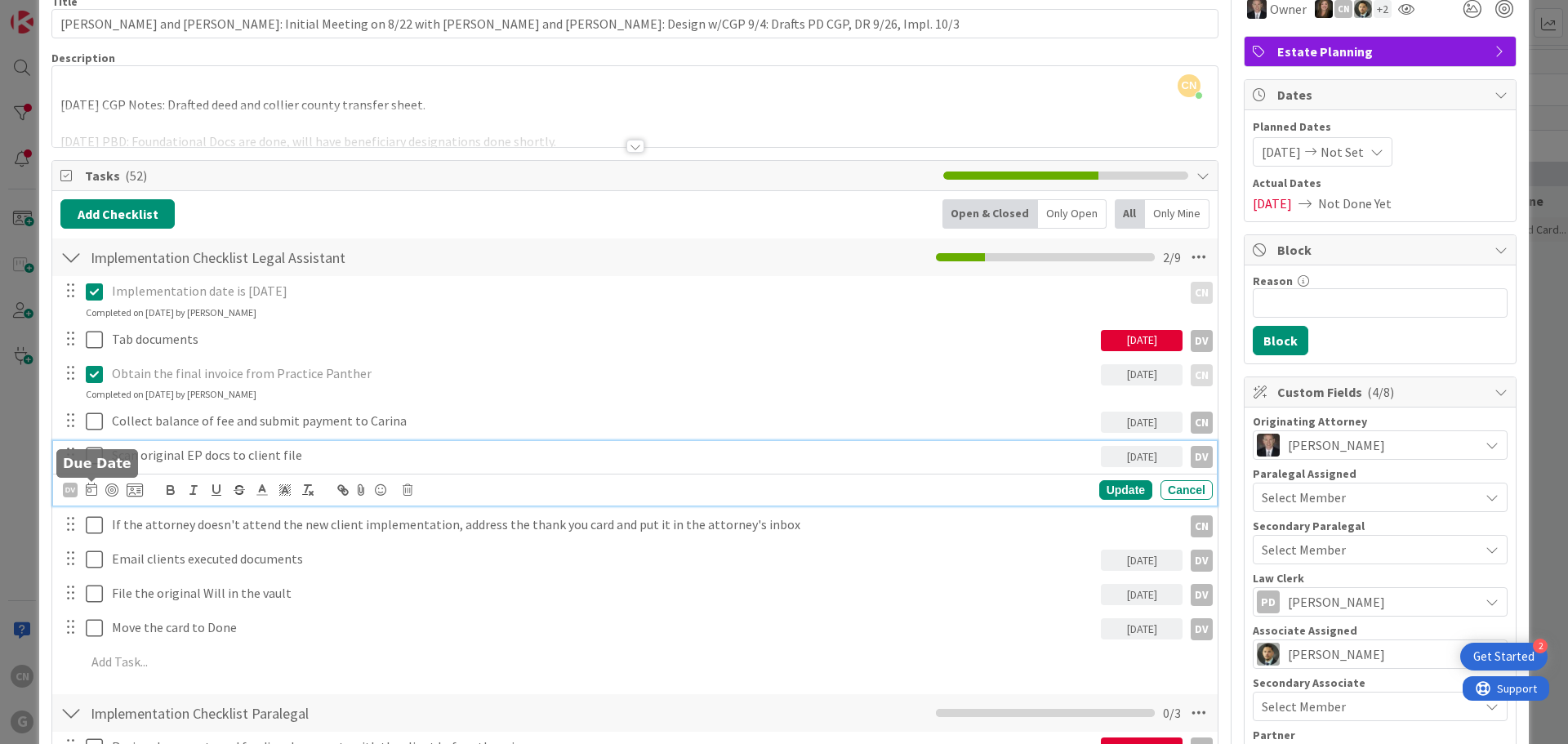
click at [86, 490] on icon at bounding box center [91, 489] width 11 height 13
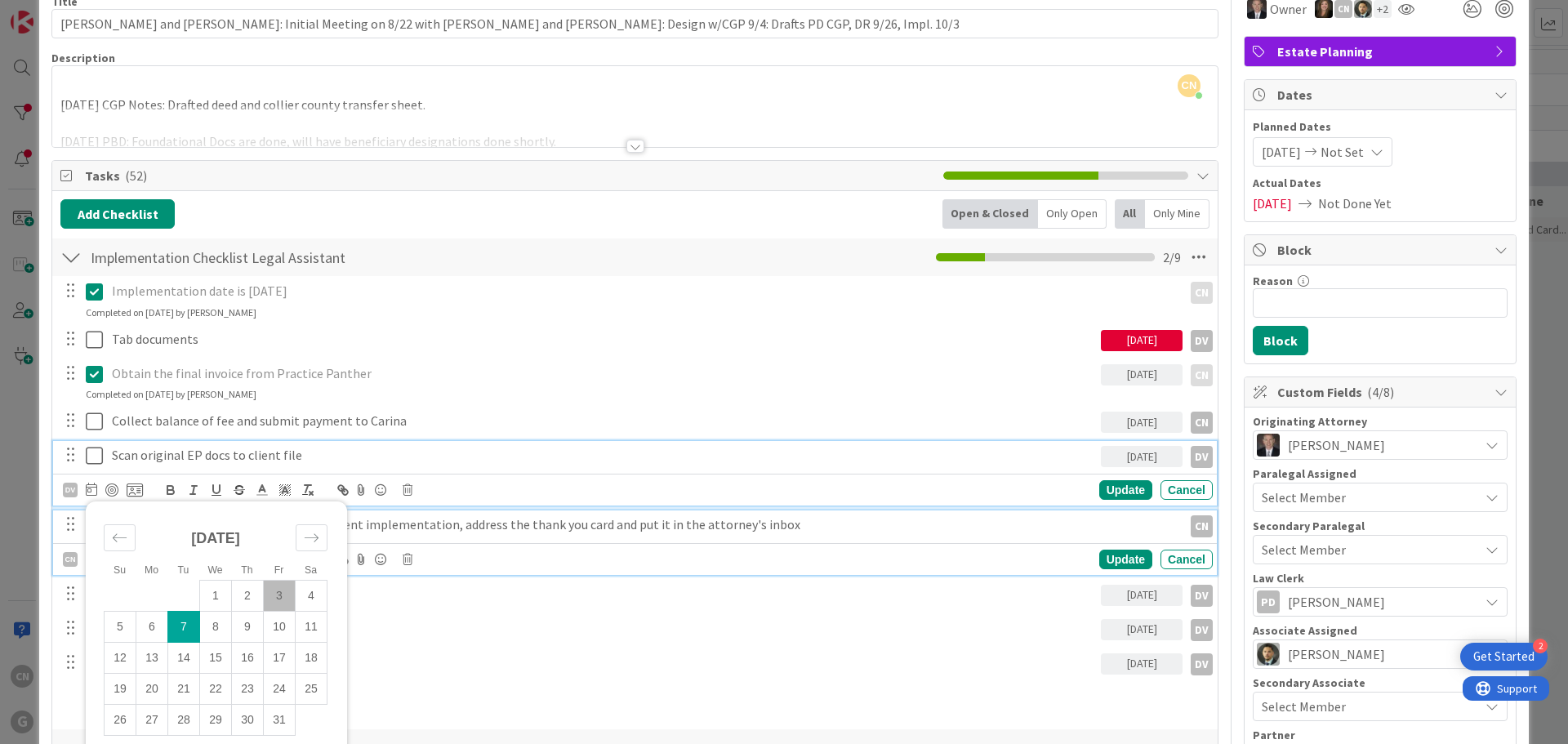
click at [906, 527] on p "If the attorney doesn't attend the new client implementation, address the thank…" at bounding box center [643, 525] width 1064 height 19
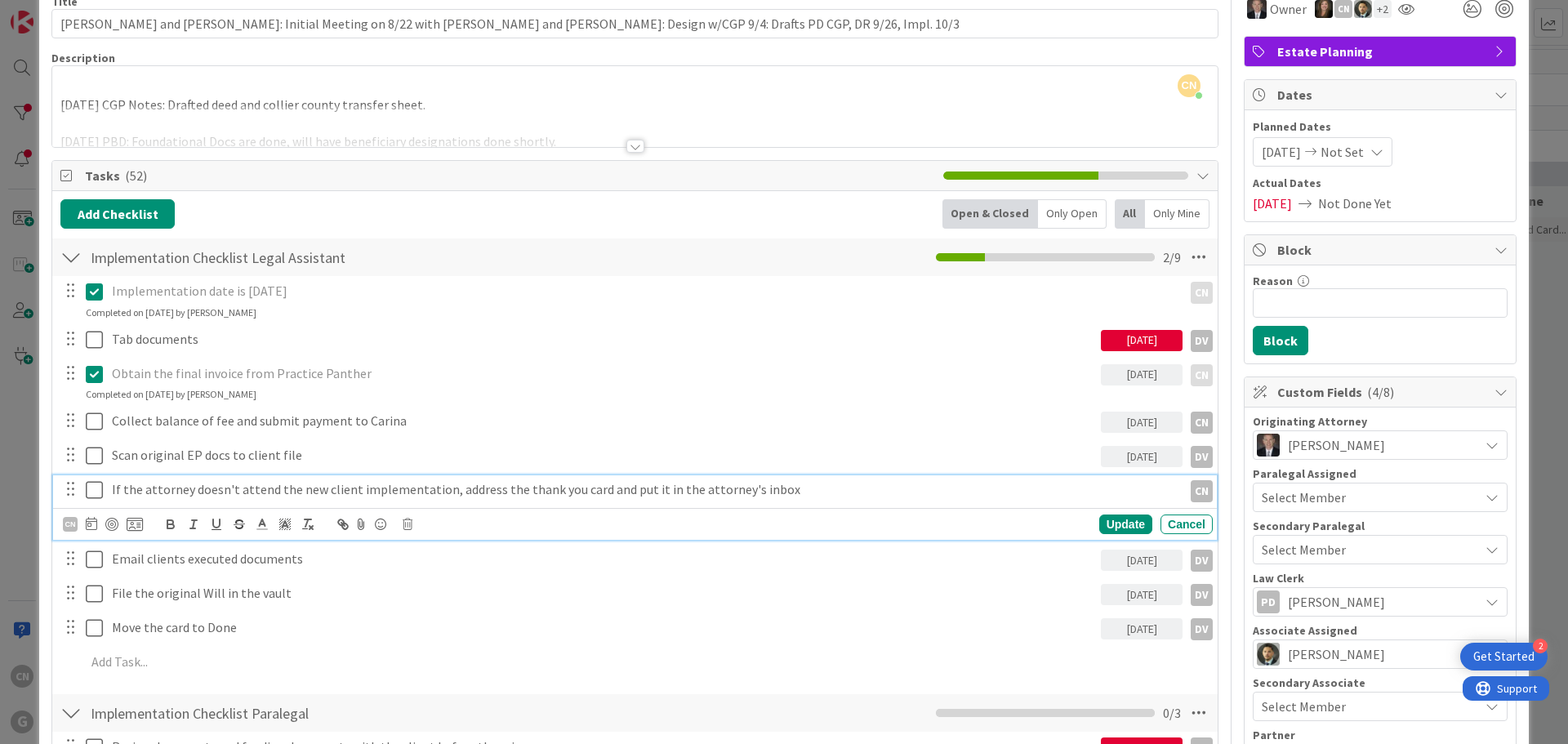
scroll to position [46, 0]
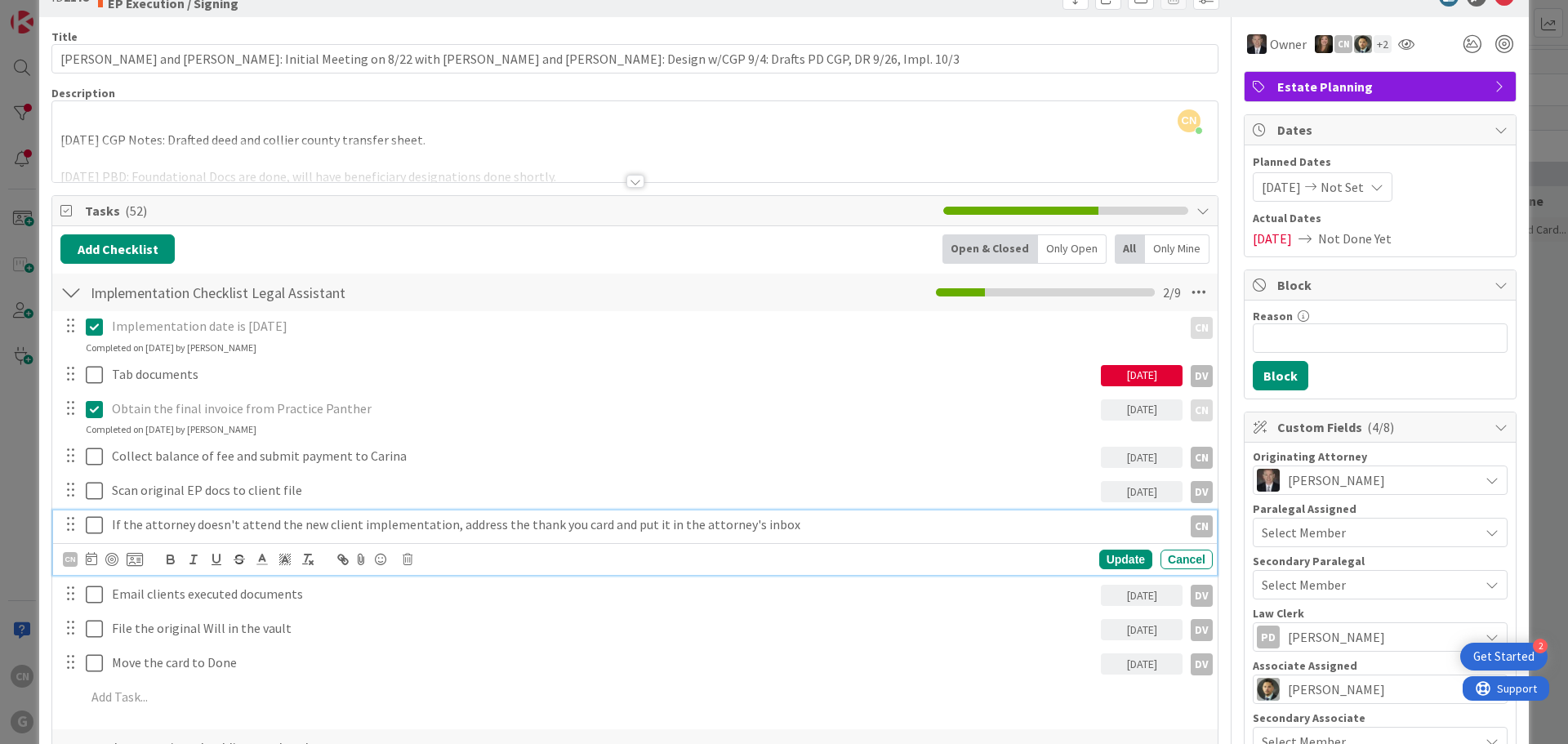
click at [1535, 534] on div "ID 2175 Clients EP Execution / Signing Title 124 / 128 [PERSON_NAME] and [PERSO…" at bounding box center [784, 372] width 1568 height 744
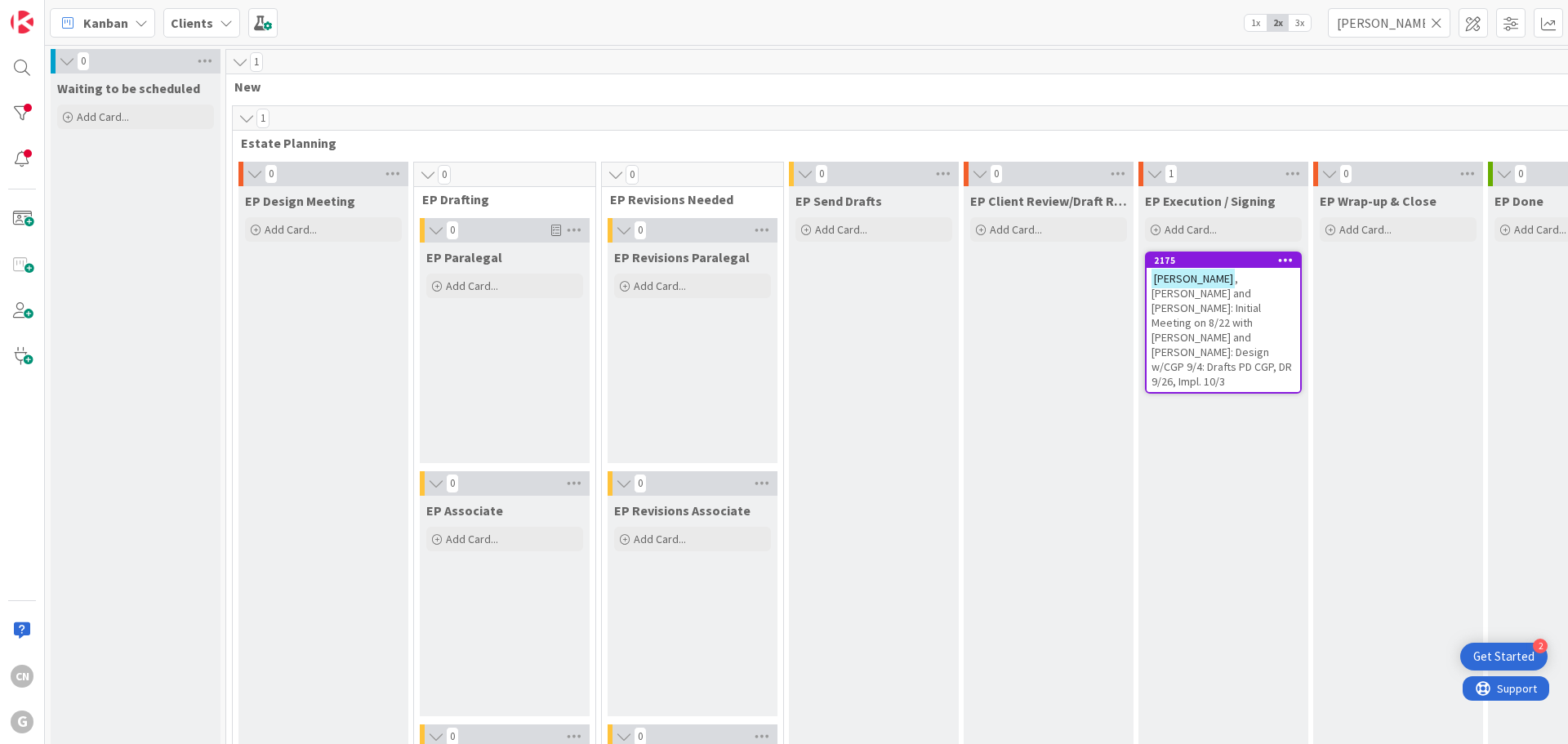
click at [1198, 330] on span ", [PERSON_NAME] and [PERSON_NAME]: Initial Meeting on 8/22 with [PERSON_NAME] a…" at bounding box center [1221, 330] width 141 height 118
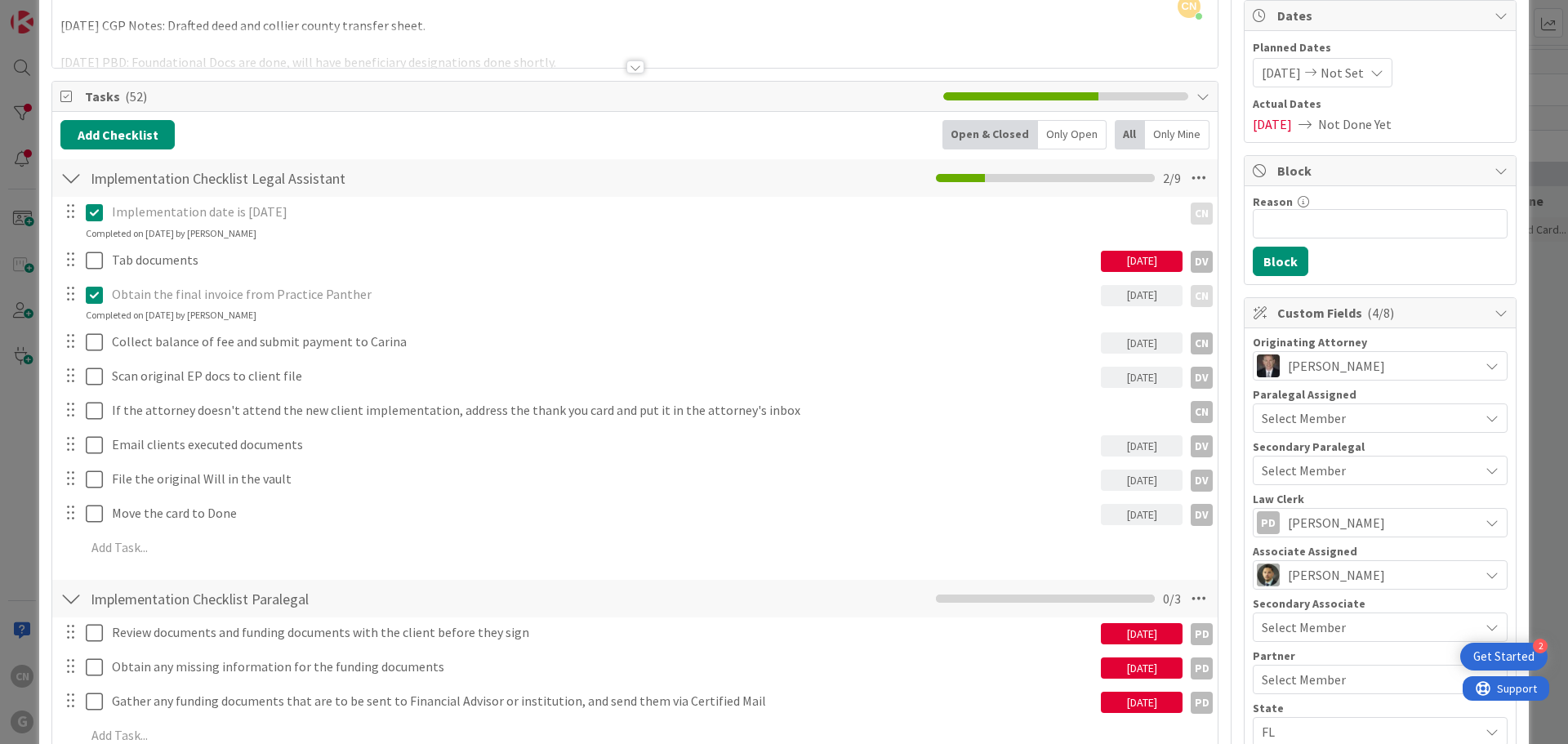
scroll to position [162, 0]
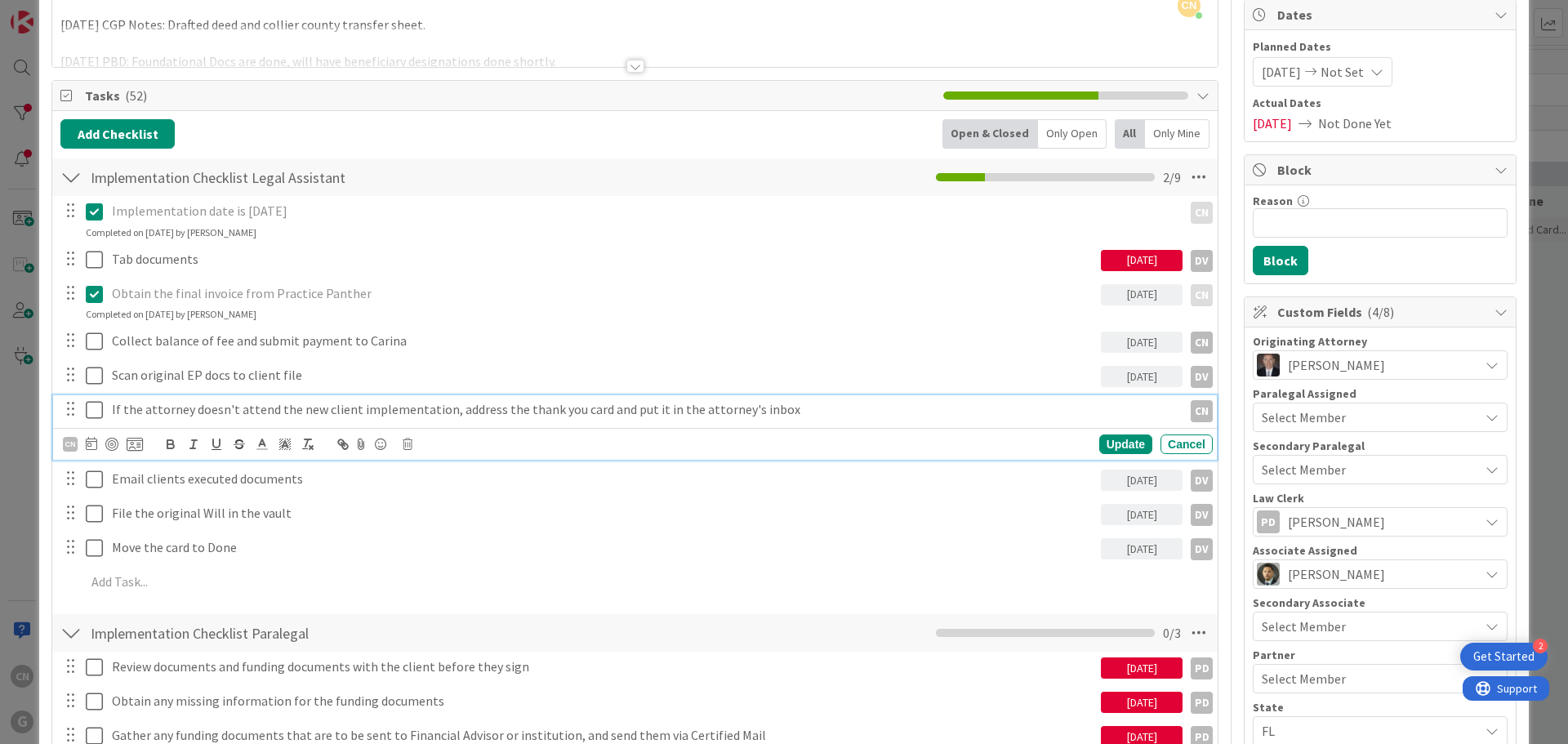
click at [92, 414] on icon at bounding box center [94, 410] width 17 height 19
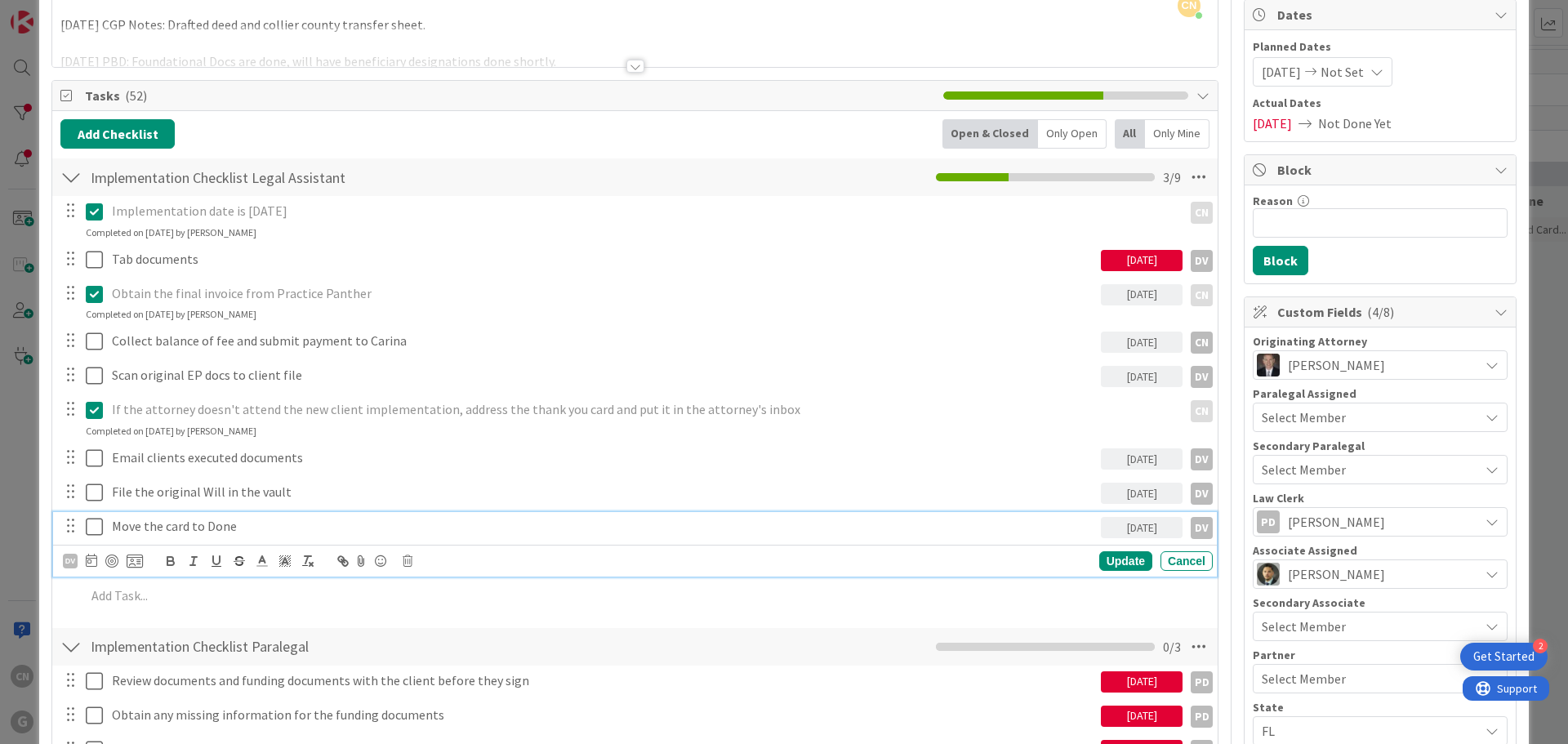
click at [253, 522] on p "Move the card to Done" at bounding box center [602, 527] width 982 height 19
drag, startPoint x: 334, startPoint y: 529, endPoint x: 235, endPoint y: 525, distance: 99.1
click at [235, 525] on p "Move the card to Done - Prepare Binder" at bounding box center [602, 527] width 982 height 19
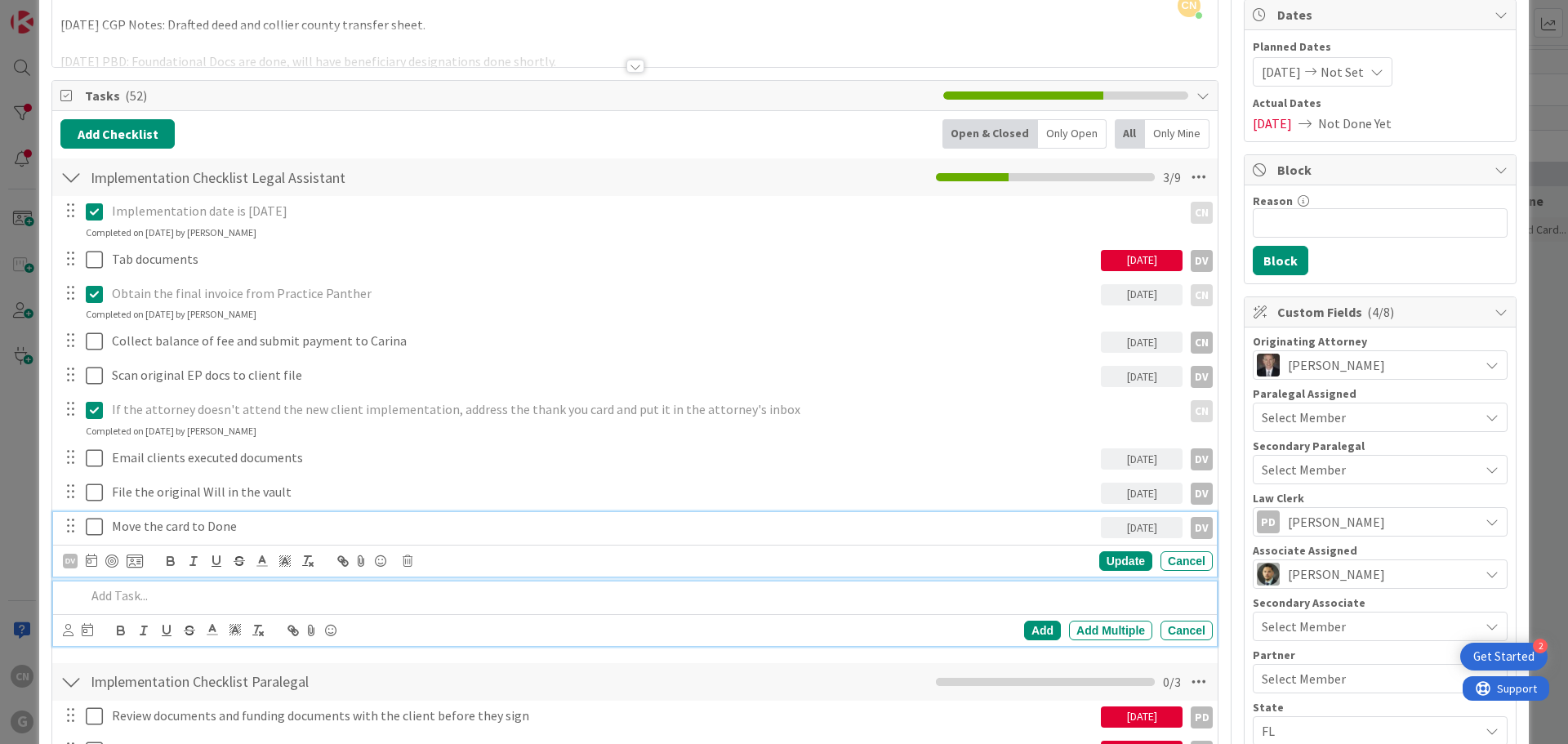
click at [127, 591] on p at bounding box center [645, 596] width 1120 height 19
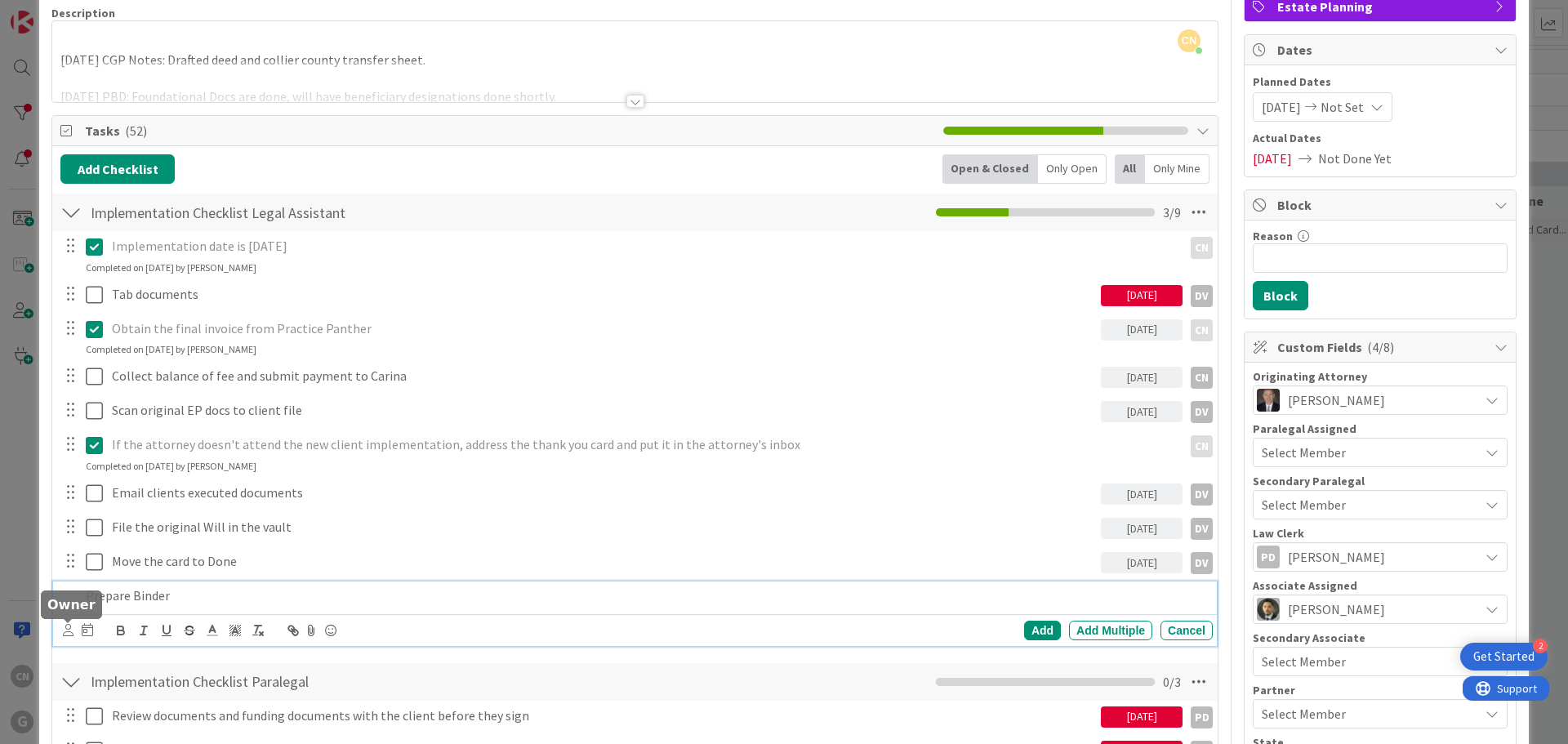
click at [65, 633] on icon at bounding box center [68, 630] width 10 height 12
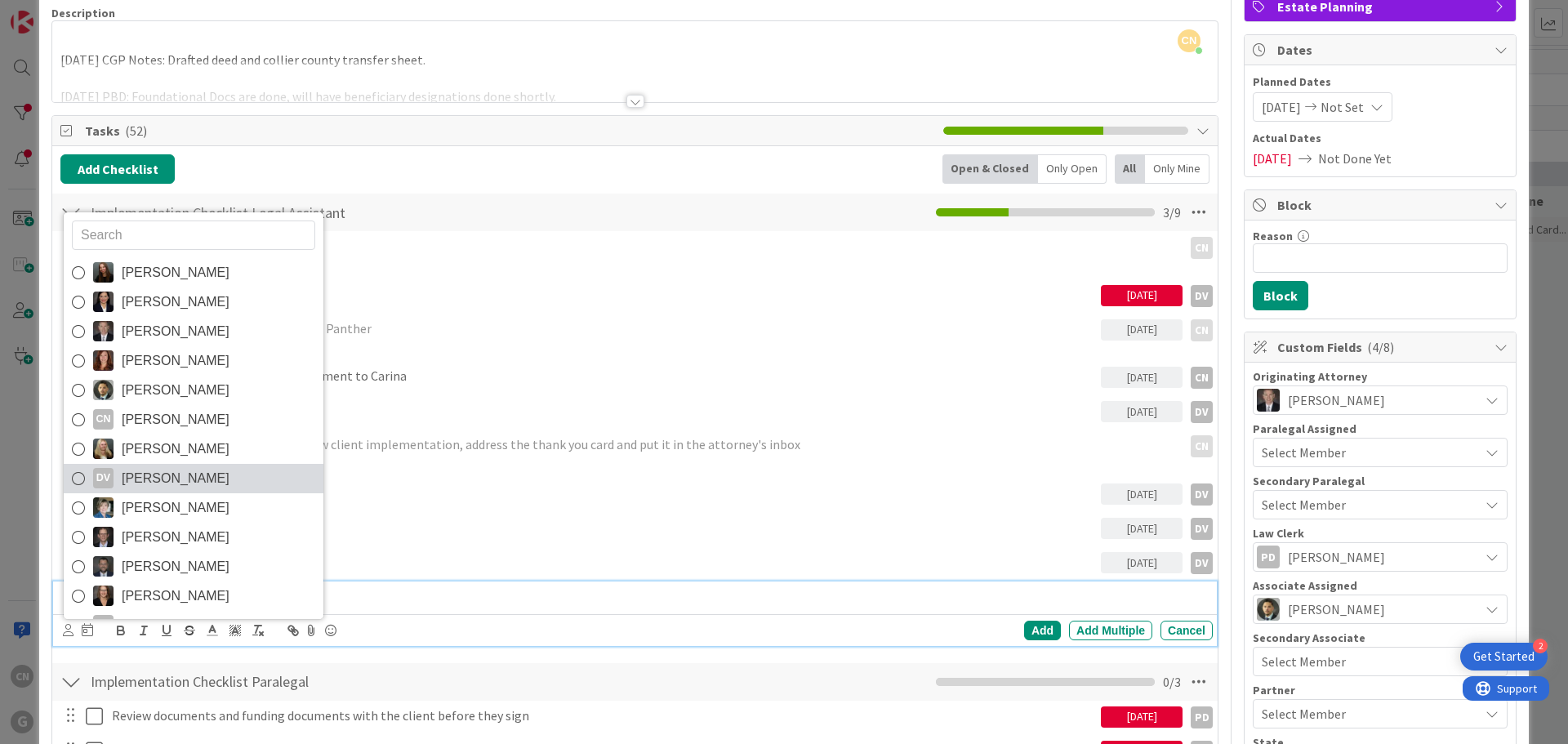
click at [156, 479] on span "[PERSON_NAME]" at bounding box center [175, 479] width 107 height 24
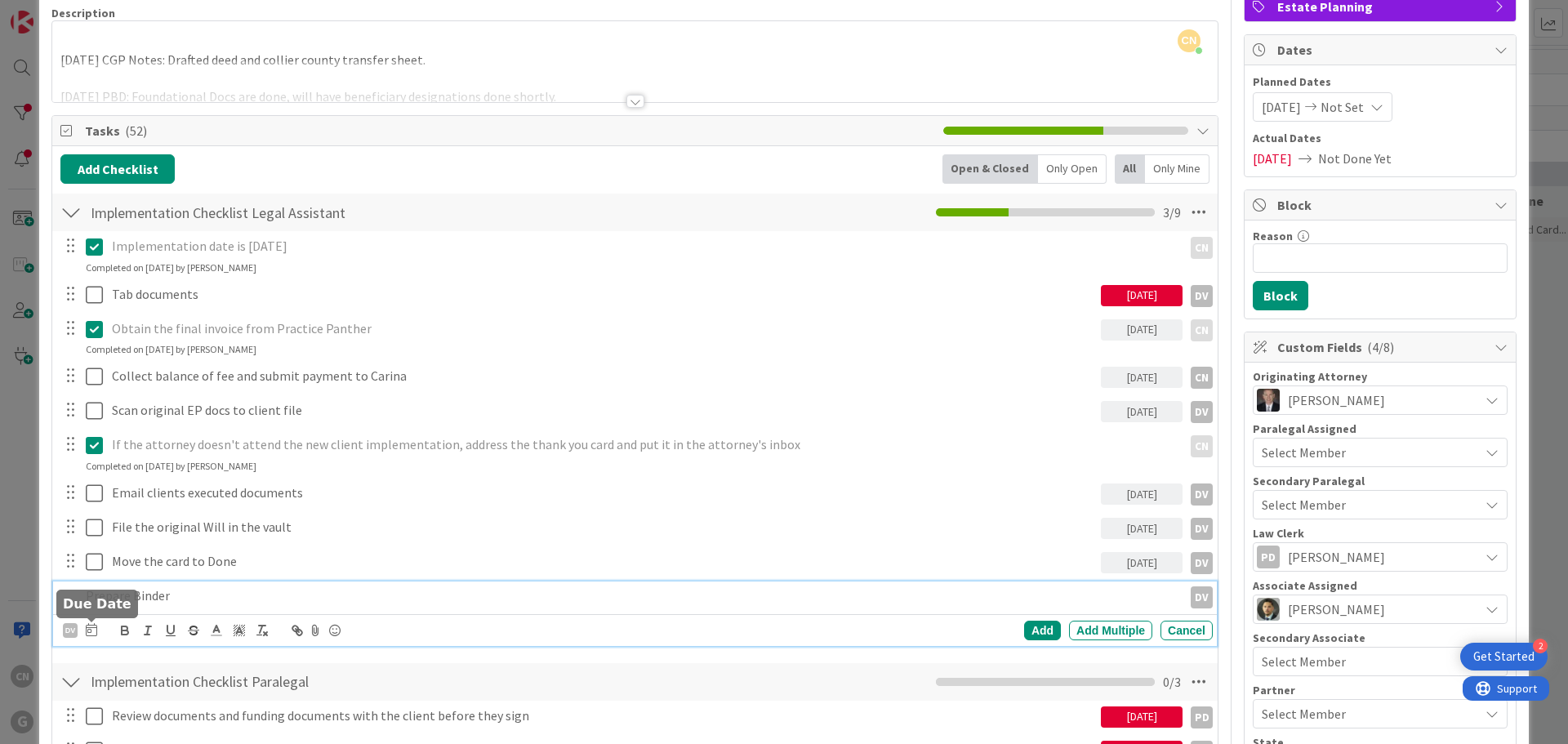
click at [90, 634] on icon at bounding box center [91, 630] width 11 height 13
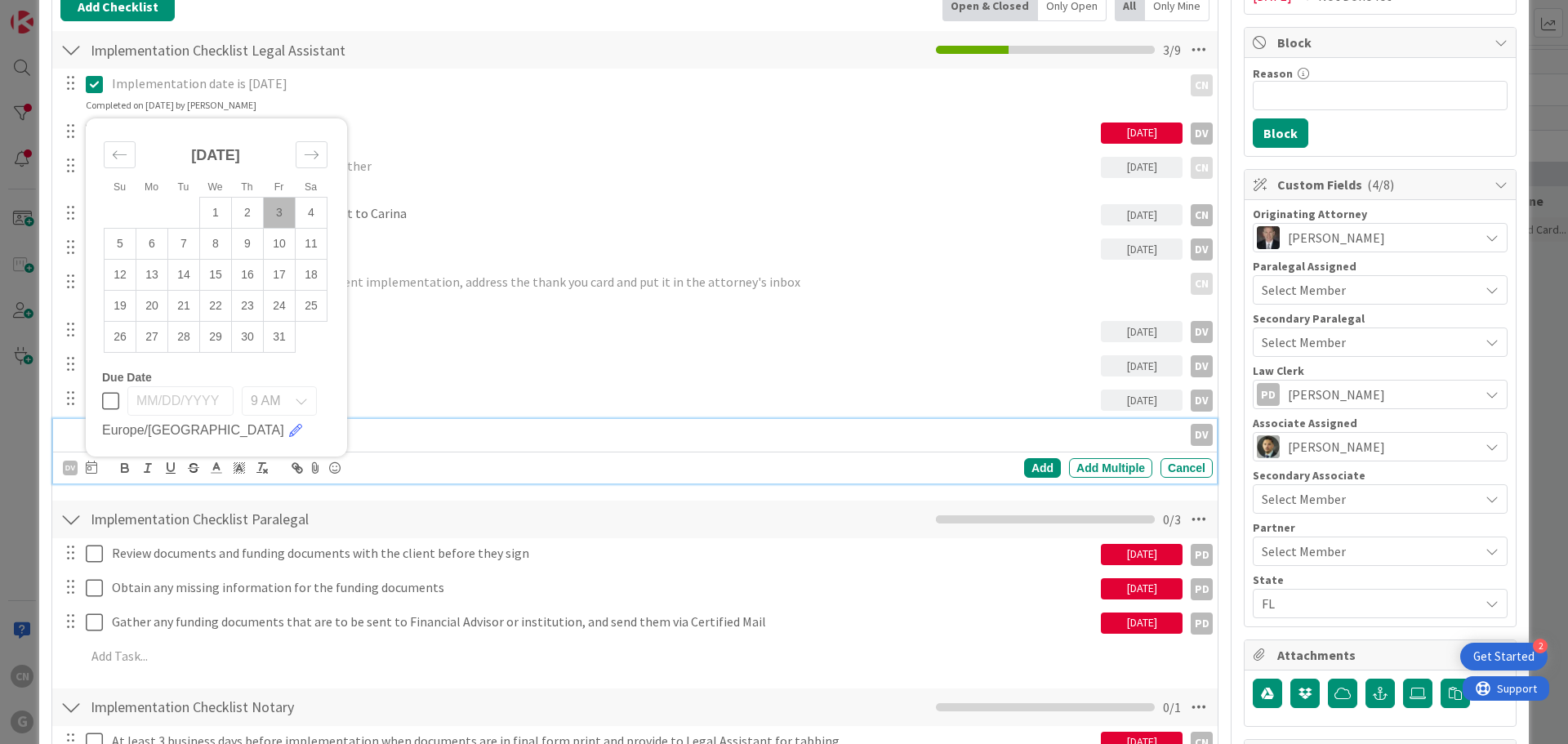
scroll to position [290, 0]
drag, startPoint x: 185, startPoint y: 245, endPoint x: 186, endPoint y: 254, distance: 9.1
click at [184, 245] on td "7" at bounding box center [184, 243] width 31 height 31
click at [279, 248] on td "10" at bounding box center [279, 243] width 31 height 31
type input "[DATE]"
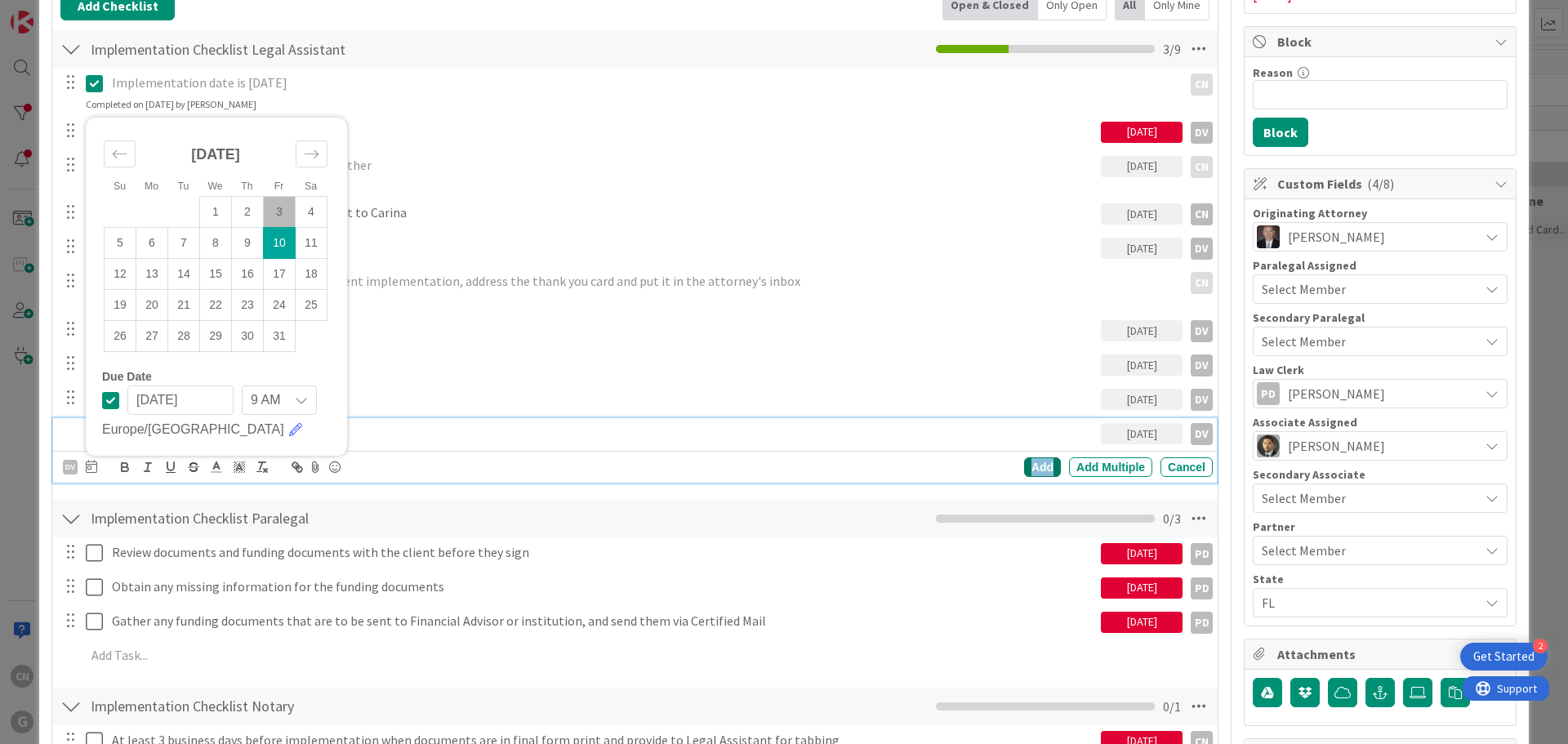
click at [1029, 469] on div "Add" at bounding box center [1042, 467] width 37 height 19
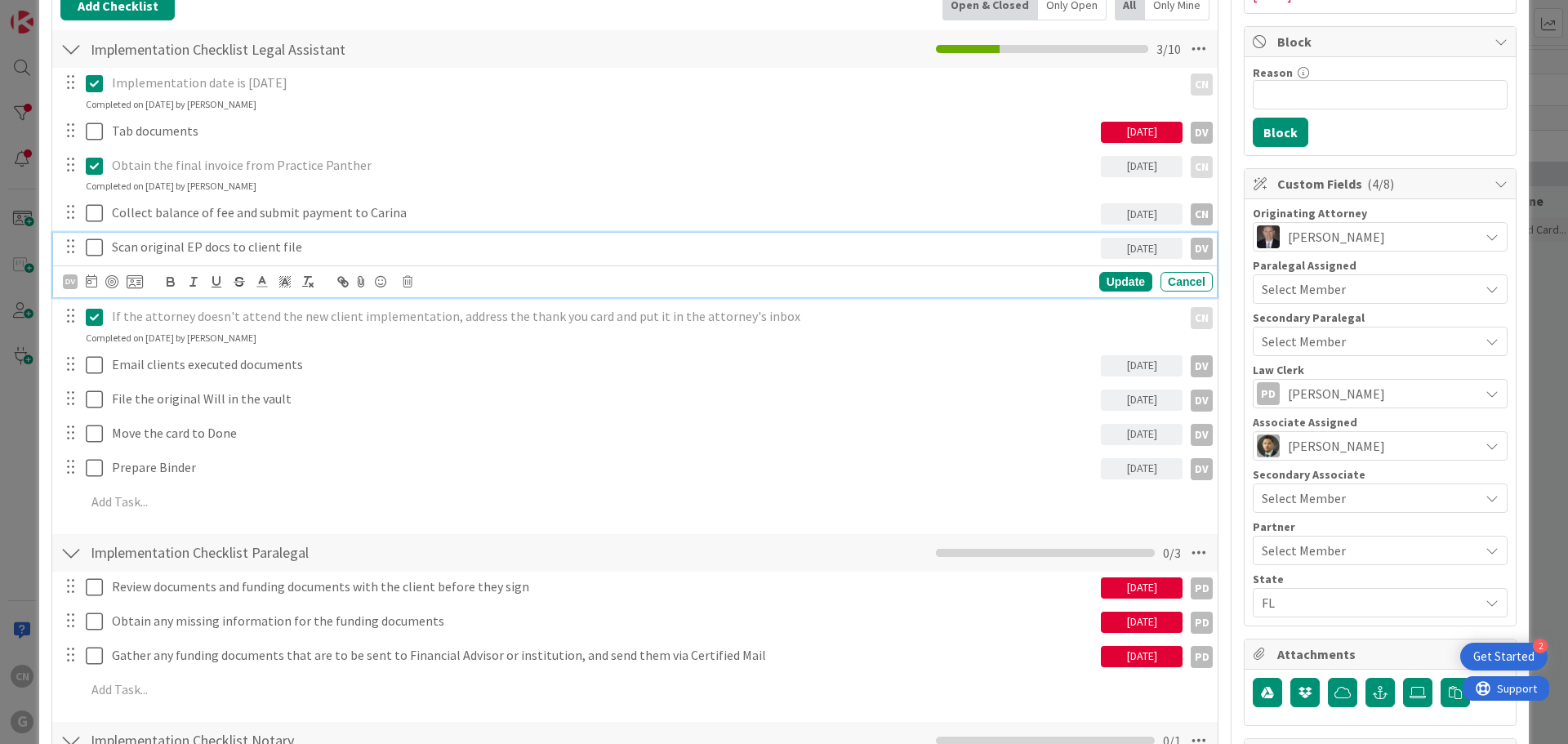
click at [335, 246] on p "Scan original EP docs to client file" at bounding box center [602, 247] width 982 height 19
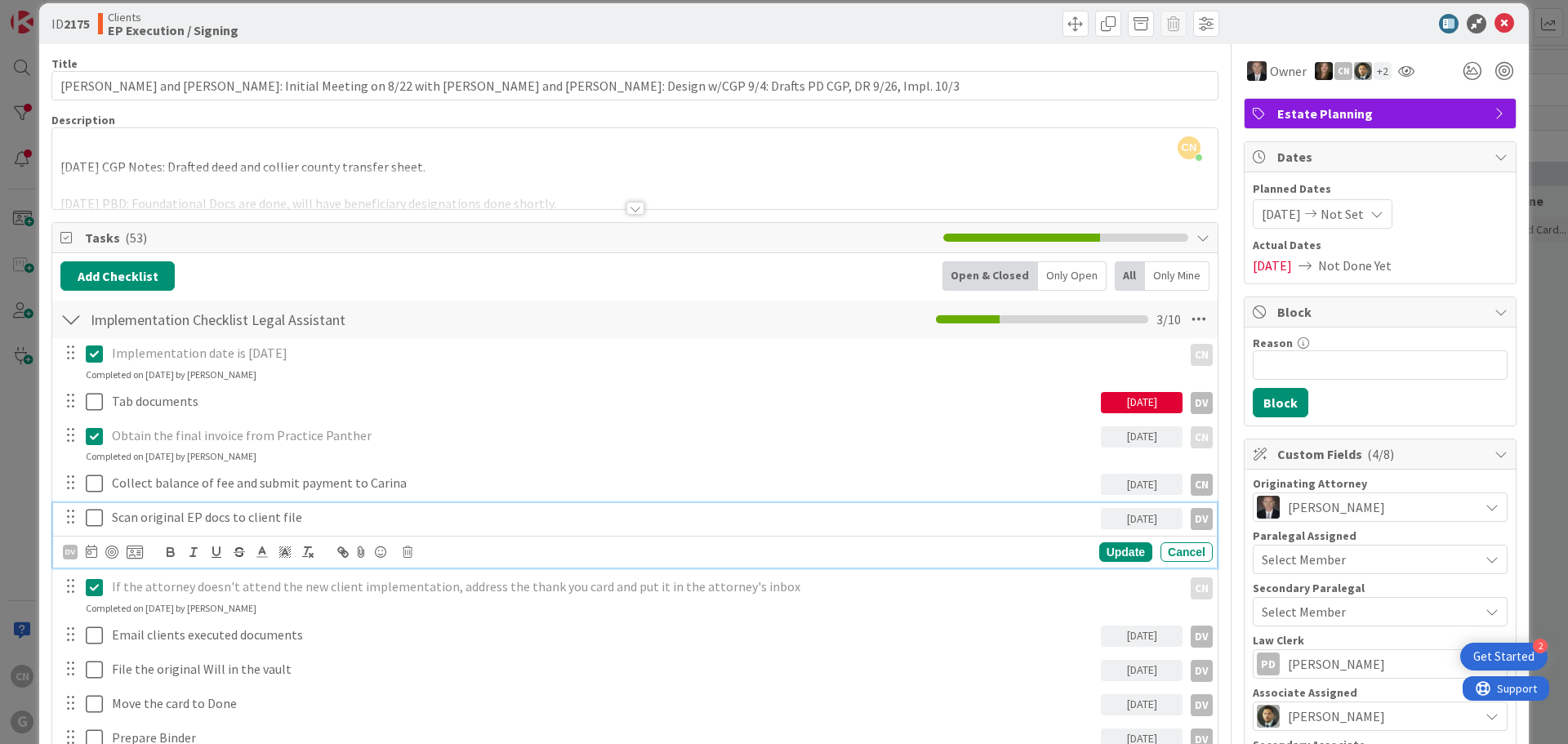
scroll to position [0, 0]
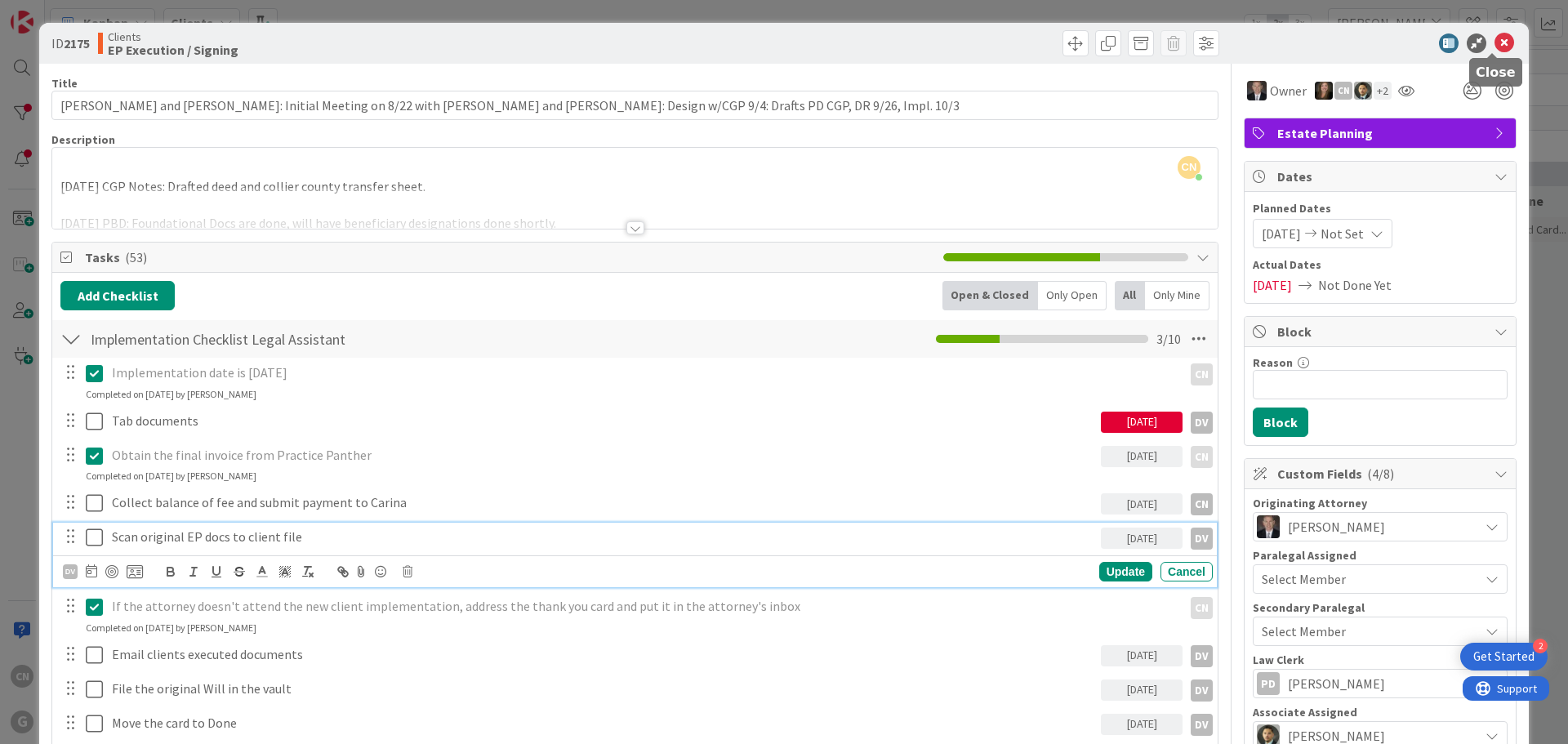
click at [1495, 42] on icon at bounding box center [1504, 43] width 19 height 19
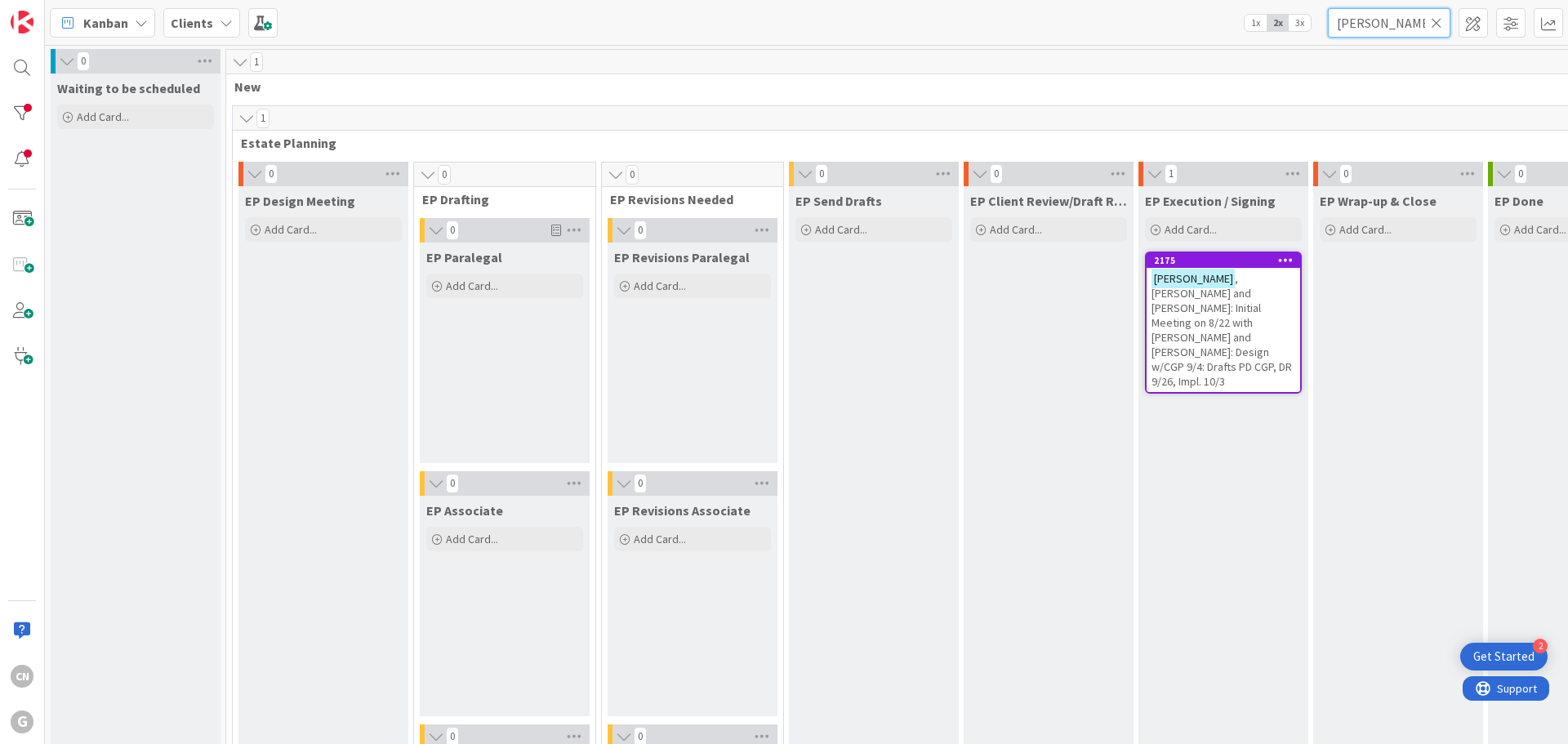
drag, startPoint x: 1398, startPoint y: 21, endPoint x: 1213, endPoint y: 27, distance: 185.1
click at [1208, 27] on div "Kanban Clients 1x 2x 3x [PERSON_NAME]" at bounding box center [806, 22] width 1523 height 45
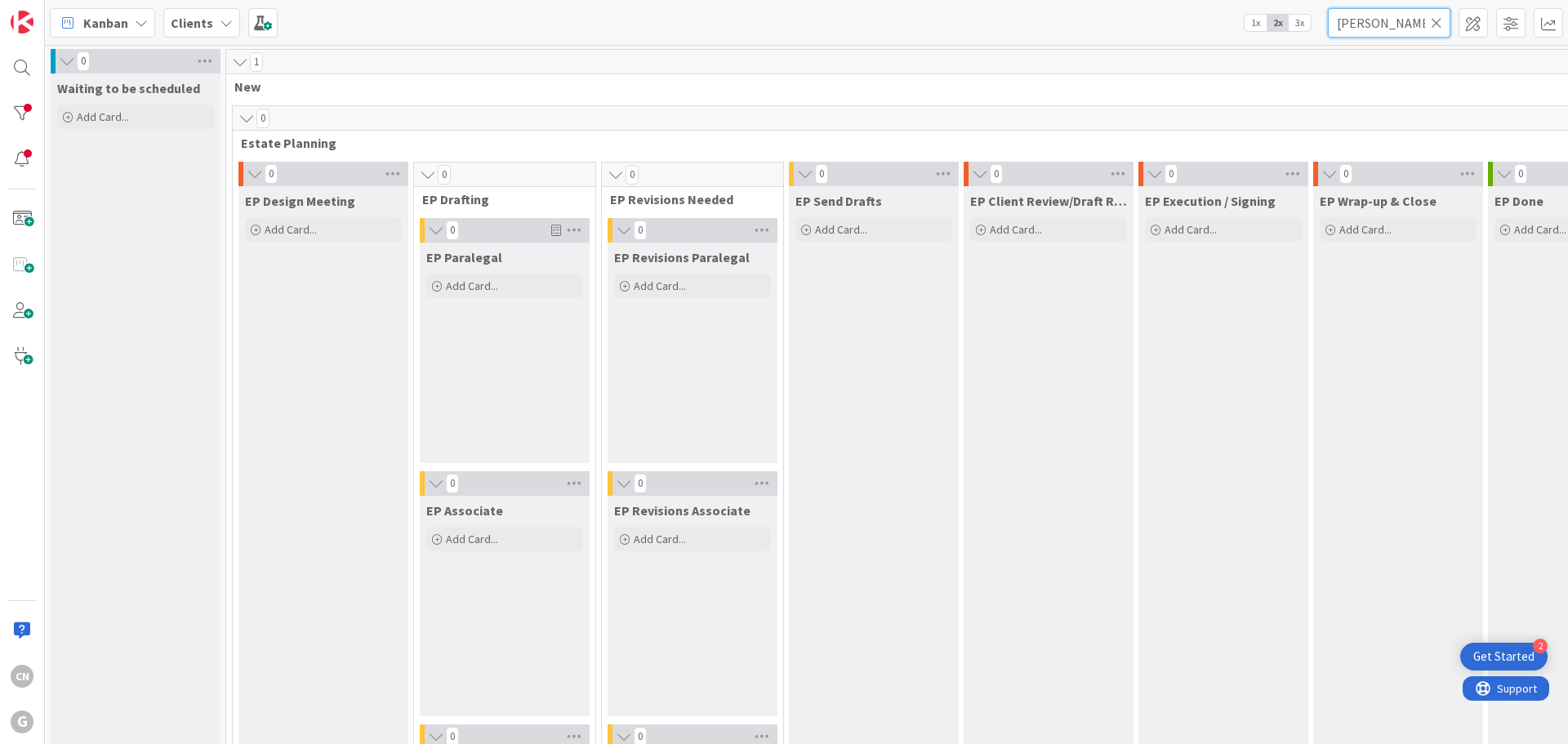
type input "[PERSON_NAME]"
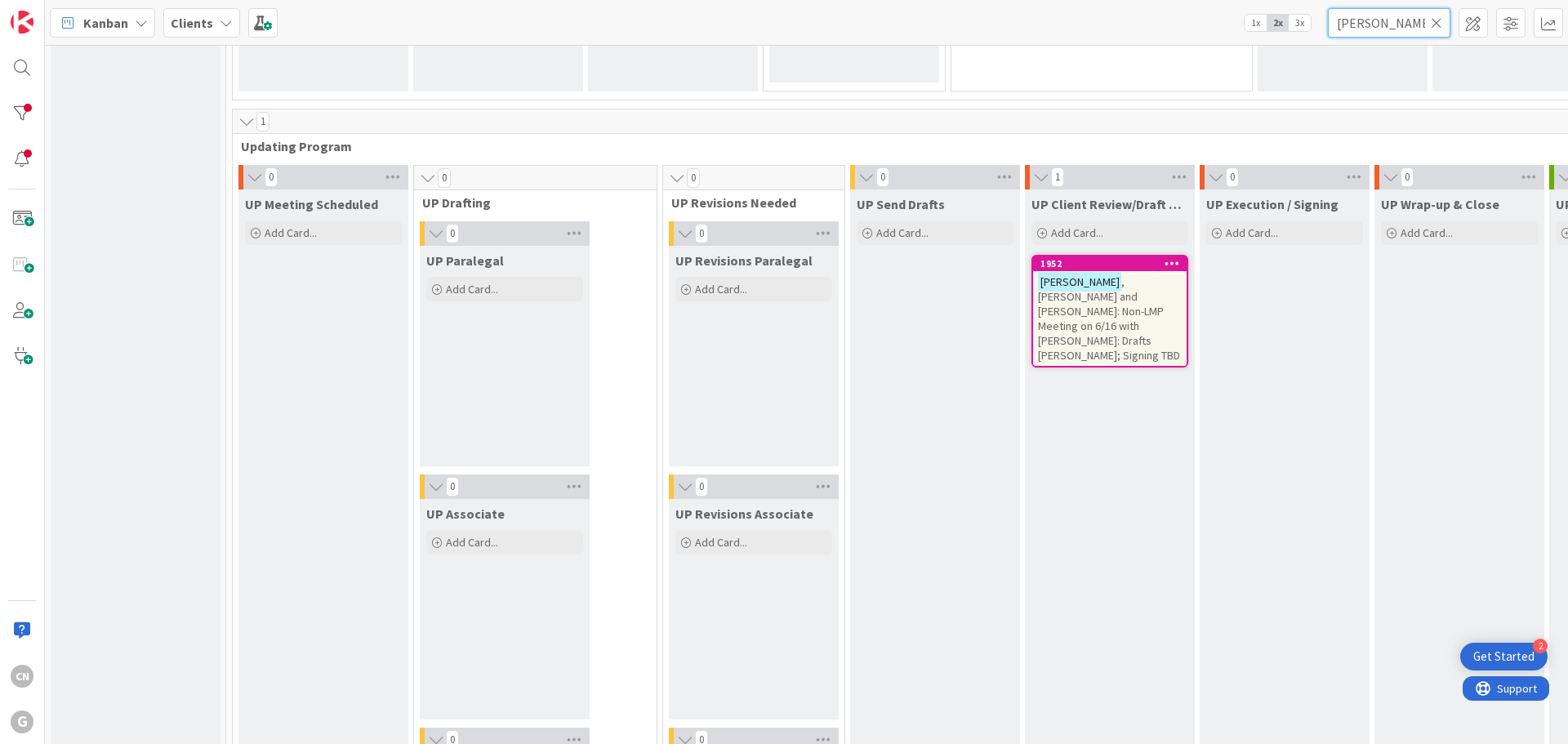
scroll to position [2285, 0]
click at [1045, 307] on span ", [PERSON_NAME] and [PERSON_NAME]: Non-LMP Meeting on 6/16 with [PERSON_NAME]: …" at bounding box center [1109, 316] width 142 height 88
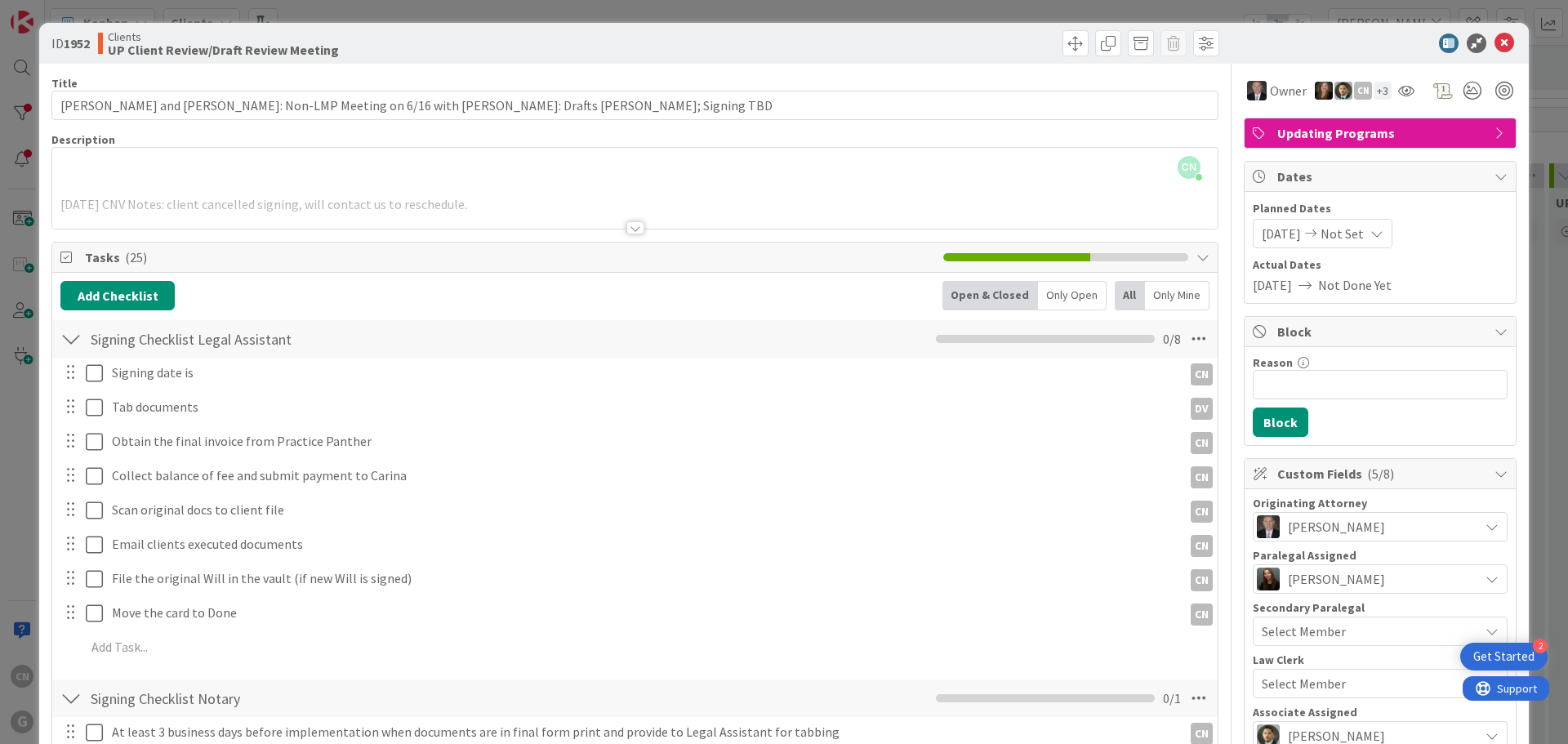
click at [631, 228] on div at bounding box center [635, 228] width 18 height 13
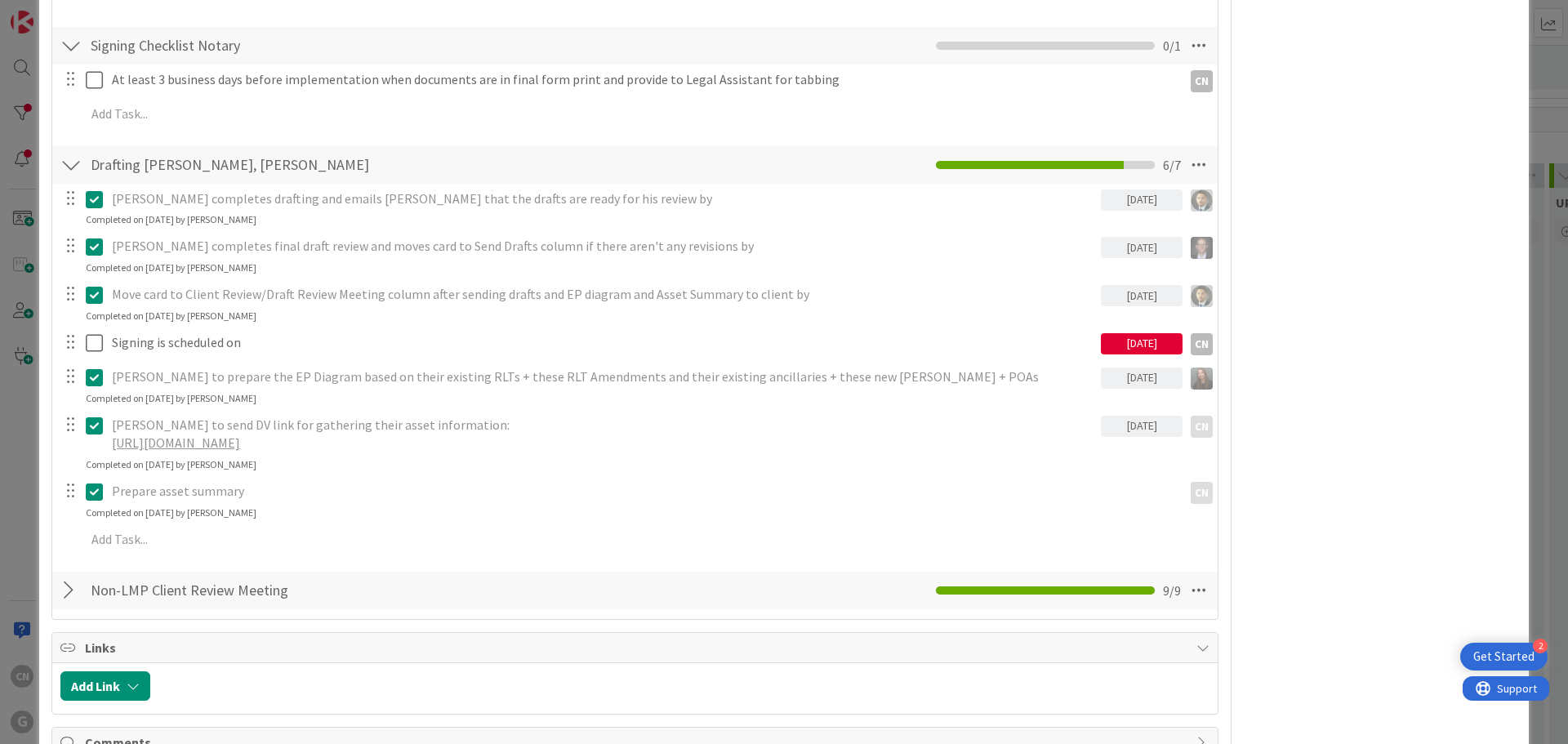
scroll to position [2041, 0]
click at [1124, 332] on div "[DATE]" at bounding box center [1142, 342] width 82 height 21
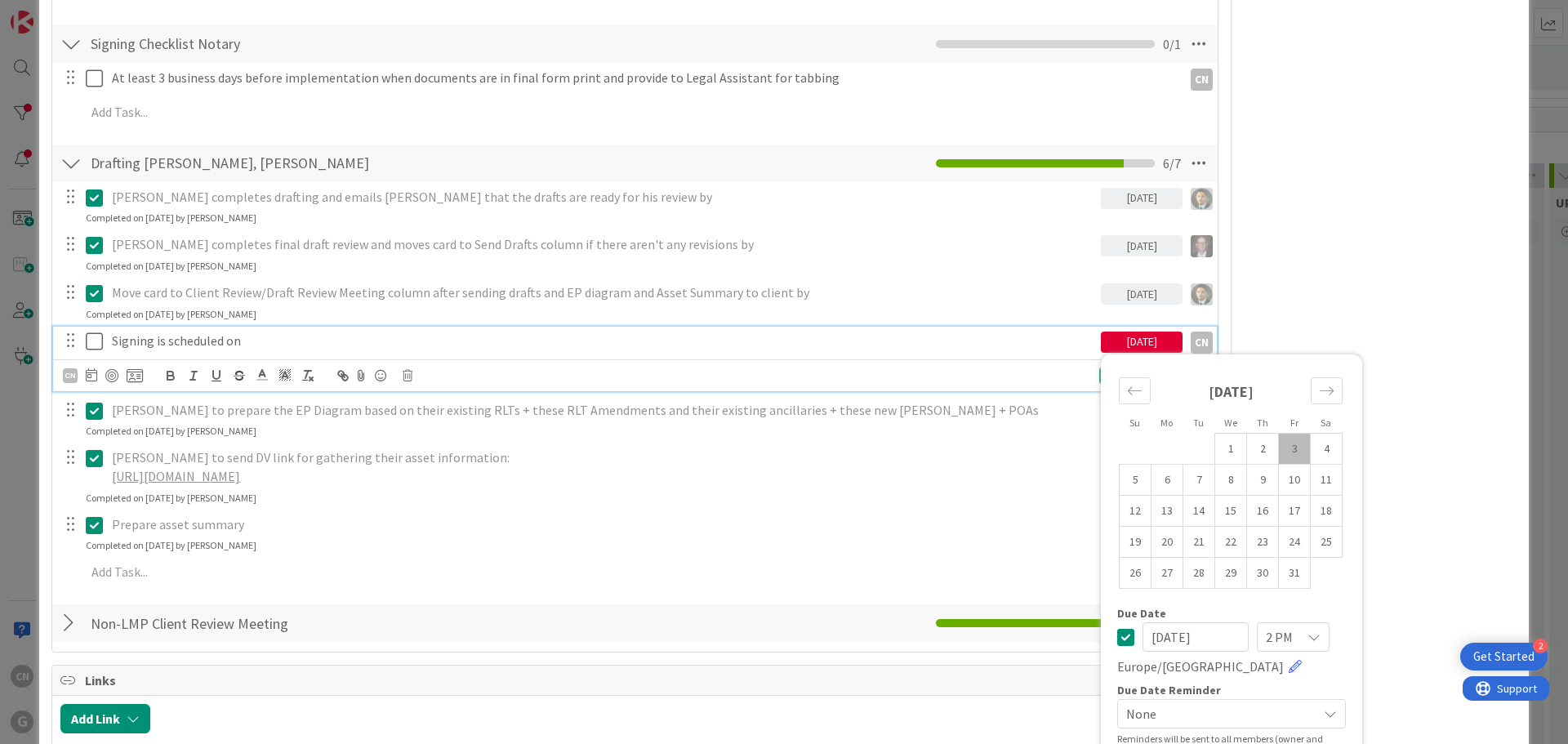
click at [1118, 627] on icon at bounding box center [1126, 637] width 17 height 19
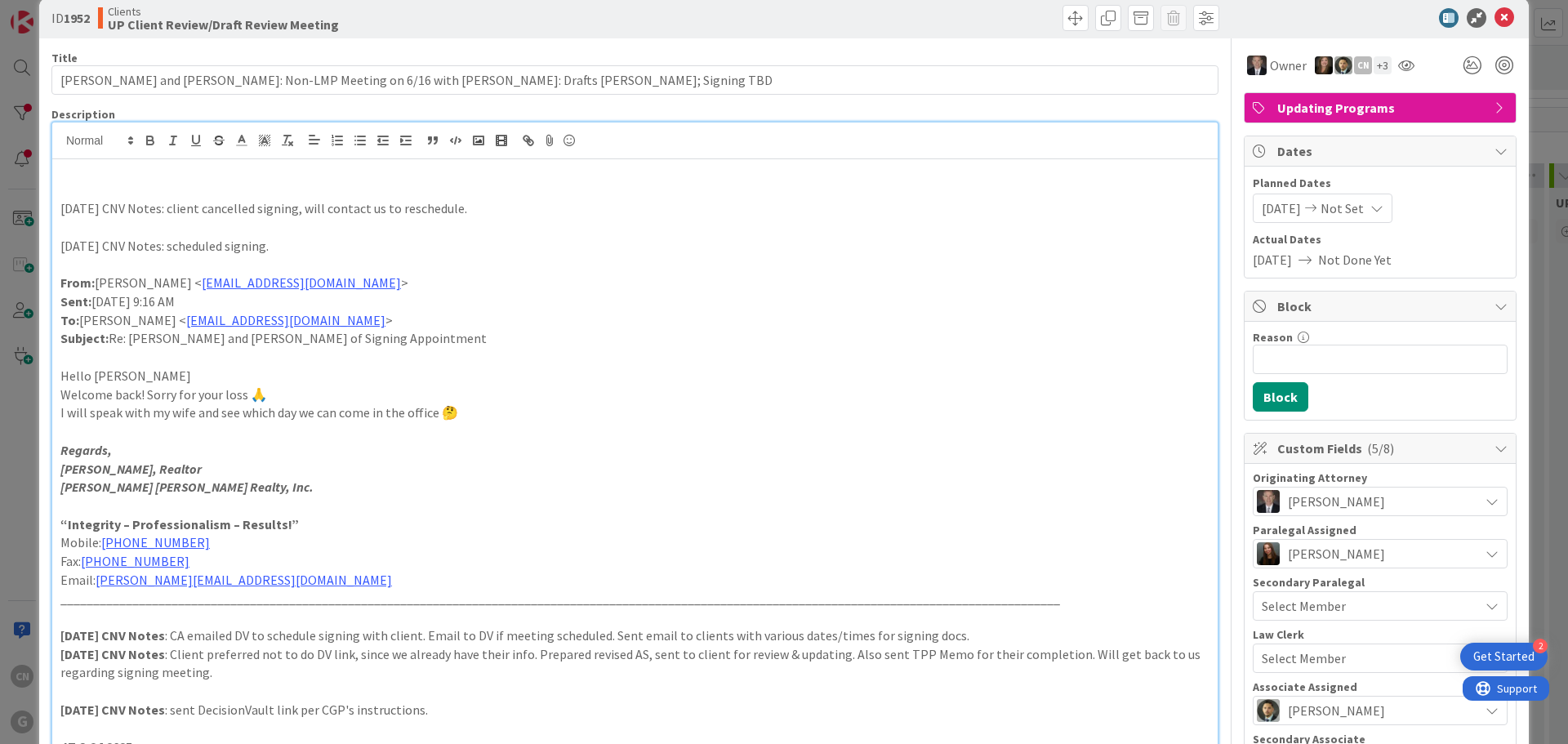
scroll to position [0, 0]
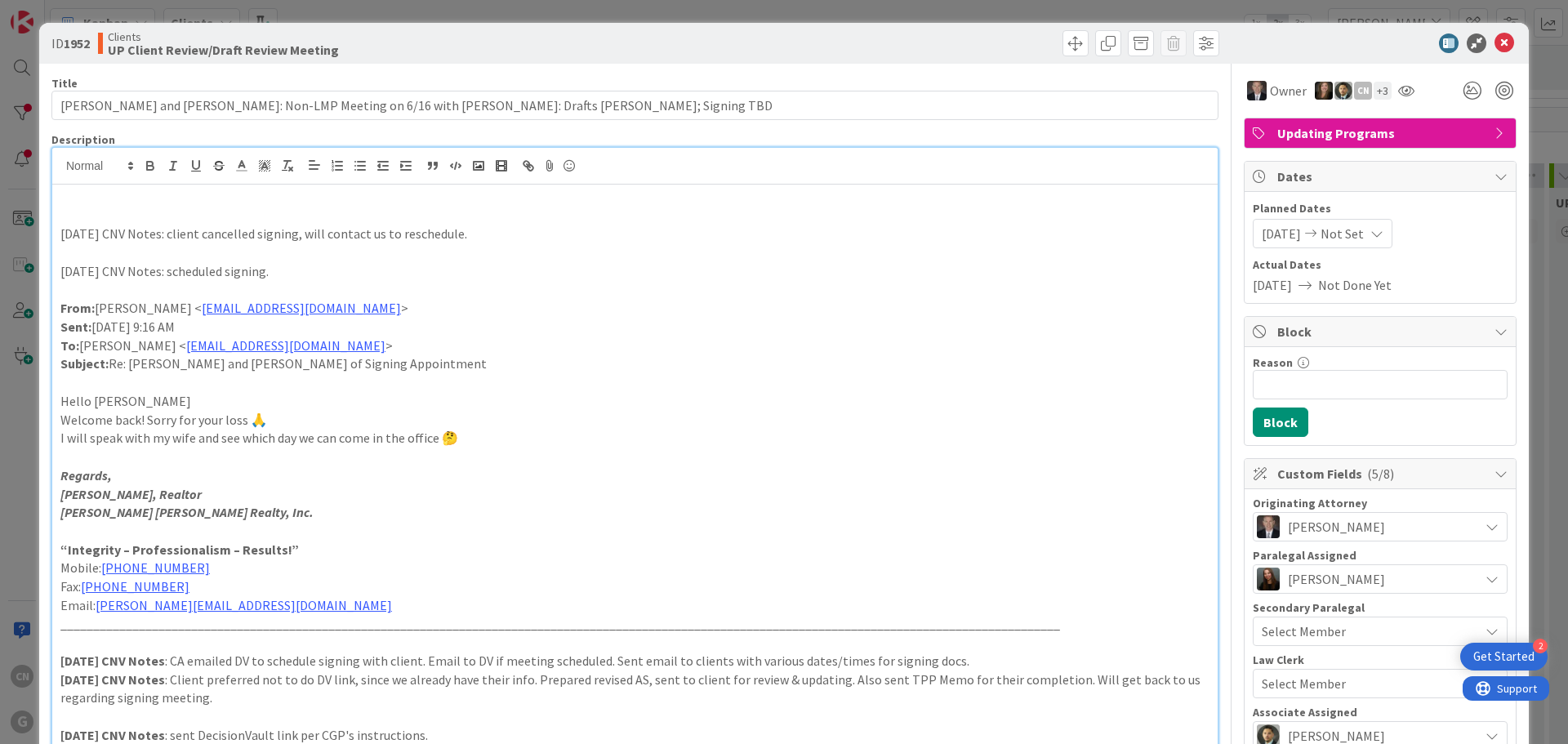
click at [79, 216] on p at bounding box center [635, 217] width 1149 height 19
drag, startPoint x: 454, startPoint y: 237, endPoint x: 56, endPoint y: 240, distance: 398.0
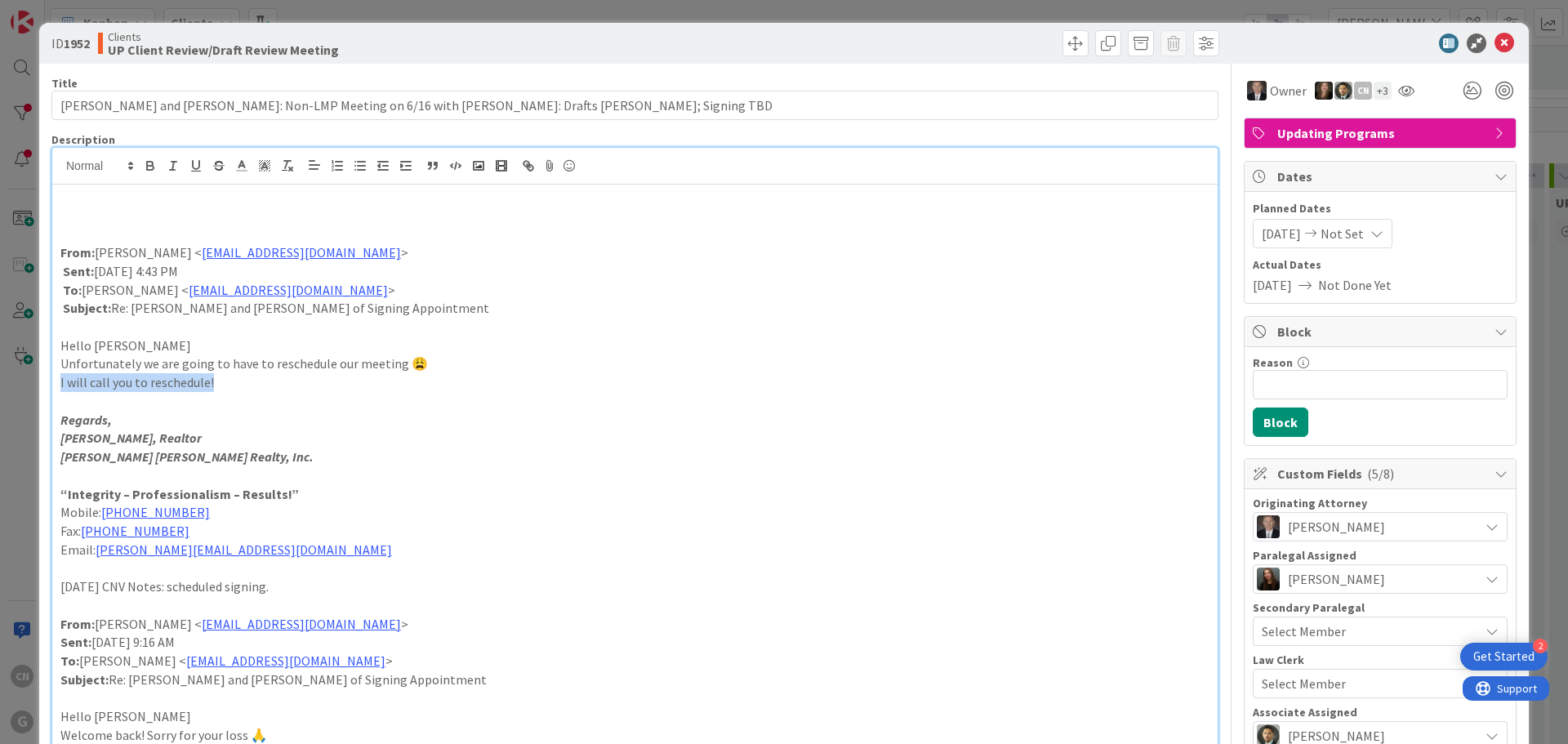
drag, startPoint x: 211, startPoint y: 382, endPoint x: 60, endPoint y: 382, distance: 151.0
click at [60, 382] on p "I will call you to reschedule!" at bounding box center [635, 382] width 1149 height 19
click at [261, 170] on icon at bounding box center [265, 165] width 15 height 15
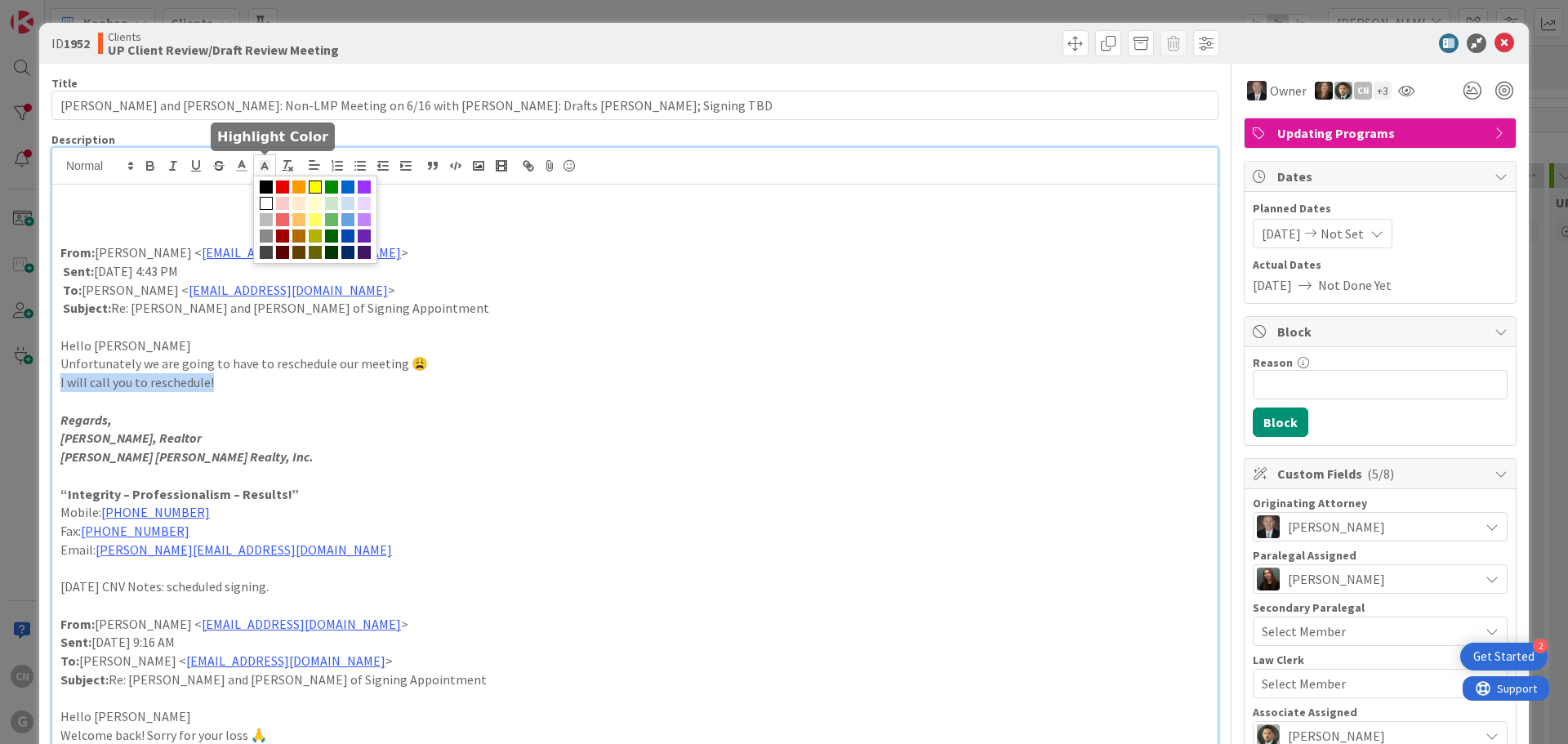
click at [316, 190] on span at bounding box center [315, 187] width 13 height 13
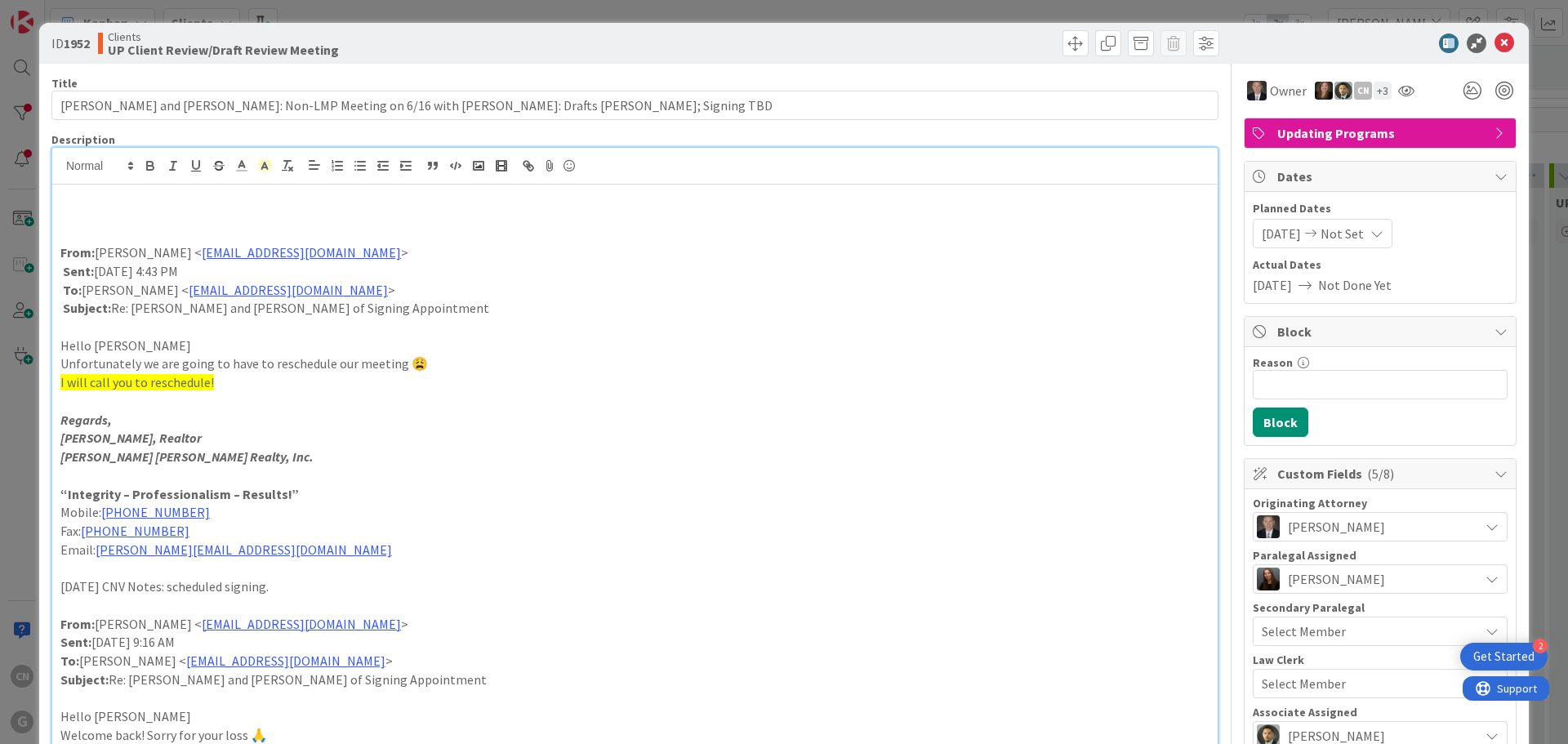
click at [477, 523] on p "Fax: [PHONE_NUMBER]" at bounding box center [635, 532] width 1149 height 19
click at [95, 225] on p at bounding box center [635, 234] width 1149 height 19
click at [1495, 48] on icon at bounding box center [1504, 43] width 19 height 19
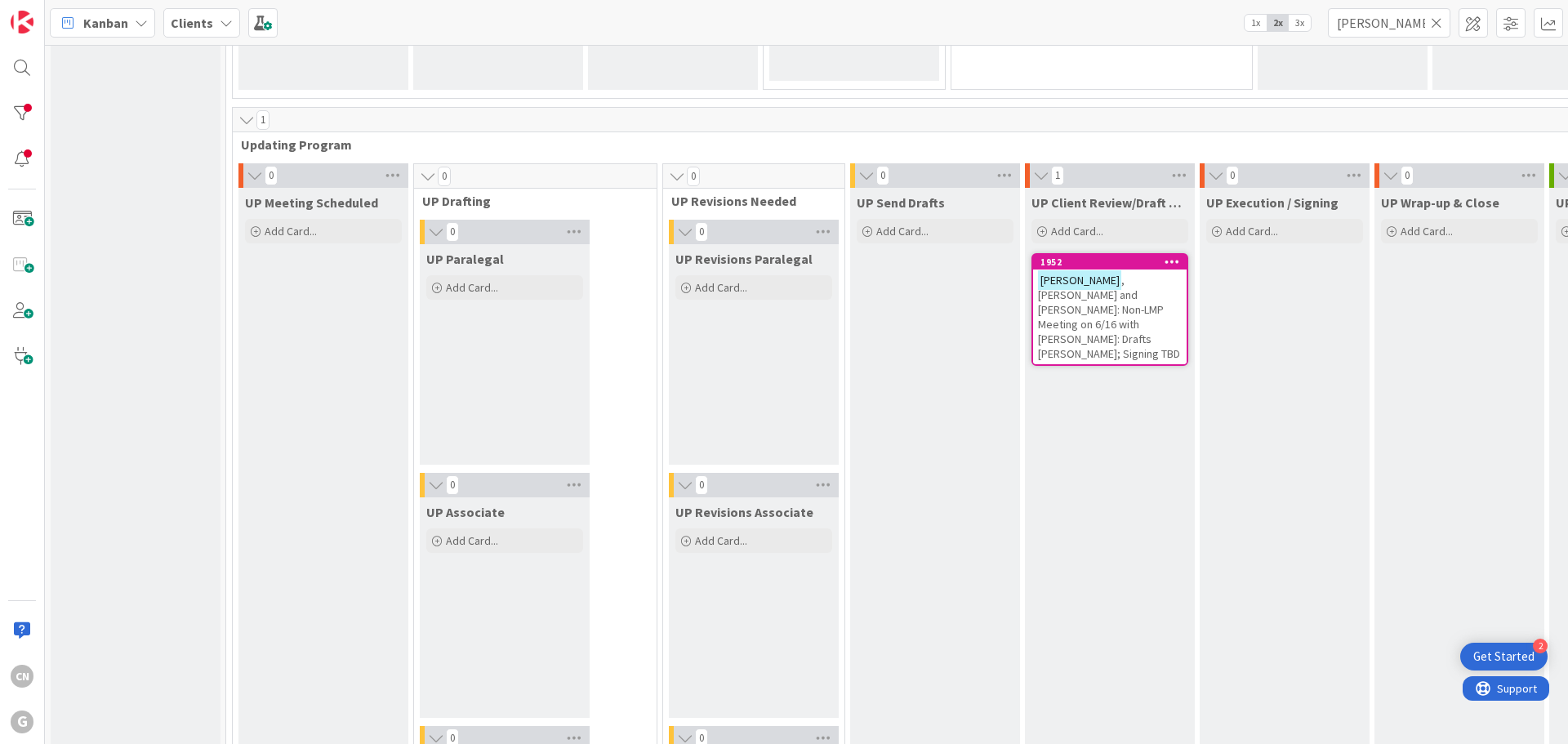
click at [1049, 311] on span ", [PERSON_NAME] and [PERSON_NAME]: Non-LMP Meeting on 6/16 with [PERSON_NAME]: …" at bounding box center [1109, 316] width 142 height 88
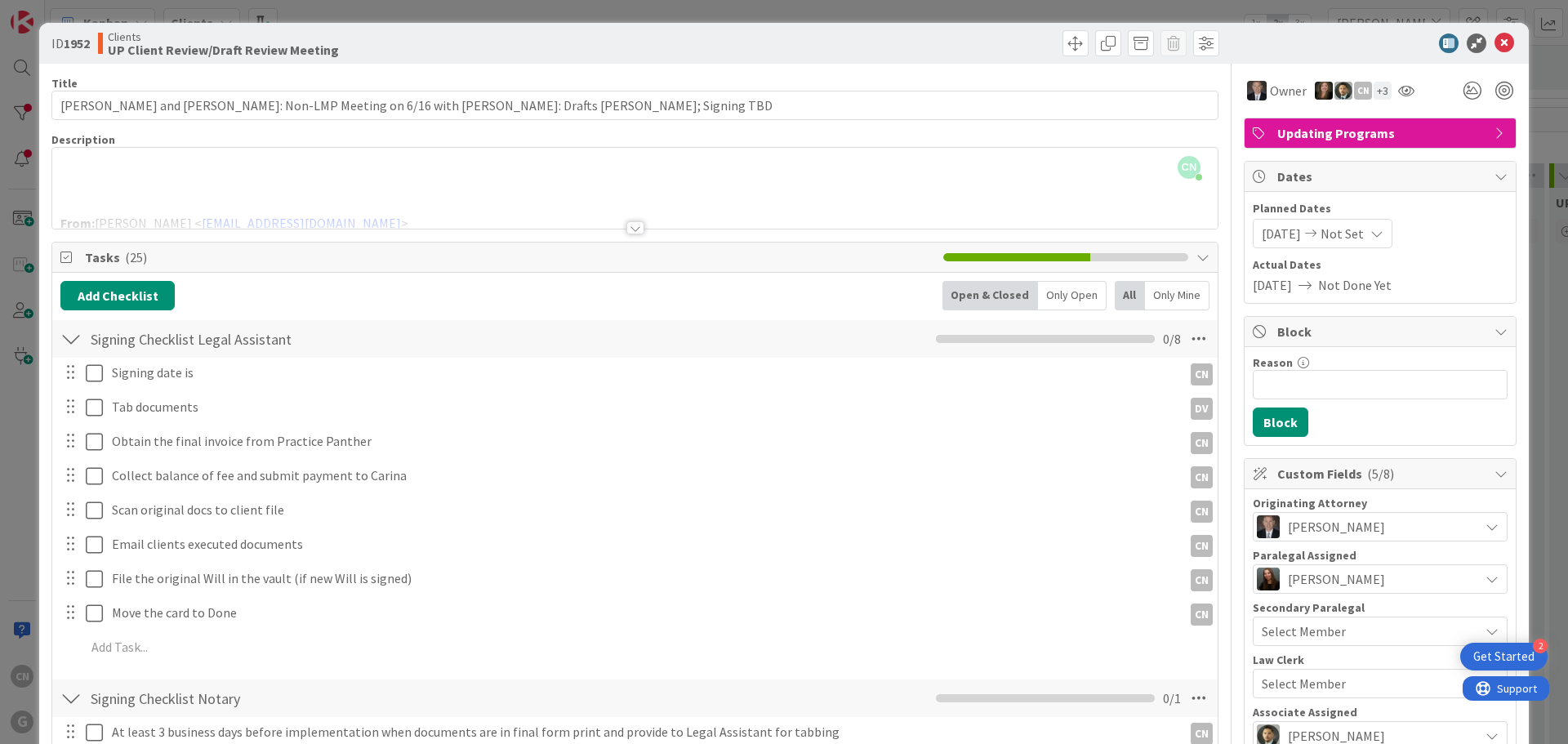
click at [182, 190] on div at bounding box center [635, 208] width 1166 height 42
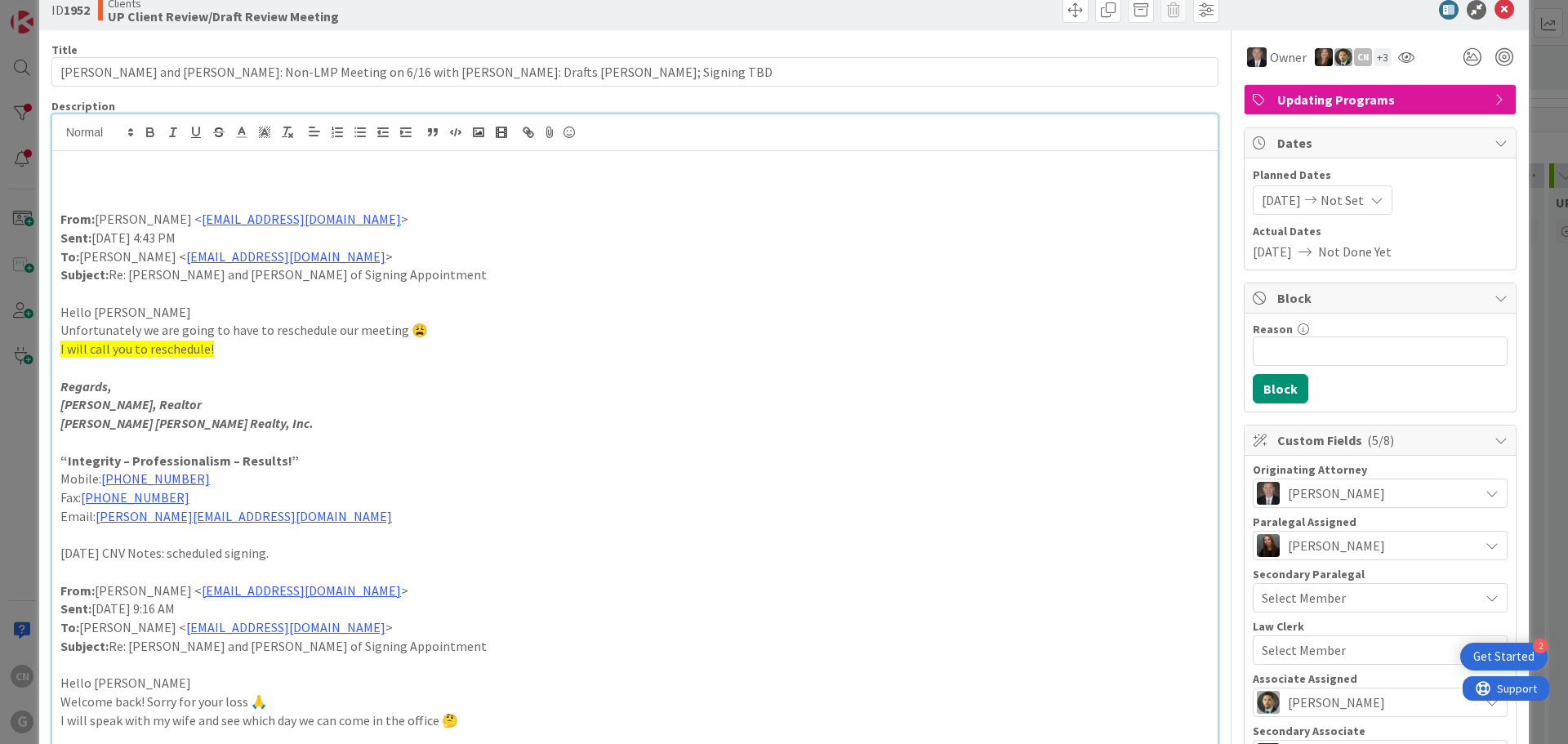
scroll to position [31, 0]
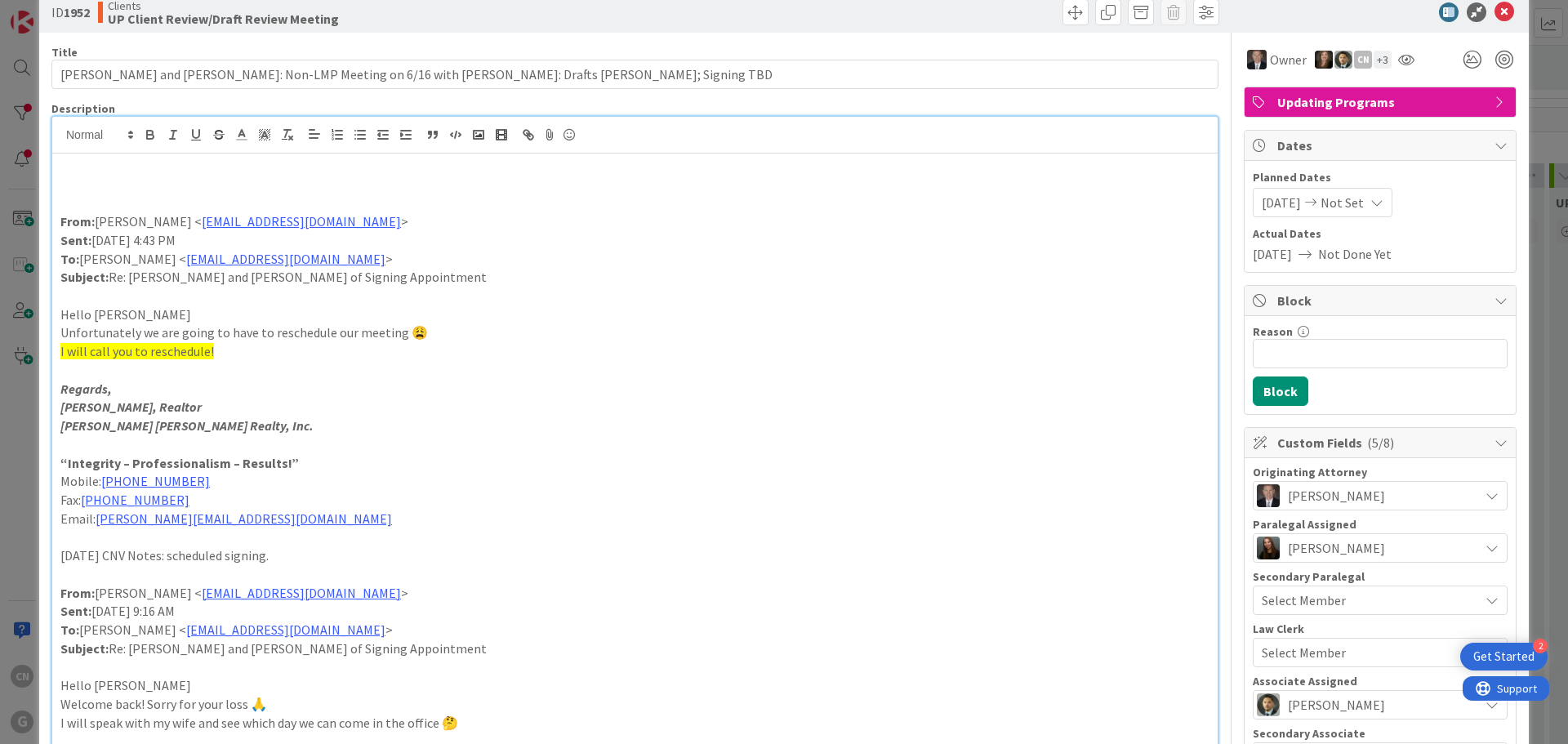
click at [322, 390] on p "Regards," at bounding box center [635, 389] width 1149 height 19
click at [257, 556] on p "[DATE] CNV Notes: scheduled signing." at bounding box center [635, 556] width 1149 height 19
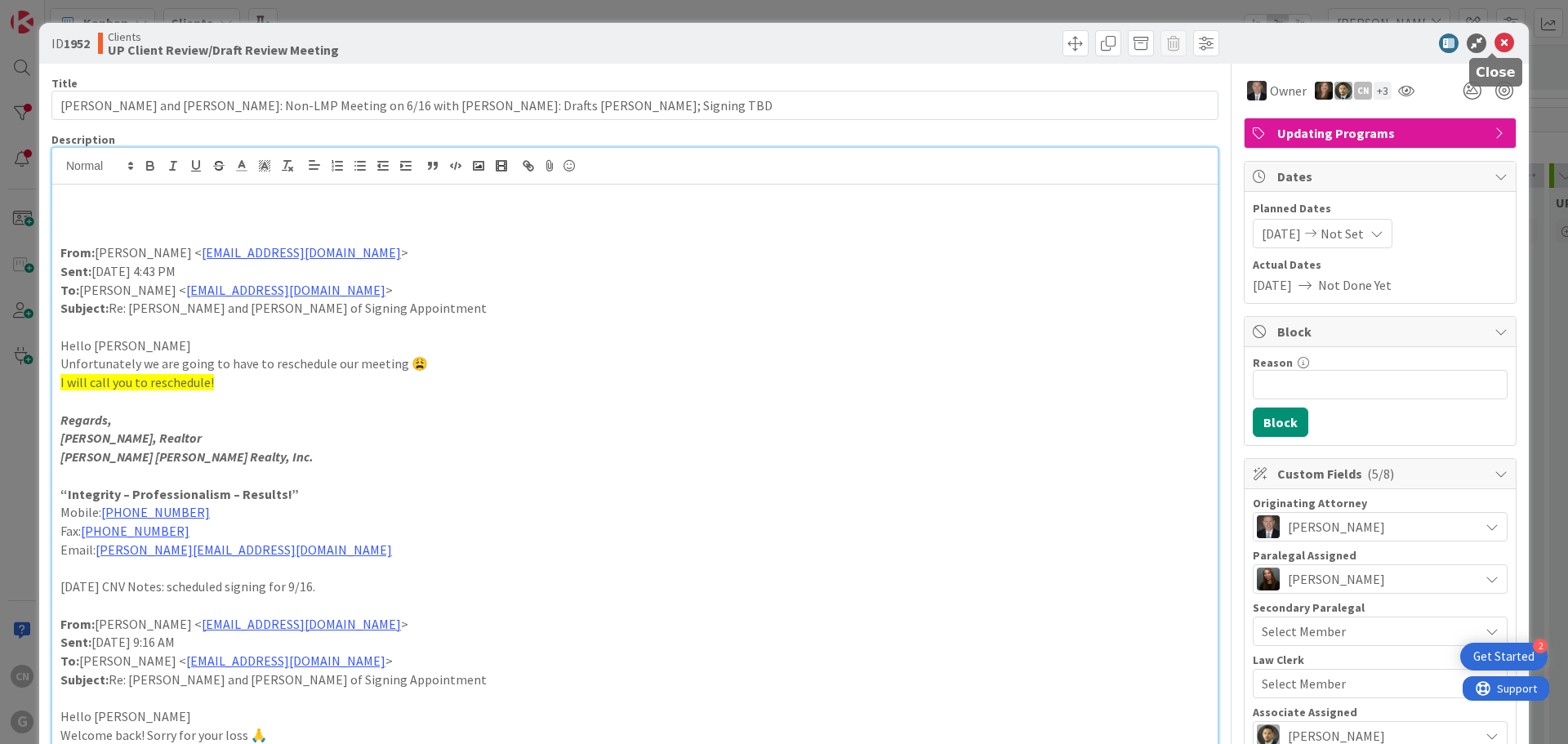
click at [1495, 42] on icon at bounding box center [1504, 43] width 19 height 19
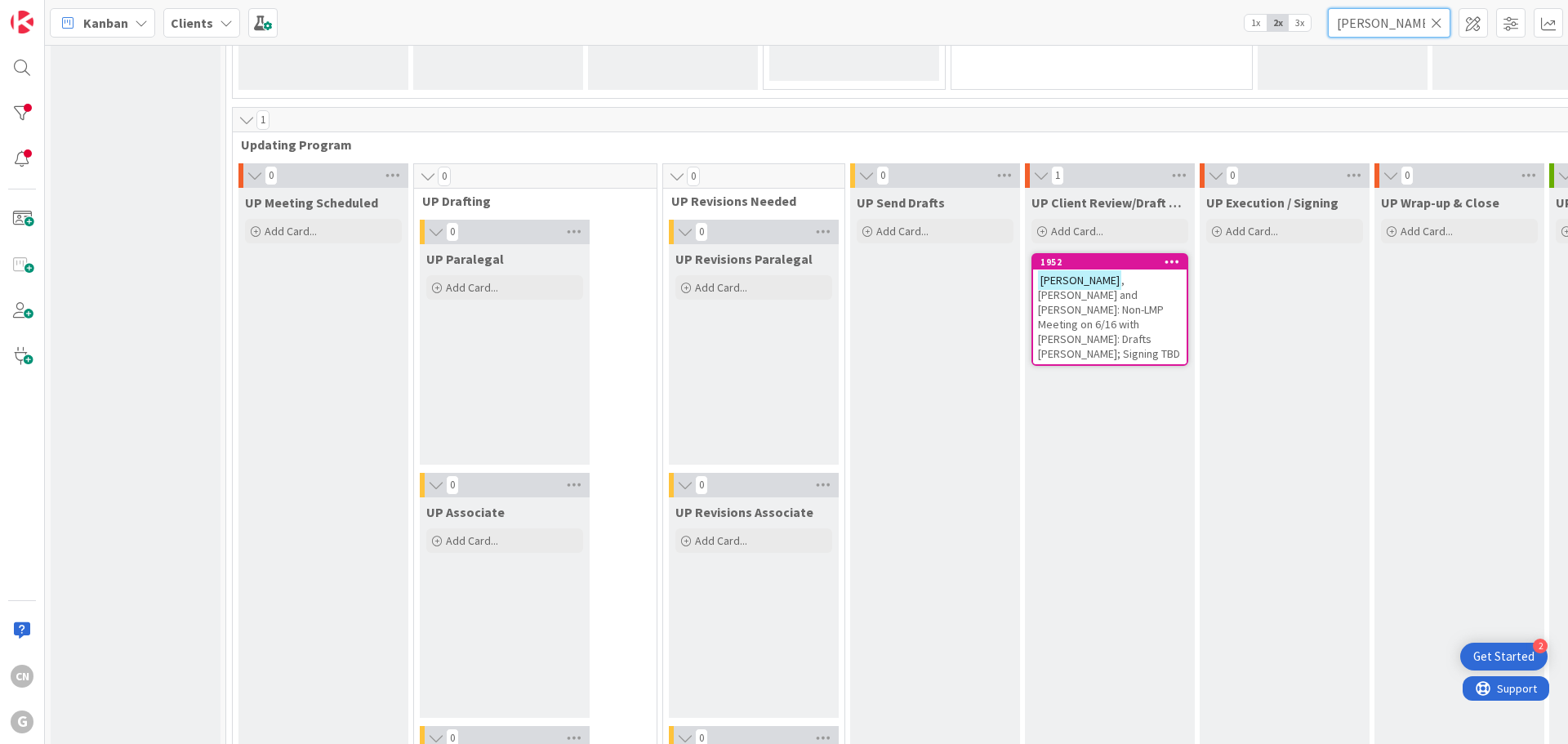
drag, startPoint x: 1384, startPoint y: 24, endPoint x: 1249, endPoint y: 31, distance: 135.2
click at [1249, 31] on div "Kanban Clients 1x 2x 3x [PERSON_NAME]" at bounding box center [806, 22] width 1523 height 45
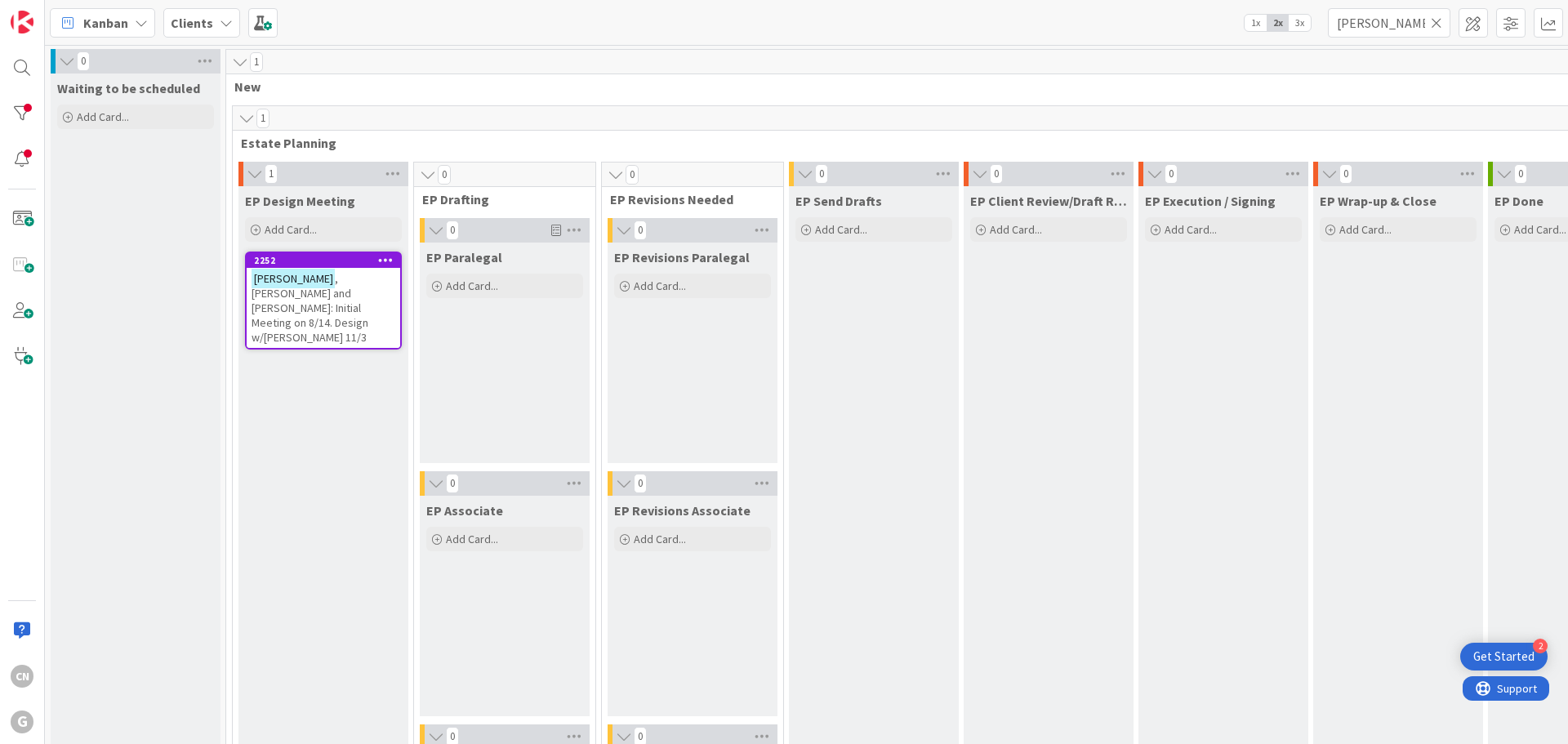
click at [306, 296] on span ", [PERSON_NAME] and [PERSON_NAME]: Initial Meeting on 8/14. Design w/[PERSON_NA…" at bounding box center [310, 308] width 117 height 73
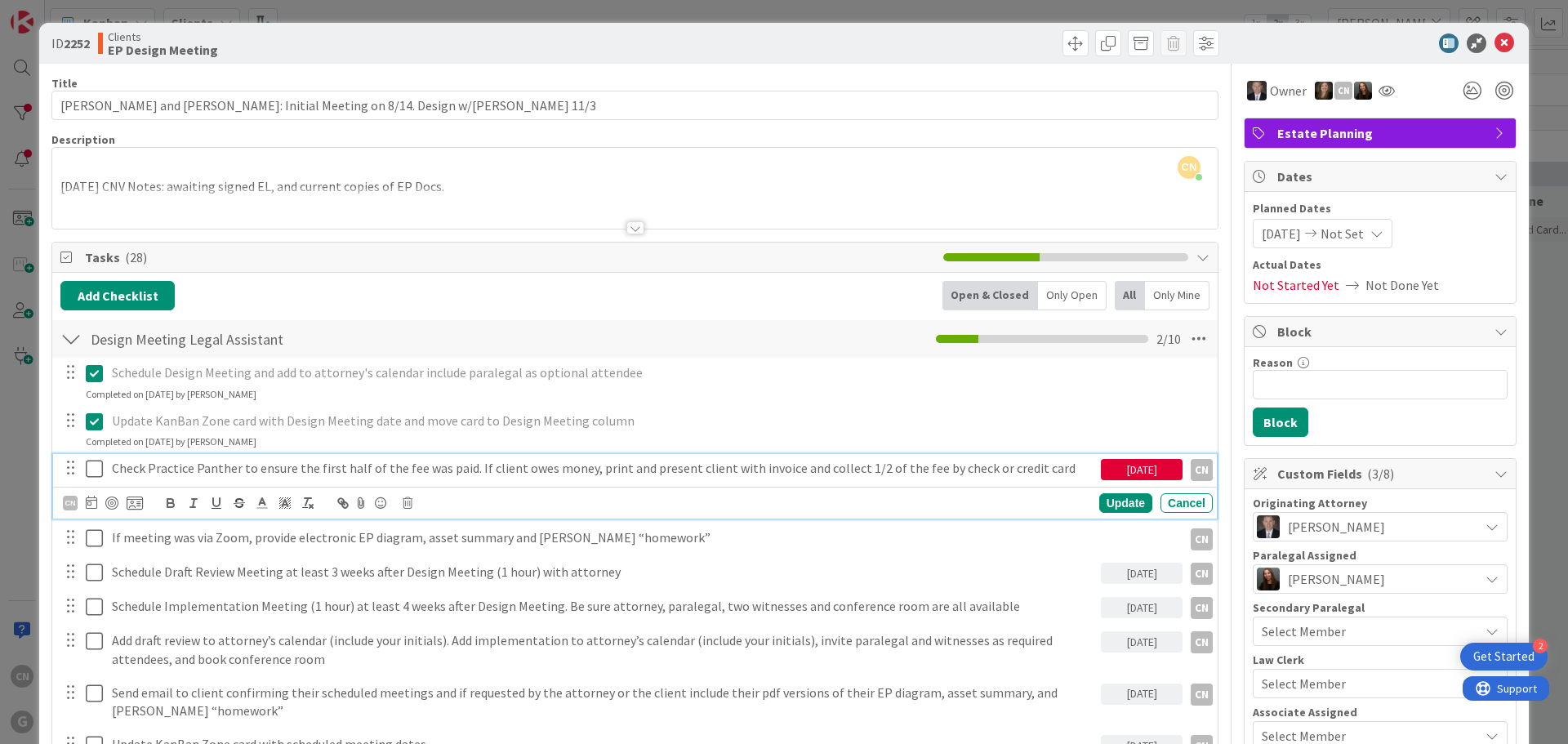
click at [98, 470] on icon at bounding box center [94, 469] width 17 height 19
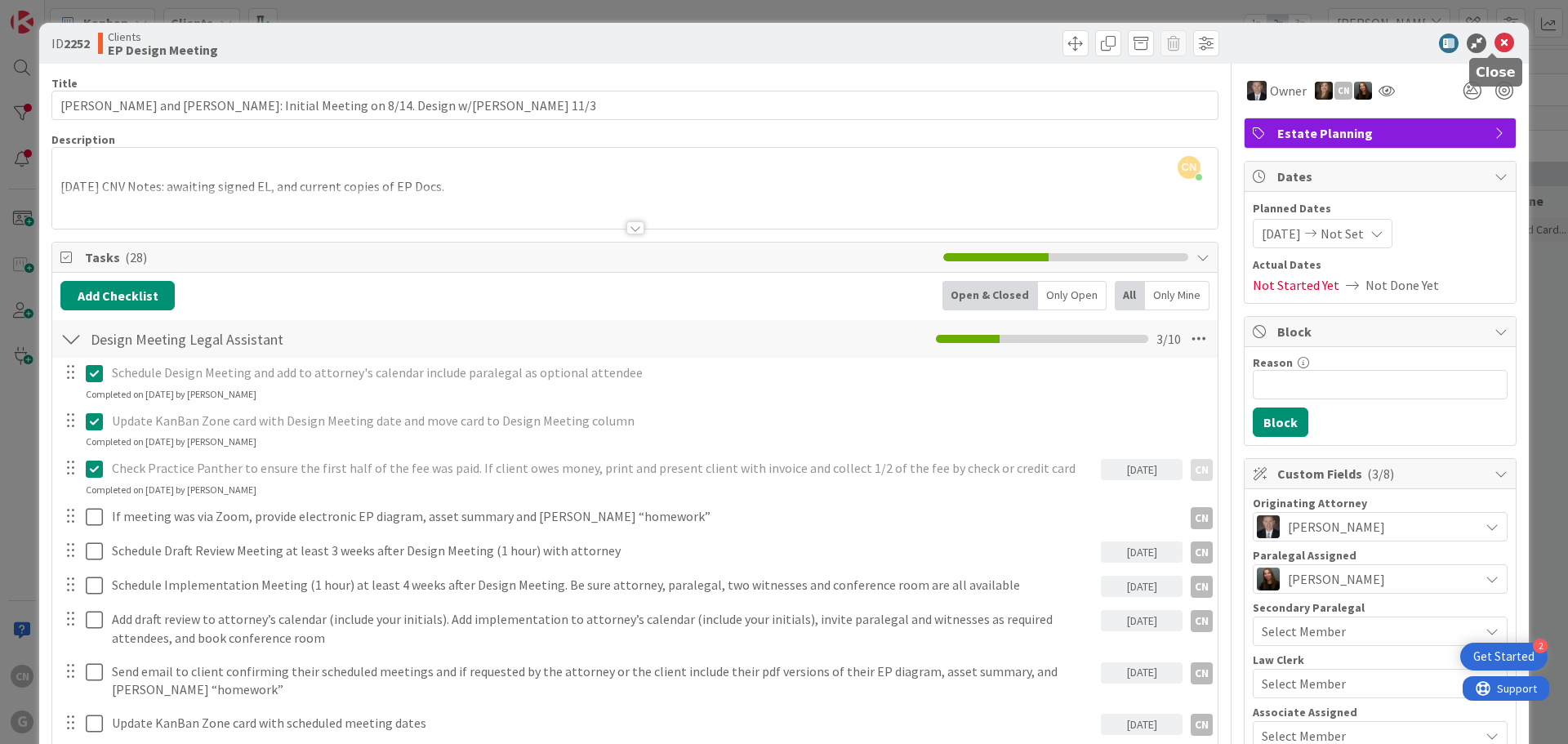
click at [1495, 43] on icon at bounding box center [1504, 43] width 19 height 19
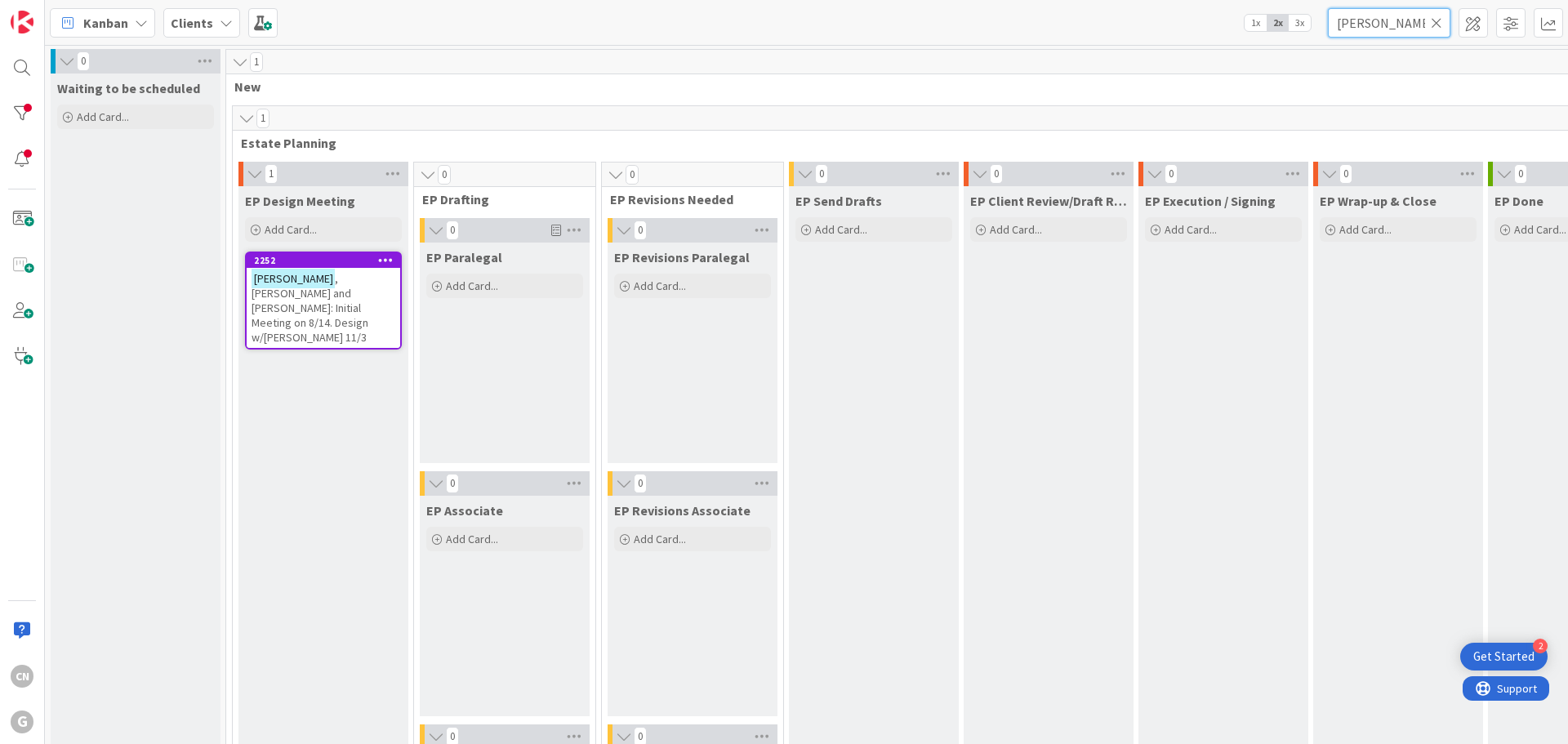
drag, startPoint x: 1381, startPoint y: 25, endPoint x: 1205, endPoint y: 19, distance: 176.1
click at [1208, 24] on div "Kanban Clients 1x 2x 3x [PERSON_NAME]" at bounding box center [806, 22] width 1523 height 45
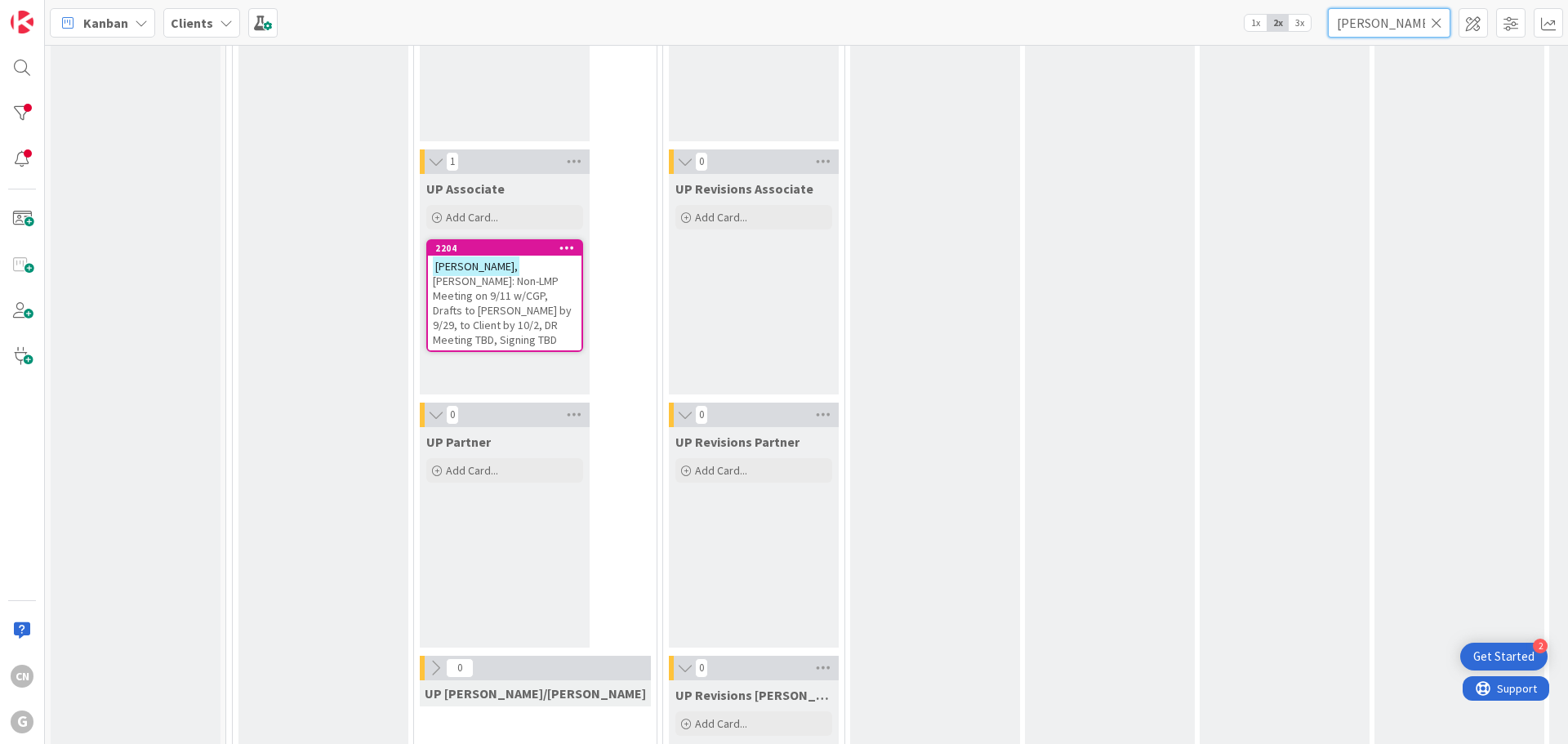
type input "[PERSON_NAME],"
click at [498, 299] on span "[PERSON_NAME]: Non-LMP Meeting on 9/11 w/CGP, Drafts to [PERSON_NAME] by 9/29, …" at bounding box center [502, 309] width 139 height 73
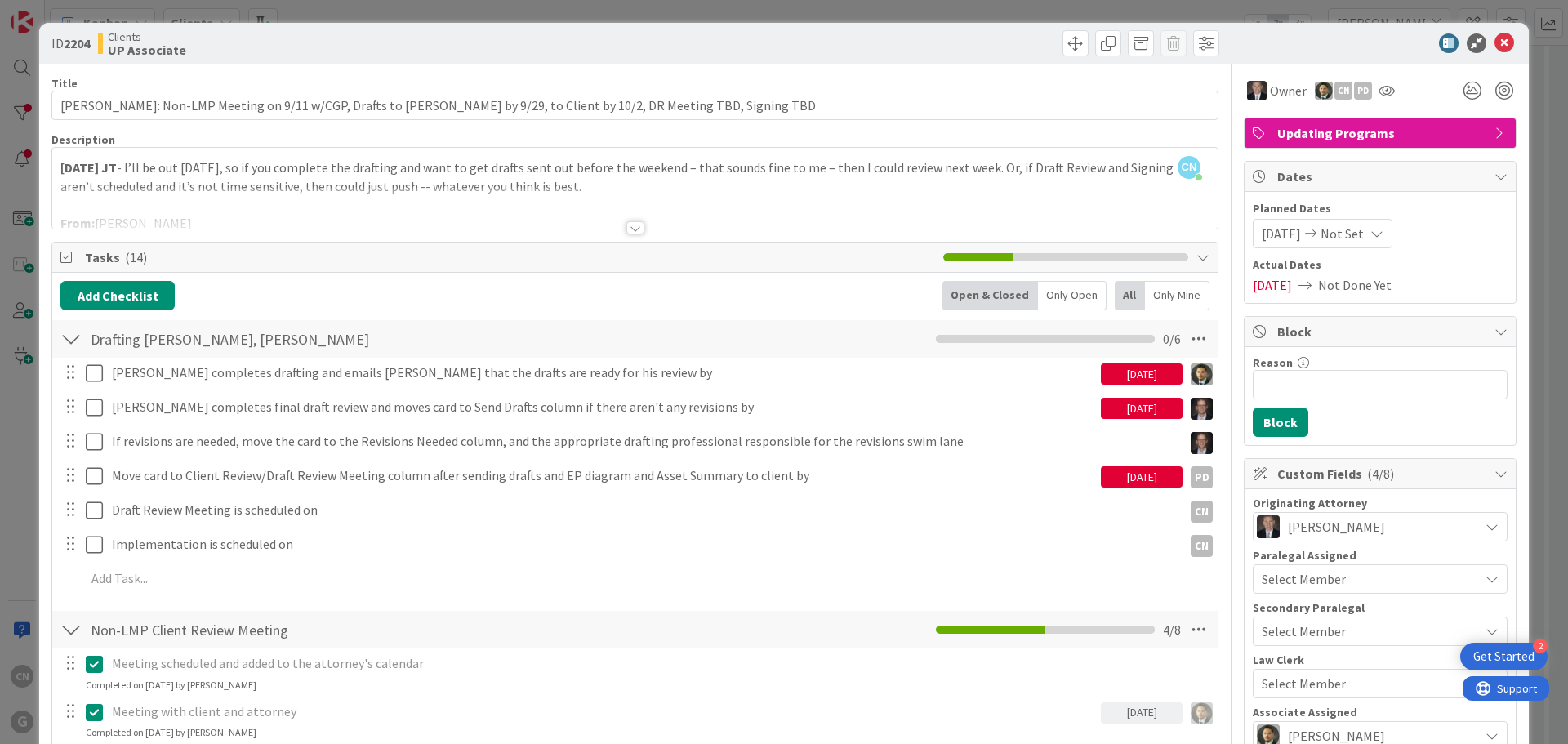
click at [657, 196] on div at bounding box center [635, 208] width 1166 height 42
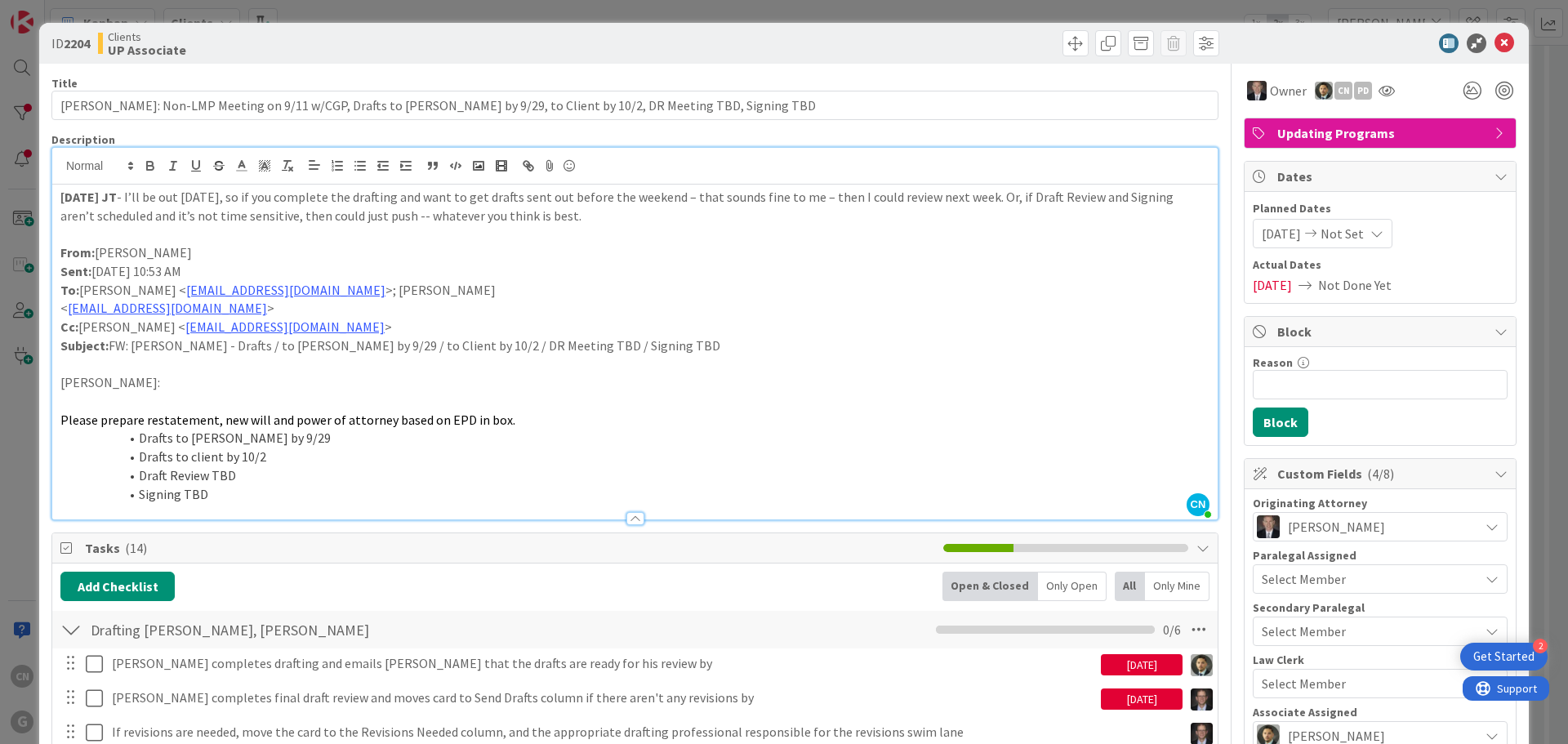
click at [58, 195] on div "[DATE] JT - I’ll be out [DATE], so if you complete the drafting and want to get…" at bounding box center [635, 352] width 1166 height 335
